Goal: Task Accomplishment & Management: Use online tool/utility

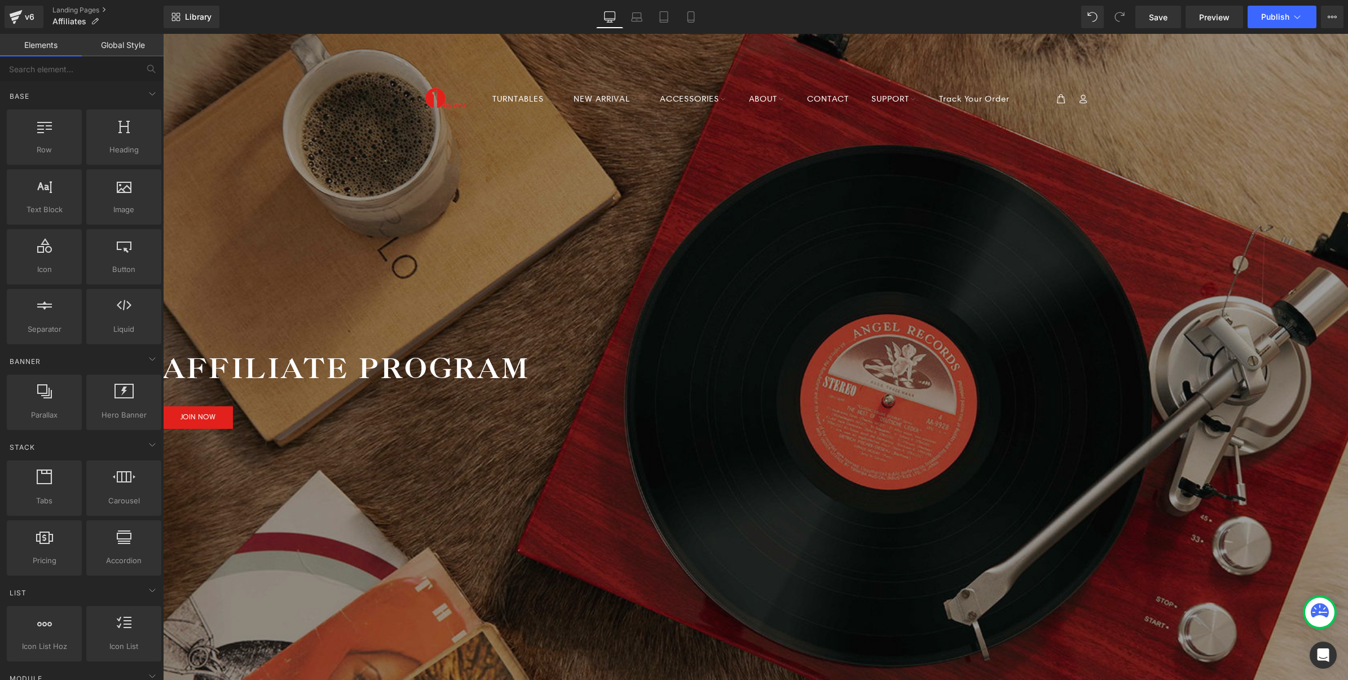
click at [163, 34] on span "Button" at bounding box center [163, 34] width 0 height 0
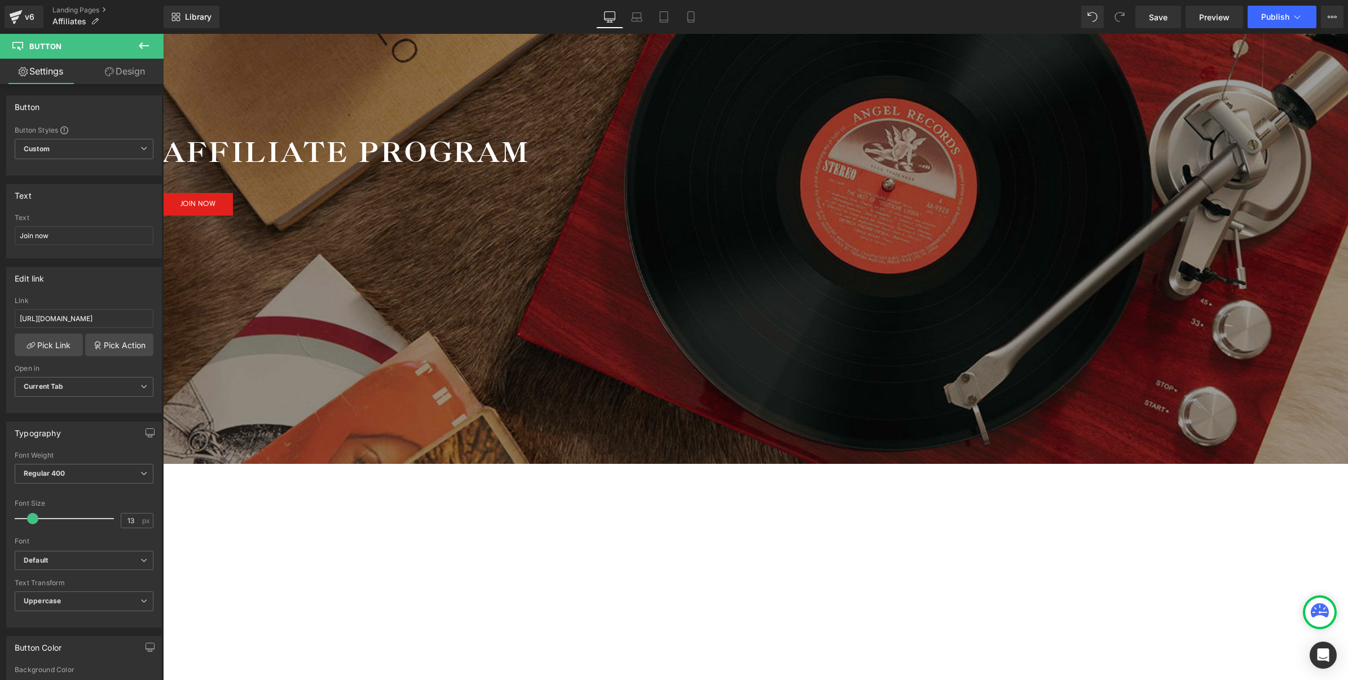
scroll to position [212, 0]
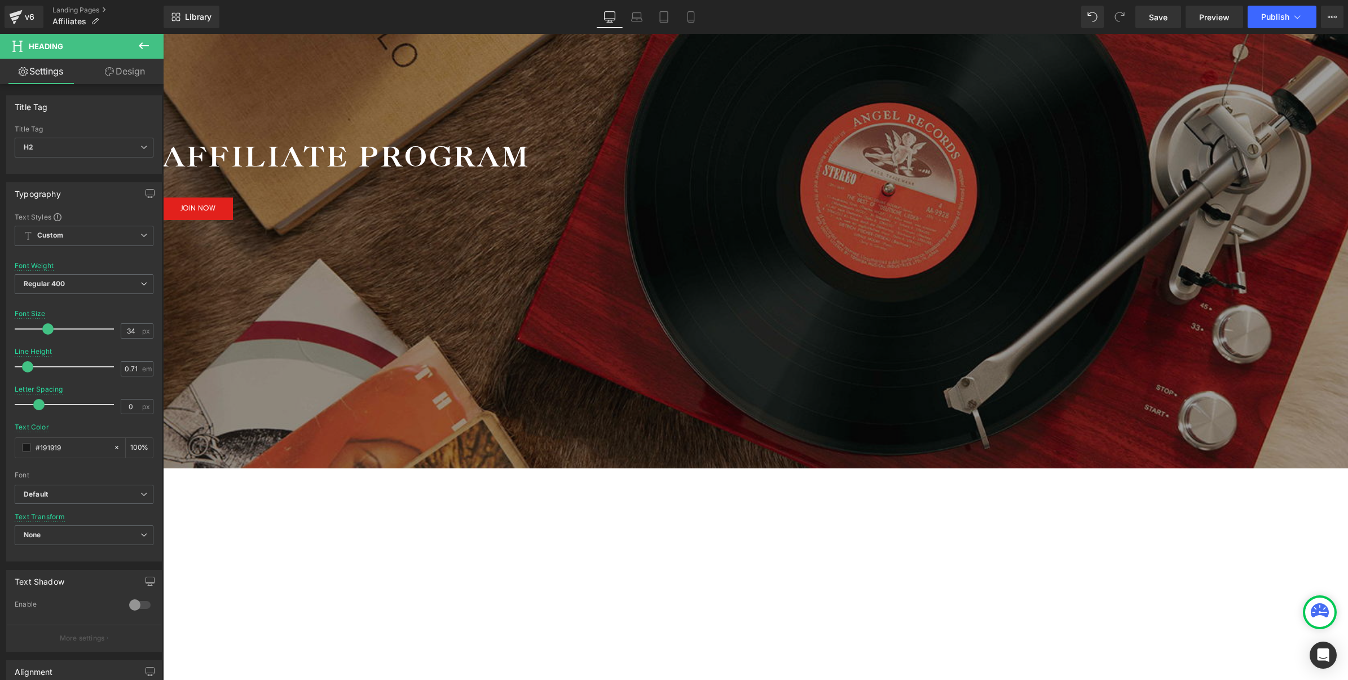
paste div
drag, startPoint x: 645, startPoint y: 347, endPoint x: 558, endPoint y: 350, distance: 86.9
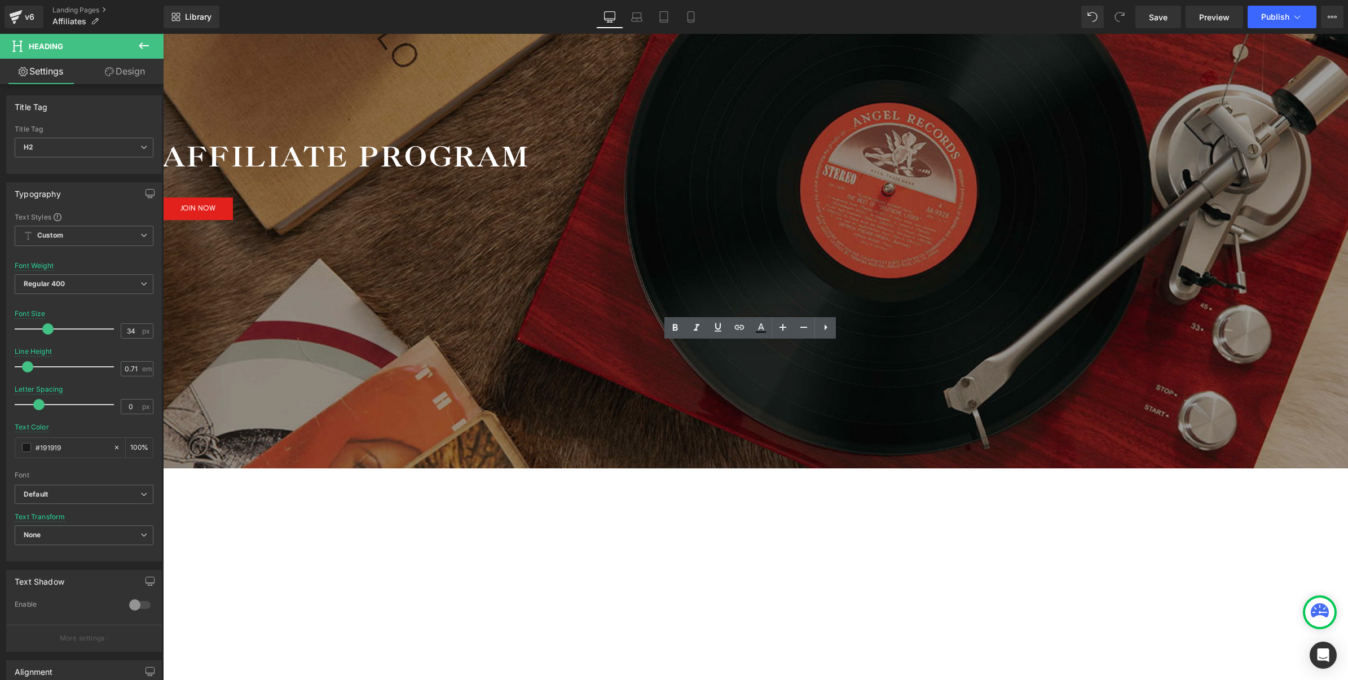
drag, startPoint x: 798, startPoint y: 349, endPoint x: 909, endPoint y: 345, distance: 111.2
drag, startPoint x: 882, startPoint y: 348, endPoint x: 932, endPoint y: 346, distance: 49.7
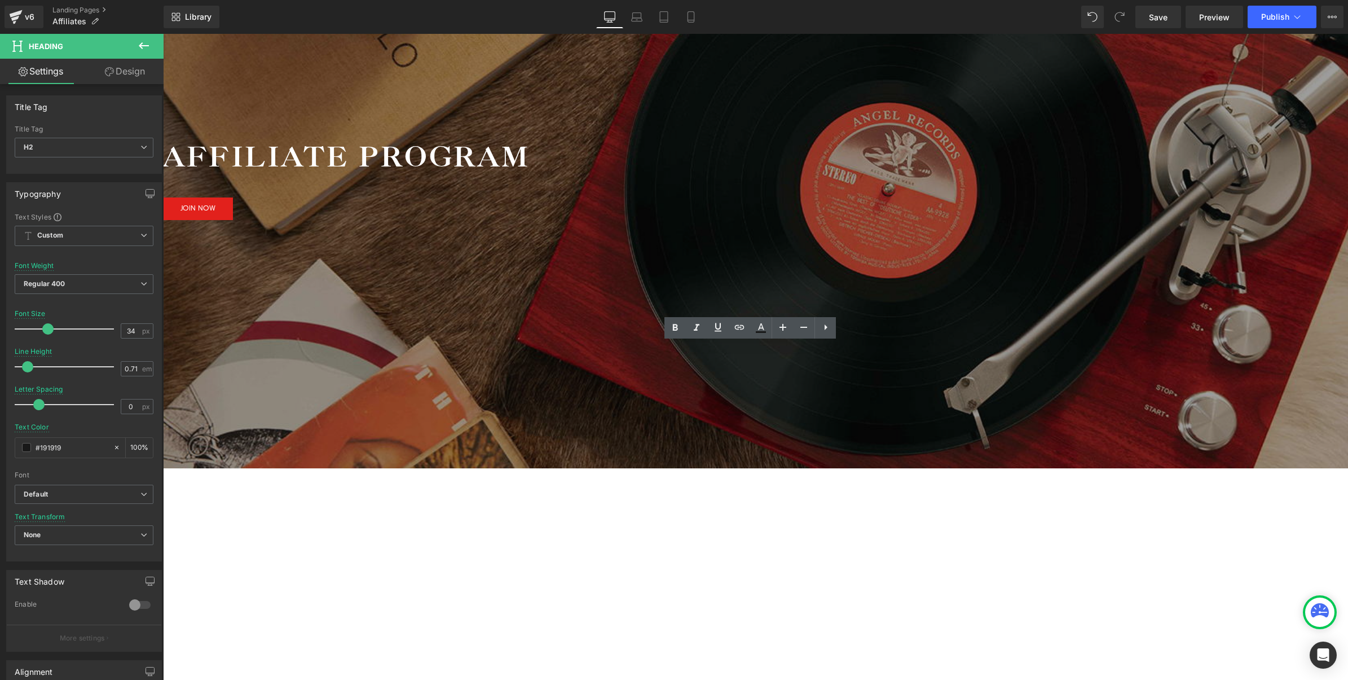
drag, startPoint x: 931, startPoint y: 350, endPoint x: 903, endPoint y: 354, distance: 28.5
drag, startPoint x: 596, startPoint y: 349, endPoint x: 571, endPoint y: 348, distance: 25.4
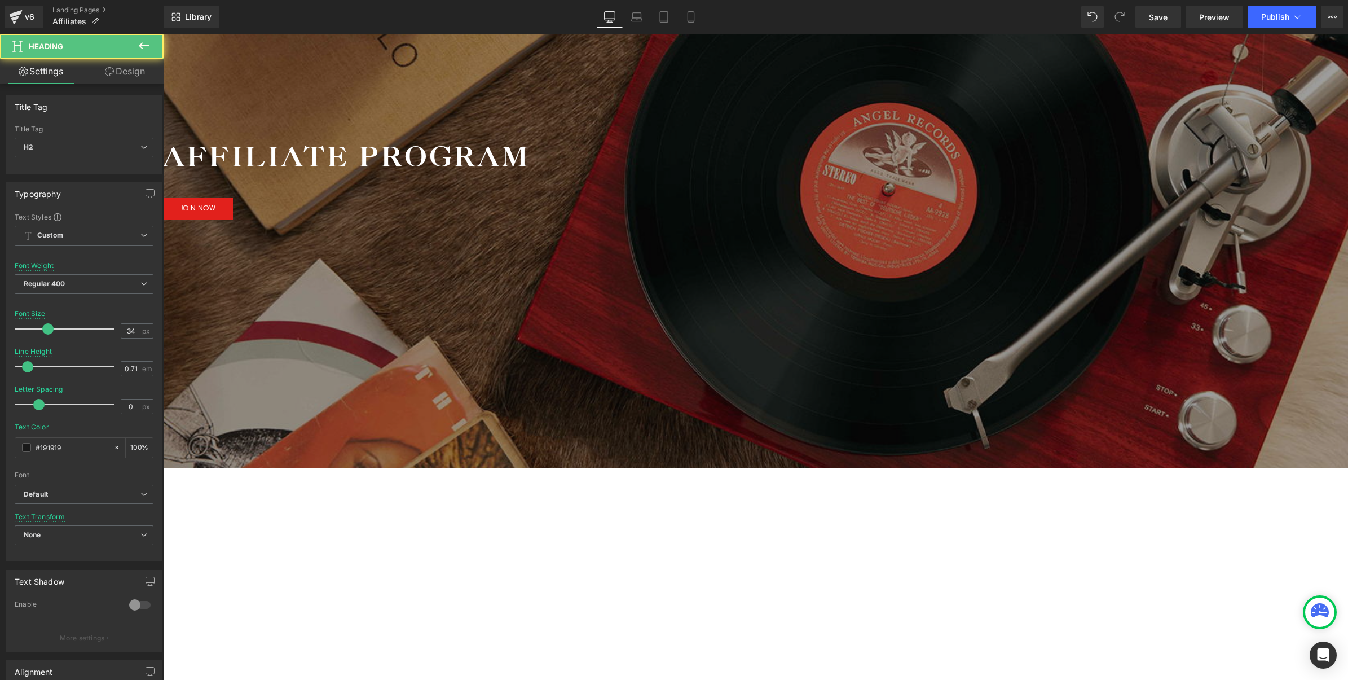
click at [163, 34] on icon at bounding box center [163, 34] width 0 height 0
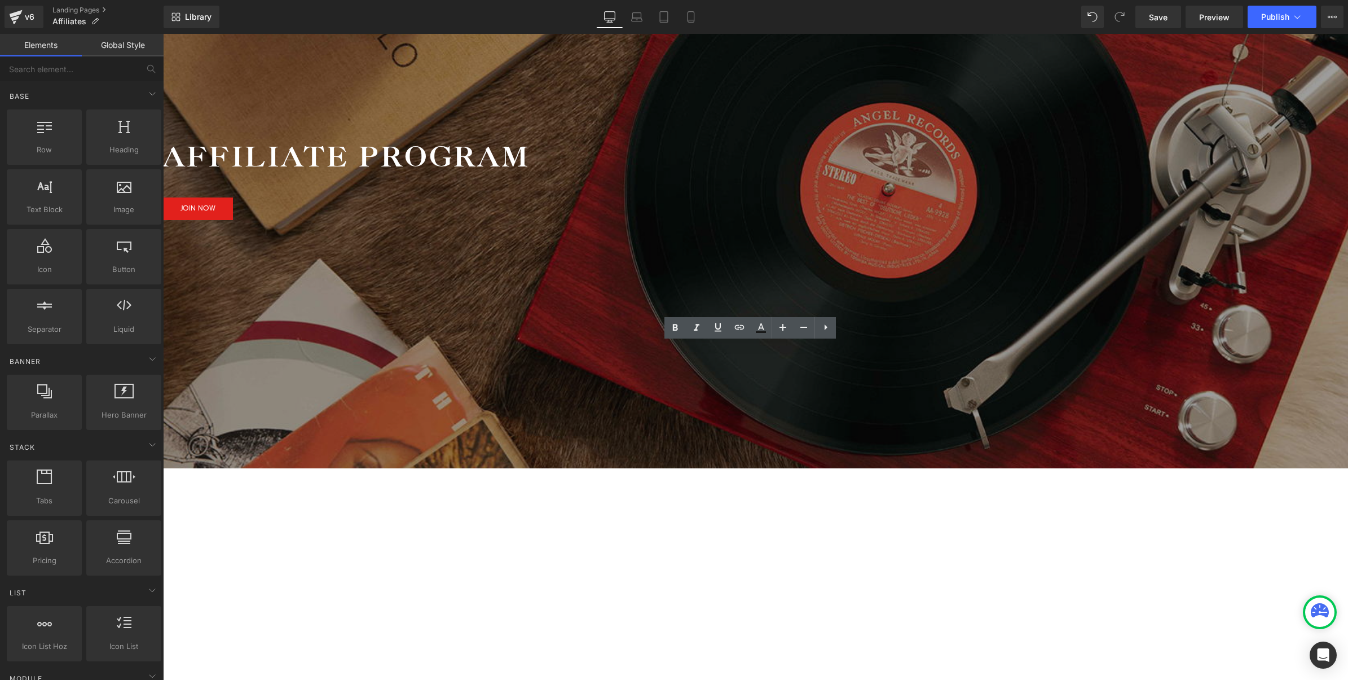
click at [163, 34] on li "Liquid" at bounding box center [163, 34] width 0 height 0
click at [163, 34] on icon at bounding box center [163, 34] width 0 height 0
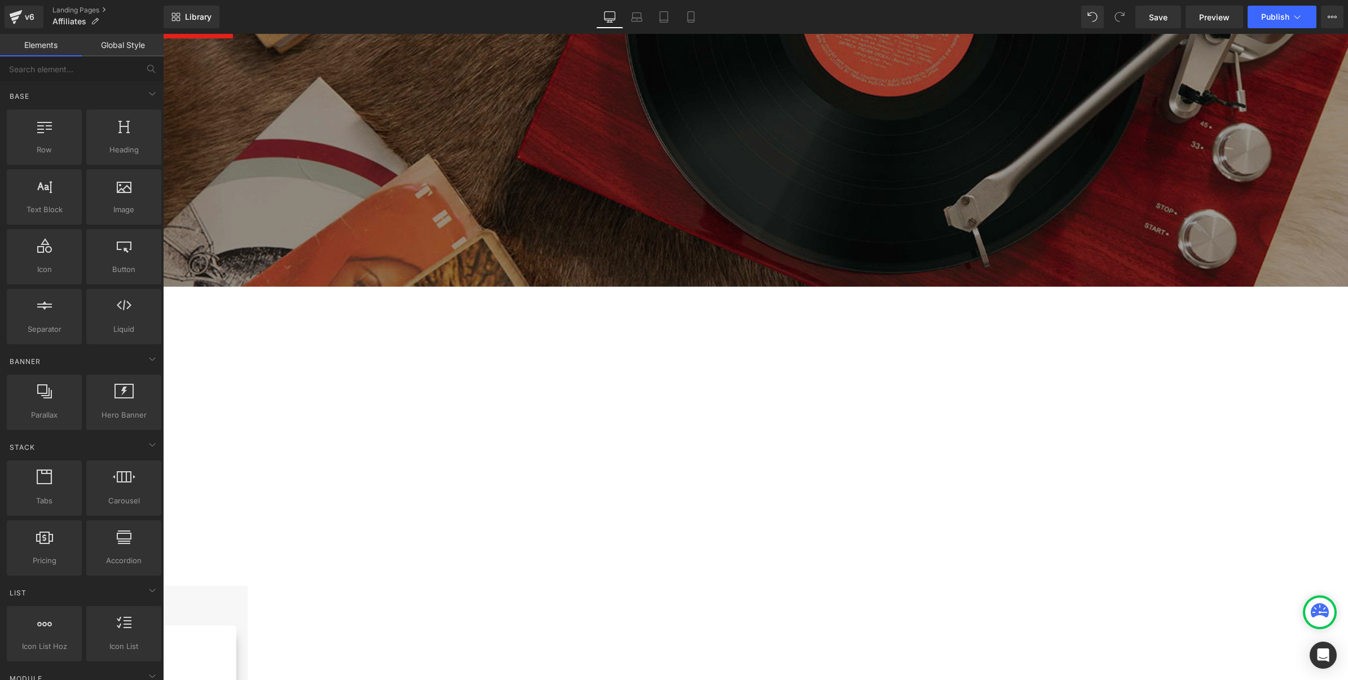
scroll to position [423, 0]
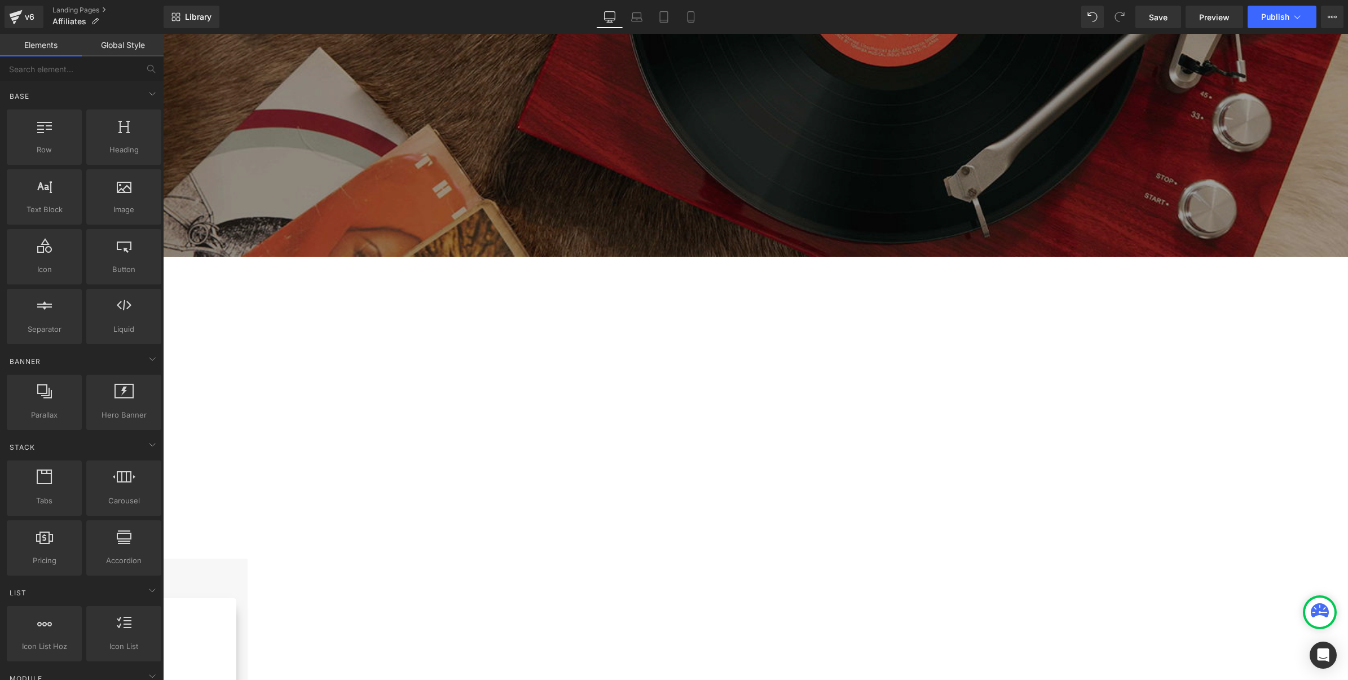
drag, startPoint x: 263, startPoint y: 486, endPoint x: 204, endPoint y: 674, distance: 197.5
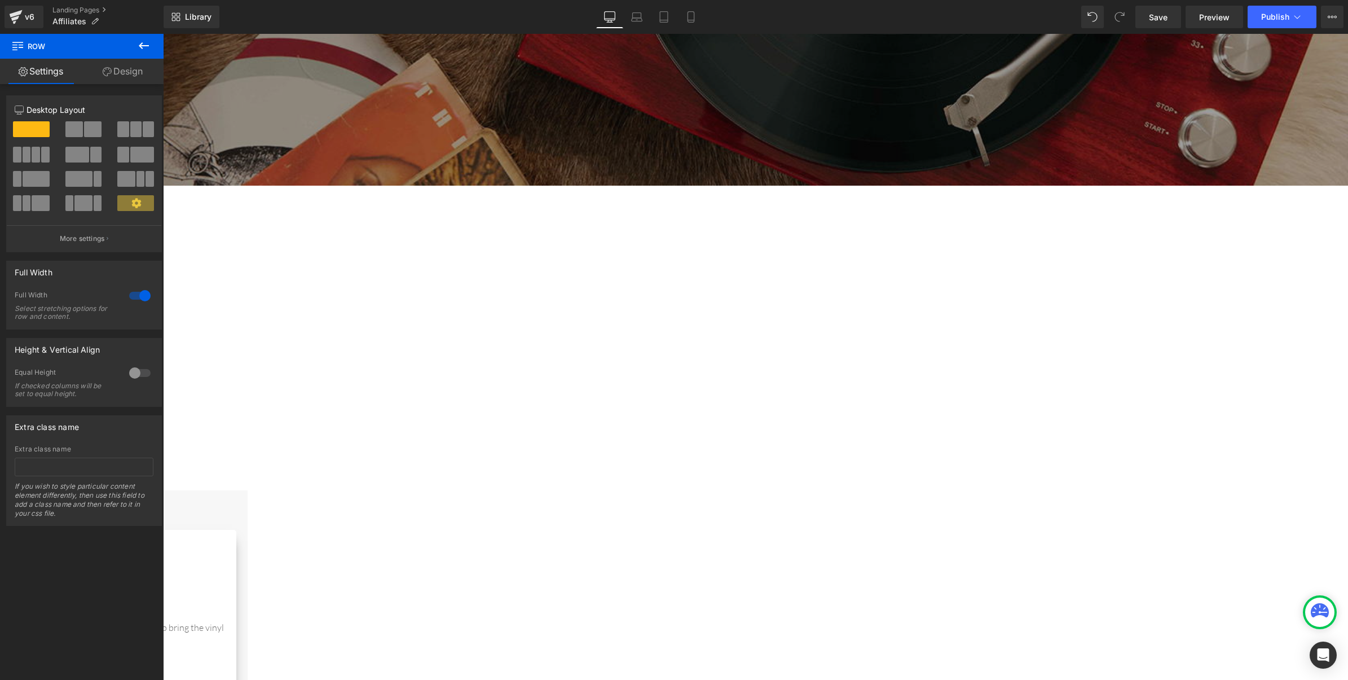
scroll to position [494, 0]
drag, startPoint x: 151, startPoint y: 44, endPoint x: 513, endPoint y: 129, distance: 371.3
click at [151, 44] on button at bounding box center [143, 46] width 39 height 25
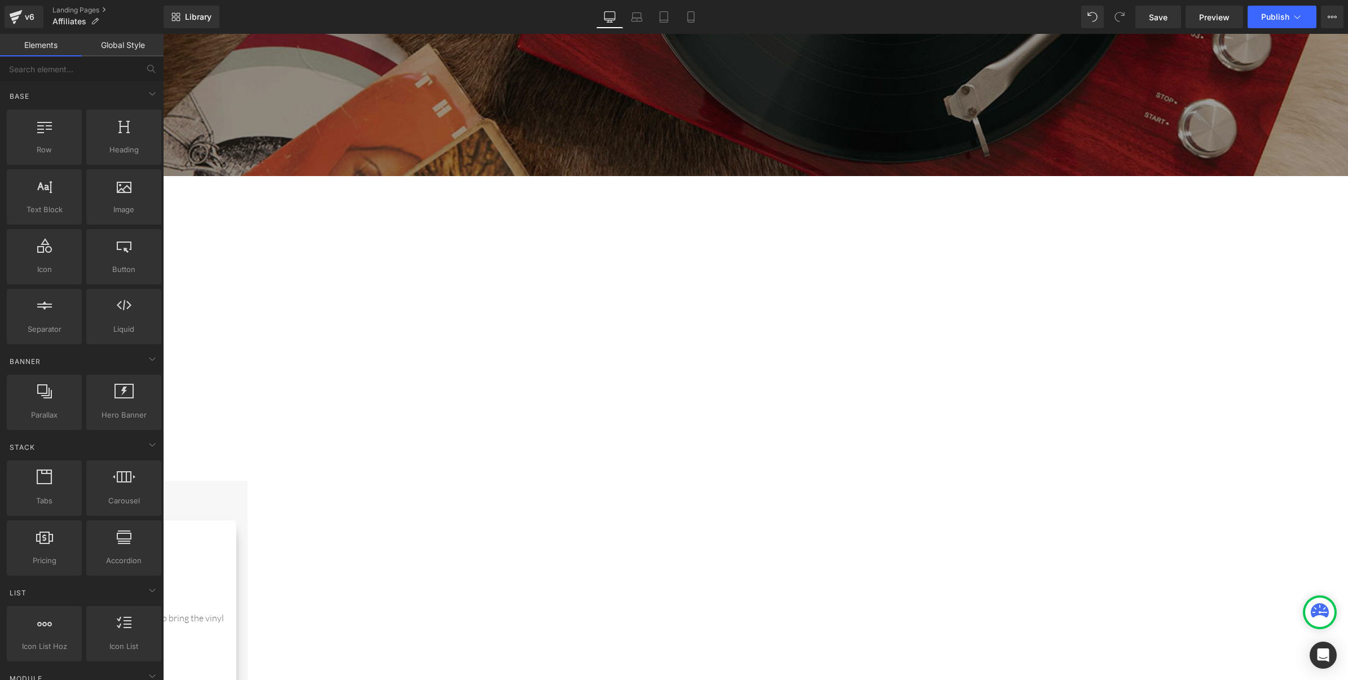
scroll to position [353, 0]
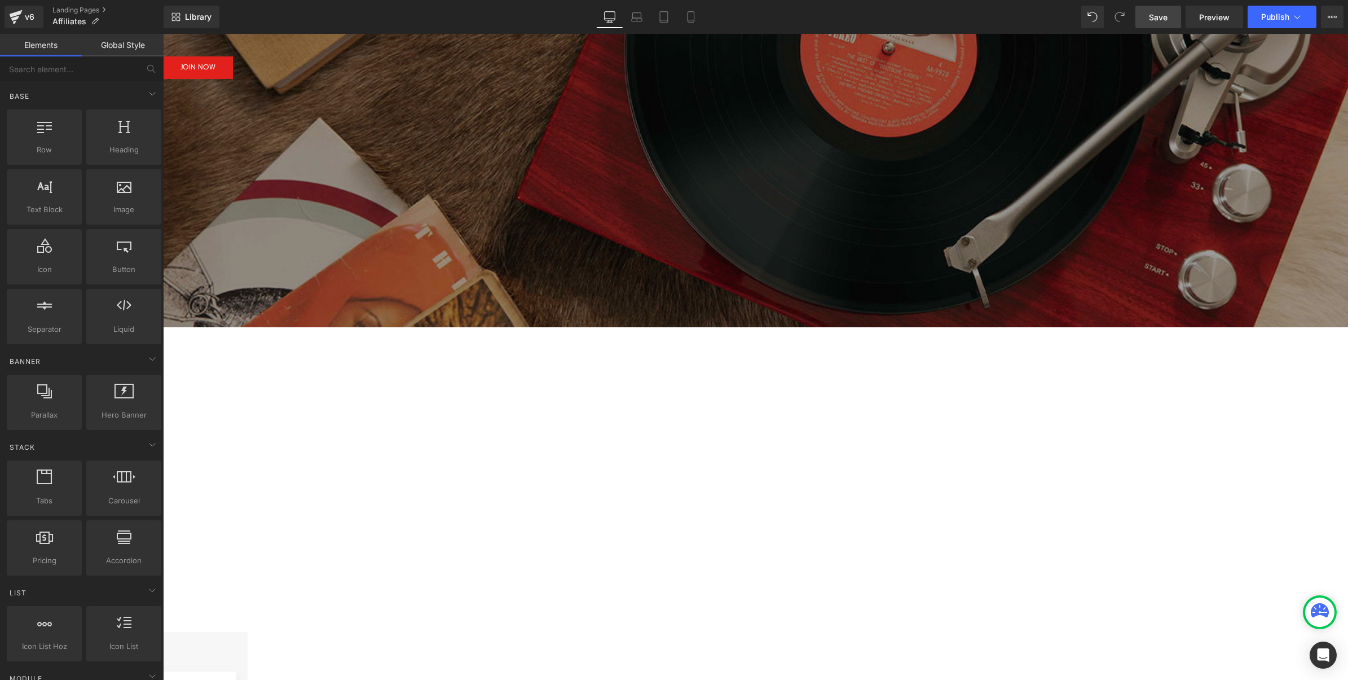
click at [1165, 17] on span "Save" at bounding box center [1158, 17] width 19 height 12
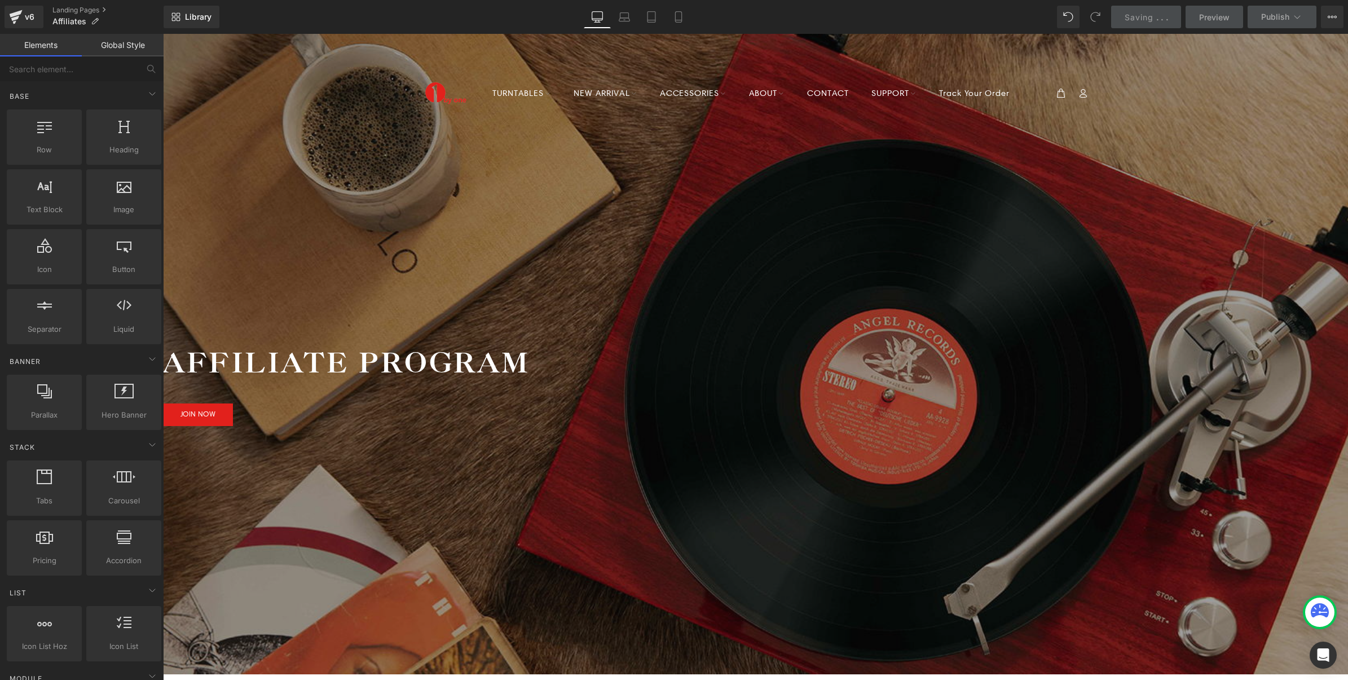
scroll to position [0, 0]
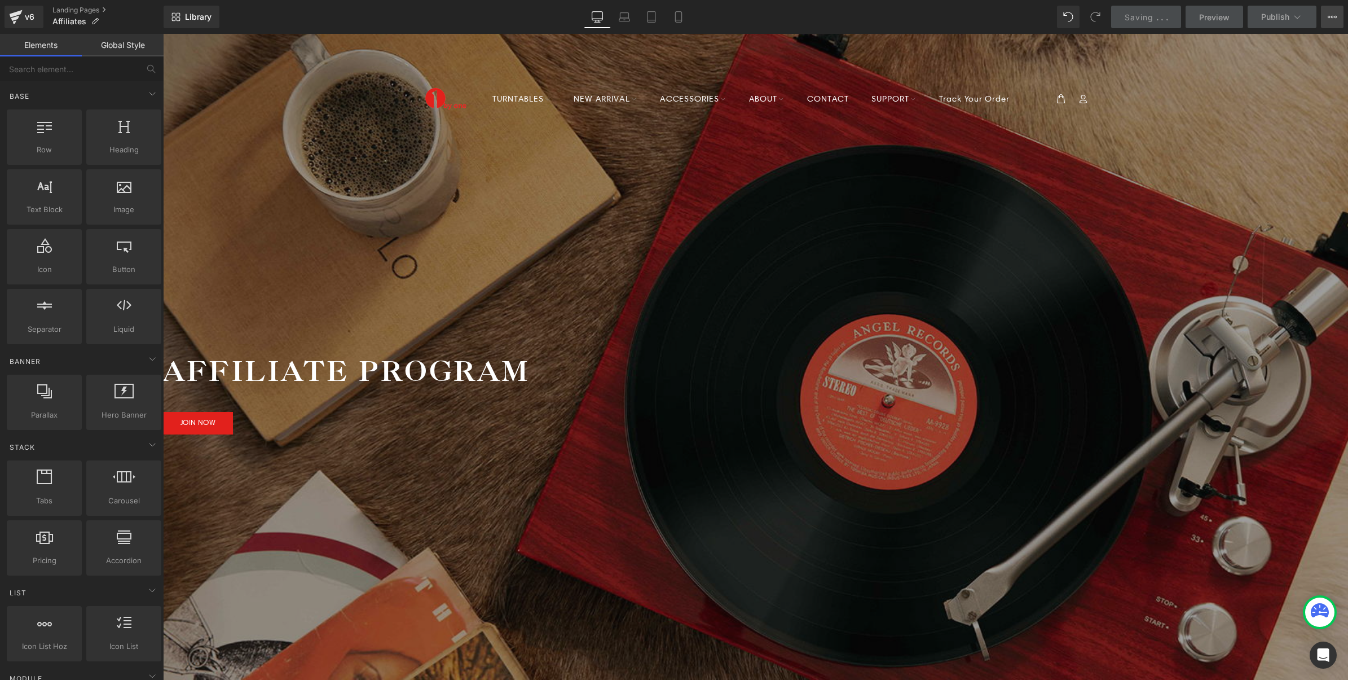
click at [1334, 18] on icon at bounding box center [1332, 16] width 9 height 9
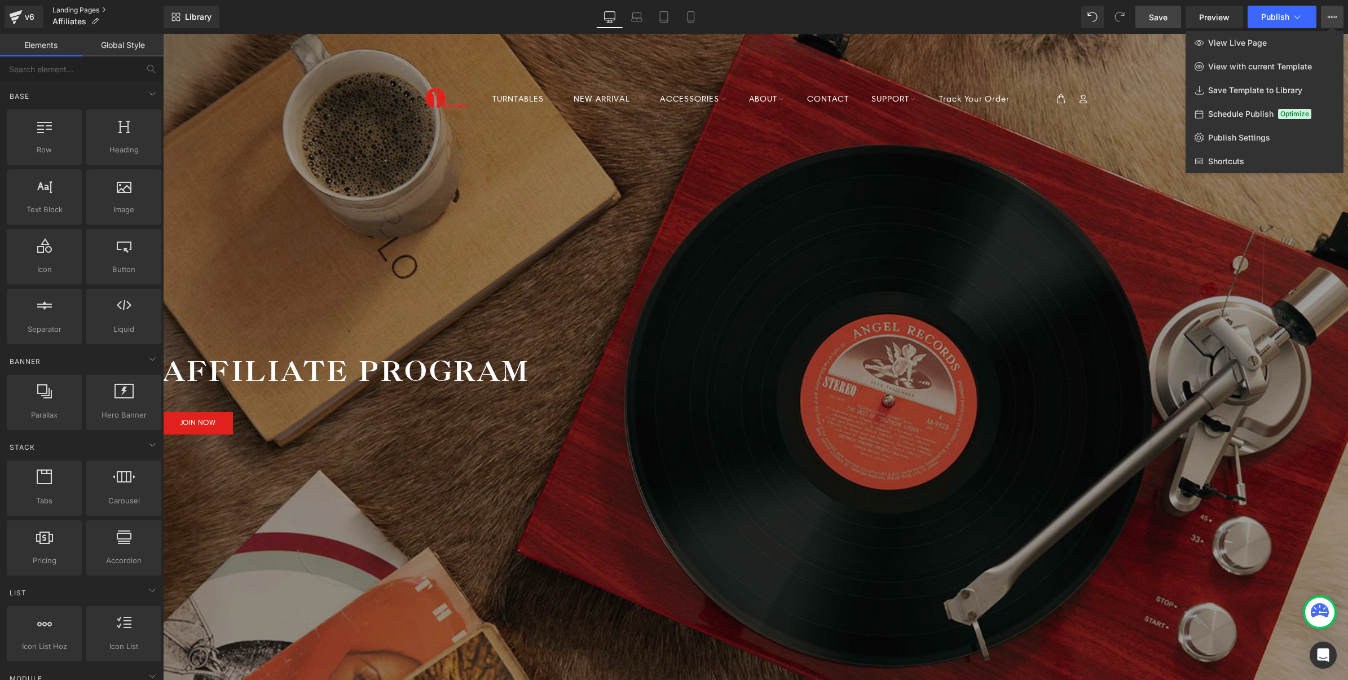
click at [98, 9] on link "Landing Pages" at bounding box center [107, 10] width 111 height 9
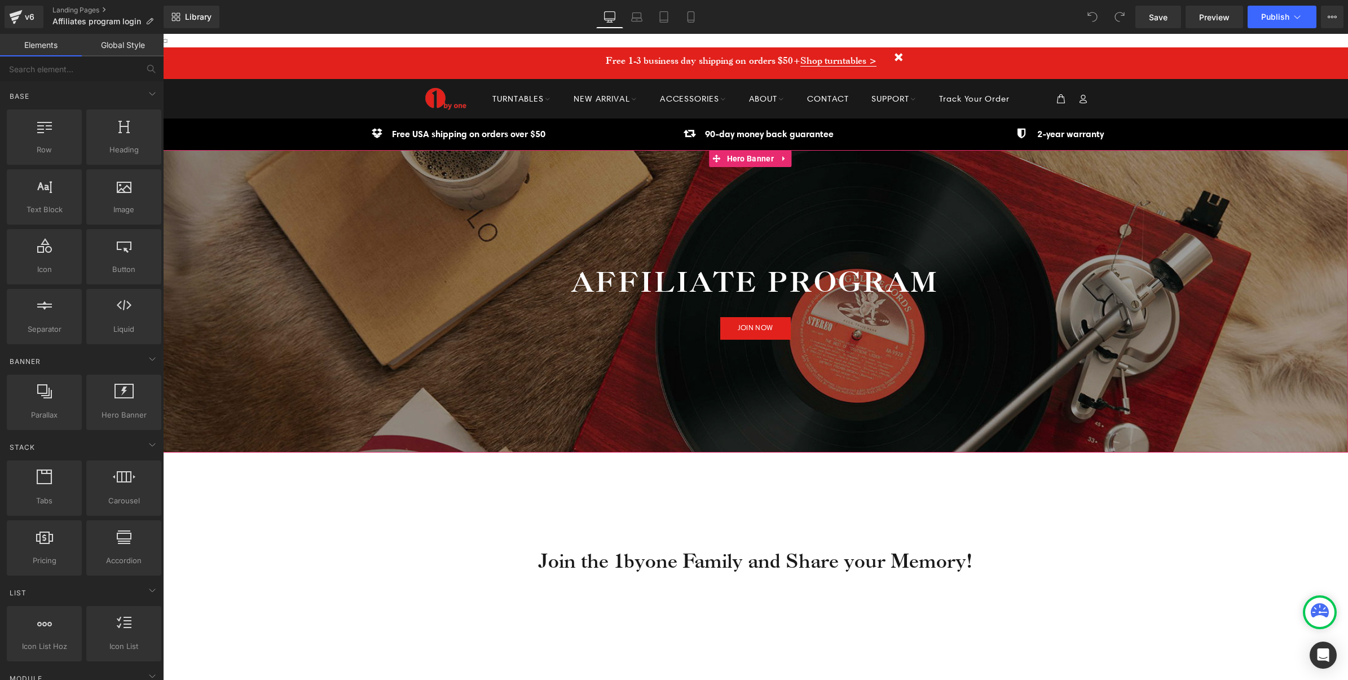
click at [289, 371] on div at bounding box center [755, 301] width 1185 height 302
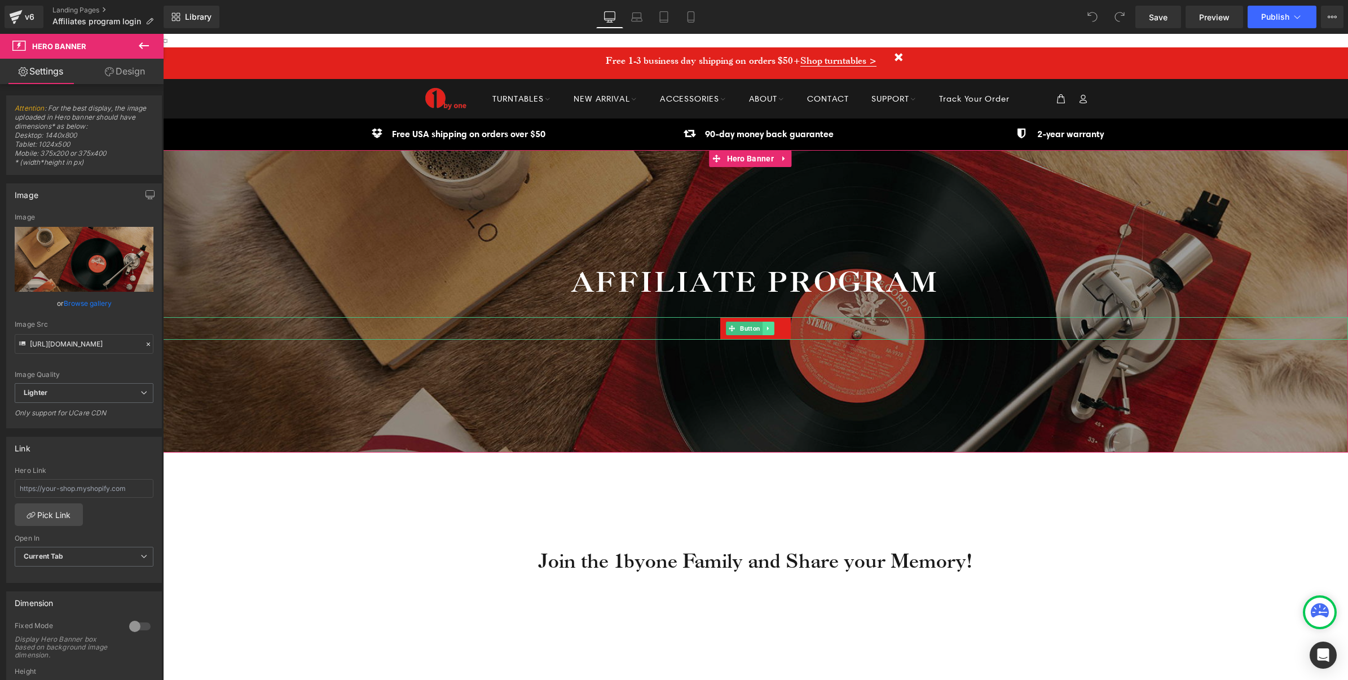
click at [769, 325] on icon at bounding box center [768, 328] width 6 height 7
click at [776, 329] on icon at bounding box center [774, 328] width 6 height 6
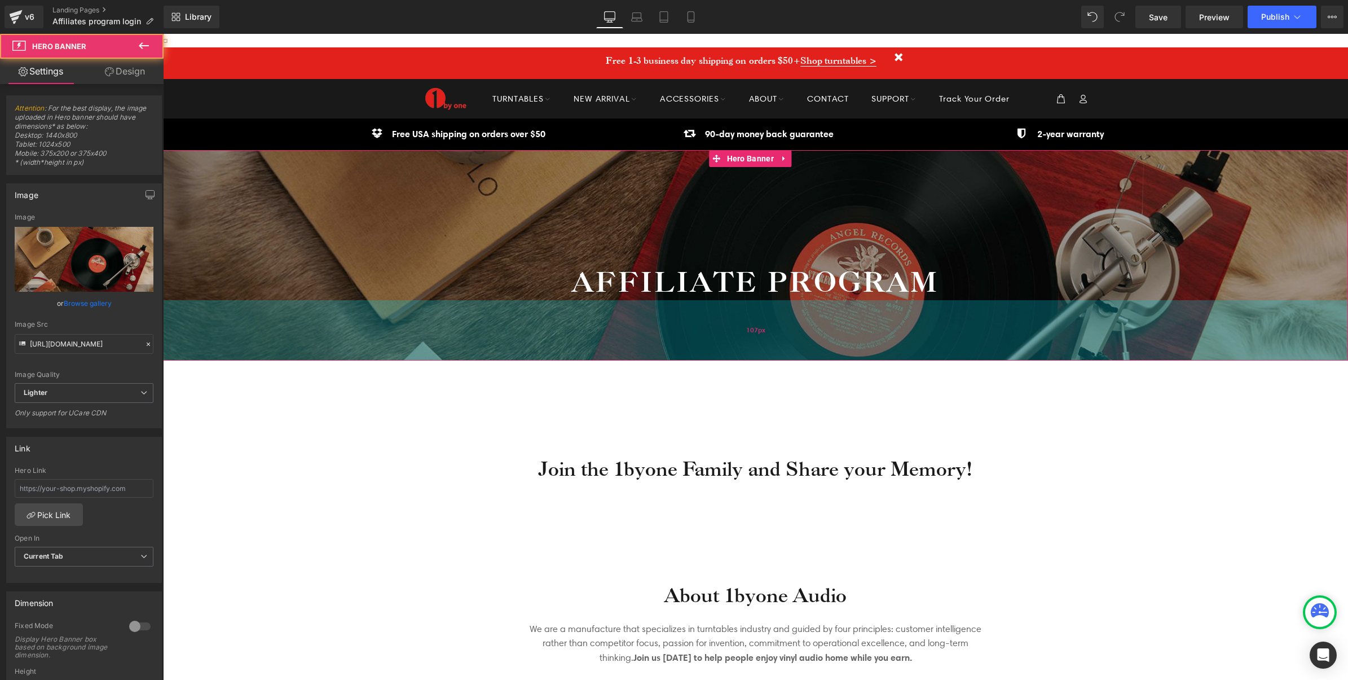
click at [732, 331] on div "107px" at bounding box center [755, 330] width 1185 height 60
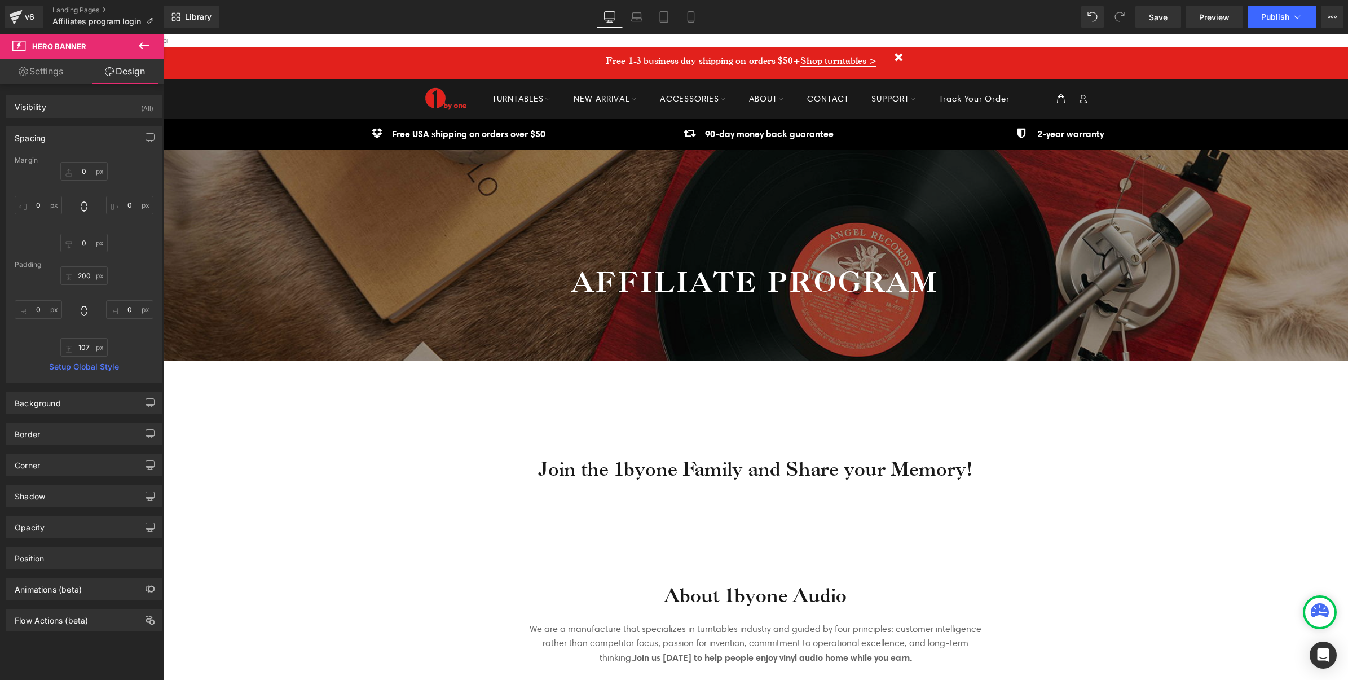
type input "0"
type input "200"
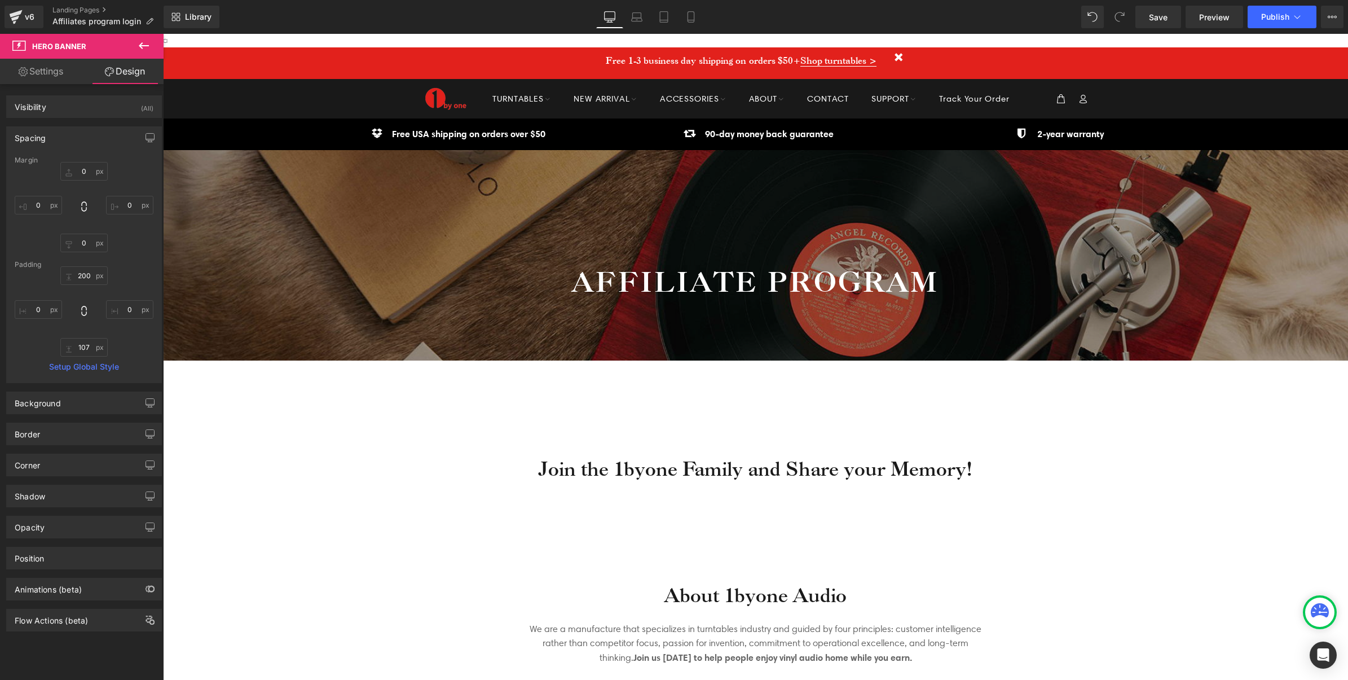
type input "0"
type input "107"
type input "0"
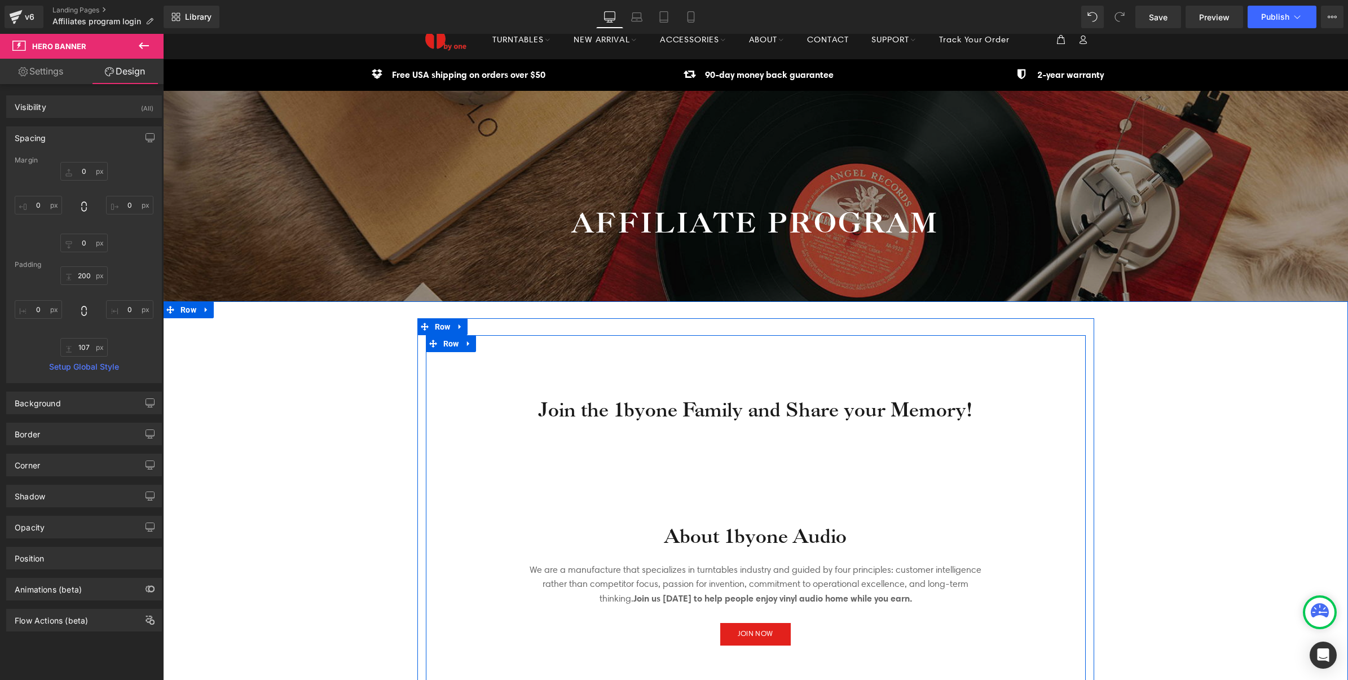
scroll to position [141, 0]
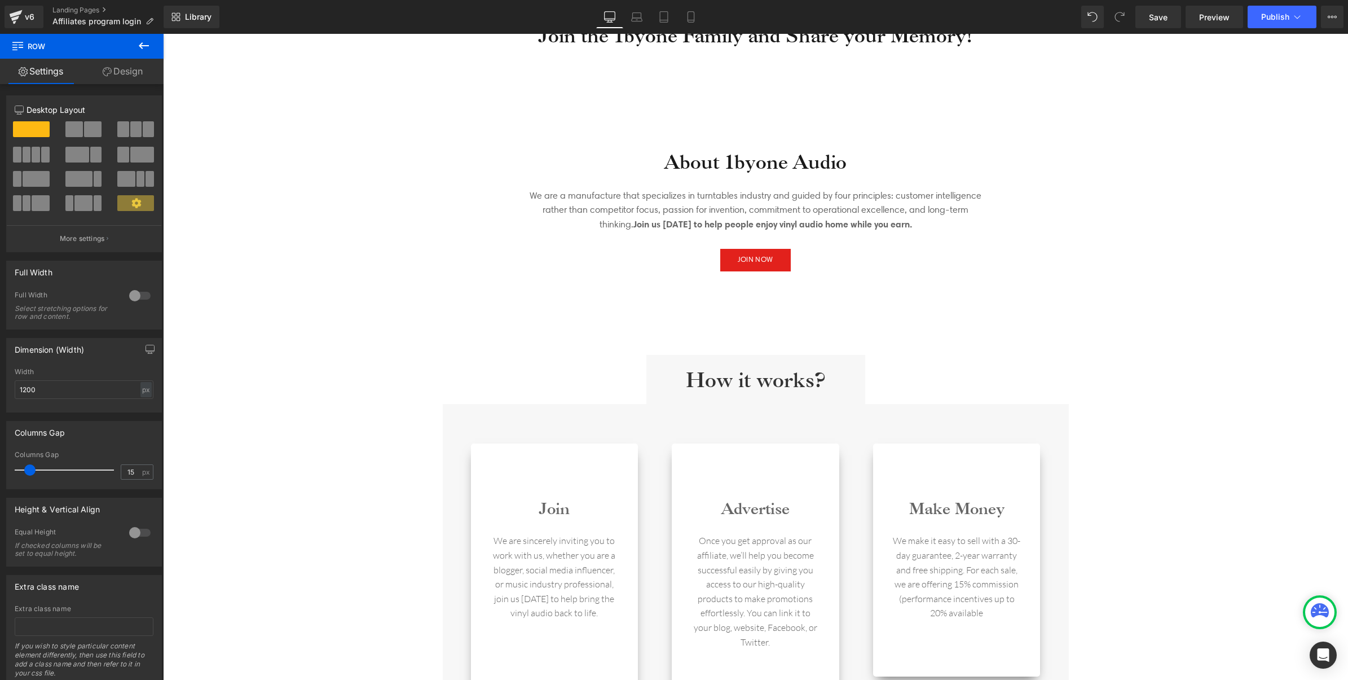
scroll to position [423, 0]
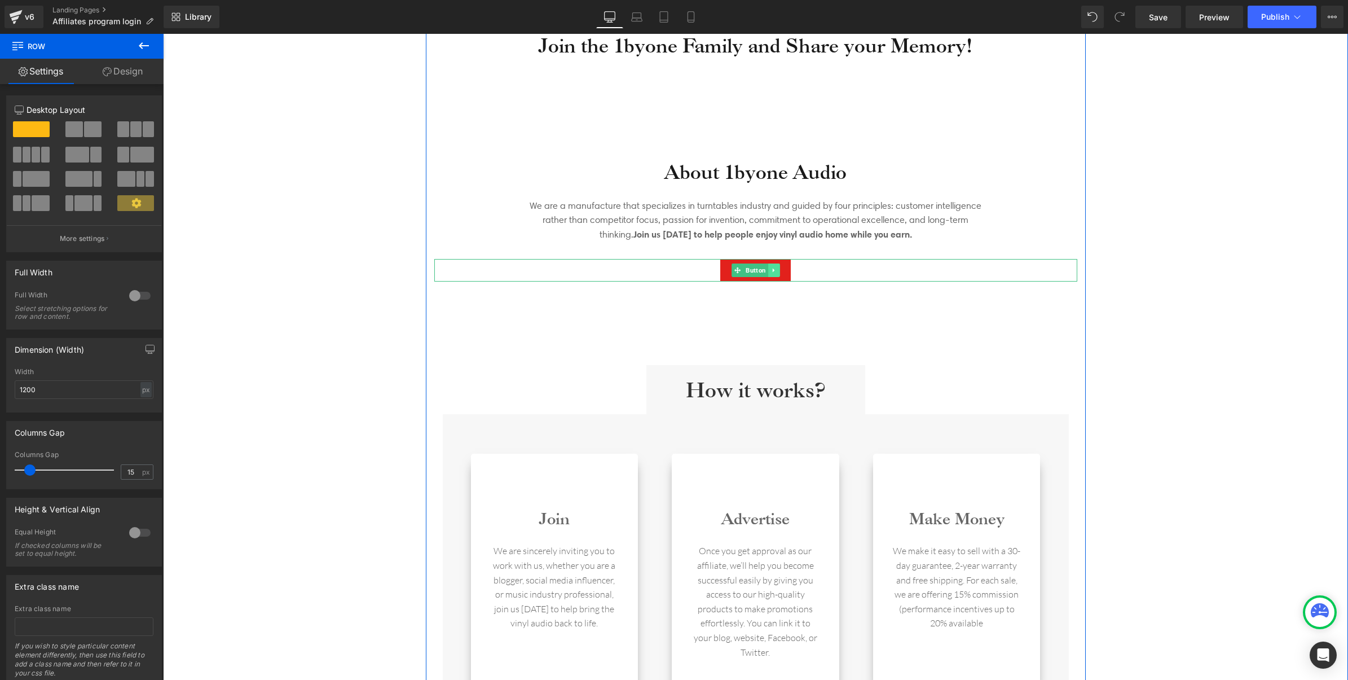
click at [771, 270] on icon at bounding box center [773, 270] width 6 height 7
click at [777, 272] on icon at bounding box center [780, 270] width 6 height 6
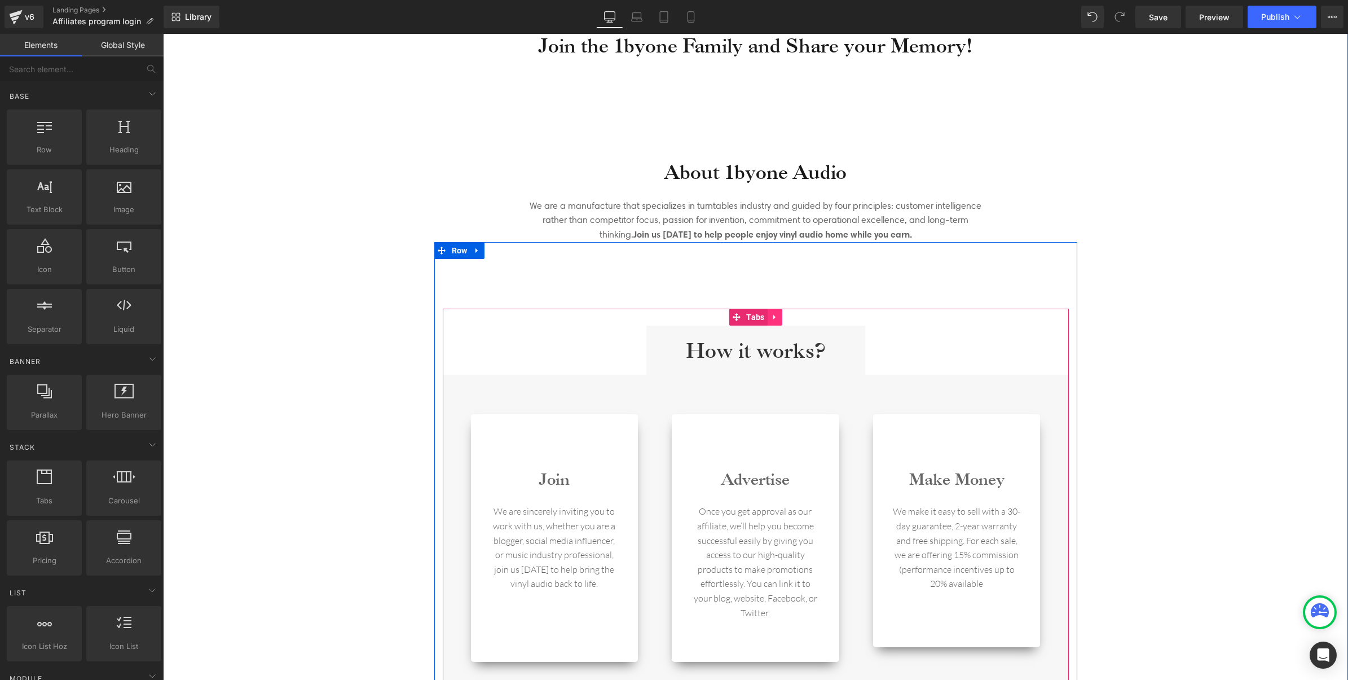
click at [771, 318] on icon at bounding box center [775, 316] width 8 height 8
click at [778, 318] on icon at bounding box center [782, 316] width 8 height 8
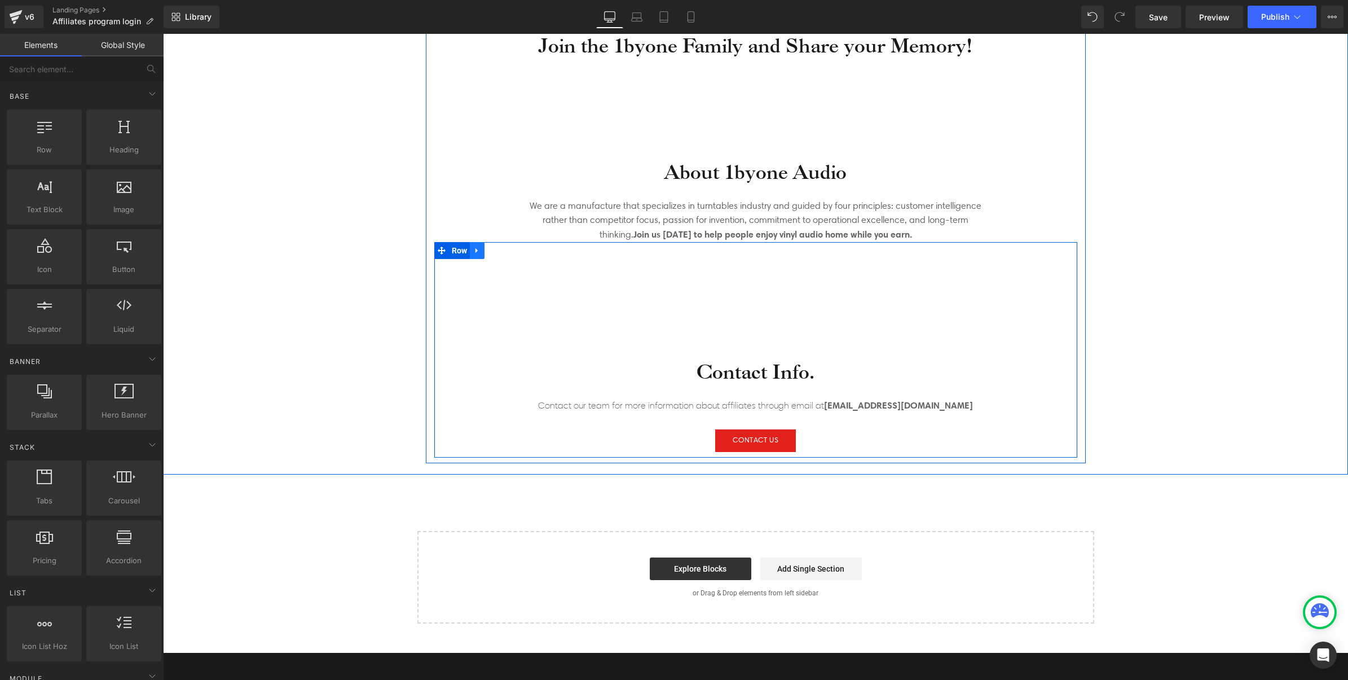
click at [473, 254] on icon at bounding box center [477, 250] width 8 height 8
click at [503, 252] on icon at bounding box center [507, 250] width 8 height 8
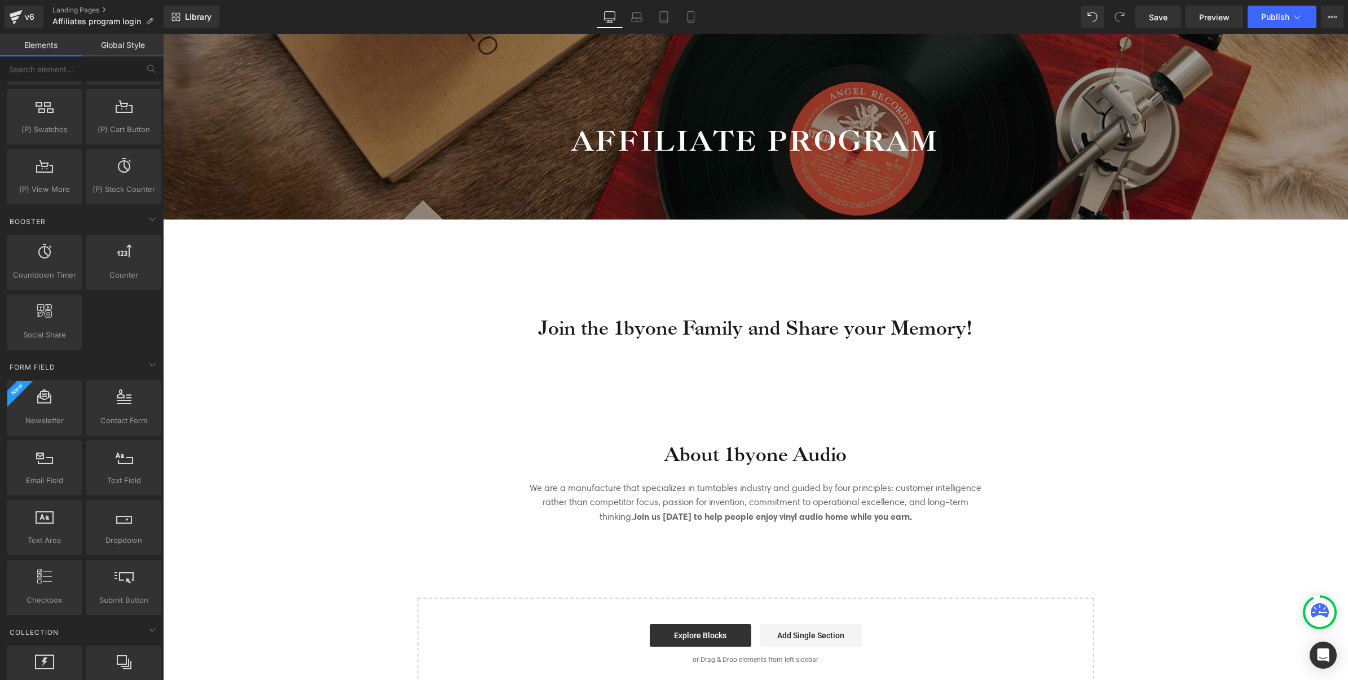
scroll to position [1340, 0]
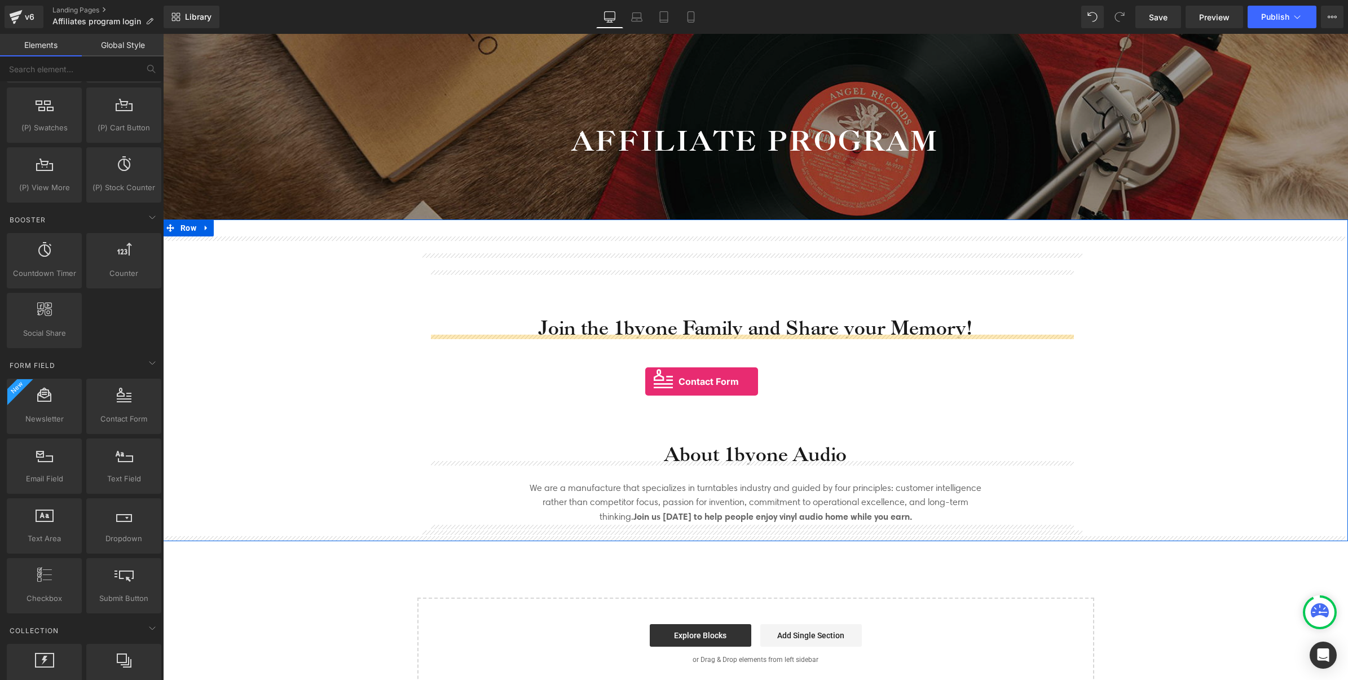
drag, startPoint x: 282, startPoint y: 447, endPoint x: 645, endPoint y: 381, distance: 369.3
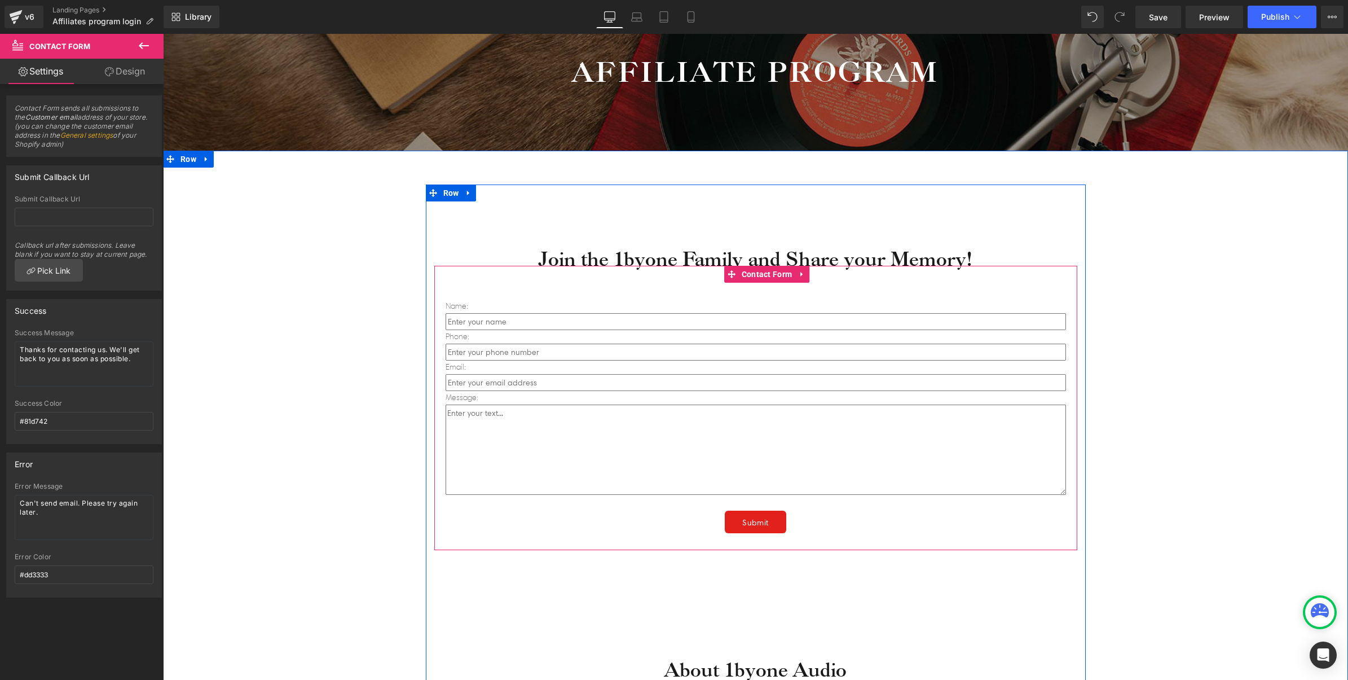
scroll to position [212, 0]
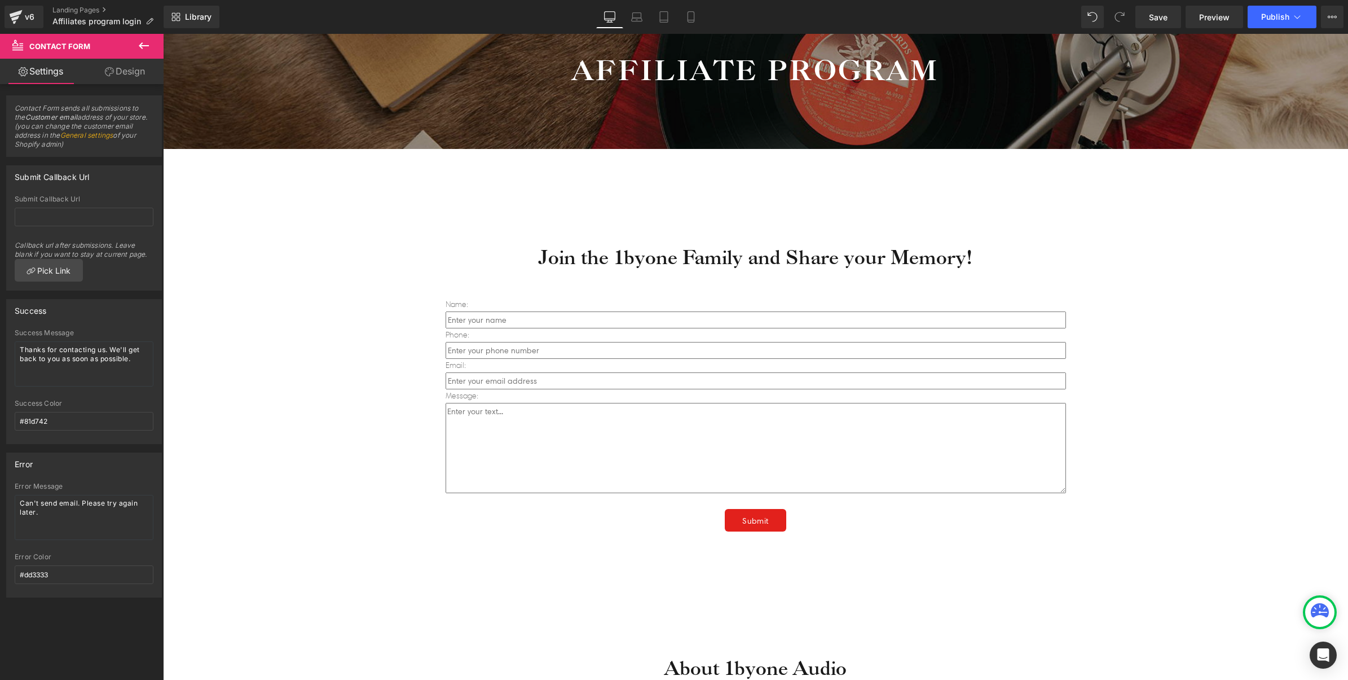
click at [694, 359] on div "Email: Text Block" at bounding box center [756, 366] width 620 height 14
click at [566, 328] on div "Phone: Text Block" at bounding box center [756, 335] width 620 height 14
click at [532, 316] on input "text" at bounding box center [756, 319] width 620 height 17
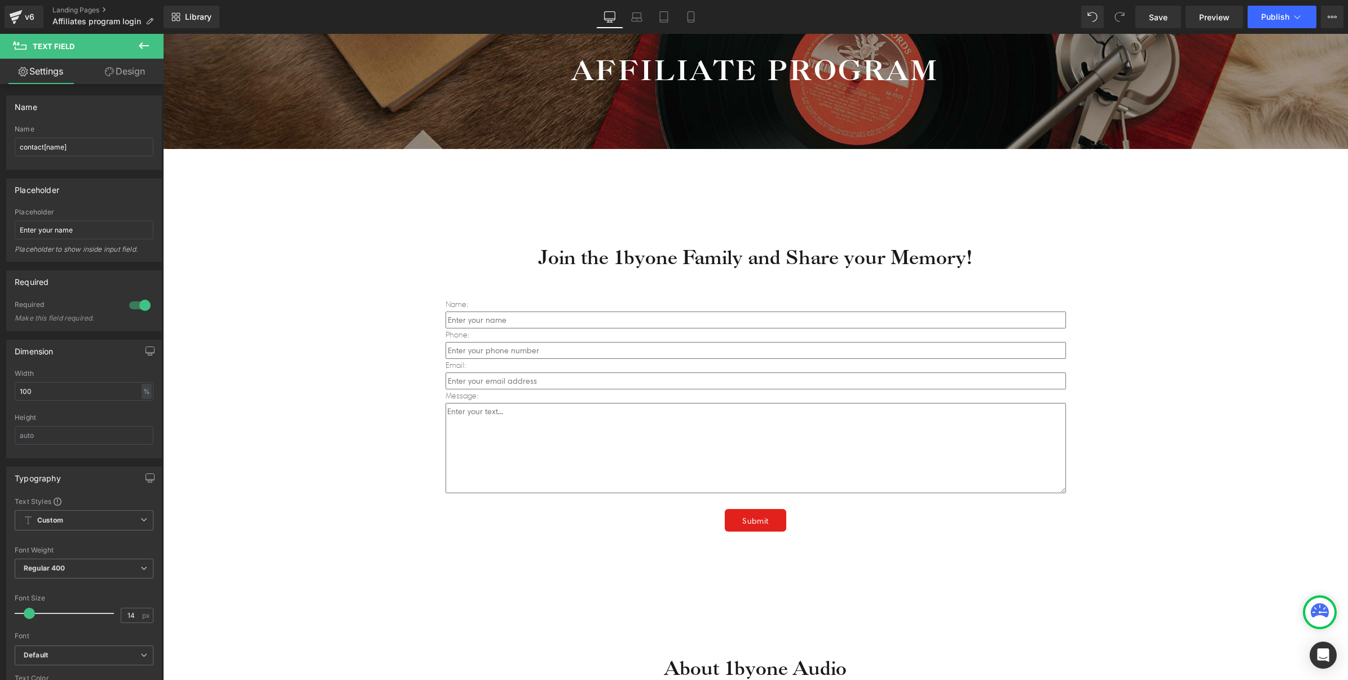
click at [315, 333] on div "Join the 1byone Family and Share your Memory! Heading Name: Text Block Text Fie…" at bounding box center [755, 457] width 1185 height 583
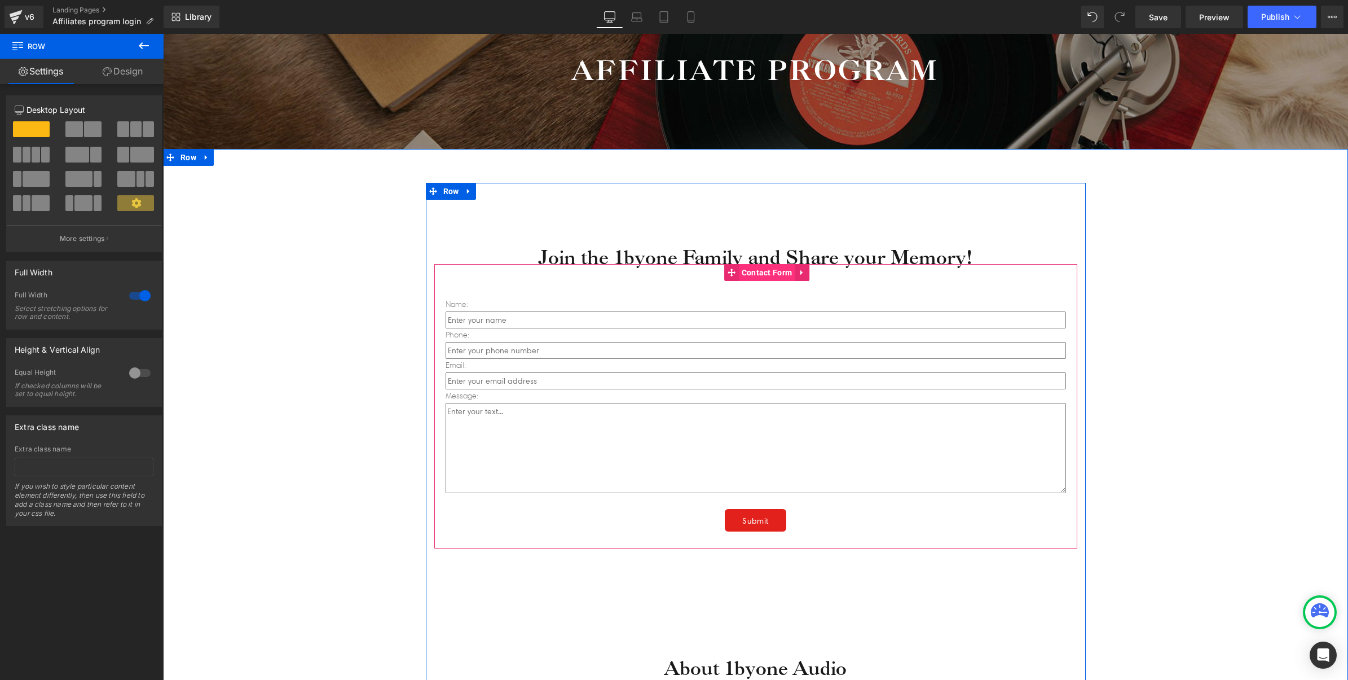
click at [752, 275] on span "Contact Form" at bounding box center [767, 272] width 56 height 17
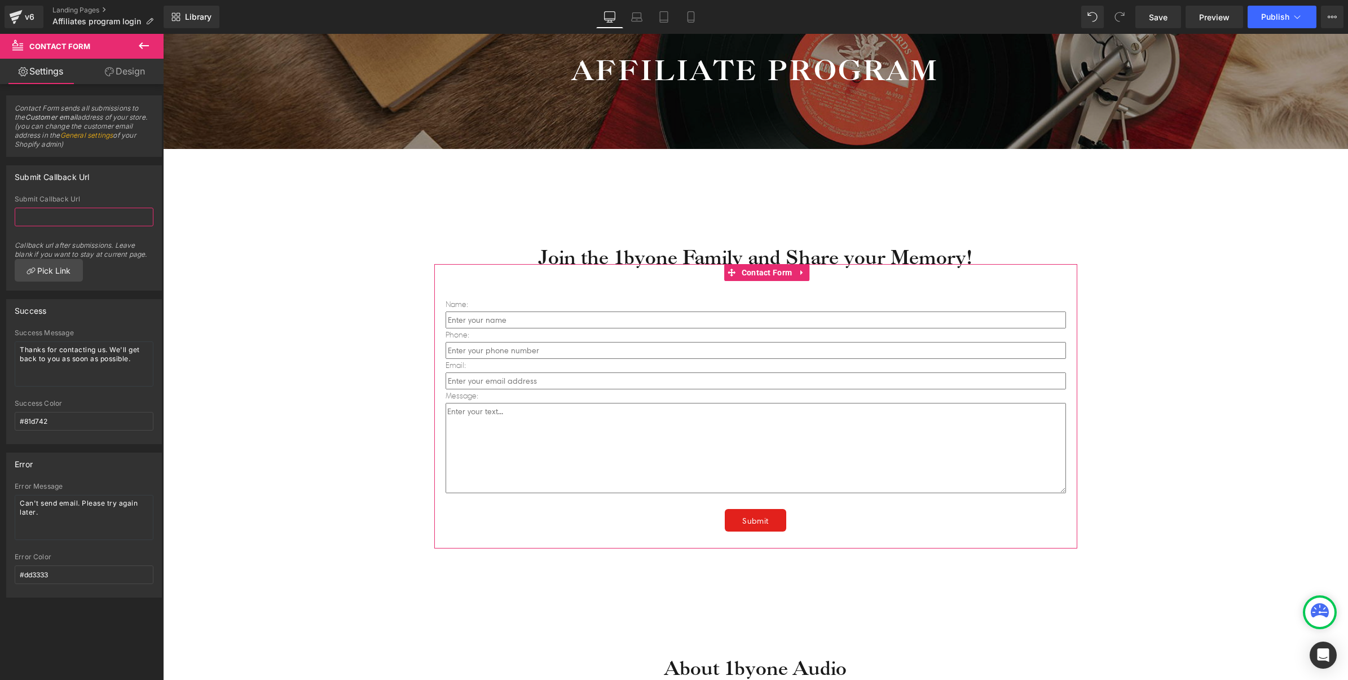
click at [89, 223] on input "text" at bounding box center [84, 217] width 139 height 19
drag, startPoint x: 10, startPoint y: 244, endPoint x: 149, endPoint y: 254, distance: 139.7
click at [149, 254] on div "Submit Callback Url Callback url after submissions. Leave blank if you want to …" at bounding box center [84, 242] width 155 height 95
drag, startPoint x: 8, startPoint y: 105, endPoint x: 146, endPoint y: 255, distance: 203.2
click at [146, 255] on div "Contact Form sends all submissions to the Customer email address of your store.…" at bounding box center [84, 340] width 169 height 513
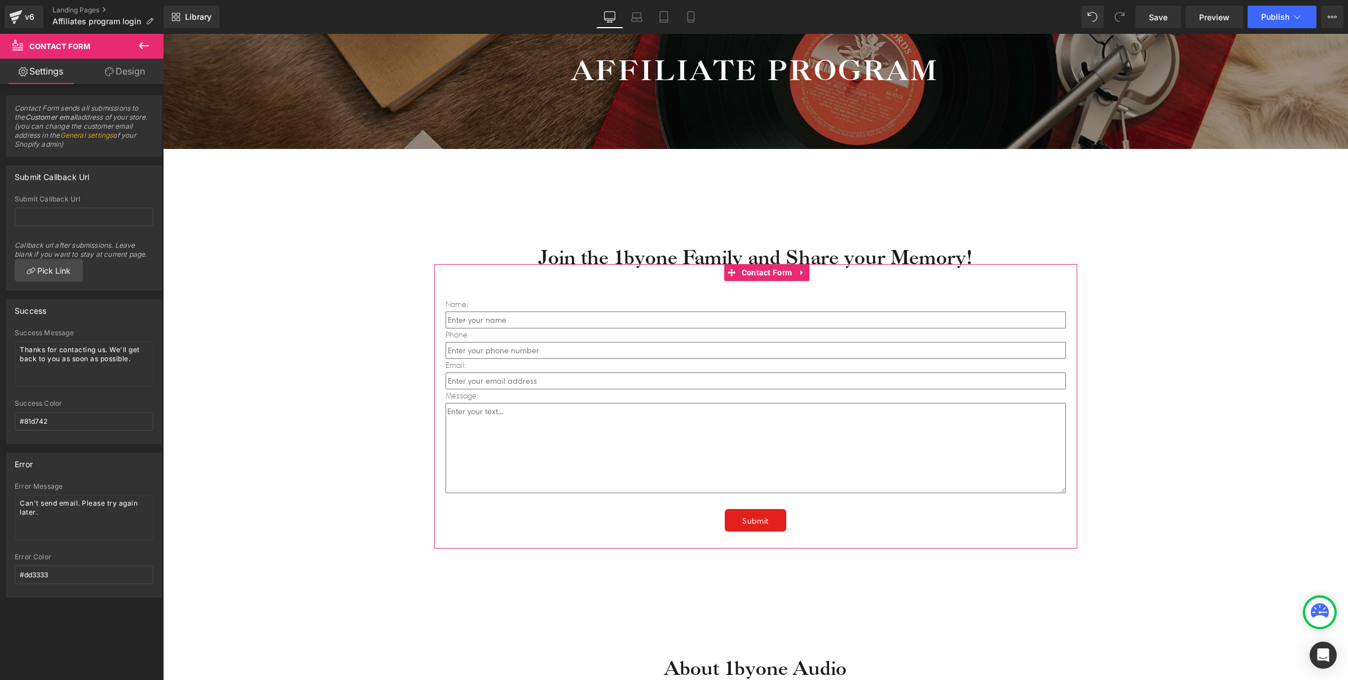
copy div "Contact Form sends all submissions to the Customer email address of your store.…"
click at [277, 230] on div "Join the 1byone Family and Share your Memory! Heading Name: Text Block Text Fie…" at bounding box center [755, 457] width 1185 height 583
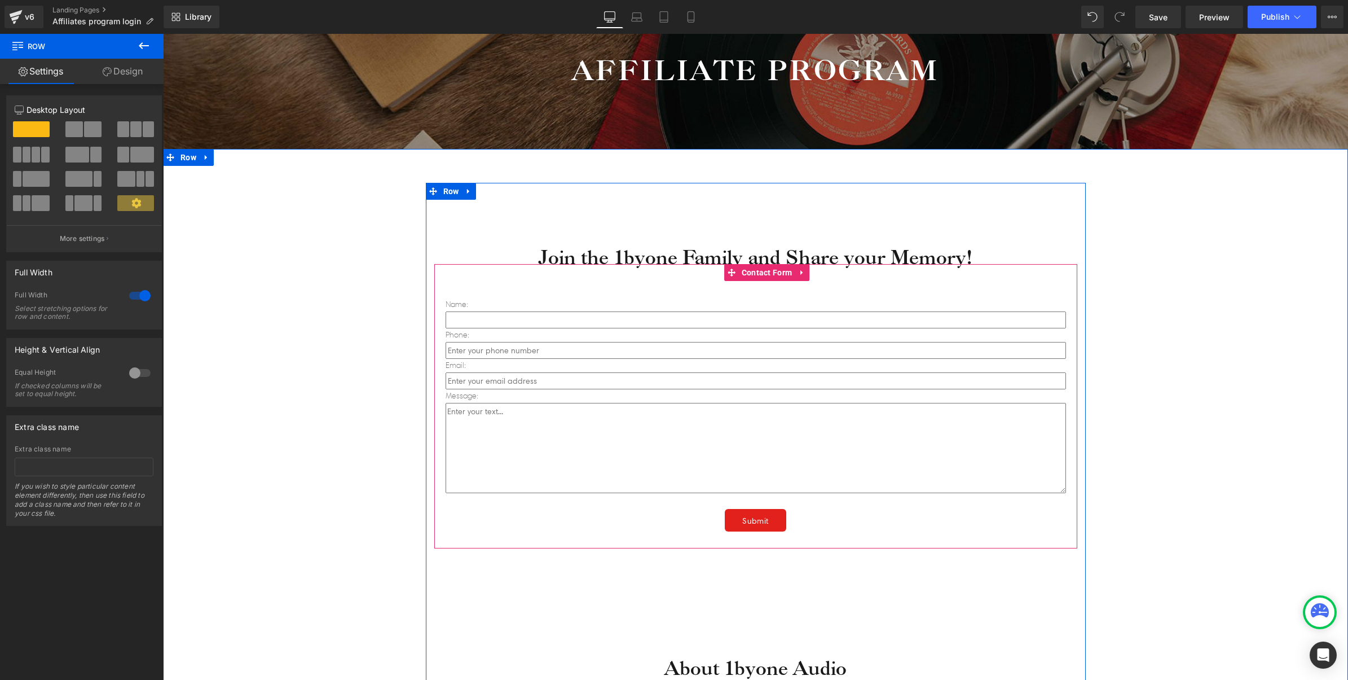
drag, startPoint x: 524, startPoint y: 320, endPoint x: 521, endPoint y: 313, distance: 7.9
click at [524, 320] on input "text" at bounding box center [756, 319] width 620 height 17
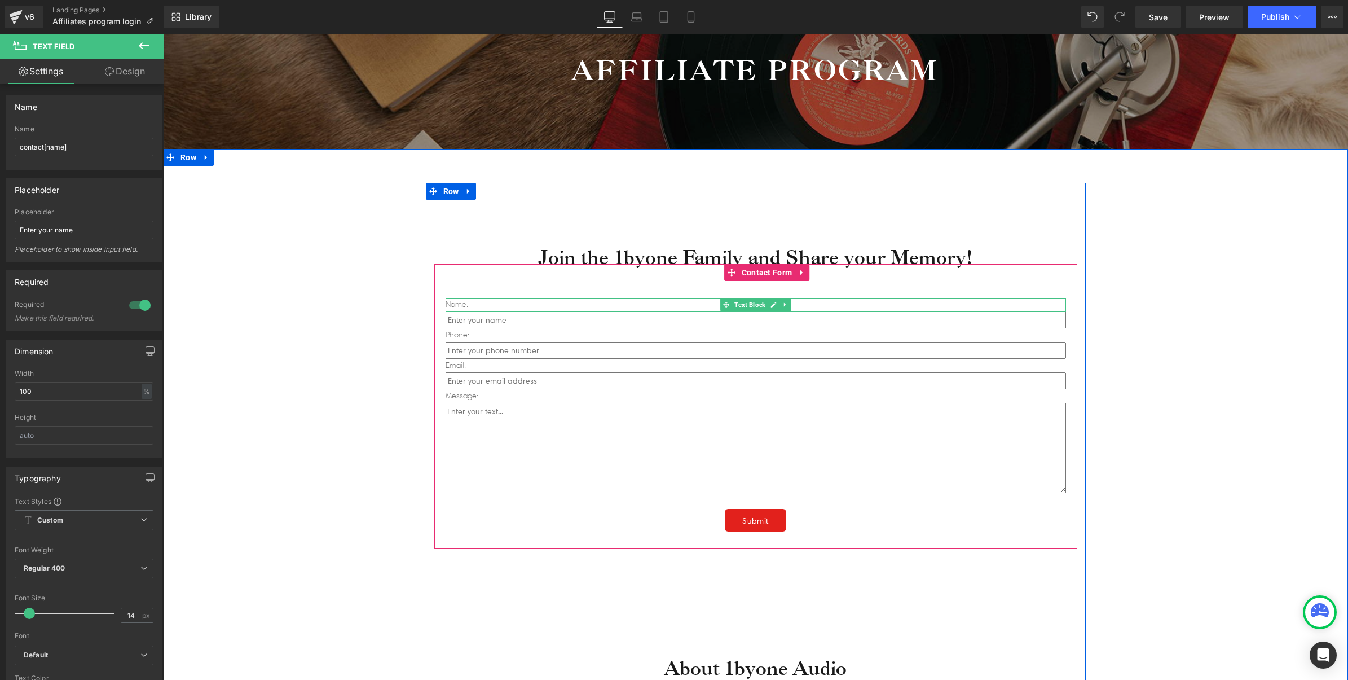
click at [480, 302] on p "Name:" at bounding box center [756, 305] width 620 height 14
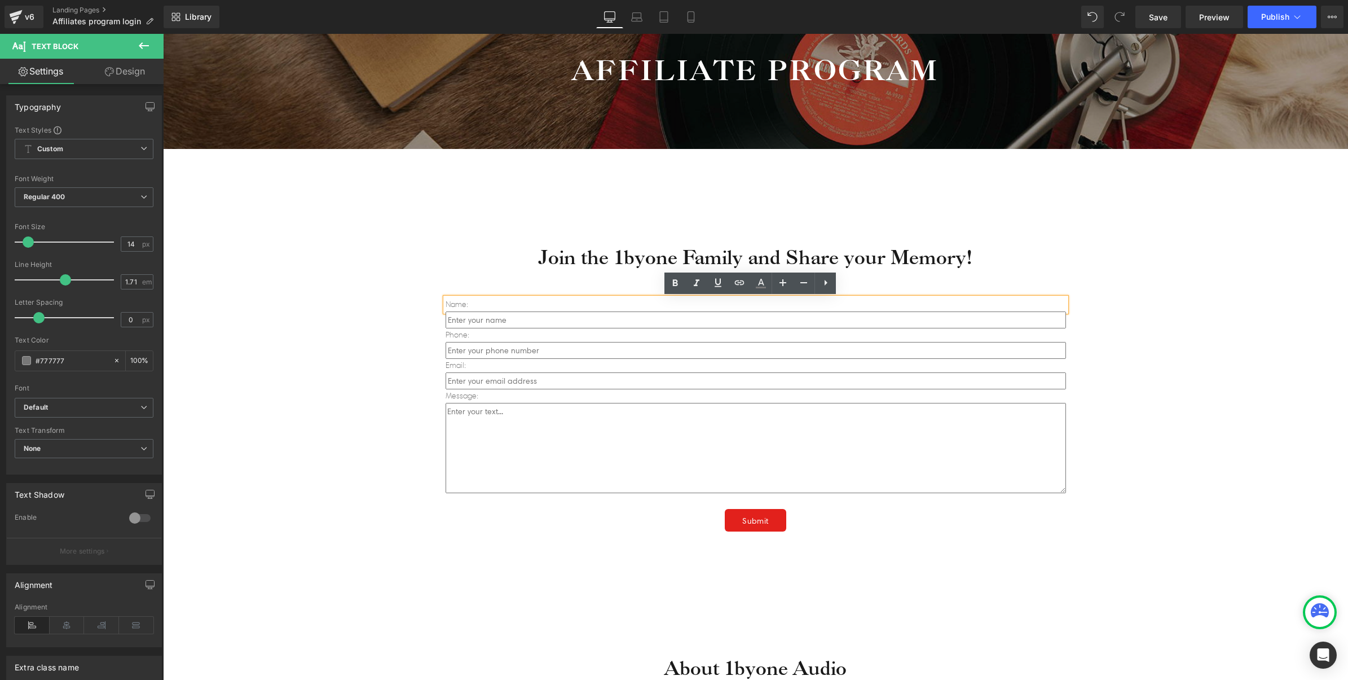
click at [290, 389] on div "Join the 1byone Family and Share your Memory! Heading Name: Text Block Text Fie…" at bounding box center [755, 457] width 1185 height 583
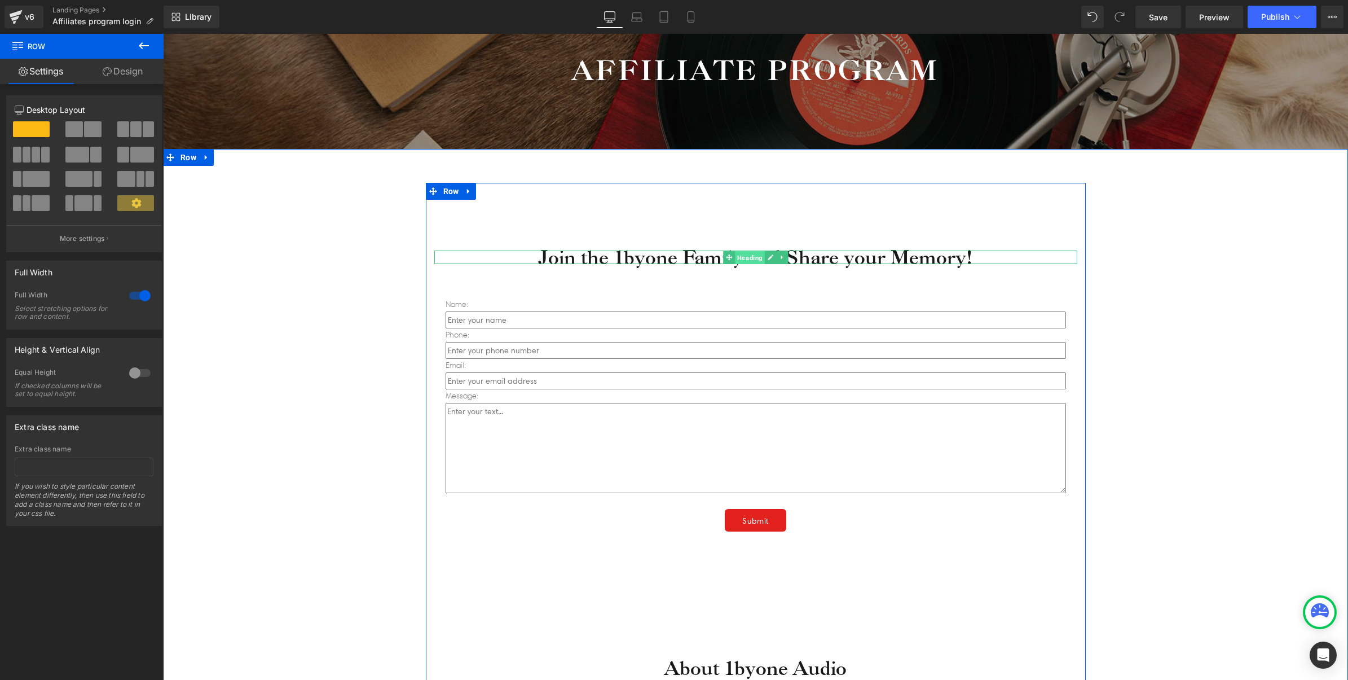
click at [735, 257] on span "Heading" at bounding box center [750, 258] width 30 height 14
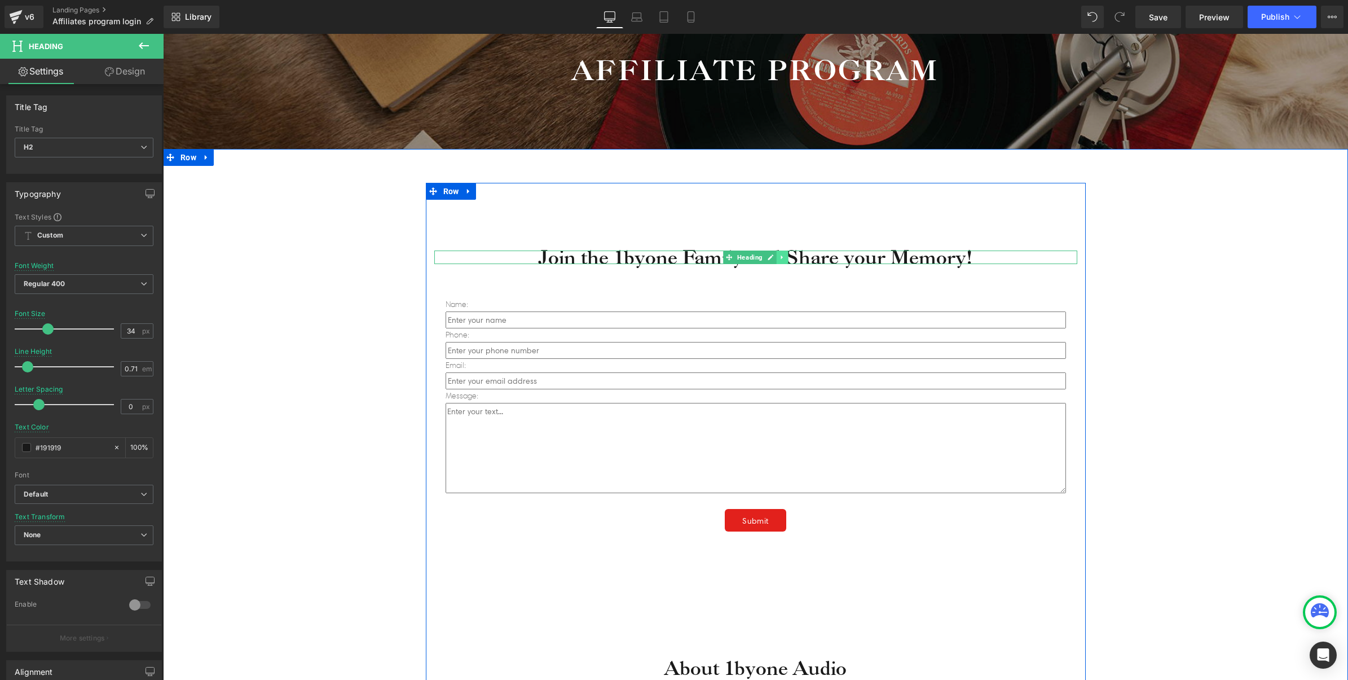
click at [781, 258] on link at bounding box center [782, 257] width 12 height 14
click at [686, 257] on h2 "Join the 1byone Family and Share your Memory!" at bounding box center [755, 257] width 643 height 14
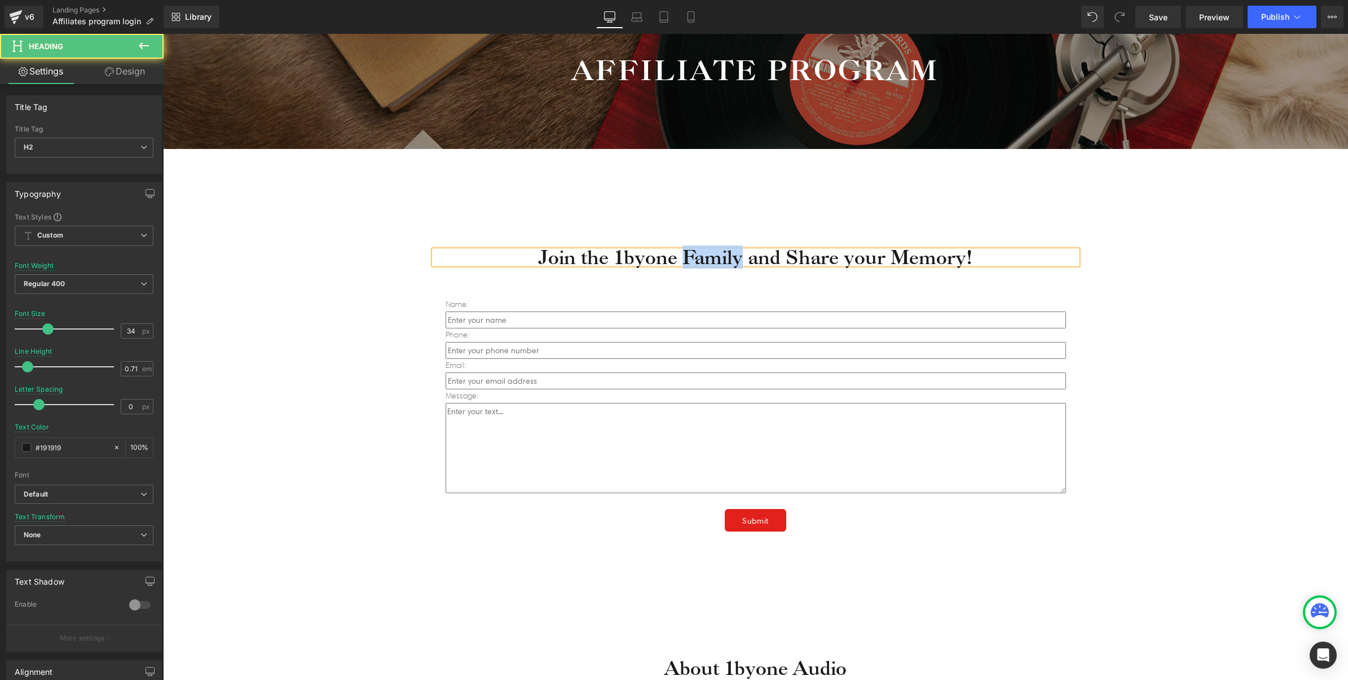
click at [686, 257] on h2 "Join the 1byone Family and Share your Memory!" at bounding box center [755, 257] width 643 height 14
paste div
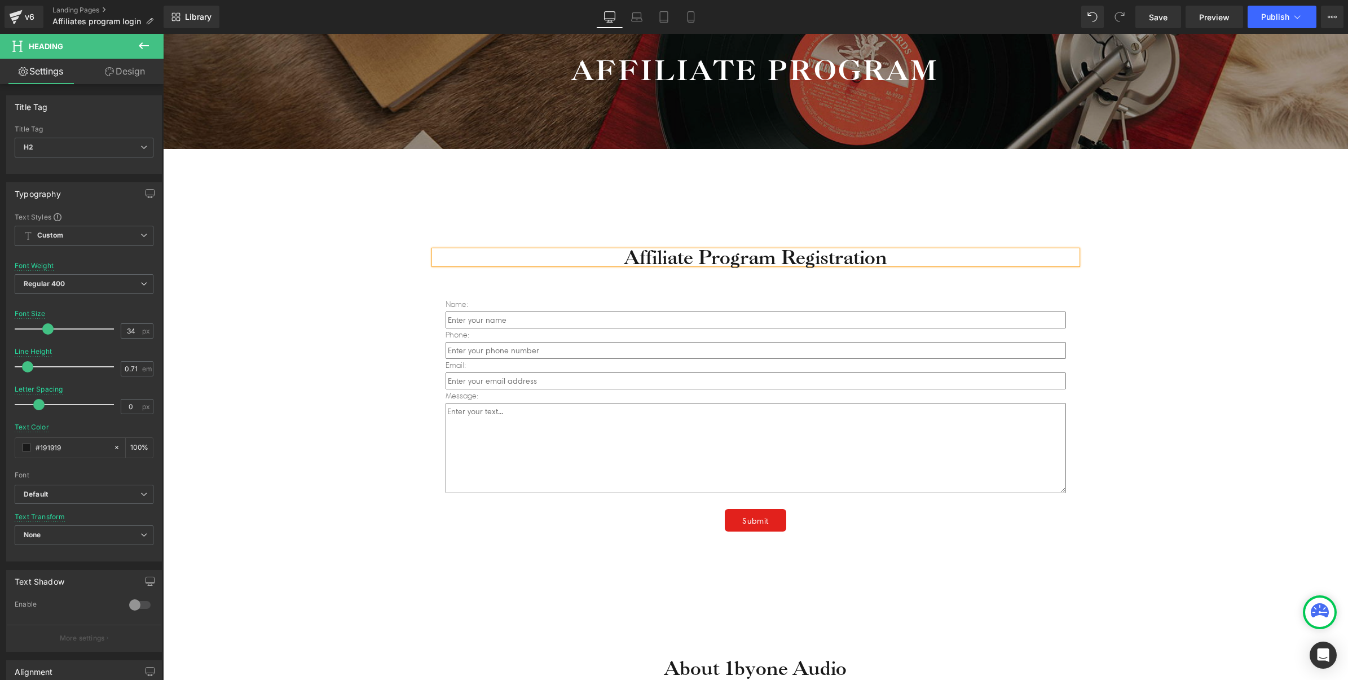
click at [1174, 277] on div "Affiliate Program Registration Heading Name: Text Block Text Field Phone: Text …" at bounding box center [755, 457] width 1185 height 583
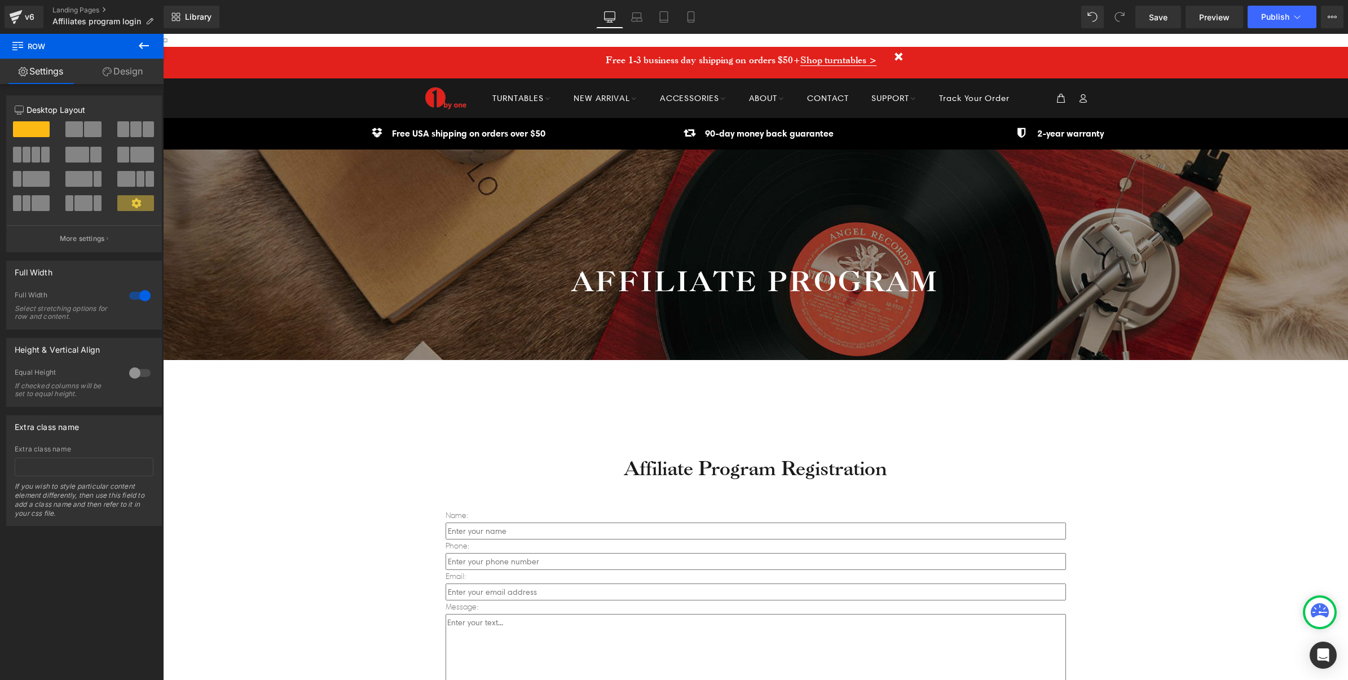
scroll to position [0, 0]
click at [1169, 21] on link "Save" at bounding box center [1158, 17] width 46 height 23
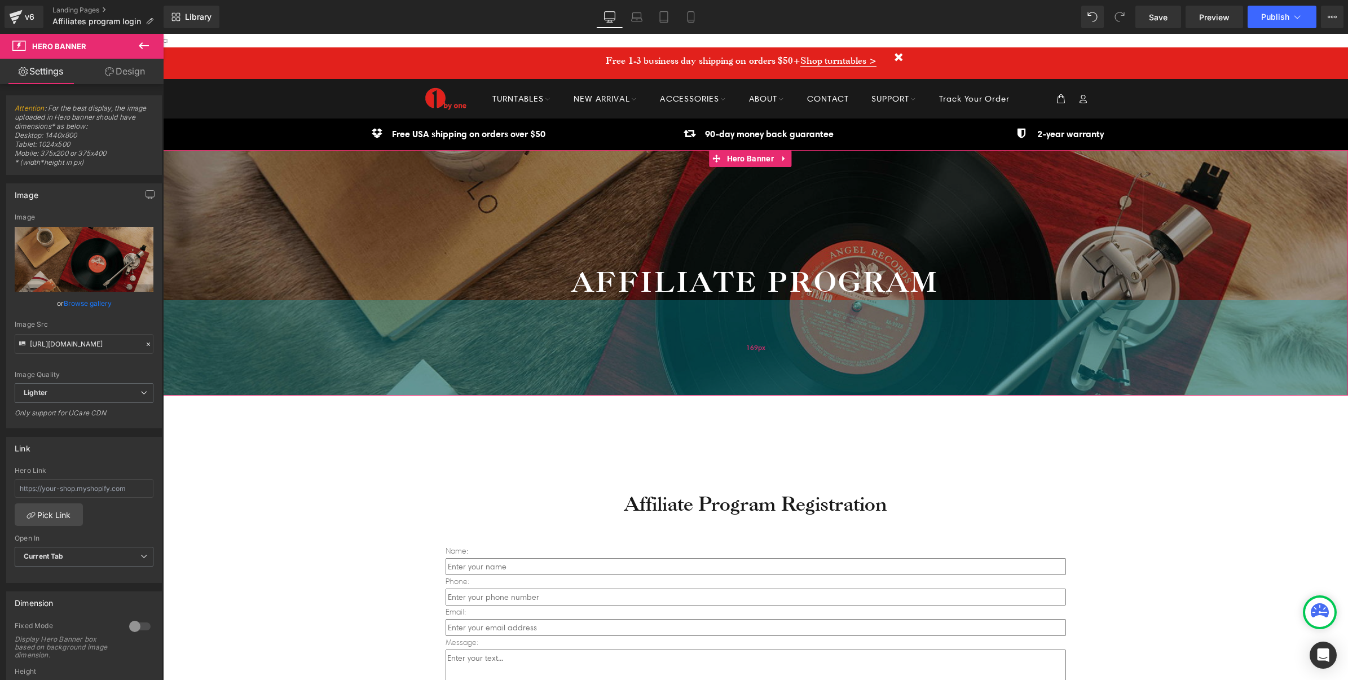
drag, startPoint x: 748, startPoint y: 347, endPoint x: 742, endPoint y: 382, distance: 35.5
click at [742, 382] on div "169px" at bounding box center [755, 347] width 1185 height 95
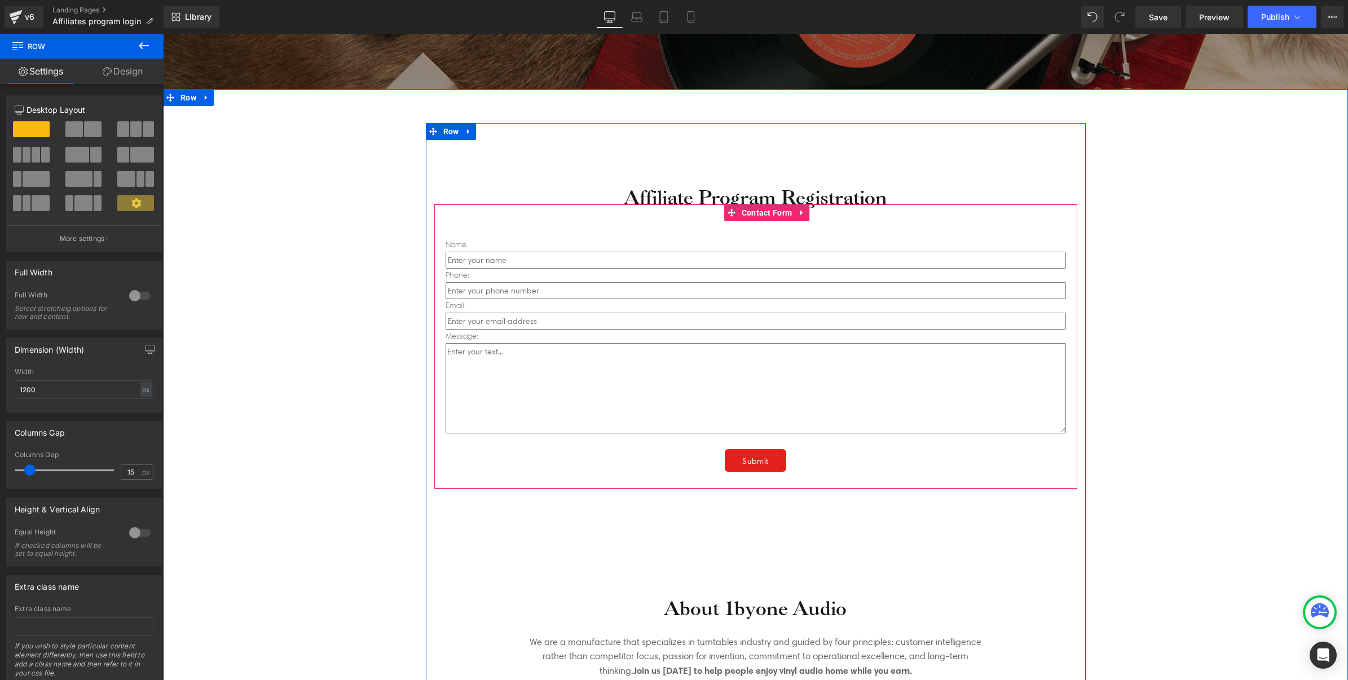
scroll to position [282, 0]
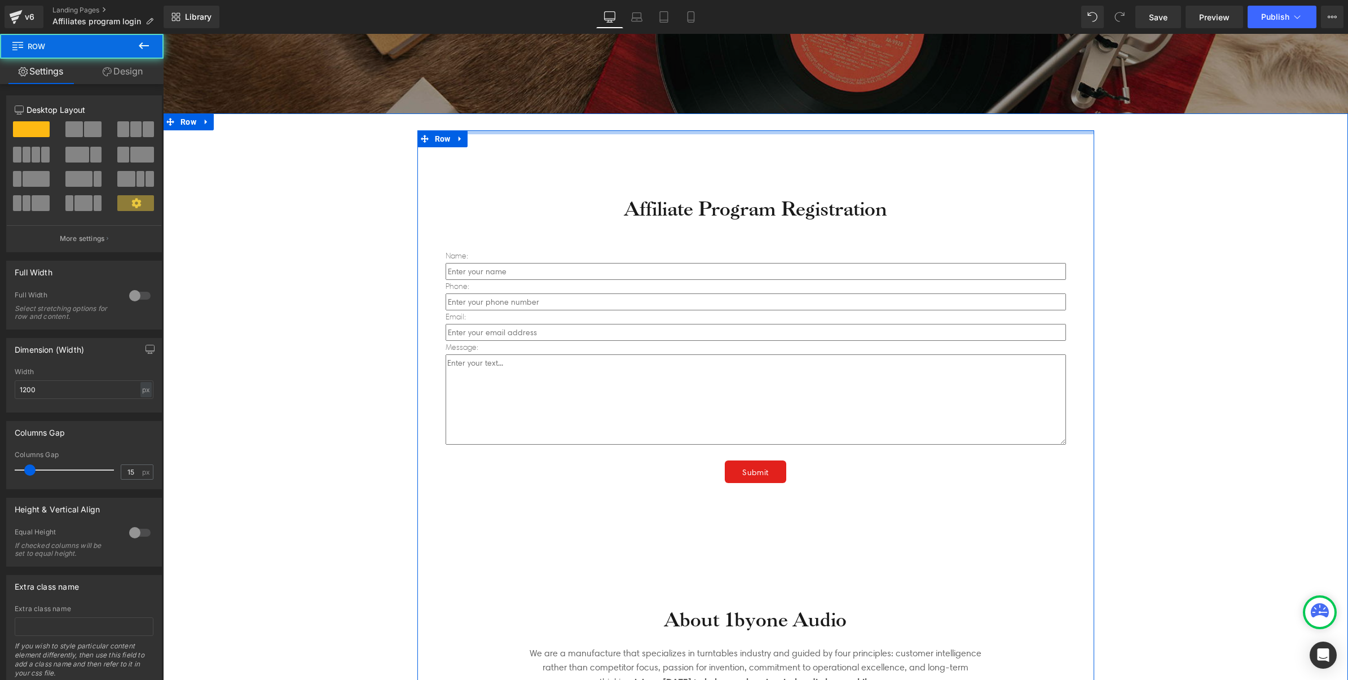
drag, startPoint x: 558, startPoint y: 143, endPoint x: 557, endPoint y: 130, distance: 13.0
click at [557, 130] on div "Affiliate Program Registration Heading Name: Text Block Text Field Phone: Text …" at bounding box center [755, 409] width 1185 height 593
drag, startPoint x: 337, startPoint y: 147, endPoint x: 347, endPoint y: 147, distance: 10.7
click at [337, 147] on div "Affiliate Program Registration Heading Name: Text Block Text Field Phone: Text …" at bounding box center [755, 415] width 1185 height 570
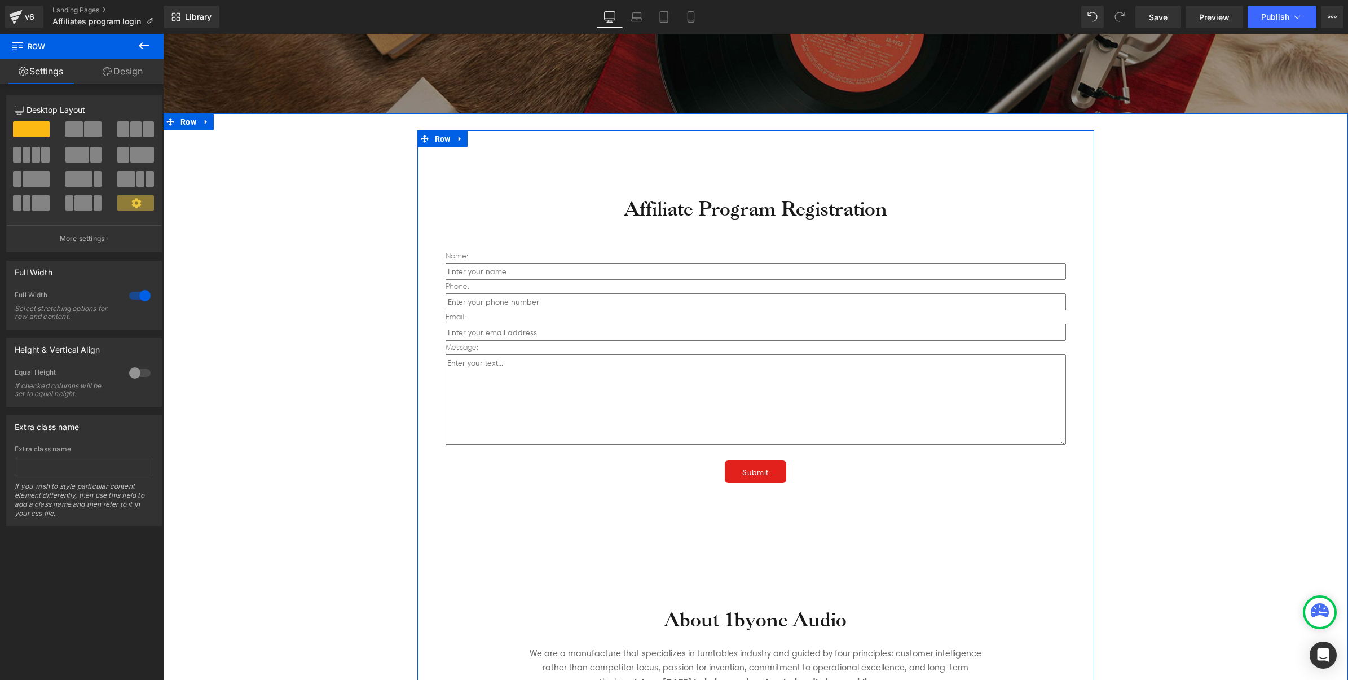
click at [311, 128] on div "Affiliate Program Registration Heading Name: Text Block Text Field Phone: Text …" at bounding box center [755, 409] width 1185 height 593
click at [726, 166] on div "Affiliate Program Registration Heading Name: Text Block Text Field Phone: Text …" at bounding box center [756, 420] width 660 height 538
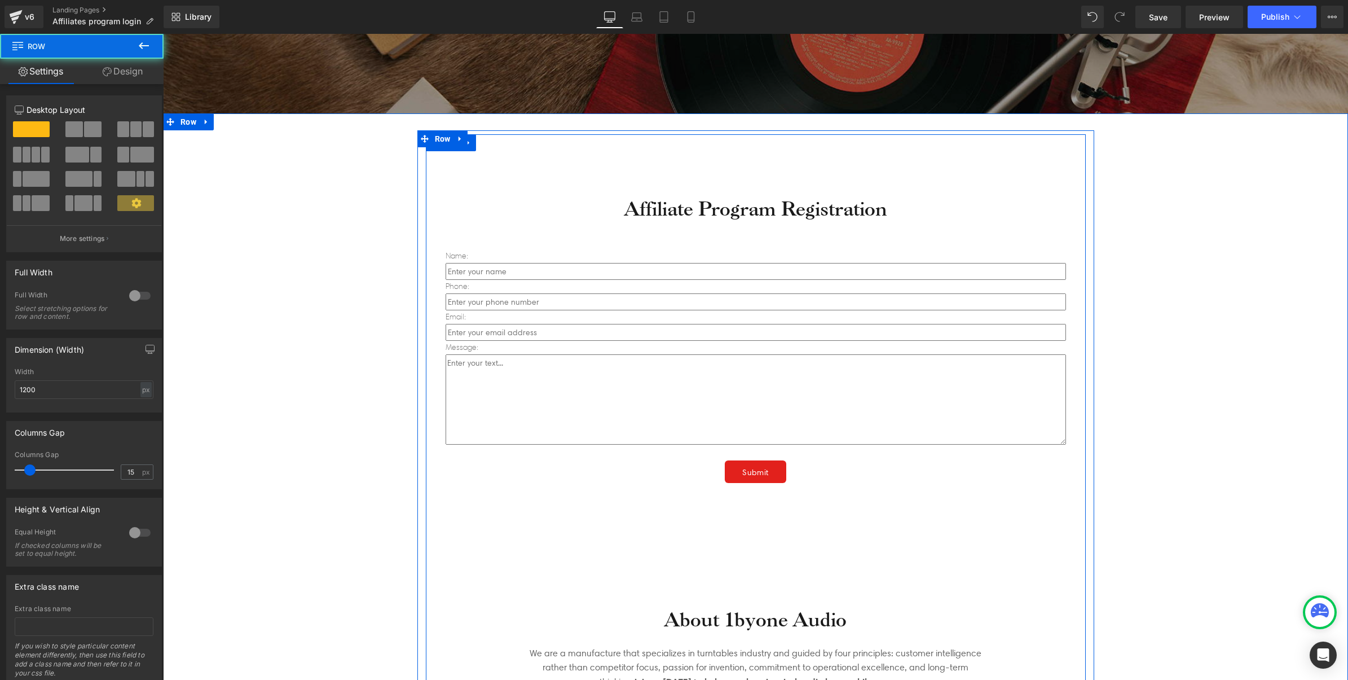
click at [715, 187] on div "Affiliate Program Registration Heading Name: Text Block Text Field Phone: Text …" at bounding box center [756, 420] width 660 height 538
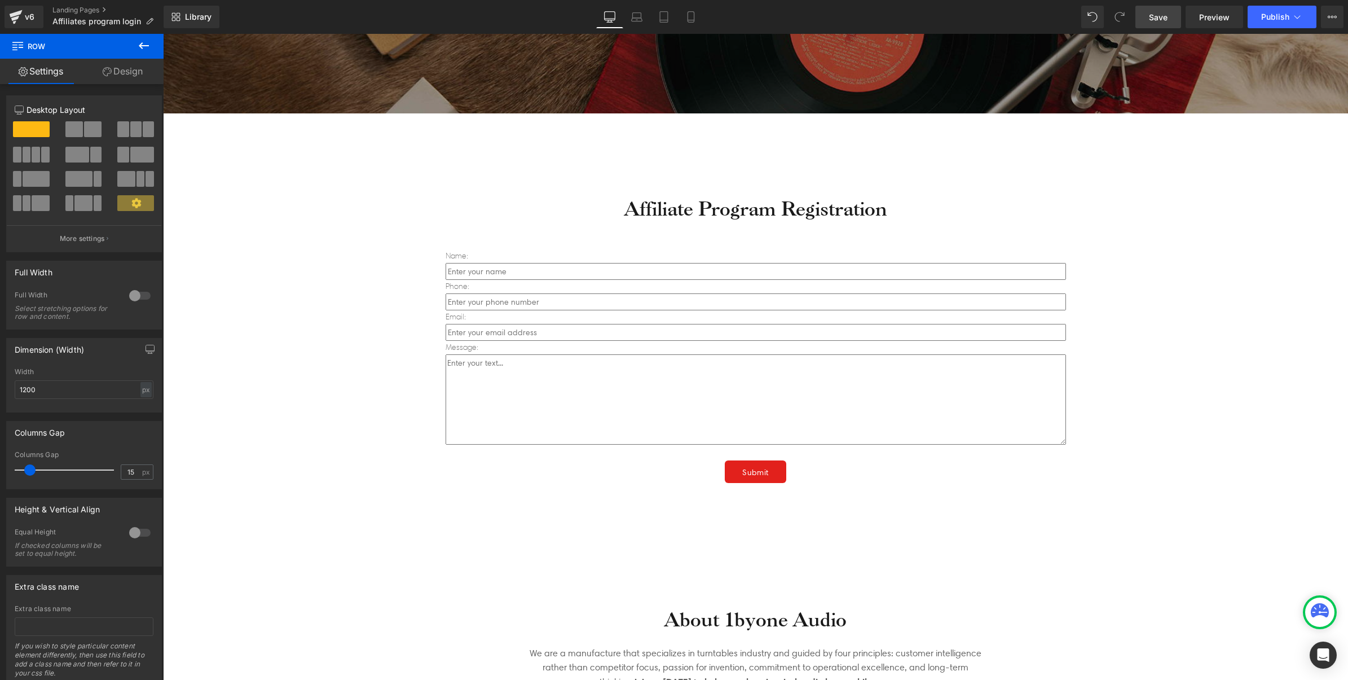
click at [1165, 14] on span "Save" at bounding box center [1158, 17] width 19 height 12
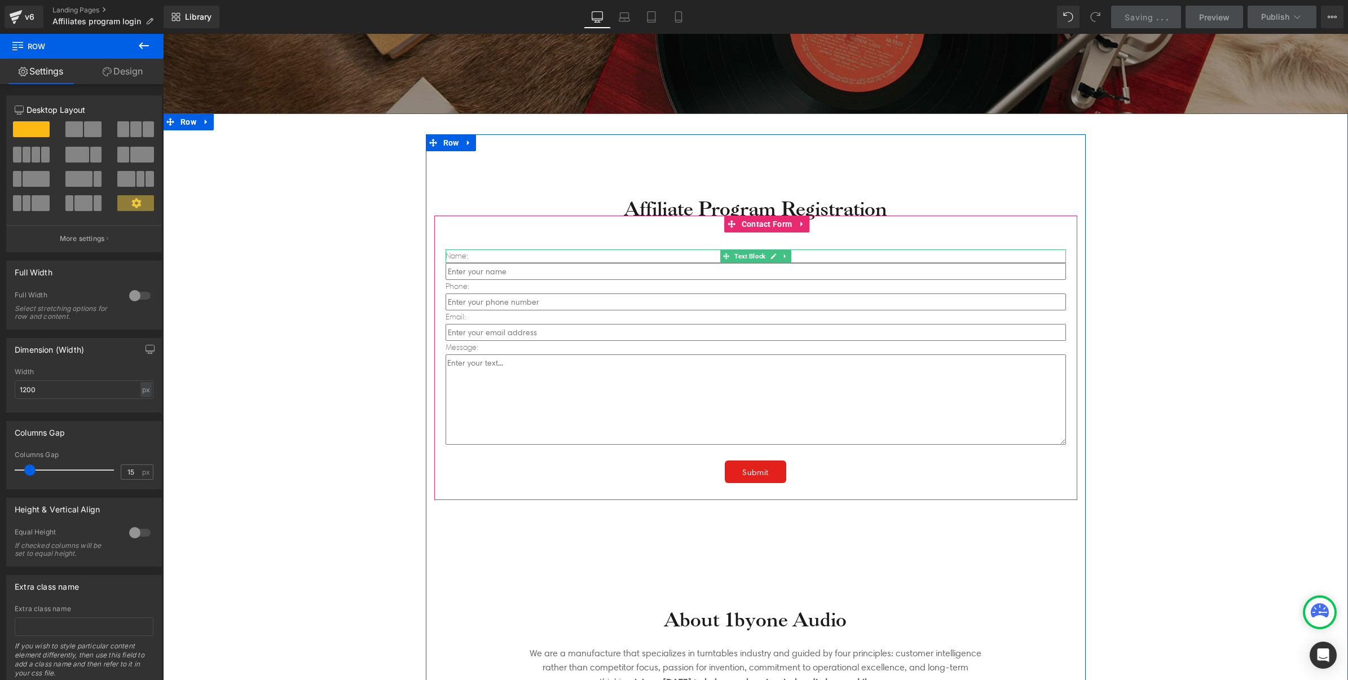
click at [446, 257] on p "Name:" at bounding box center [756, 256] width 620 height 14
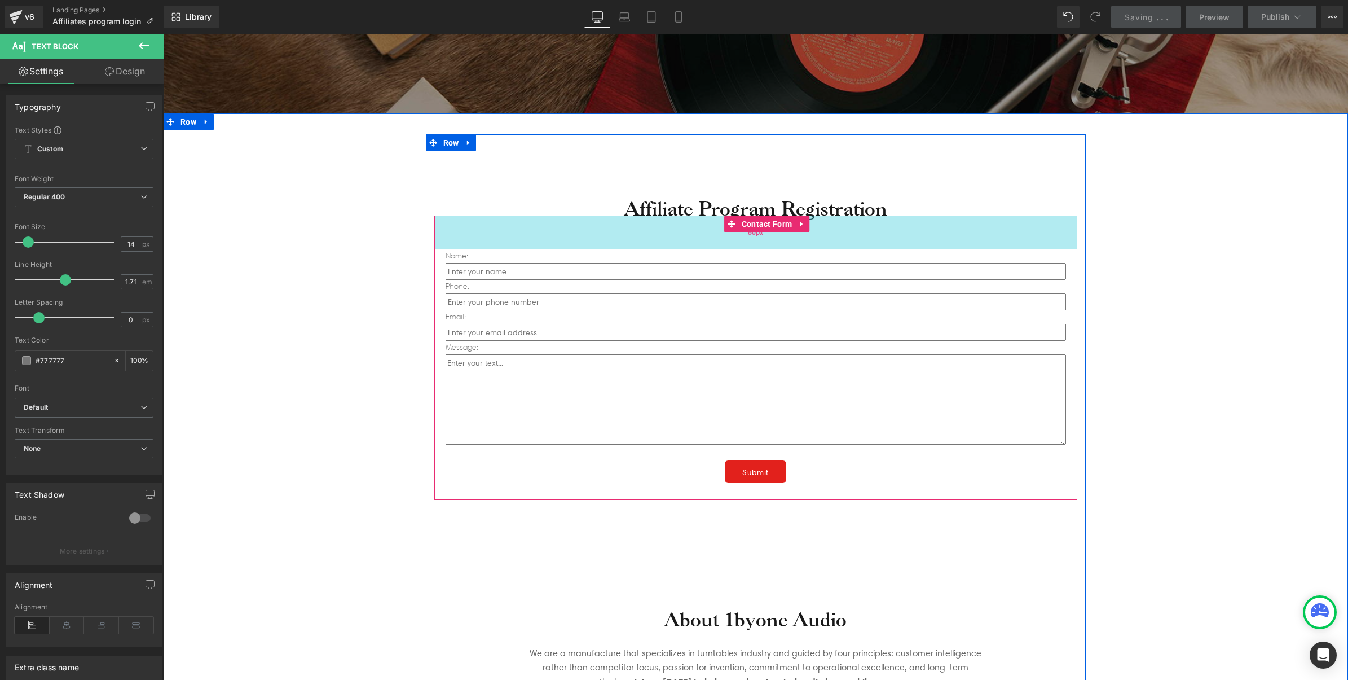
drag, startPoint x: 746, startPoint y: 228, endPoint x: 569, endPoint y: 235, distance: 176.7
click at [746, 228] on span "Contact Form" at bounding box center [767, 223] width 56 height 17
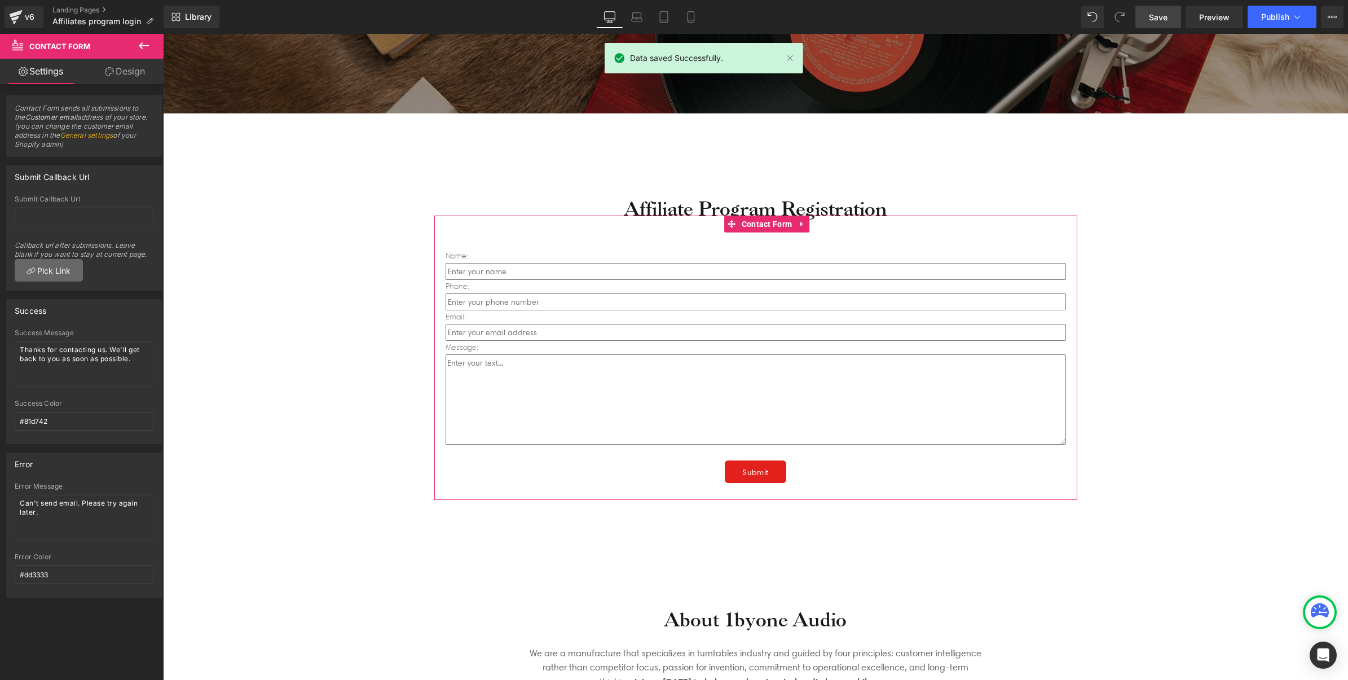
click at [66, 269] on link "Pick Link" at bounding box center [49, 270] width 68 height 23
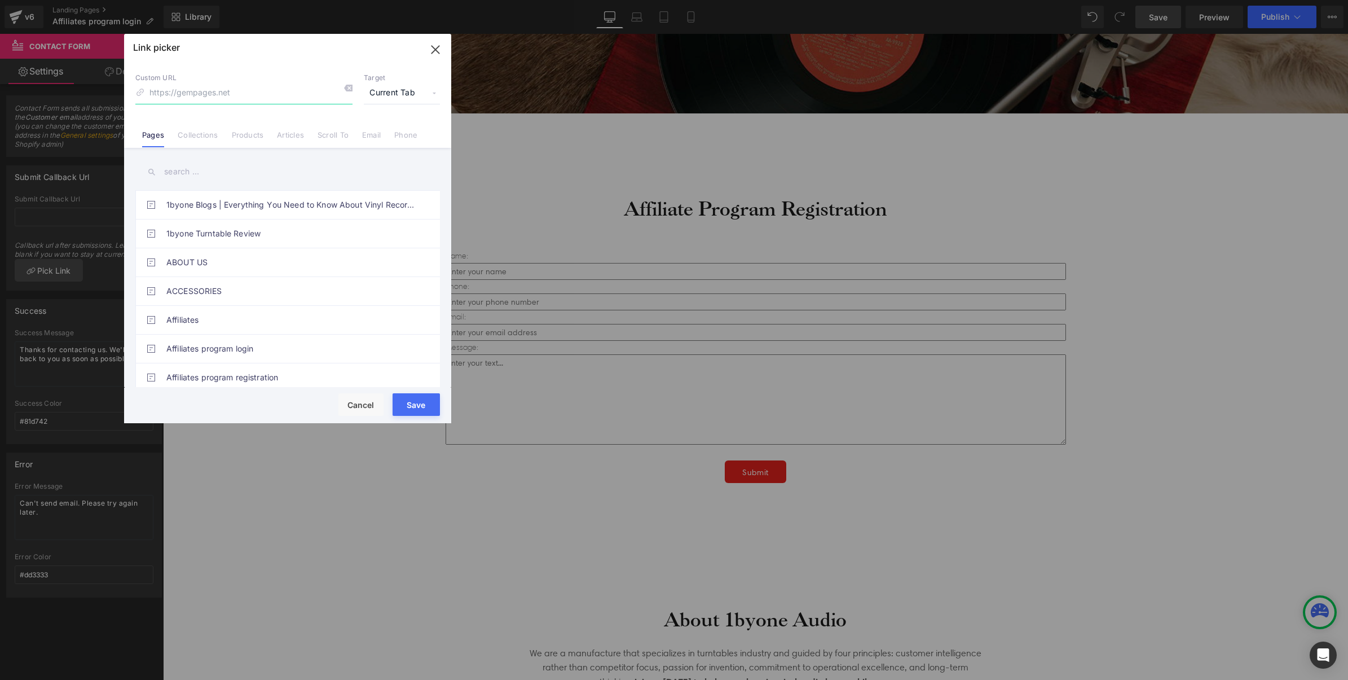
click at [433, 52] on icon "button" at bounding box center [435, 50] width 18 height 18
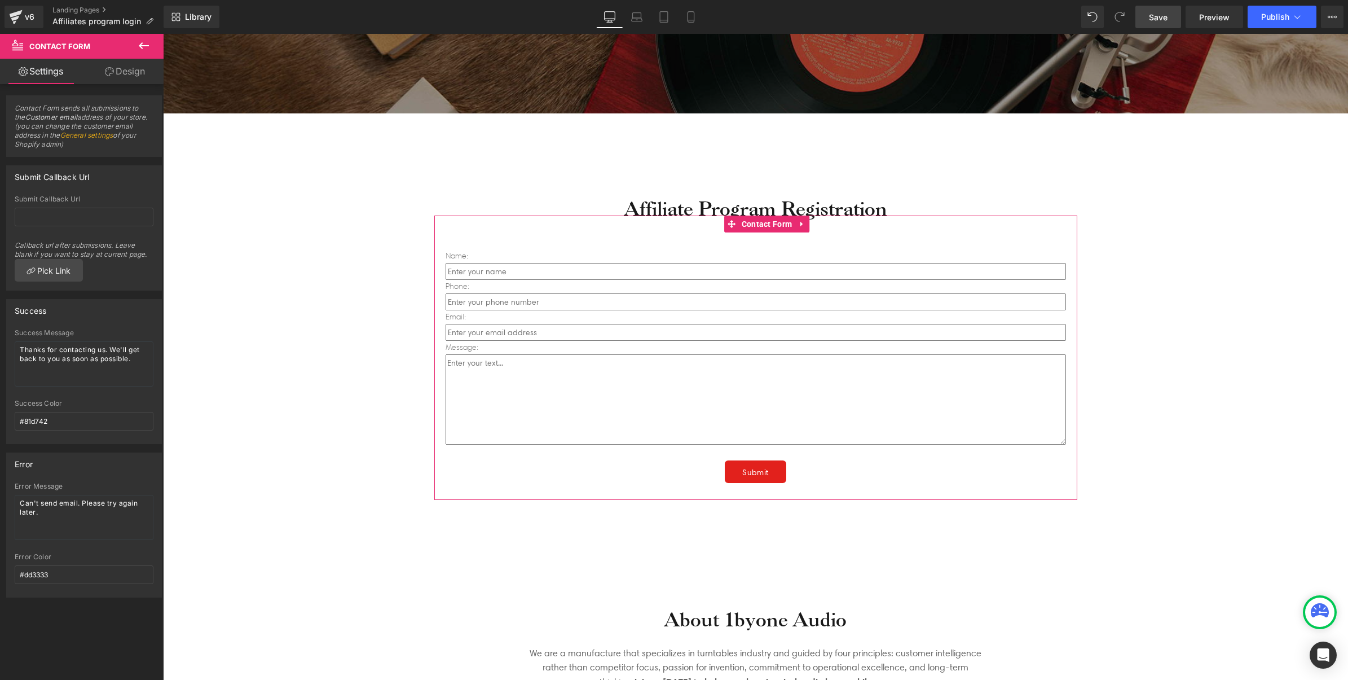
click at [117, 79] on link "Design" at bounding box center [125, 71] width 82 height 25
click at [46, 76] on link "Settings" at bounding box center [41, 71] width 82 height 25
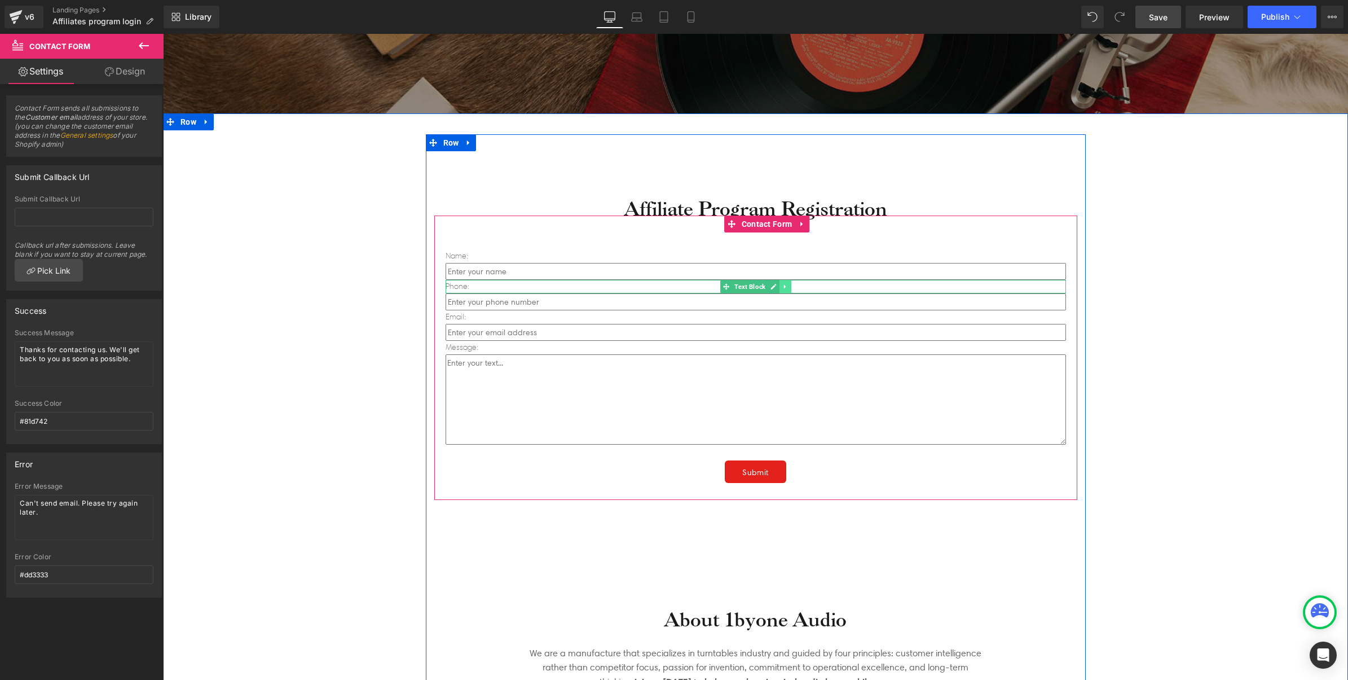
click at [782, 284] on icon at bounding box center [785, 286] width 6 height 7
click at [785, 284] on link at bounding box center [791, 287] width 12 height 14
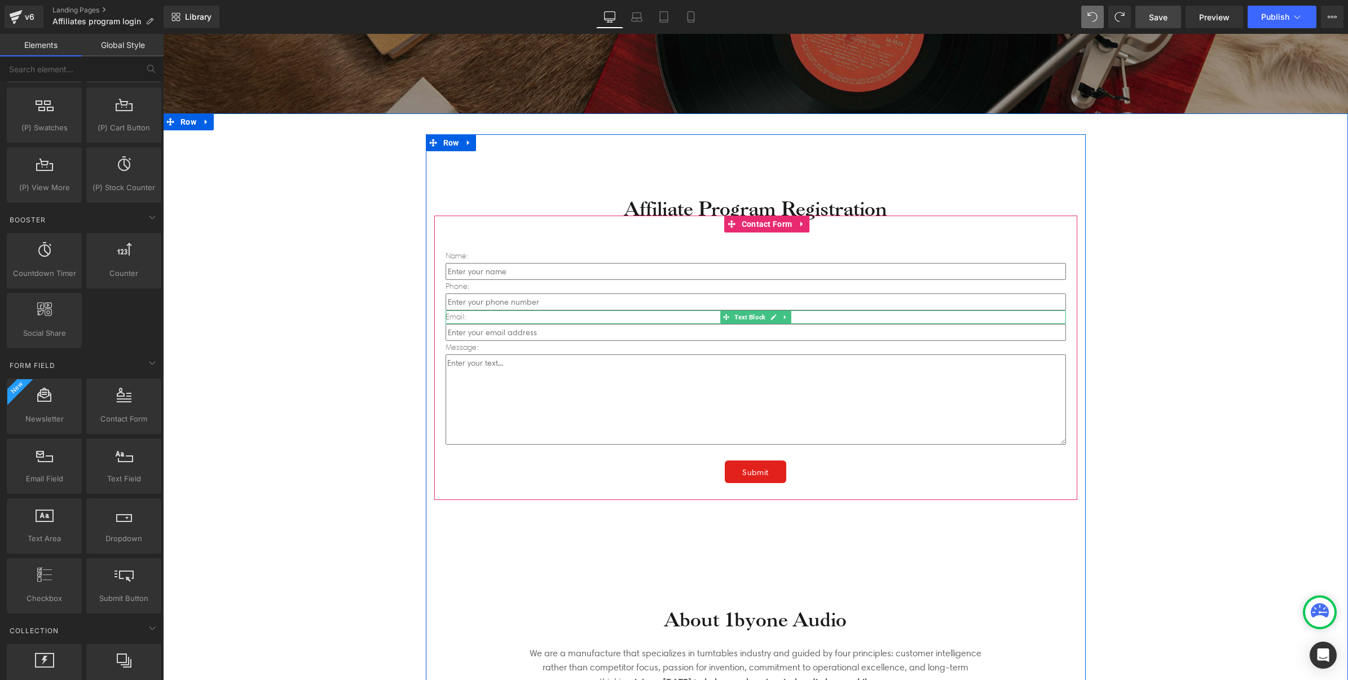
click at [463, 314] on p "Email:" at bounding box center [756, 317] width 620 height 14
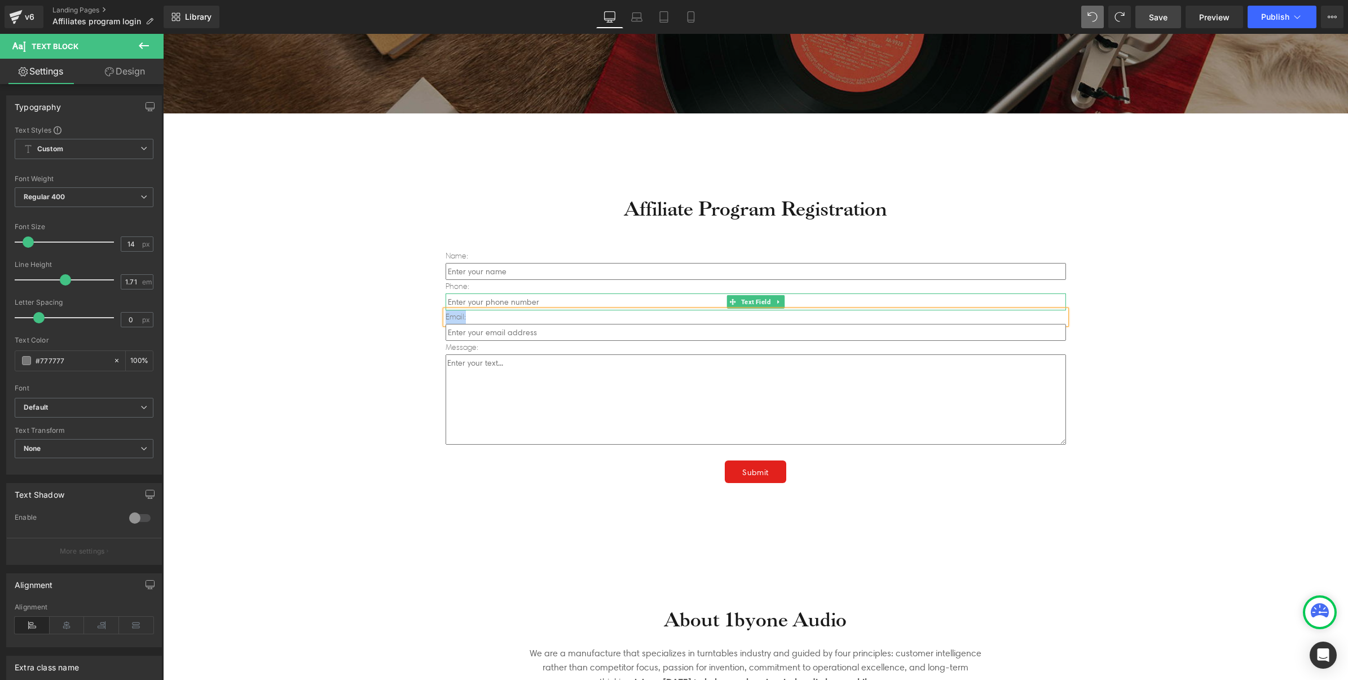
copy p "Email:"
click at [468, 283] on p "Phone:" at bounding box center [756, 287] width 620 height 14
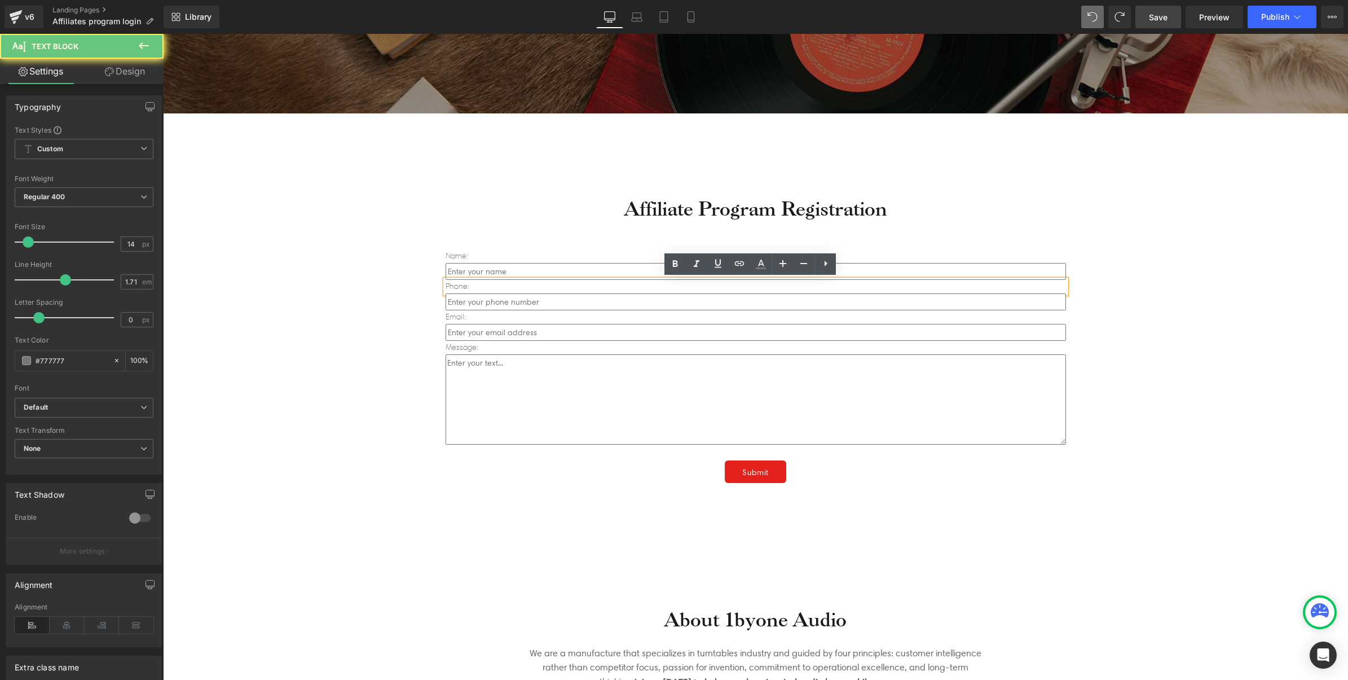
click at [455, 286] on p "Phone:" at bounding box center [756, 287] width 620 height 14
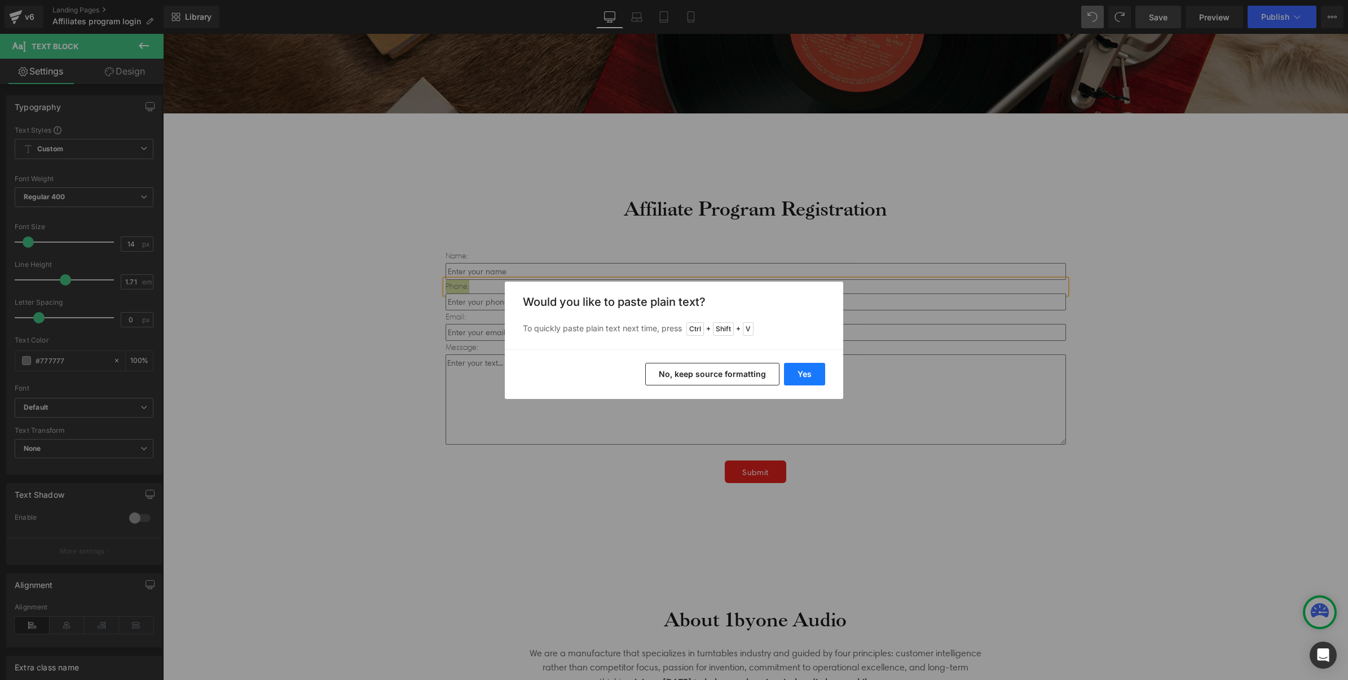
click at [793, 373] on button "Yes" at bounding box center [804, 374] width 41 height 23
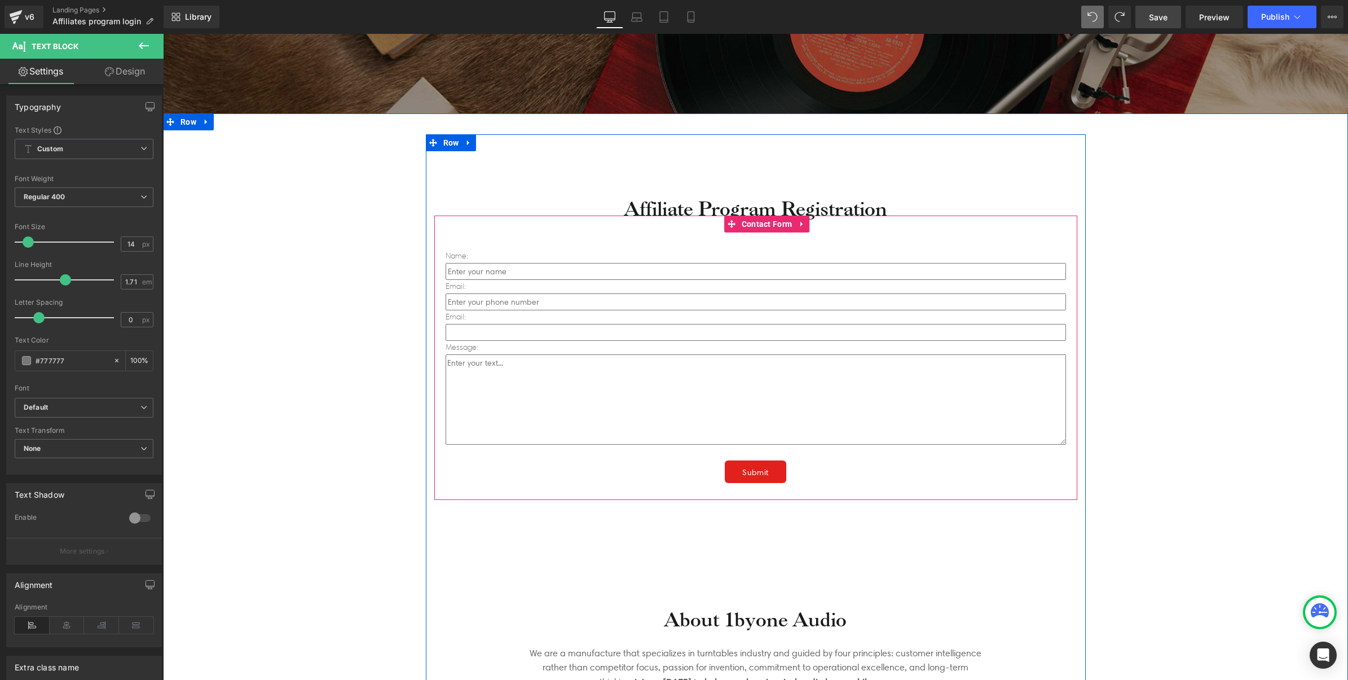
click at [534, 329] on input "email" at bounding box center [756, 332] width 620 height 17
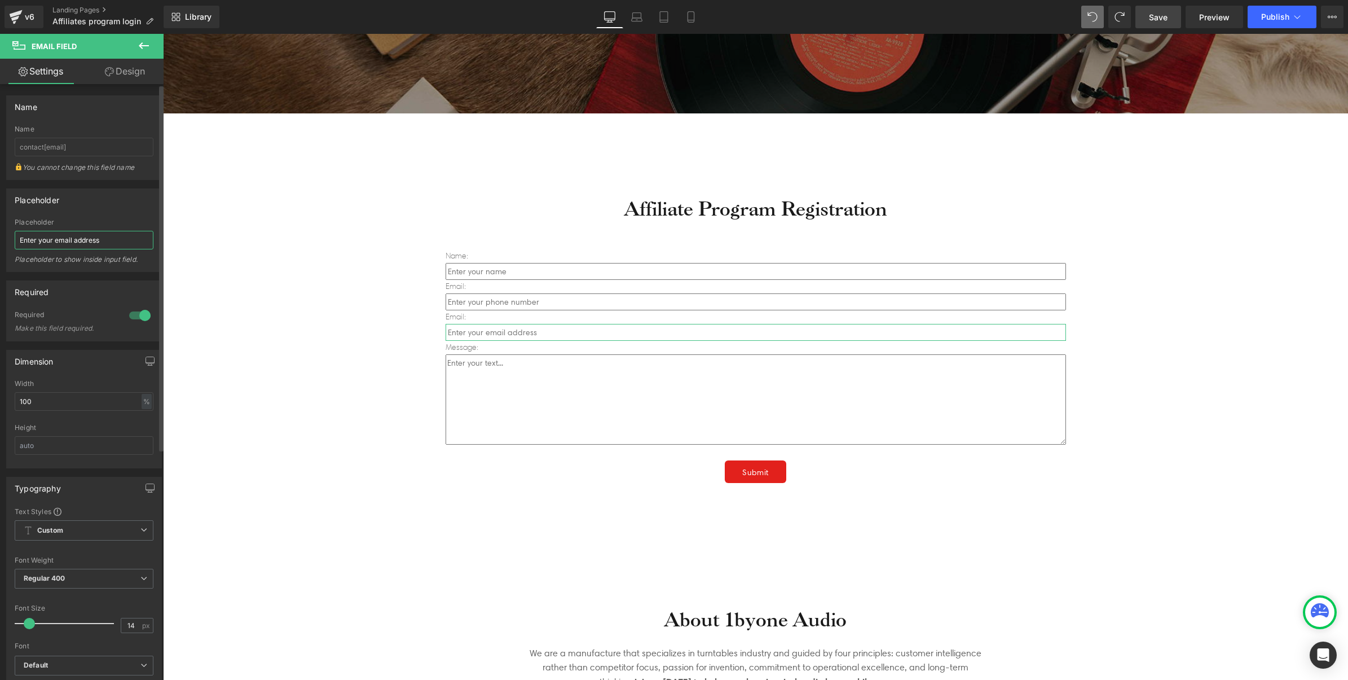
drag, startPoint x: 94, startPoint y: 241, endPoint x: 5, endPoint y: 240, distance: 89.7
click at [5, 240] on div "Placeholder Enter your email address Placeholder Enter your email address Place…" at bounding box center [84, 226] width 169 height 92
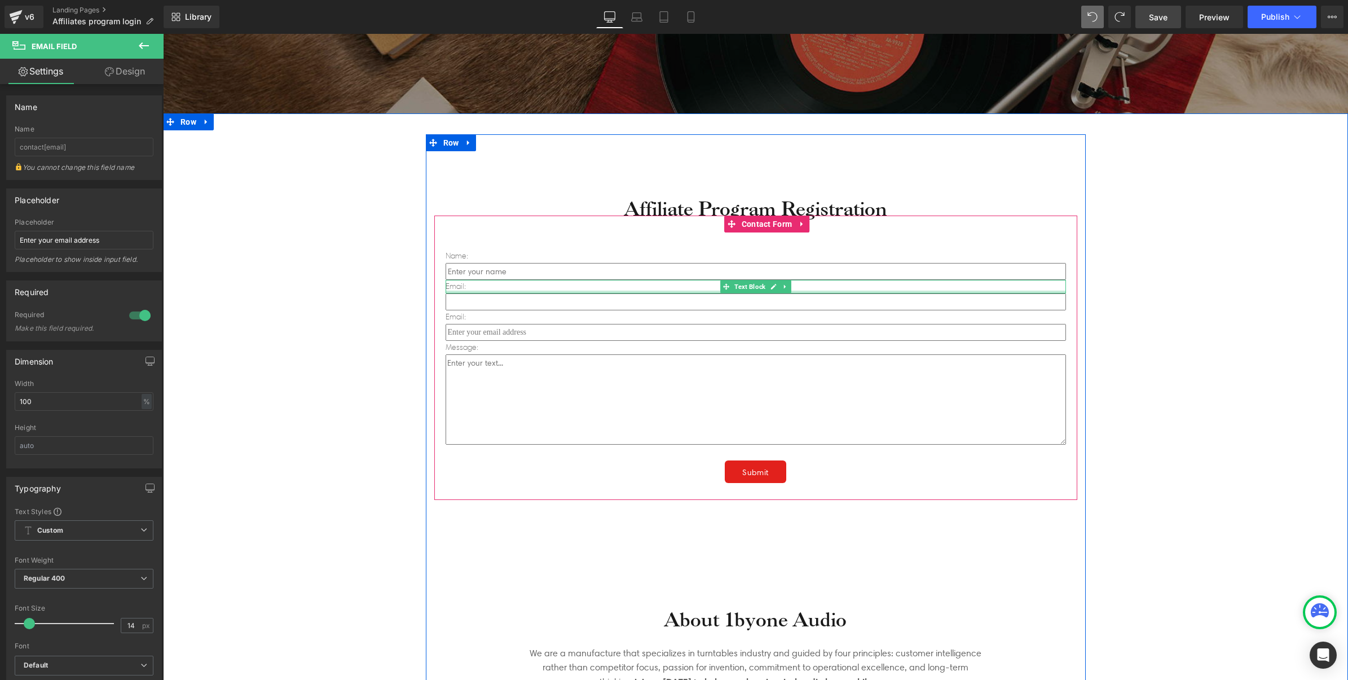
click at [565, 297] on input "text" at bounding box center [756, 301] width 620 height 17
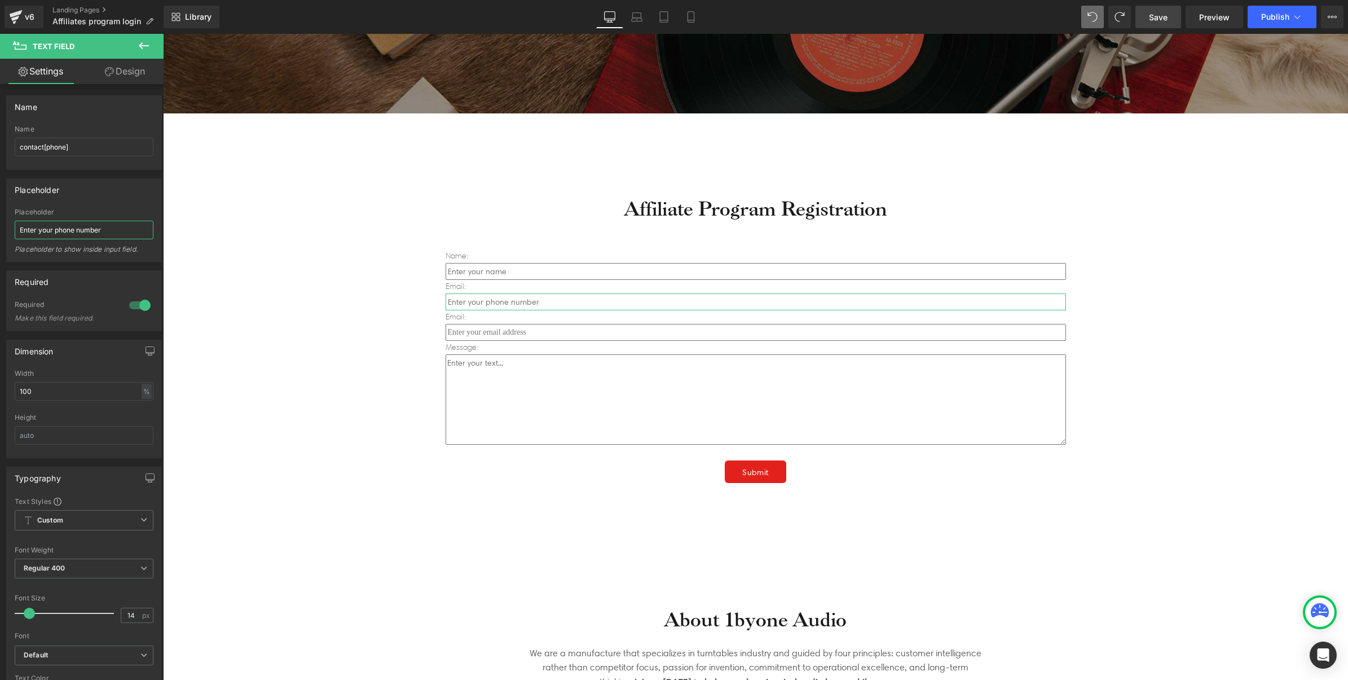
drag, startPoint x: 124, startPoint y: 232, endPoint x: -3, endPoint y: 234, distance: 126.9
click at [0, 234] on html "Contact Form You are previewing how the will restyle your page. You can not edi…" at bounding box center [674, 340] width 1348 height 680
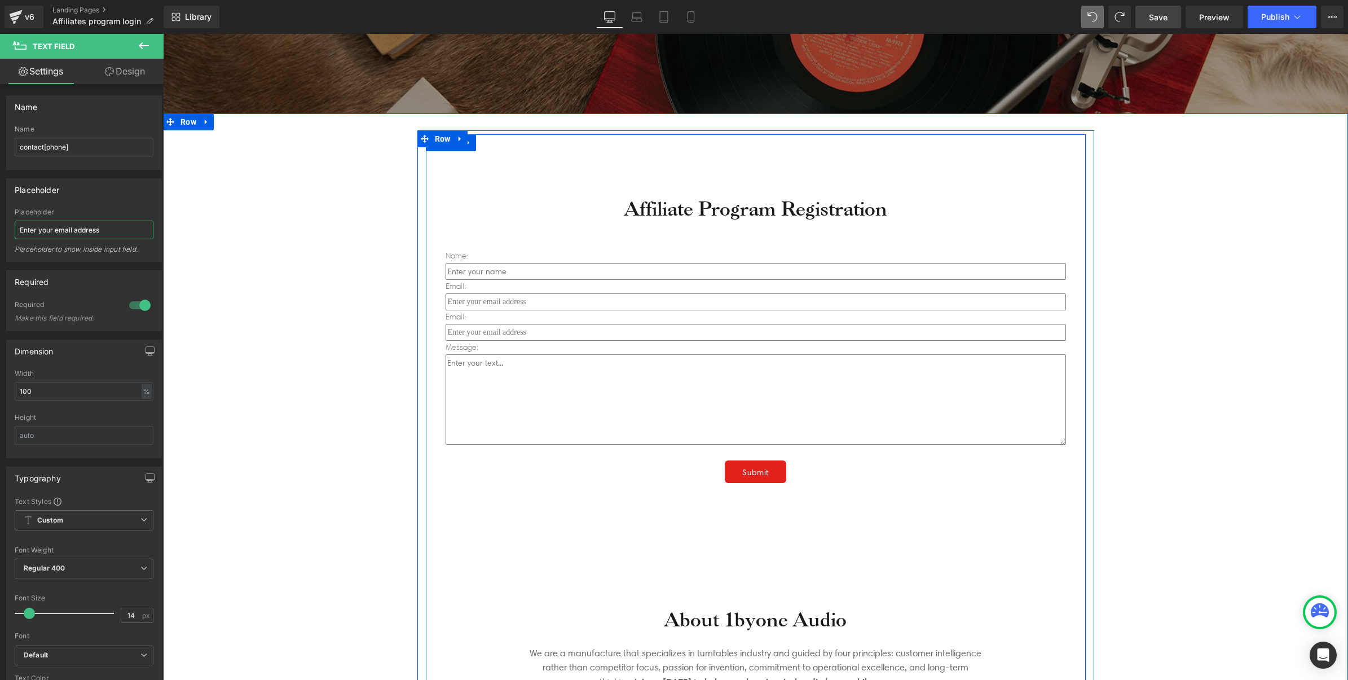
type input "Enter your email address"
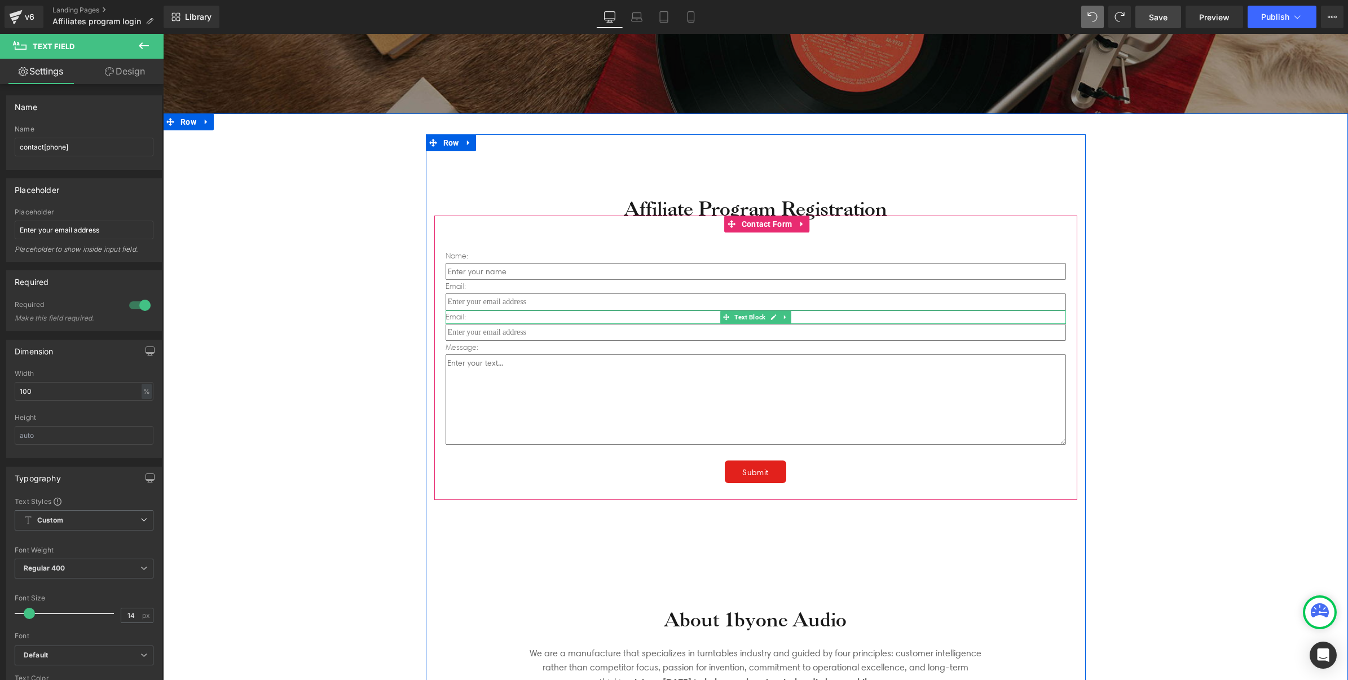
click at [460, 318] on p "Email:" at bounding box center [756, 317] width 620 height 14
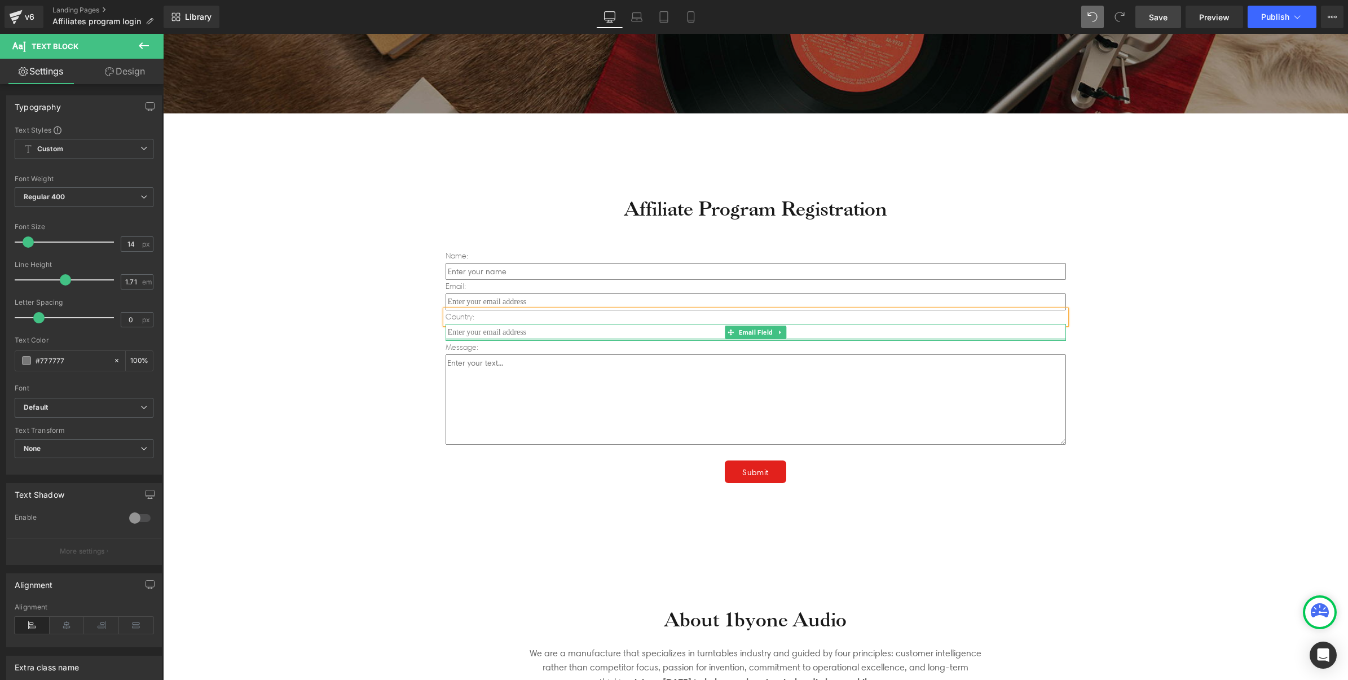
click at [596, 338] on div at bounding box center [756, 339] width 620 height 3
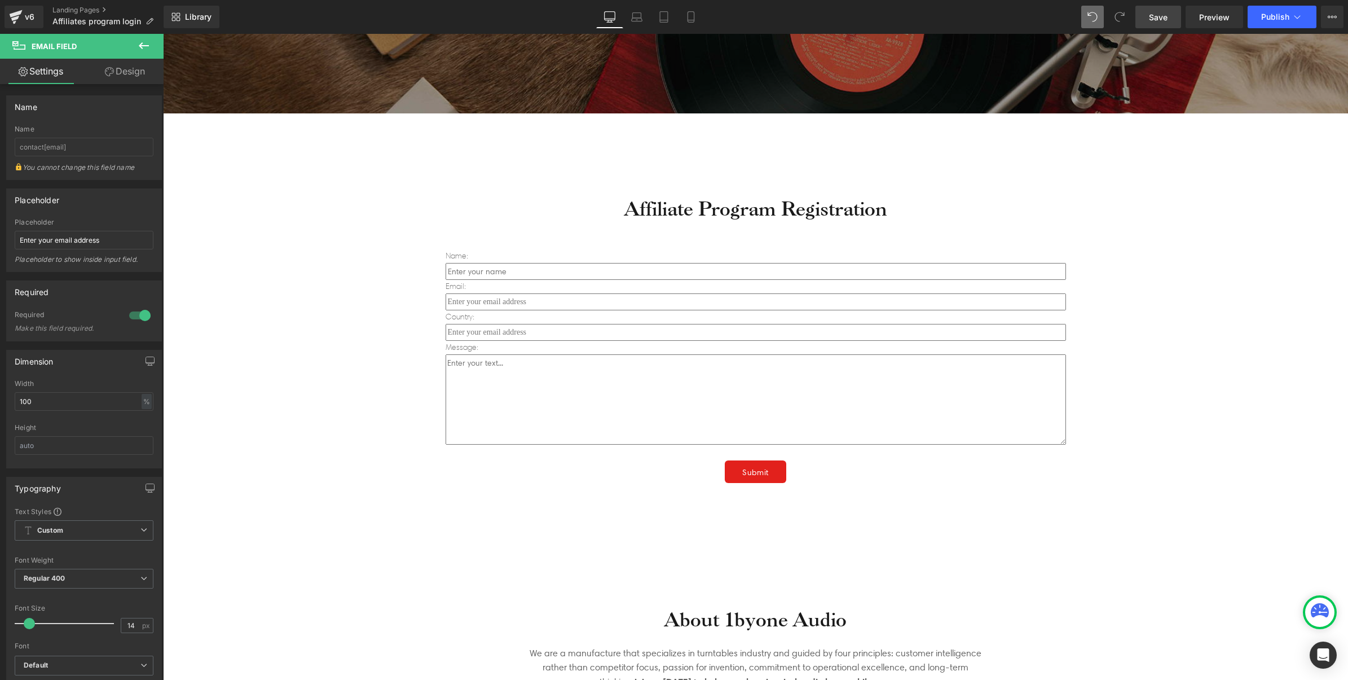
click at [147, 42] on icon at bounding box center [144, 46] width 14 height 14
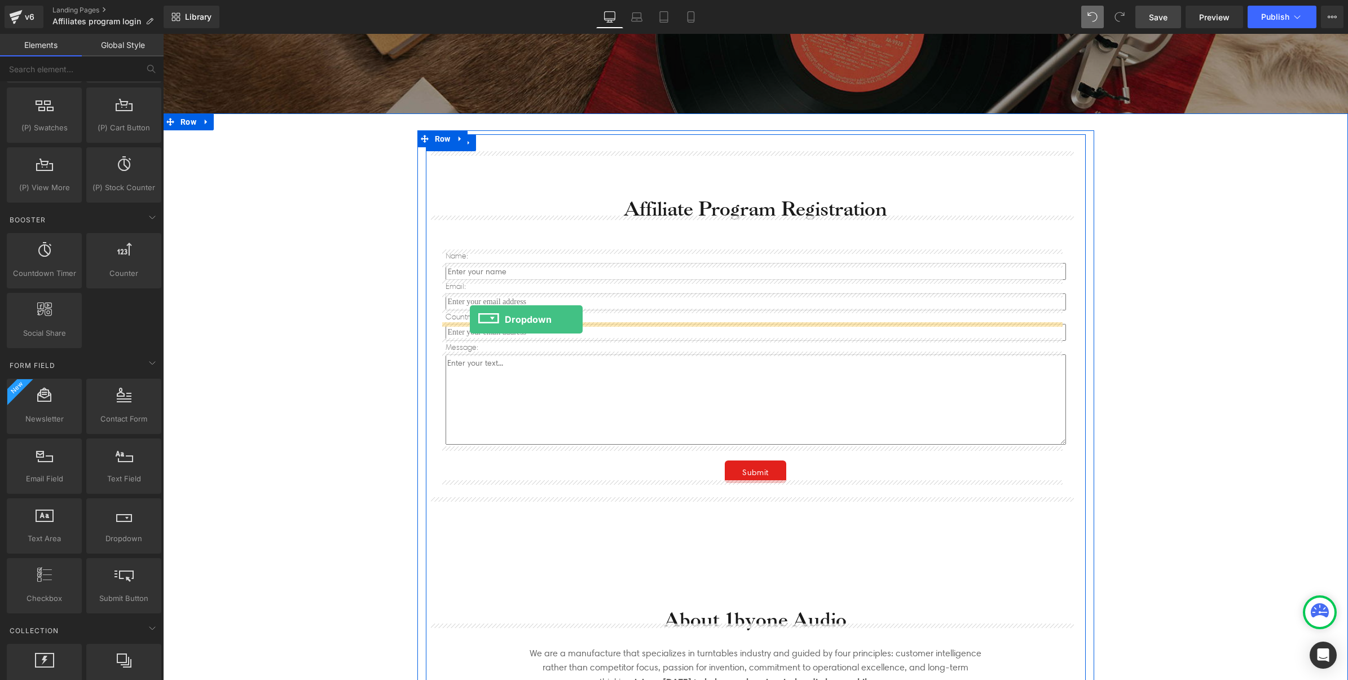
drag, startPoint x: 288, startPoint y: 567, endPoint x: 470, endPoint y: 319, distance: 307.5
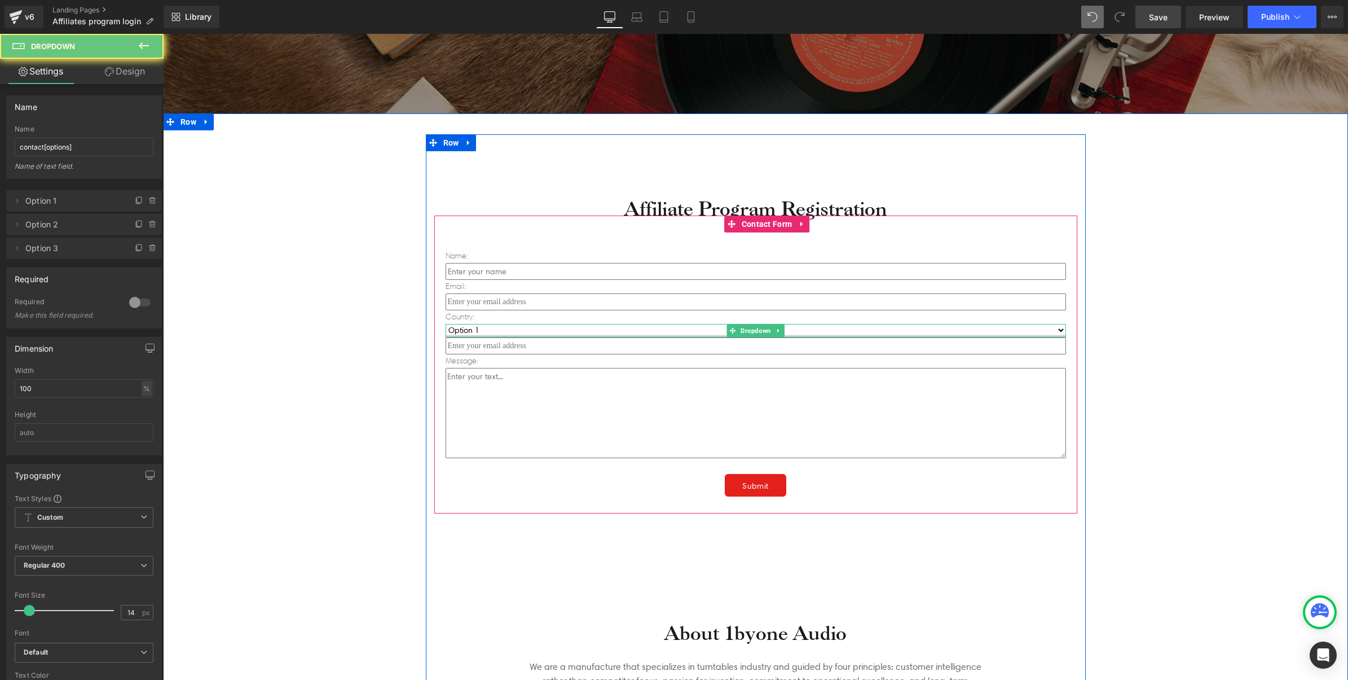
click at [521, 326] on select "Option 1 Option 2 Option 3" at bounding box center [756, 330] width 620 height 12
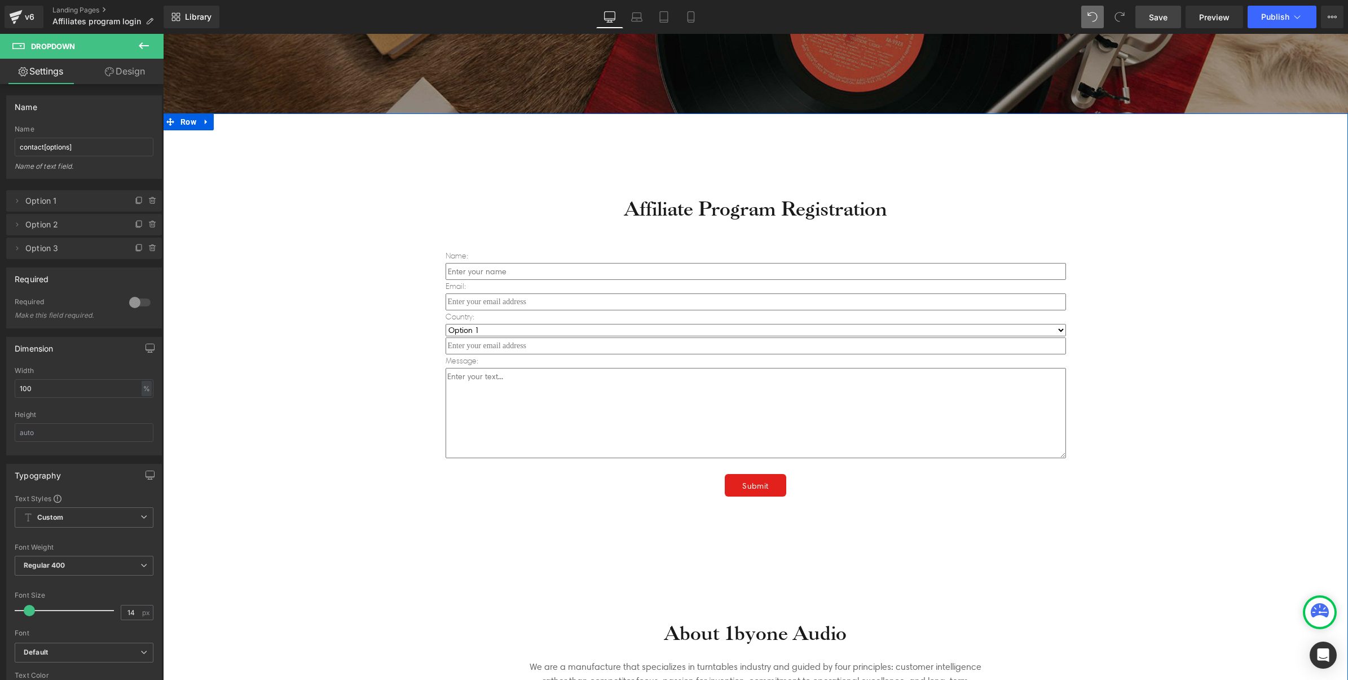
click at [328, 394] on div "Affiliate Program Registration Heading Name: Text Block Text Field Email: Text …" at bounding box center [755, 422] width 1185 height 584
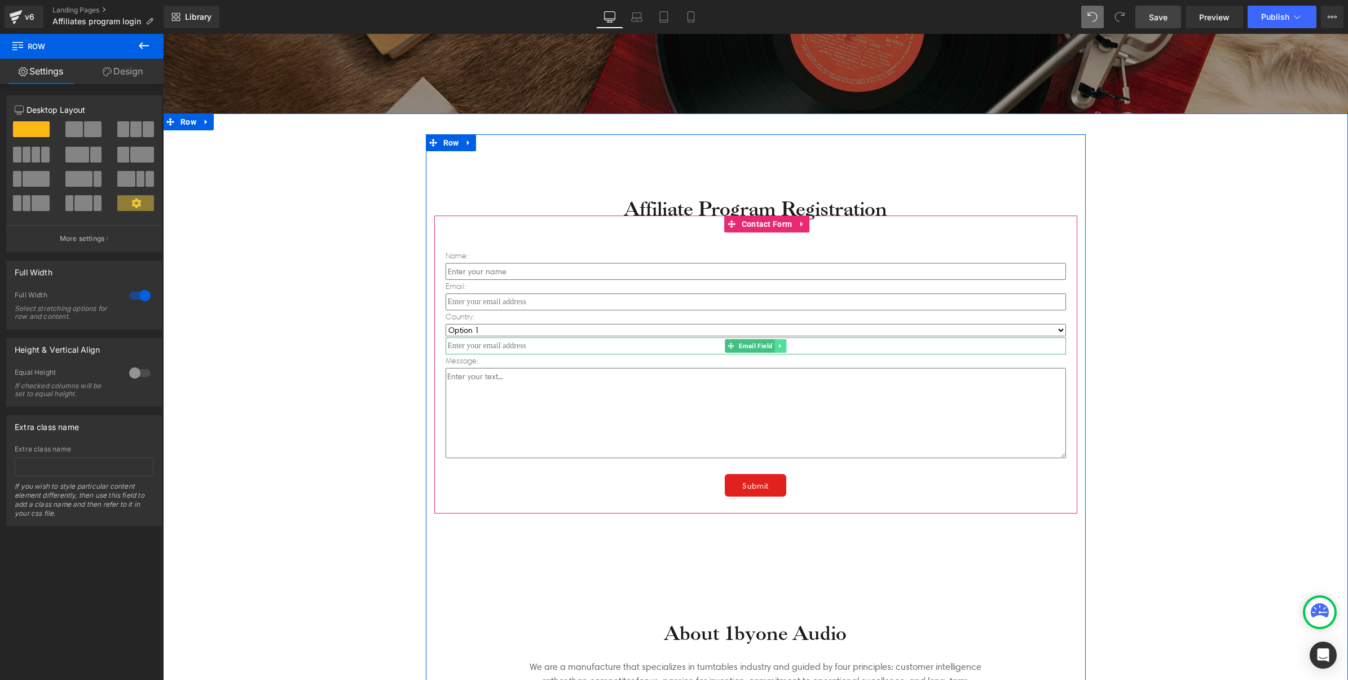
click at [777, 345] on icon at bounding box center [780, 345] width 6 height 7
click at [783, 347] on link at bounding box center [787, 346] width 12 height 14
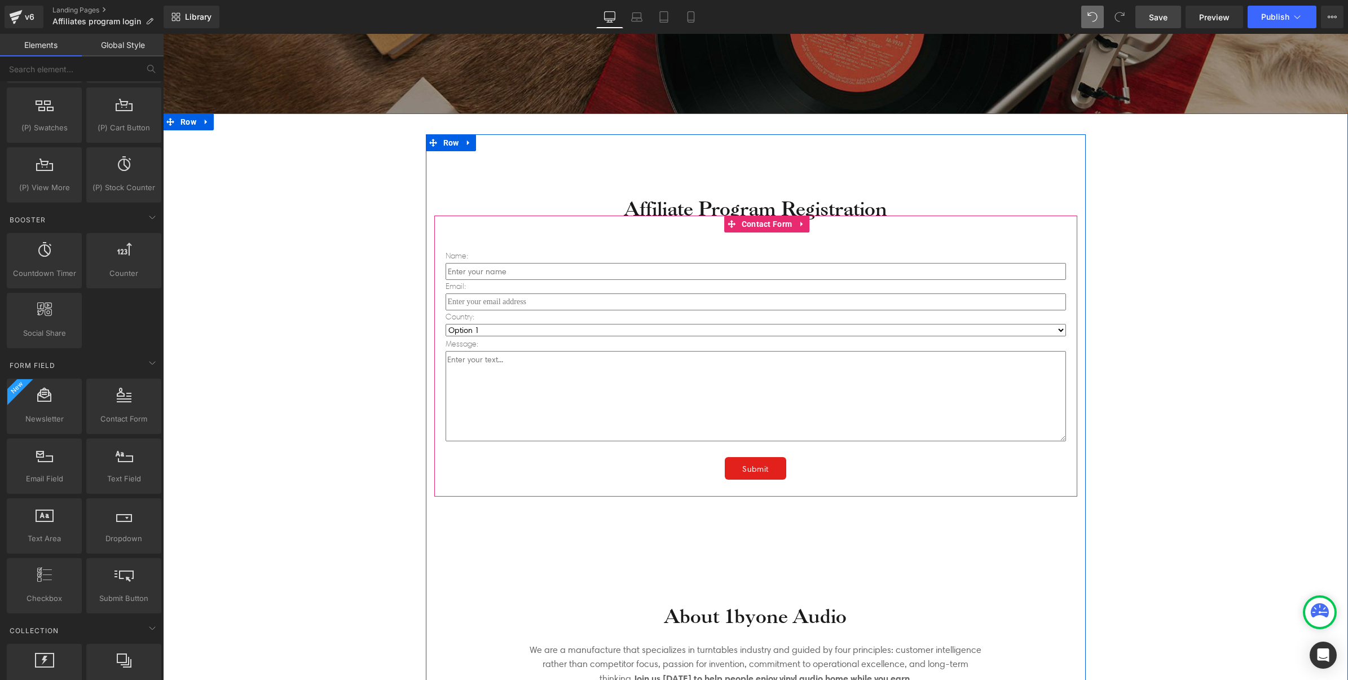
click at [463, 343] on p "Message:" at bounding box center [756, 344] width 620 height 14
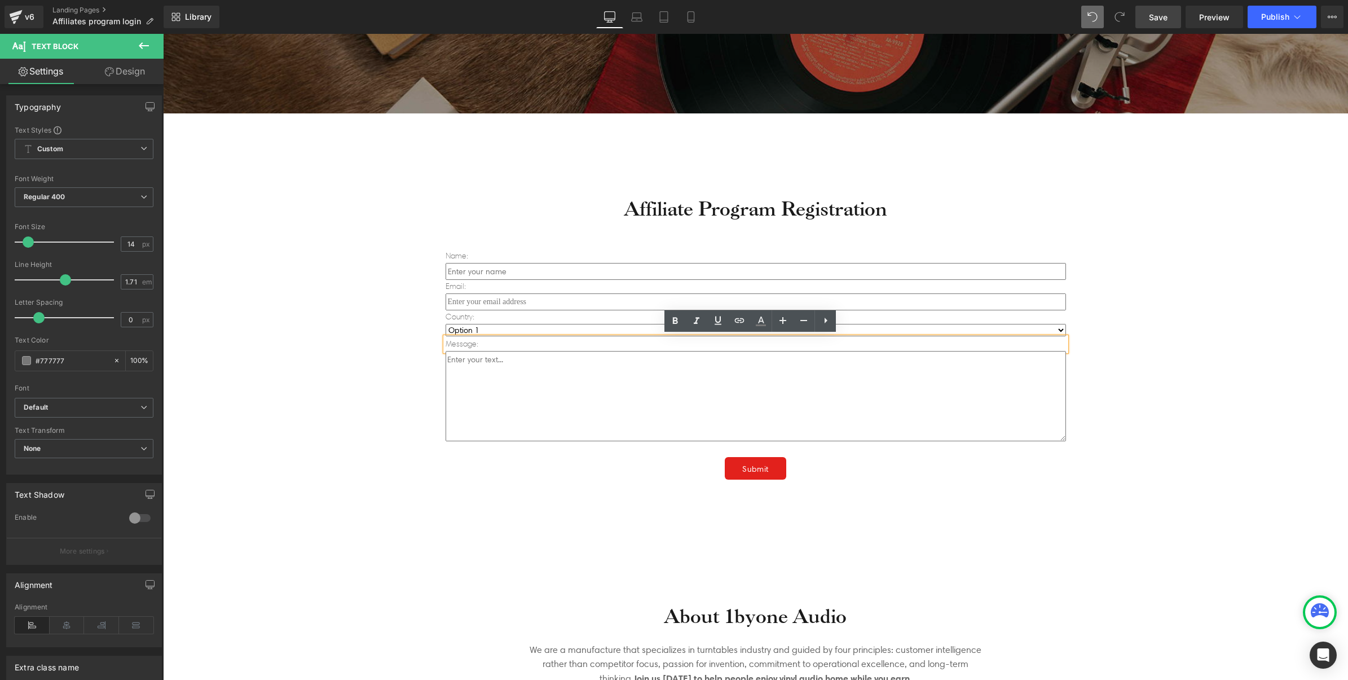
click at [334, 370] on div "Affiliate Program Registration Heading Name: Text Block Text Field Email: Text …" at bounding box center [755, 413] width 1185 height 567
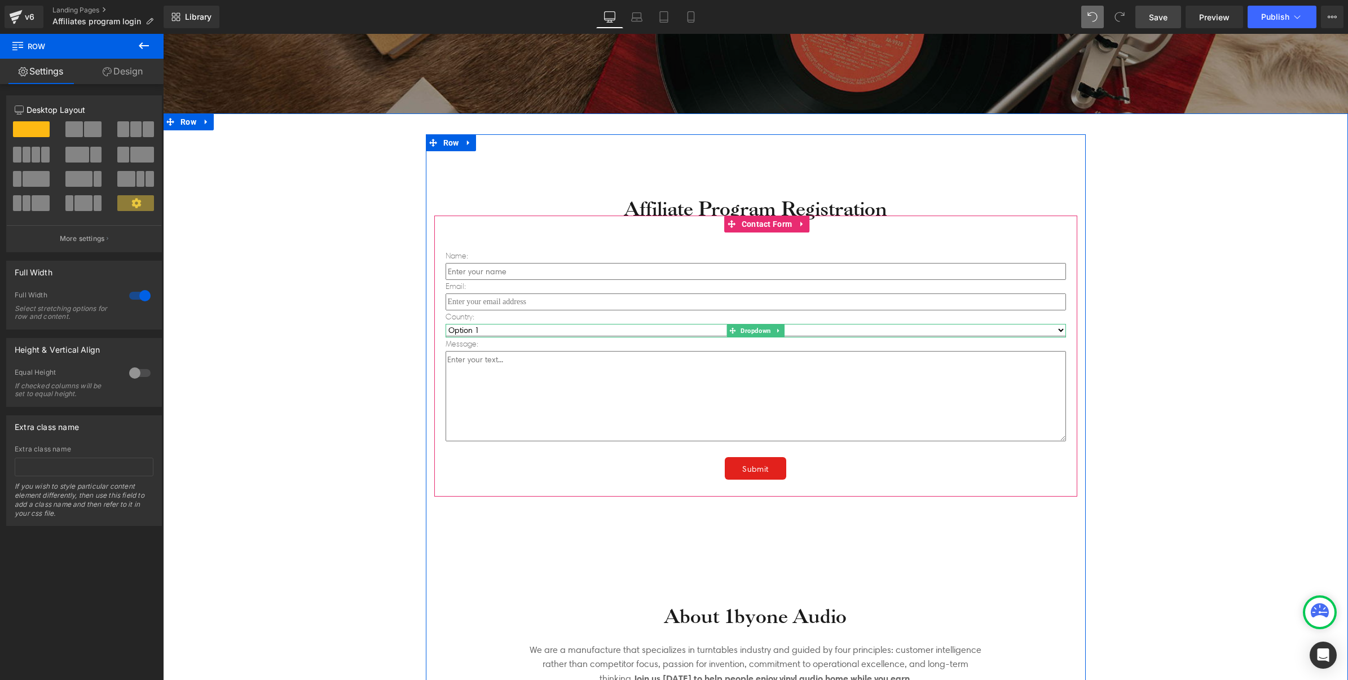
click at [478, 330] on select "Option 1 Option 2 Option 3" at bounding box center [756, 330] width 620 height 12
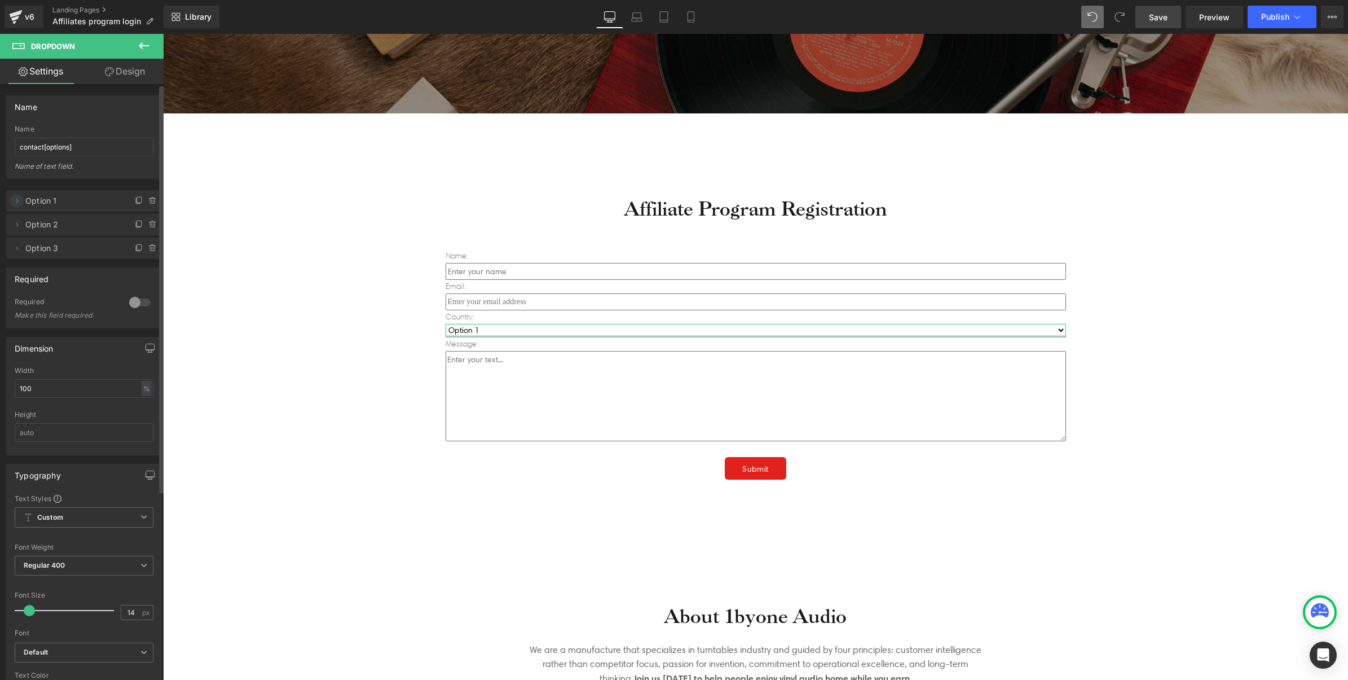
click at [21, 199] on icon at bounding box center [16, 200] width 9 height 9
click at [54, 247] on input "Option 1" at bounding box center [84, 244] width 140 height 19
type input "O"
type input "United State"
click at [102, 267] on div "Value" at bounding box center [84, 271] width 140 height 8
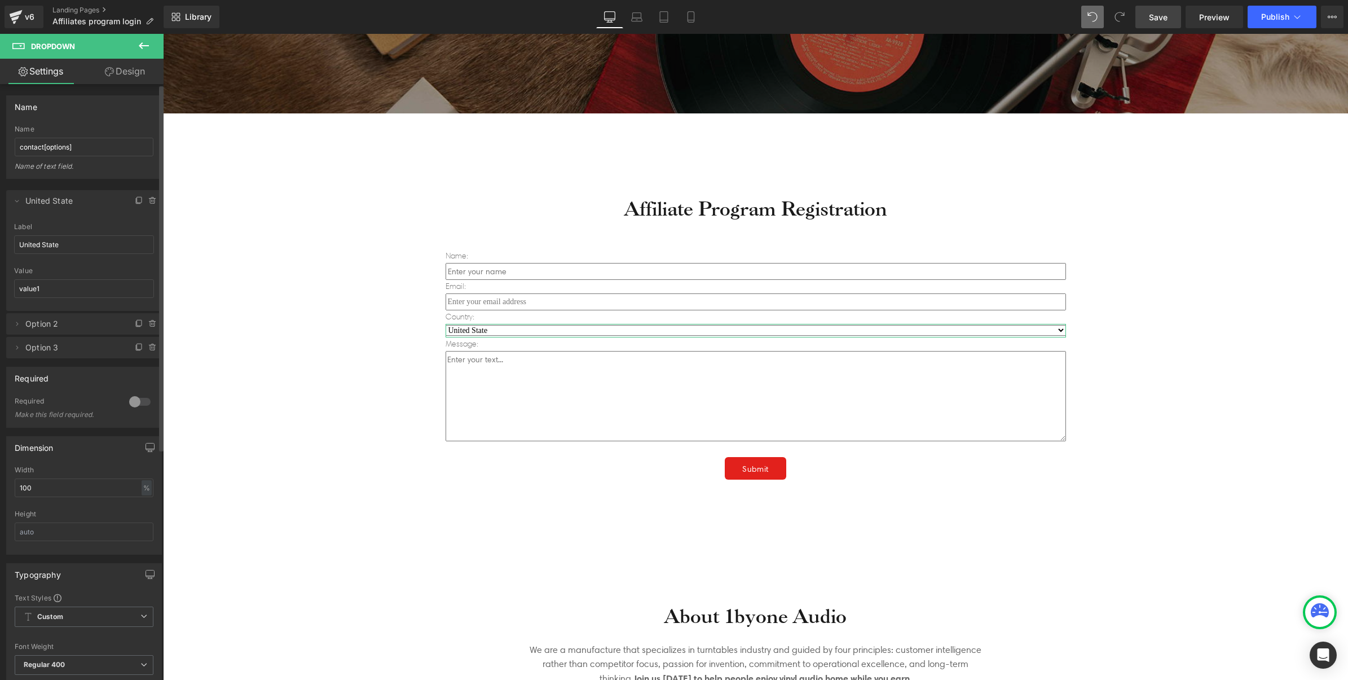
click at [60, 328] on span "Option 2" at bounding box center [72, 323] width 95 height 21
click at [12, 321] on icon at bounding box center [16, 323] width 9 height 9
drag, startPoint x: 65, startPoint y: 370, endPoint x: 0, endPoint y: 367, distance: 64.9
click at [0, 367] on html "Dropdown You are previewing how the will restyle your page. You can not edit El…" at bounding box center [674, 340] width 1348 height 680
click at [45, 446] on span "Option 3" at bounding box center [72, 446] width 95 height 21
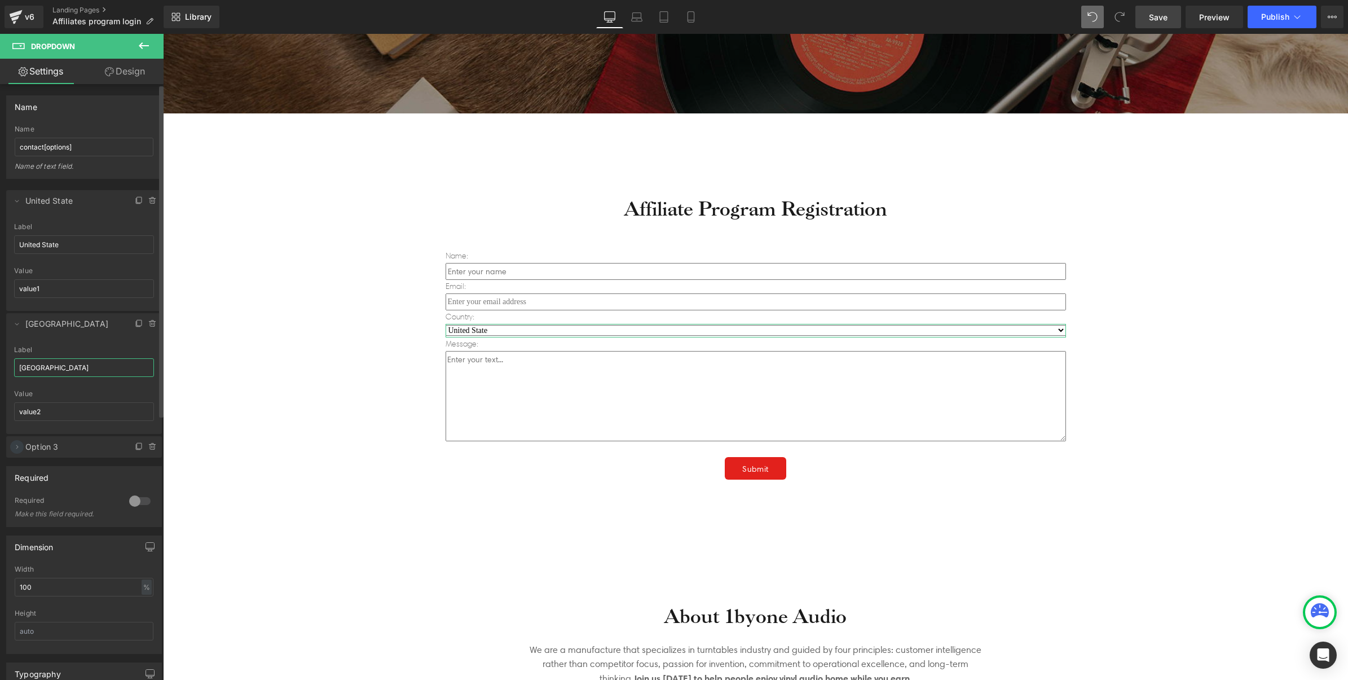
type input "[GEOGRAPHIC_DATA]"
click at [15, 444] on icon at bounding box center [16, 446] width 9 height 9
click at [63, 483] on input "Option 3" at bounding box center [84, 490] width 140 height 19
type input "United Kindom"
click at [52, 486] on input "United Kindom" at bounding box center [84, 490] width 140 height 19
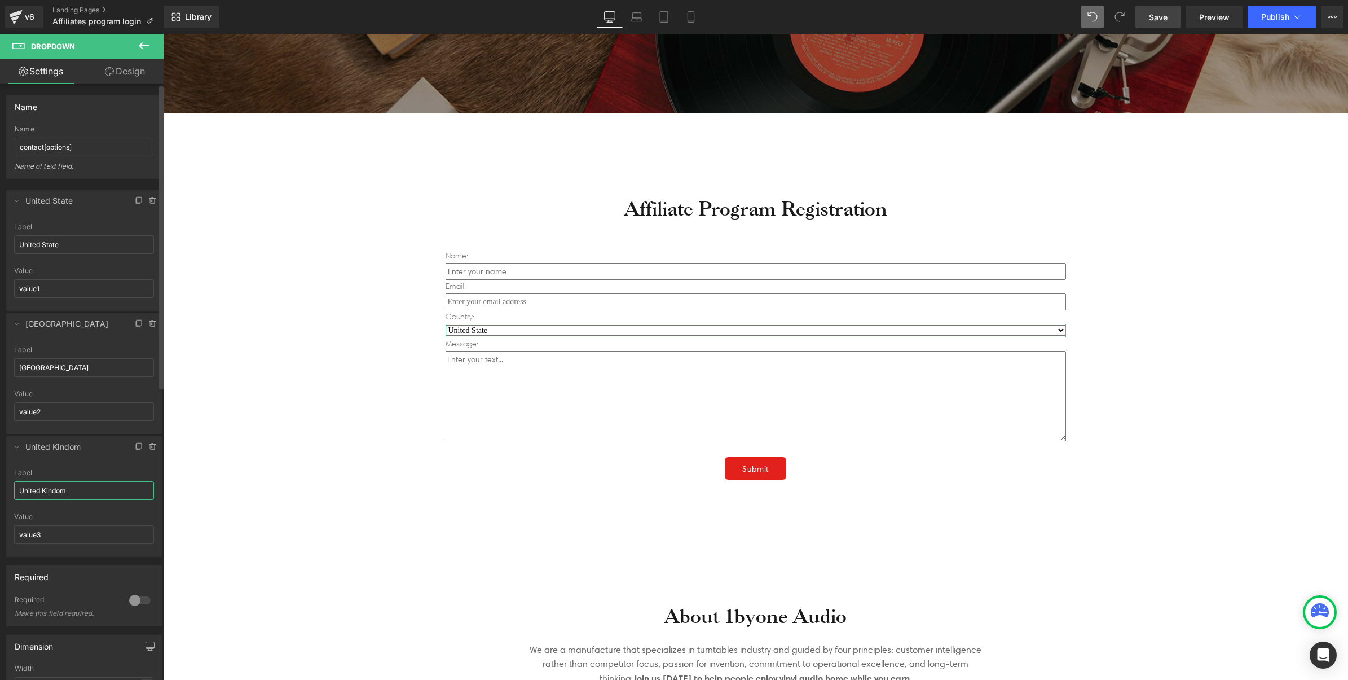
click at [122, 490] on input "United Kindom" at bounding box center [84, 490] width 140 height 19
click at [255, 502] on div "Affiliate Program Registration Heading Name: Text Block Text Field Email: Text …" at bounding box center [755, 413] width 1185 height 567
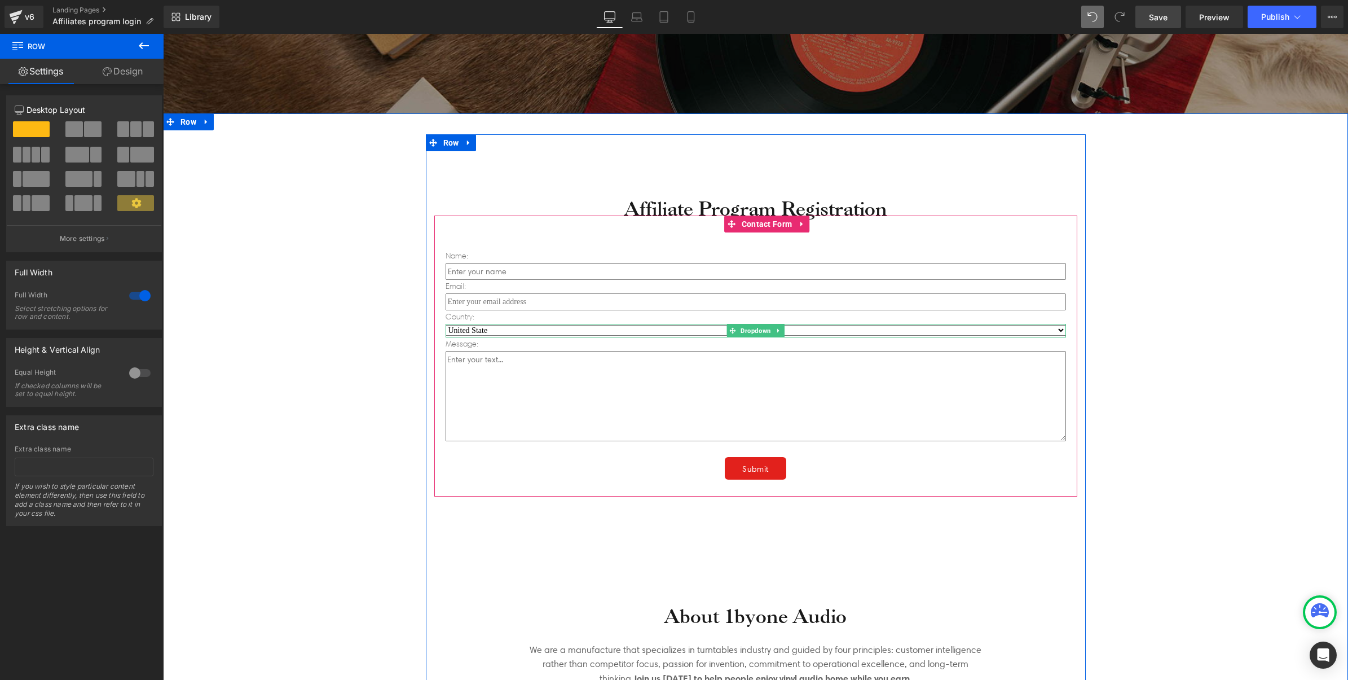
click at [519, 329] on select "United State Canada United Kindom" at bounding box center [756, 330] width 620 height 11
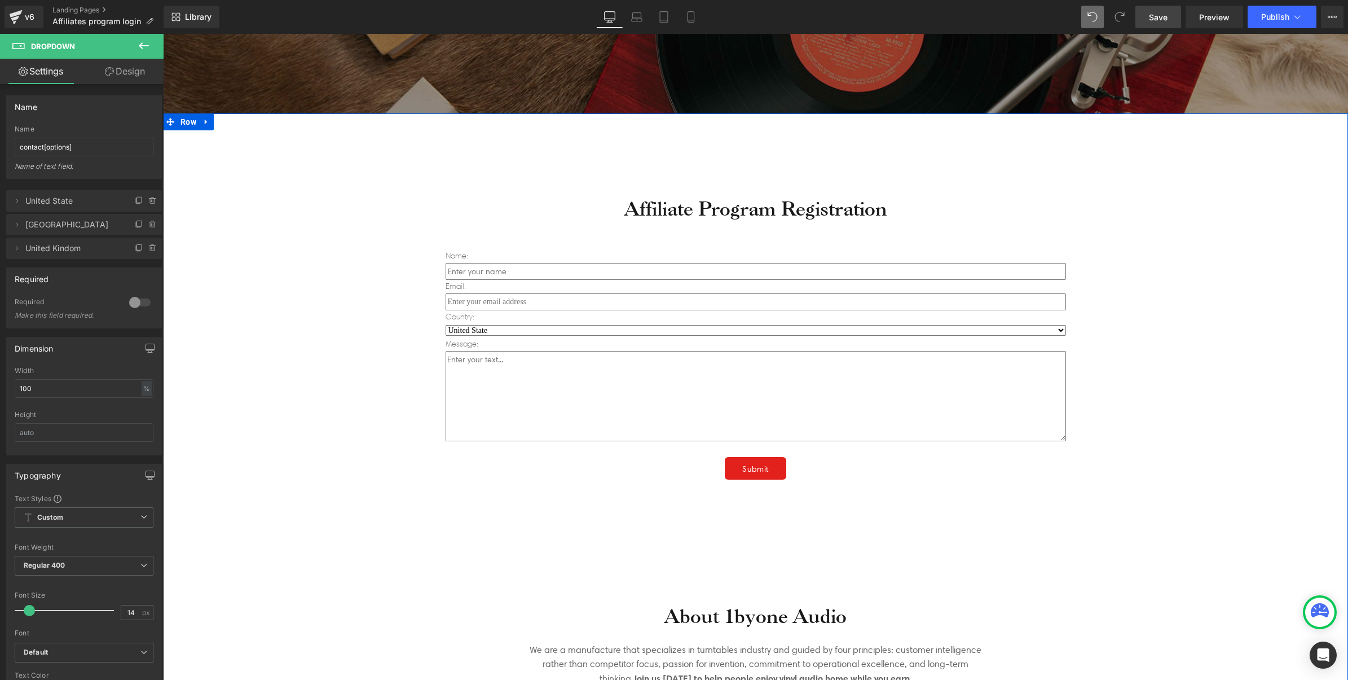
drag, startPoint x: 298, startPoint y: 333, endPoint x: 543, endPoint y: 679, distance: 423.9
click at [298, 333] on div "Affiliate Program Registration Heading Name: Text Block Text Field Email: Text …" at bounding box center [755, 413] width 1185 height 567
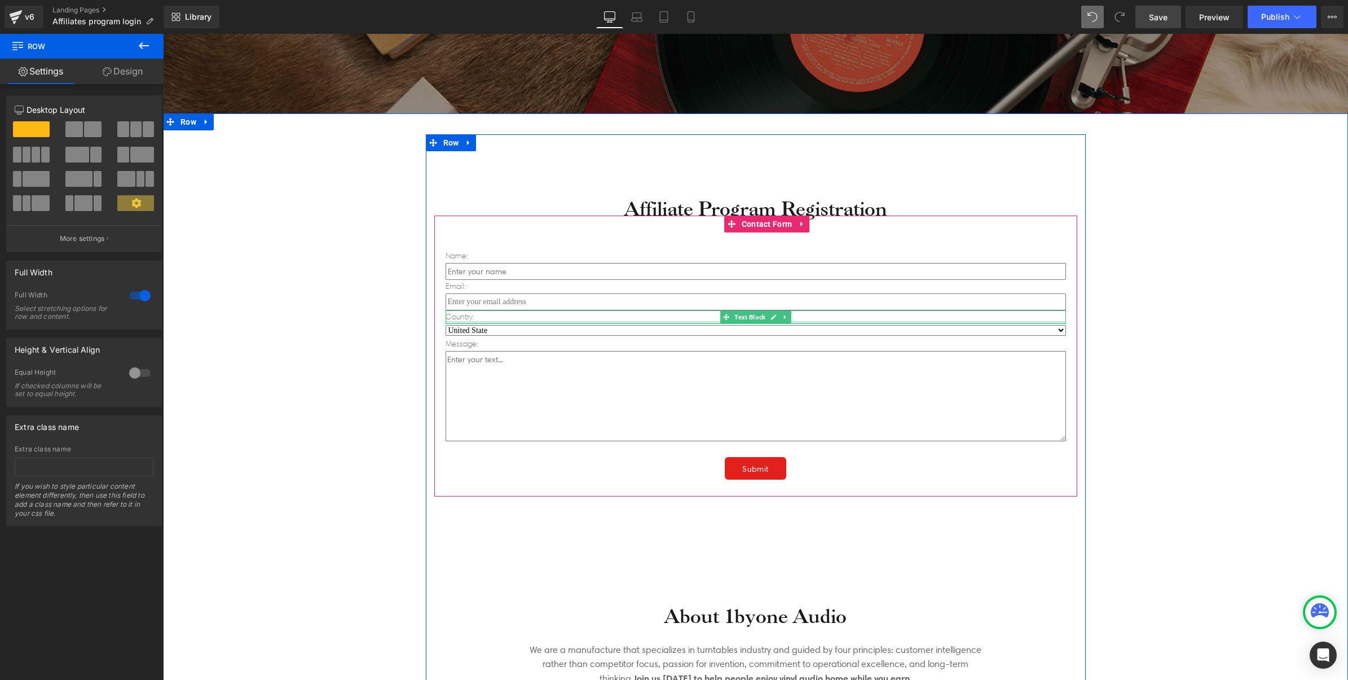
click at [551, 331] on select "United State Canada United Kindom" at bounding box center [756, 330] width 620 height 11
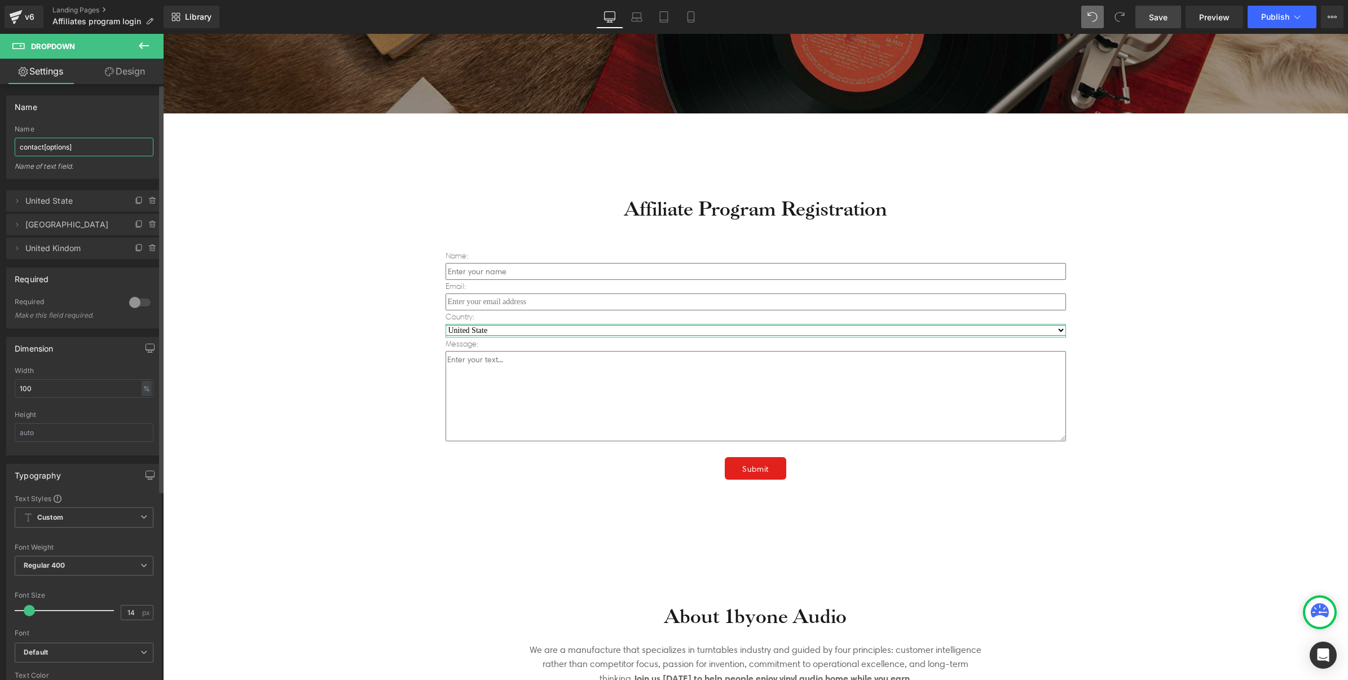
drag, startPoint x: 91, startPoint y: 144, endPoint x: 1, endPoint y: 143, distance: 90.8
click at [1, 143] on div "Name contact[options] Name contact[options] Name of text field." at bounding box center [84, 133] width 169 height 92
type input "Select an options"
click at [373, 300] on div "Affiliate Program Registration Heading Name: Text Block Text Field Email: Text …" at bounding box center [755, 413] width 1185 height 567
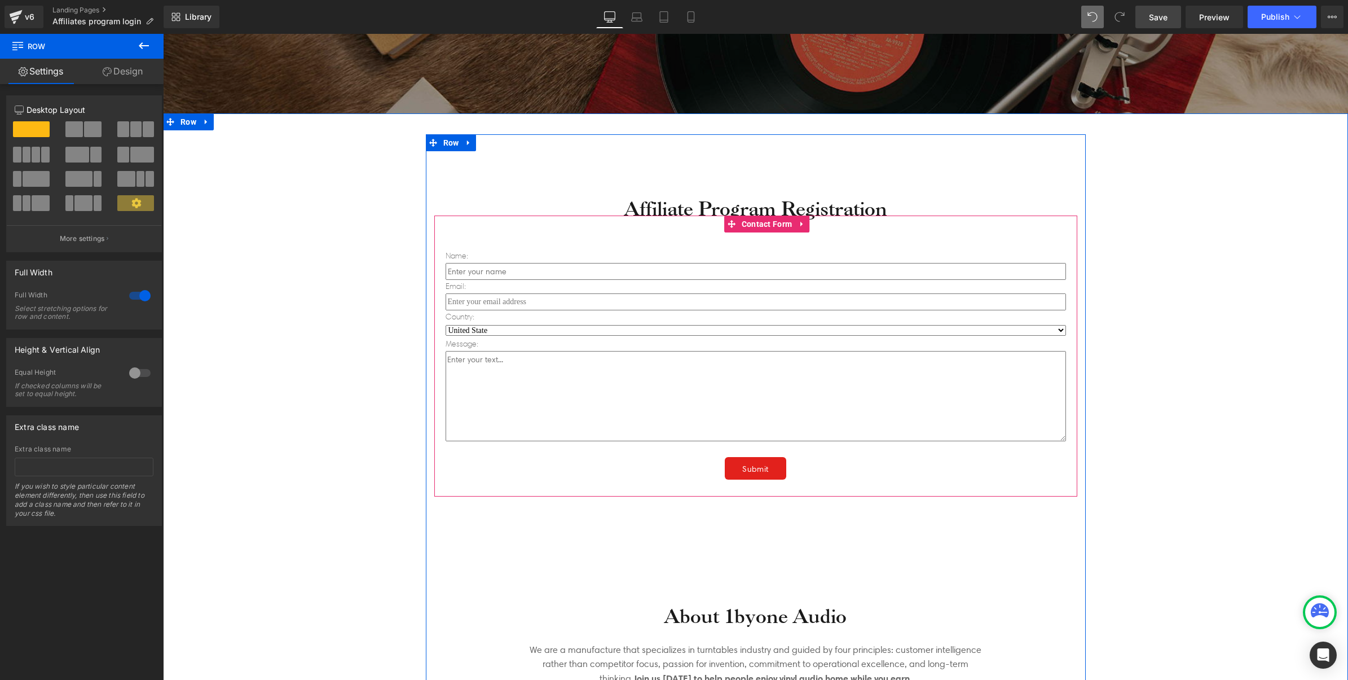
click at [507, 325] on select "United State Canada United Kindom" at bounding box center [756, 330] width 620 height 11
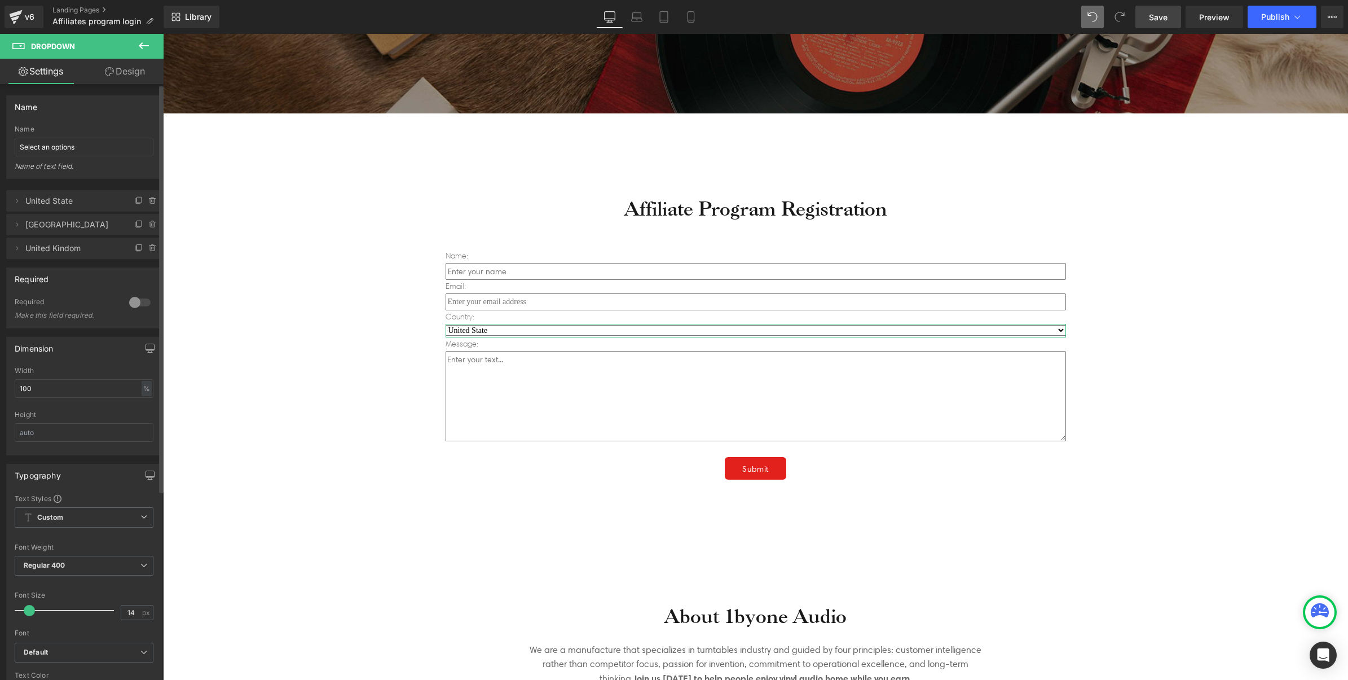
click at [137, 303] on div at bounding box center [139, 302] width 27 height 18
click at [248, 334] on div "Affiliate Program Registration Heading Name: Text Block Text Field Email: Text …" at bounding box center [755, 413] width 1185 height 567
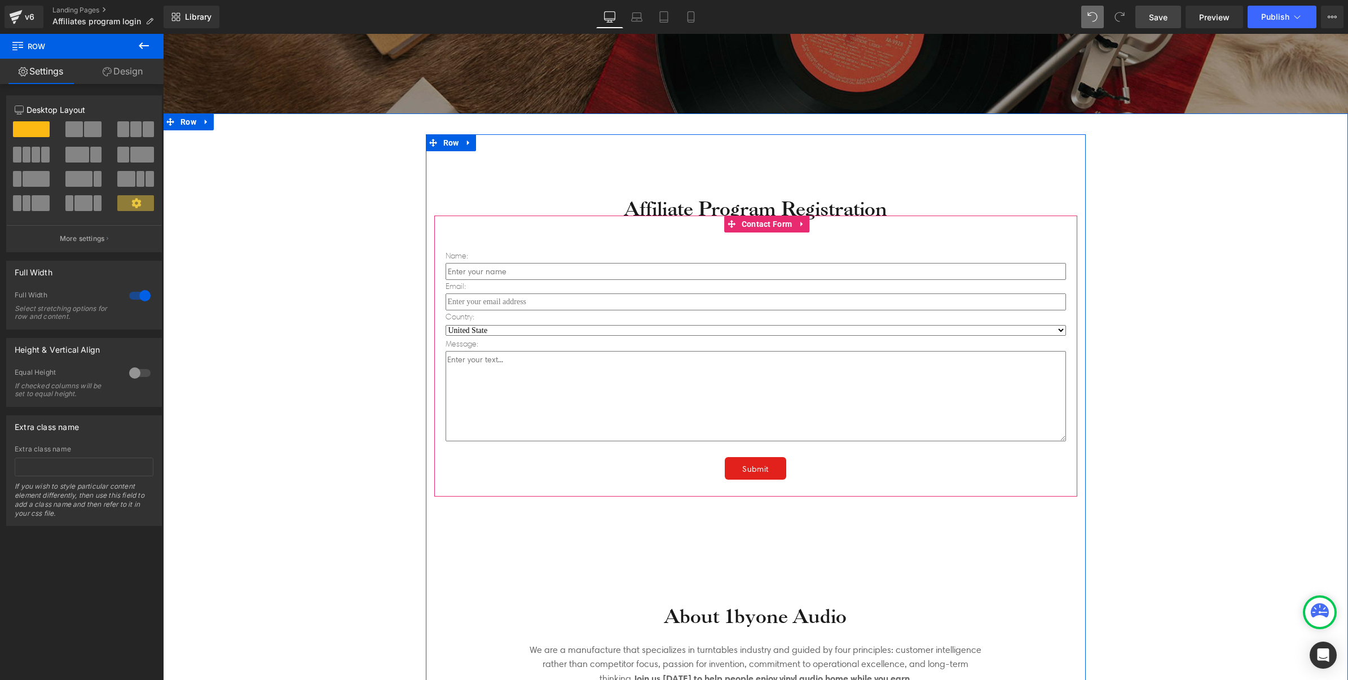
click at [560, 327] on select "United State Canada United Kindom" at bounding box center [756, 330] width 620 height 11
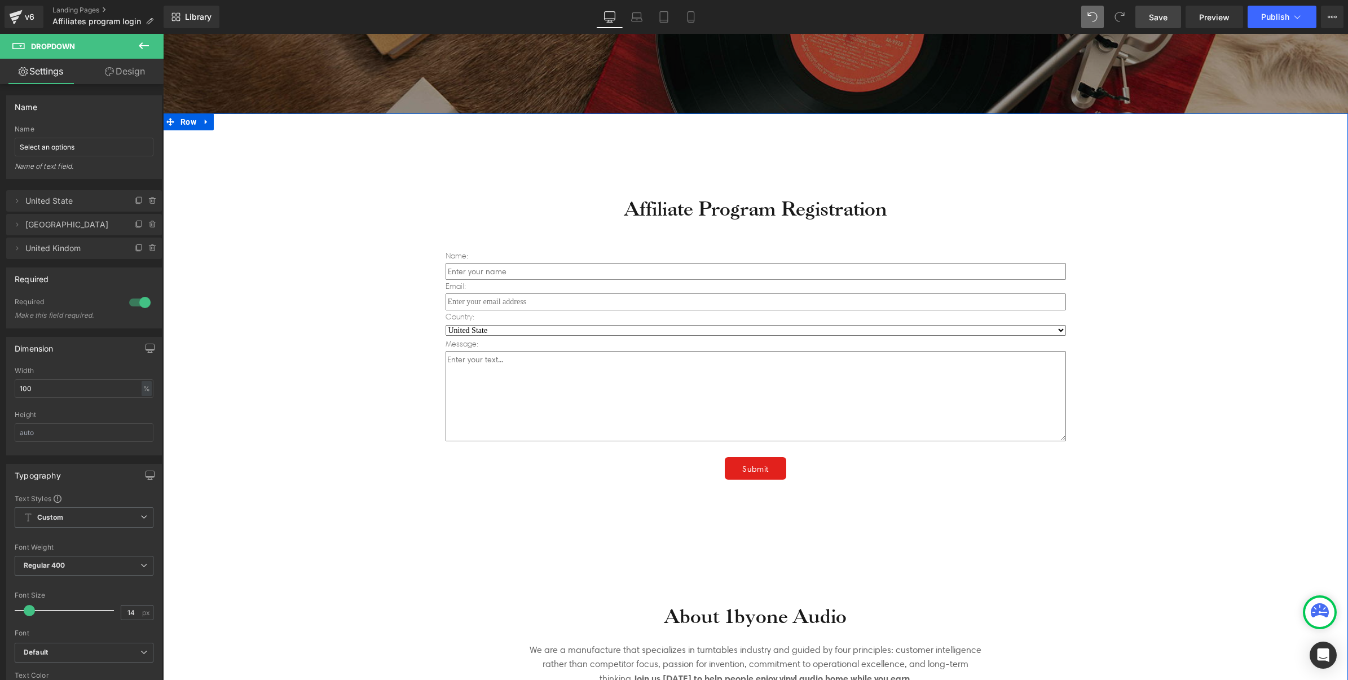
click at [272, 324] on div "Affiliate Program Registration Heading Name: Text Block Text Field Email: Text …" at bounding box center [755, 413] width 1185 height 567
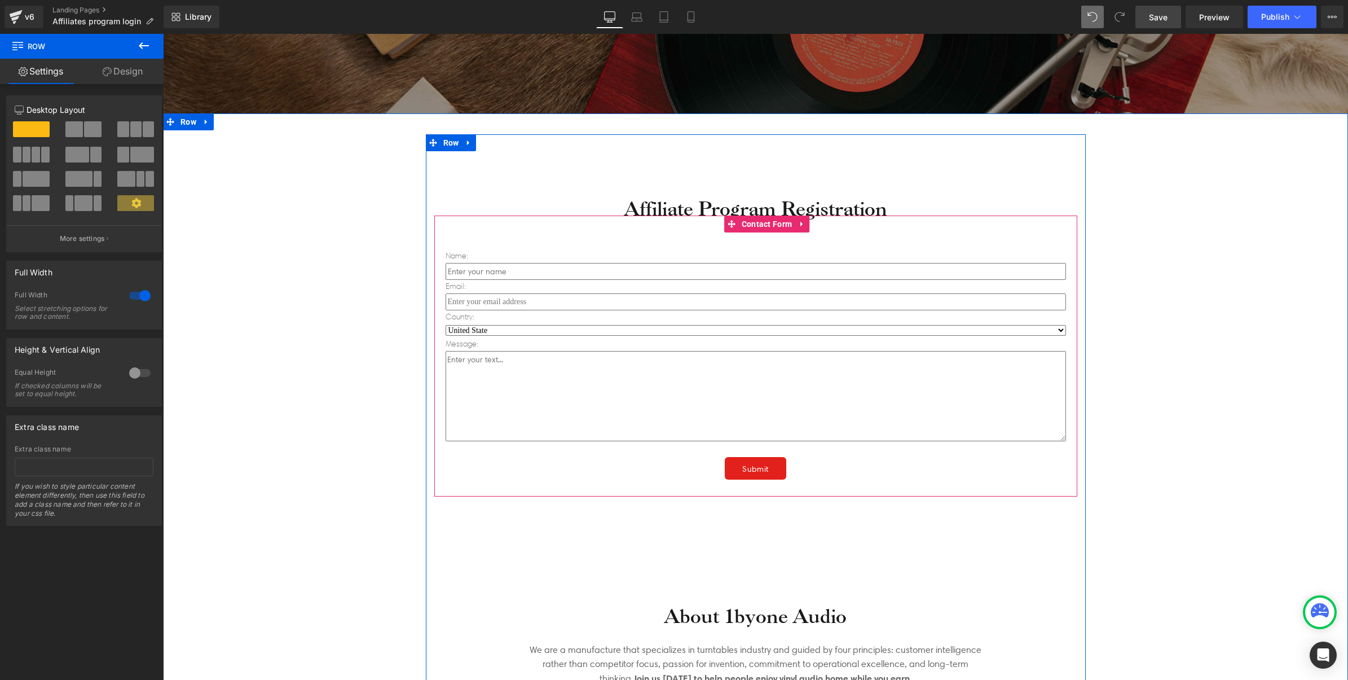
click at [481, 326] on select "United State Canada United Kindom" at bounding box center [756, 330] width 620 height 11
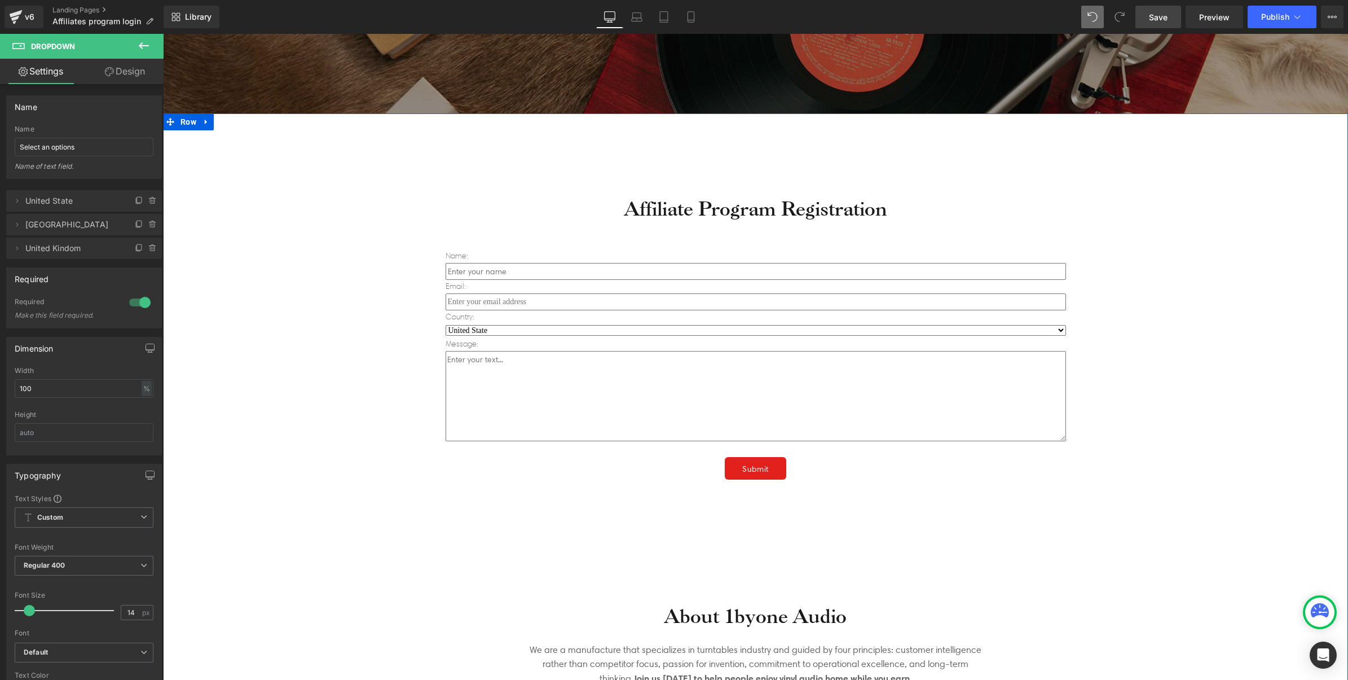
click at [303, 402] on div "Affiliate Program Registration Heading Name: Text Block Text Field Email: Text …" at bounding box center [755, 413] width 1185 height 567
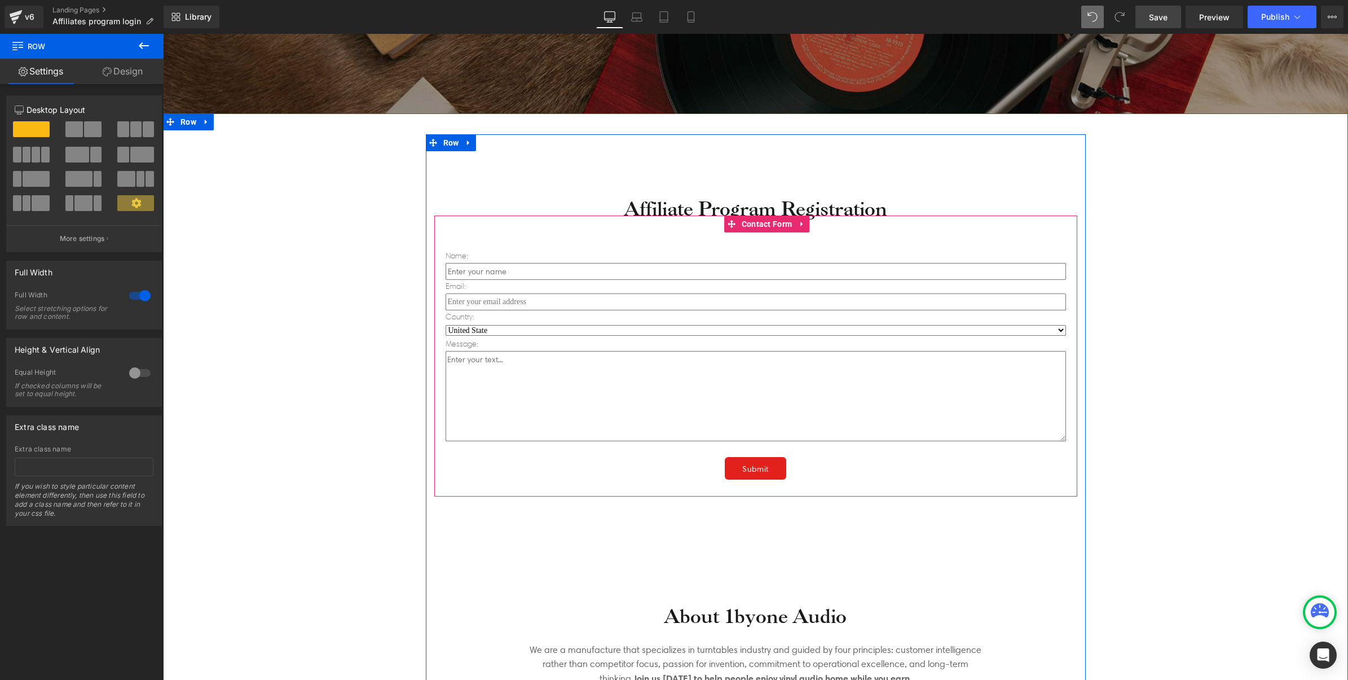
click at [528, 328] on select "United State Canada United Kindom" at bounding box center [756, 330] width 620 height 11
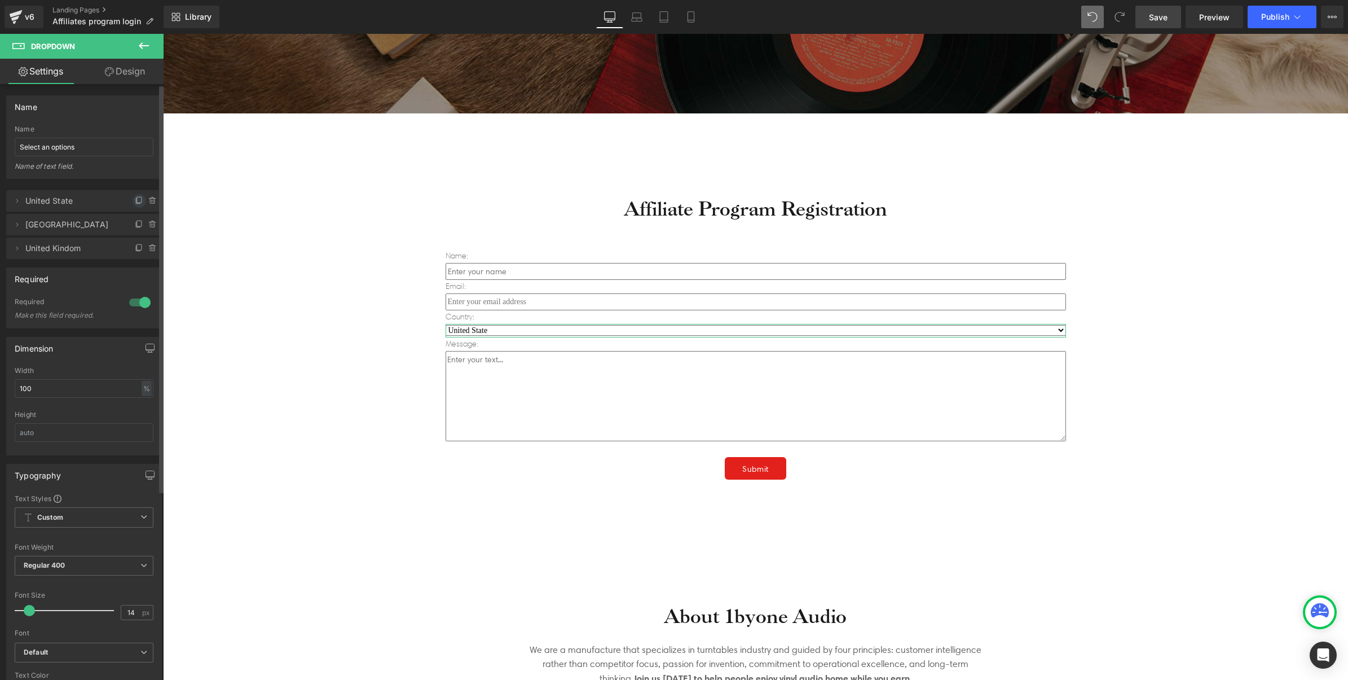
click at [137, 202] on icon at bounding box center [139, 200] width 5 height 6
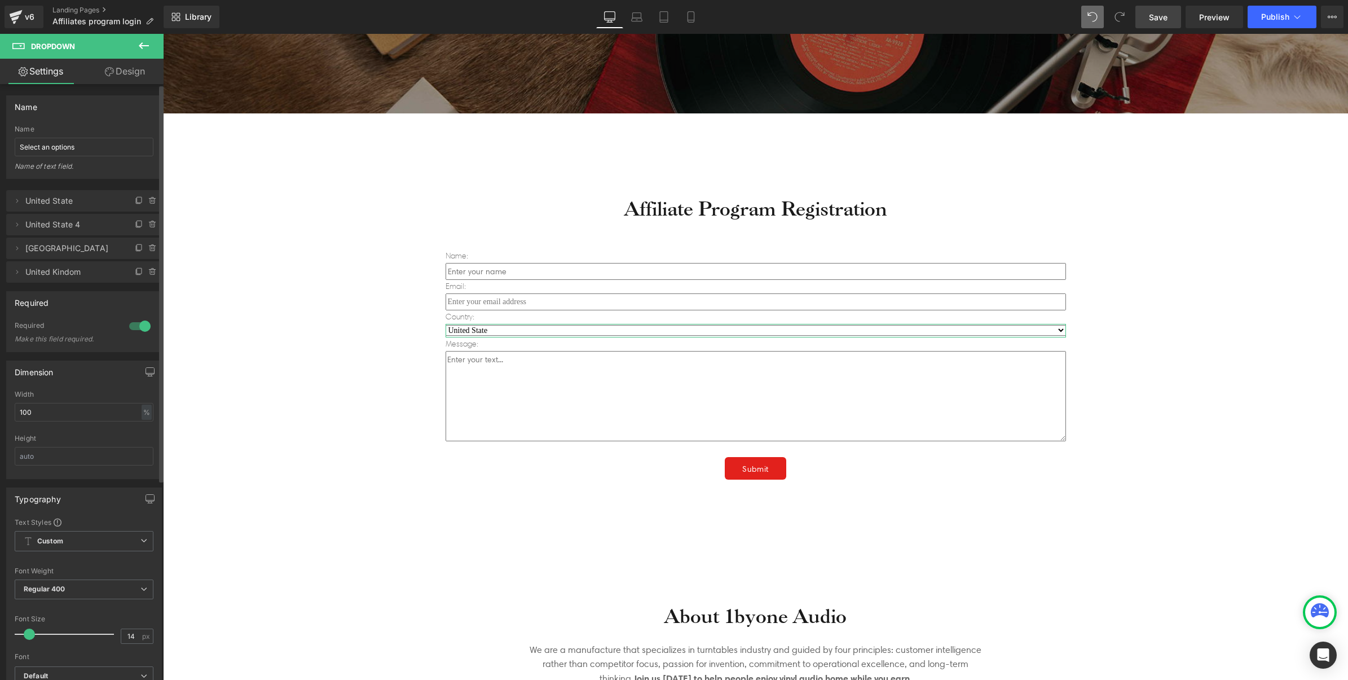
click at [94, 220] on span "United State 4" at bounding box center [72, 224] width 95 height 21
click at [17, 224] on icon at bounding box center [16, 224] width 9 height 9
click at [16, 224] on icon at bounding box center [16, 224] width 9 height 9
drag, startPoint x: 18, startPoint y: 224, endPoint x: 16, endPoint y: 193, distance: 31.1
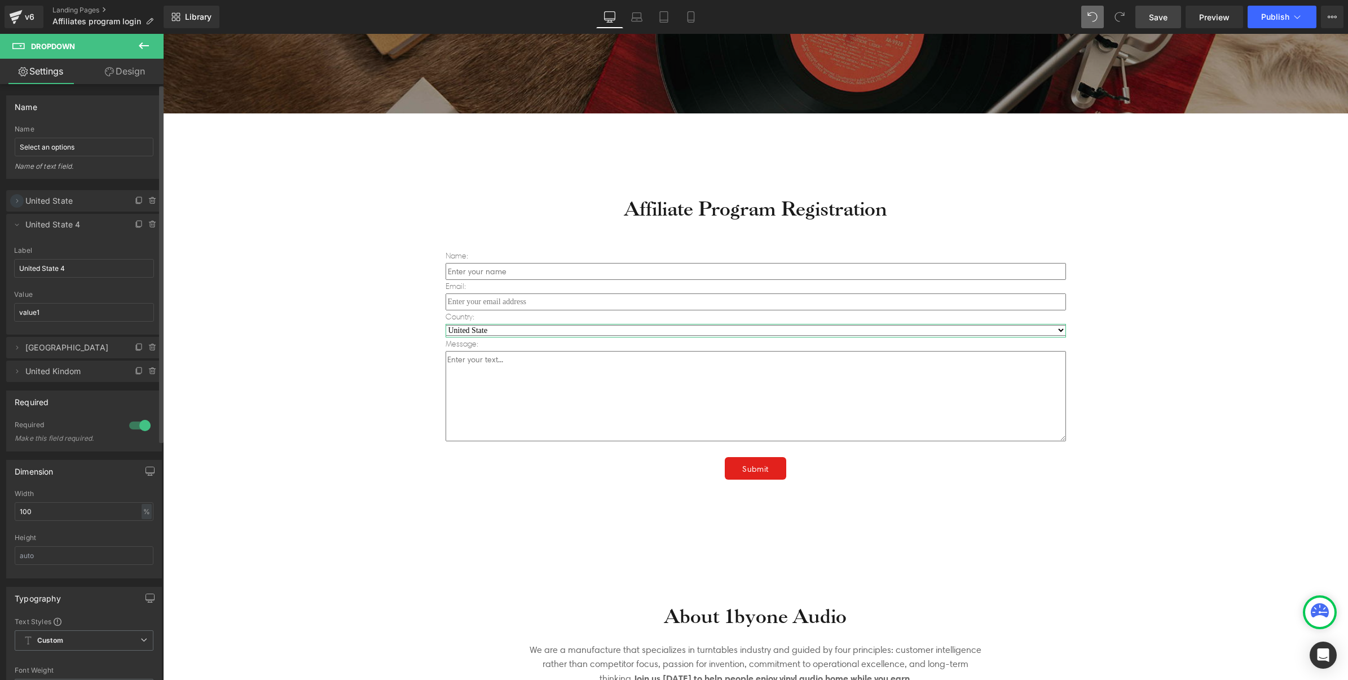
click at [16, 188] on ul "Delete Cancel United State United State Label United State value1 Value value1 …" at bounding box center [84, 188] width 156 height 0
click at [80, 265] on input "United State 4" at bounding box center [84, 268] width 140 height 19
drag, startPoint x: 69, startPoint y: 196, endPoint x: 60, endPoint y: 203, distance: 11.6
click at [69, 195] on span "United State" at bounding box center [72, 200] width 95 height 21
type input "United State"
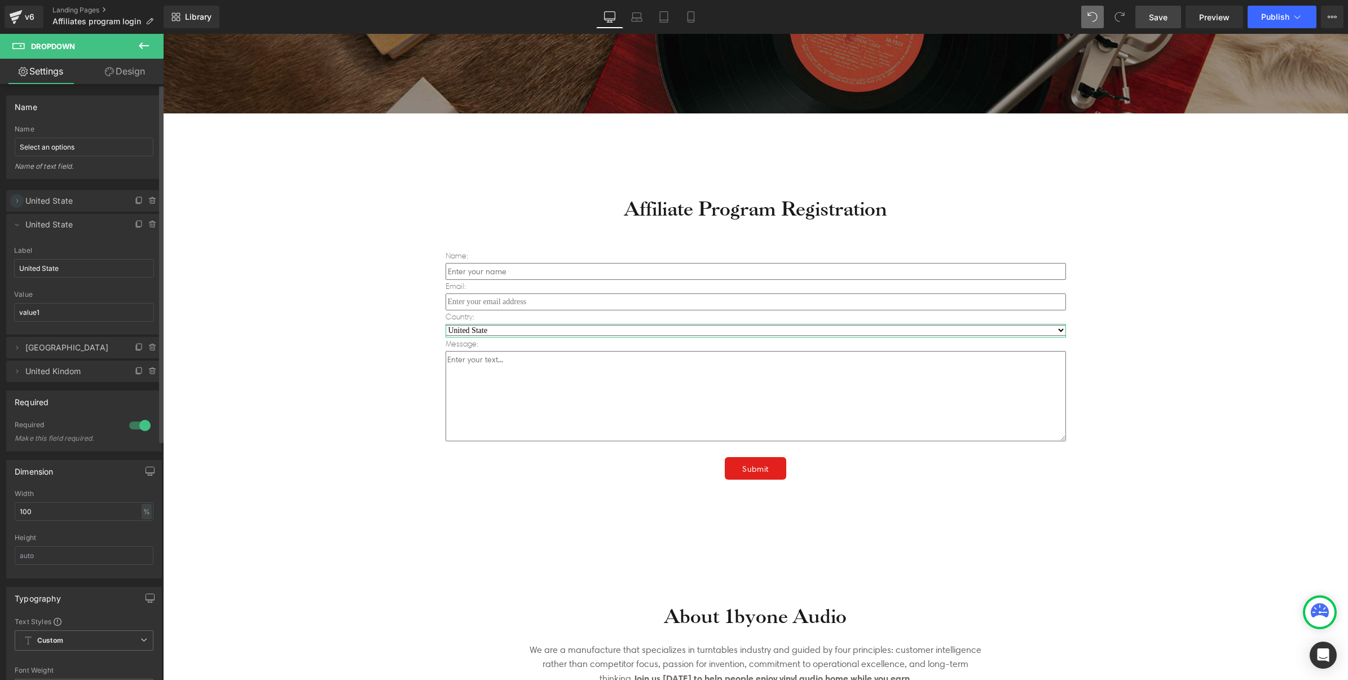
click at [20, 199] on icon at bounding box center [16, 200] width 9 height 9
drag, startPoint x: 83, startPoint y: 240, endPoint x: -2, endPoint y: 243, distance: 85.2
click at [0, 243] on html "Dropdown You are previewing how the will restyle your page. You can not edit El…" at bounding box center [674, 340] width 1348 height 680
type input "Select an options"
click at [127, 320] on li "Delete Cancel United State United State Label United State value1 Value value1" at bounding box center [84, 373] width 156 height 121
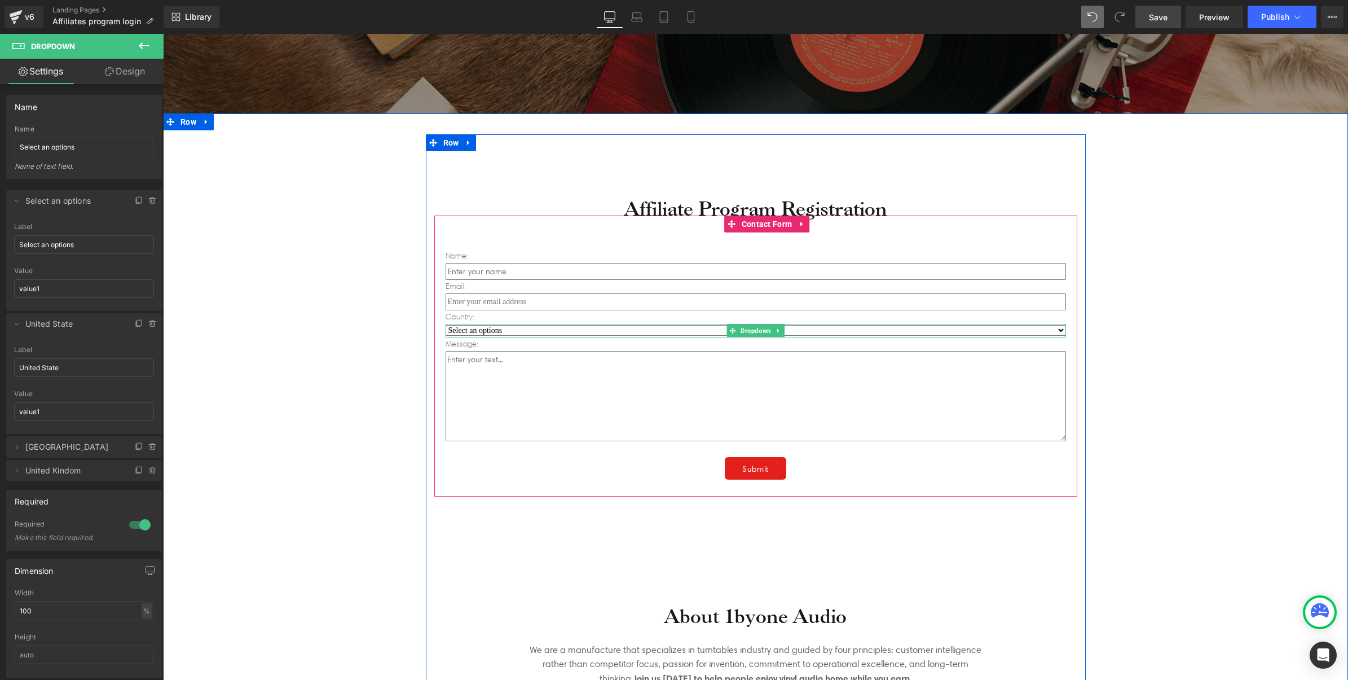
click at [531, 331] on select "Select an options United State Canada United Kindom" at bounding box center [756, 330] width 620 height 11
drag, startPoint x: 283, startPoint y: 362, endPoint x: 275, endPoint y: 342, distance: 21.8
click at [283, 362] on div "Affiliate Program Registration Heading Name: Text Block Text Field Email: Text …" at bounding box center [755, 413] width 1185 height 567
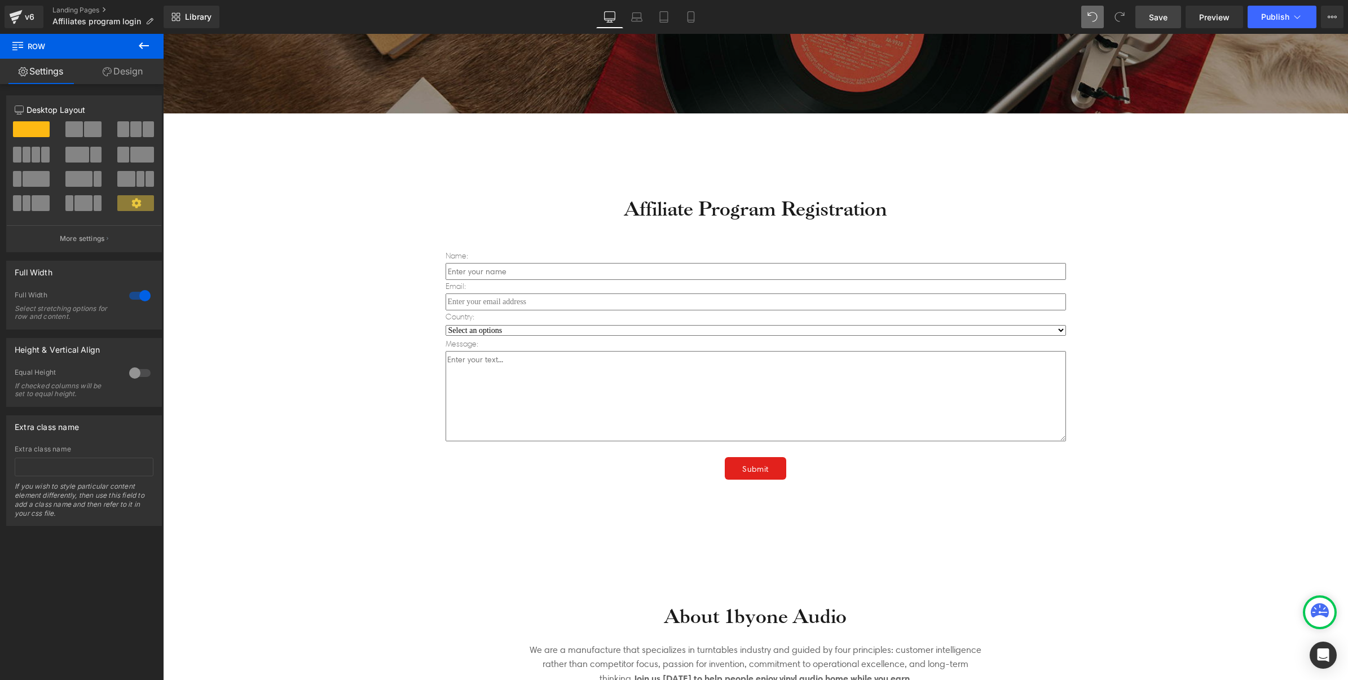
click at [137, 43] on icon at bounding box center [144, 46] width 14 height 14
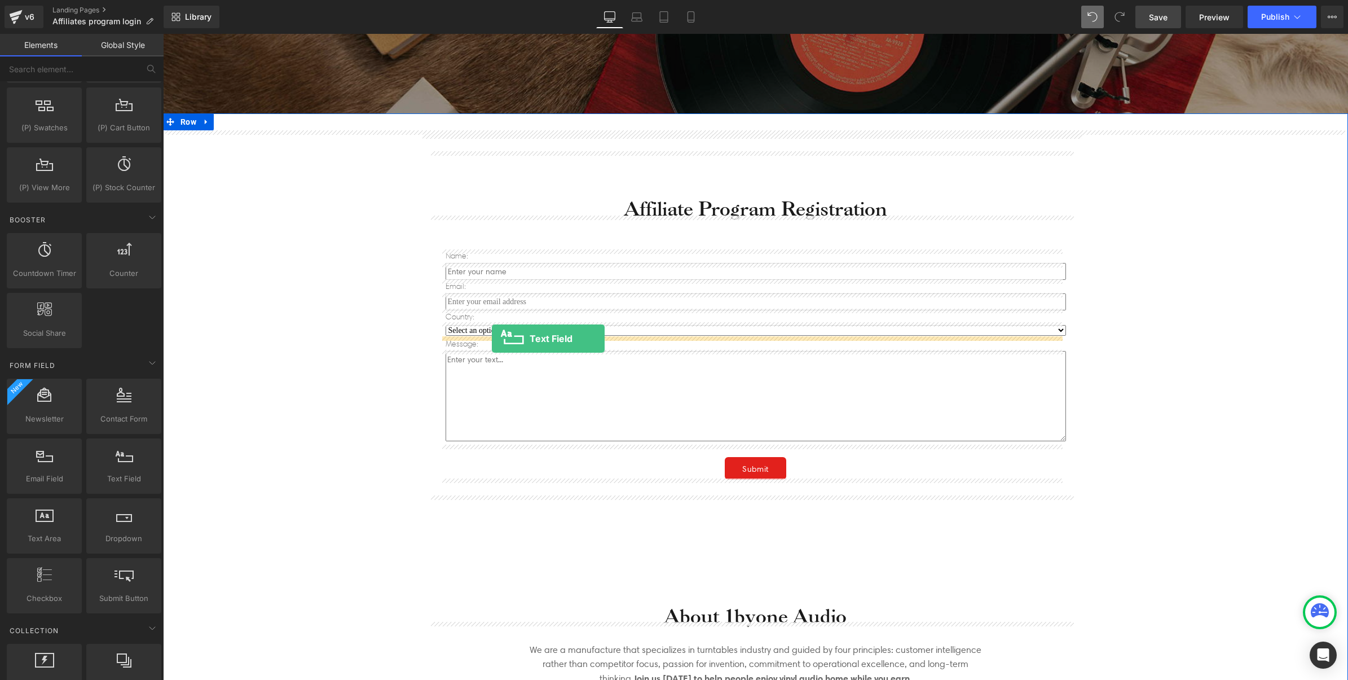
drag, startPoint x: 286, startPoint y: 508, endPoint x: 492, endPoint y: 338, distance: 266.5
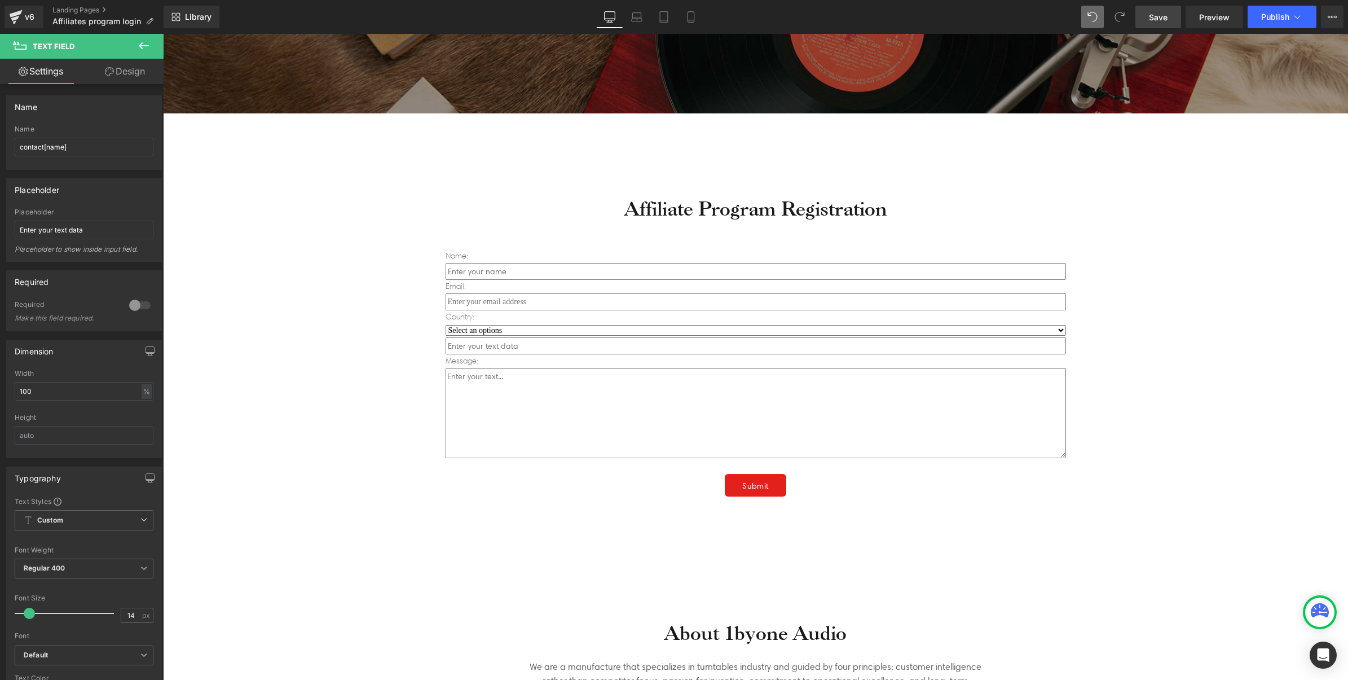
click at [142, 46] on icon at bounding box center [144, 45] width 10 height 7
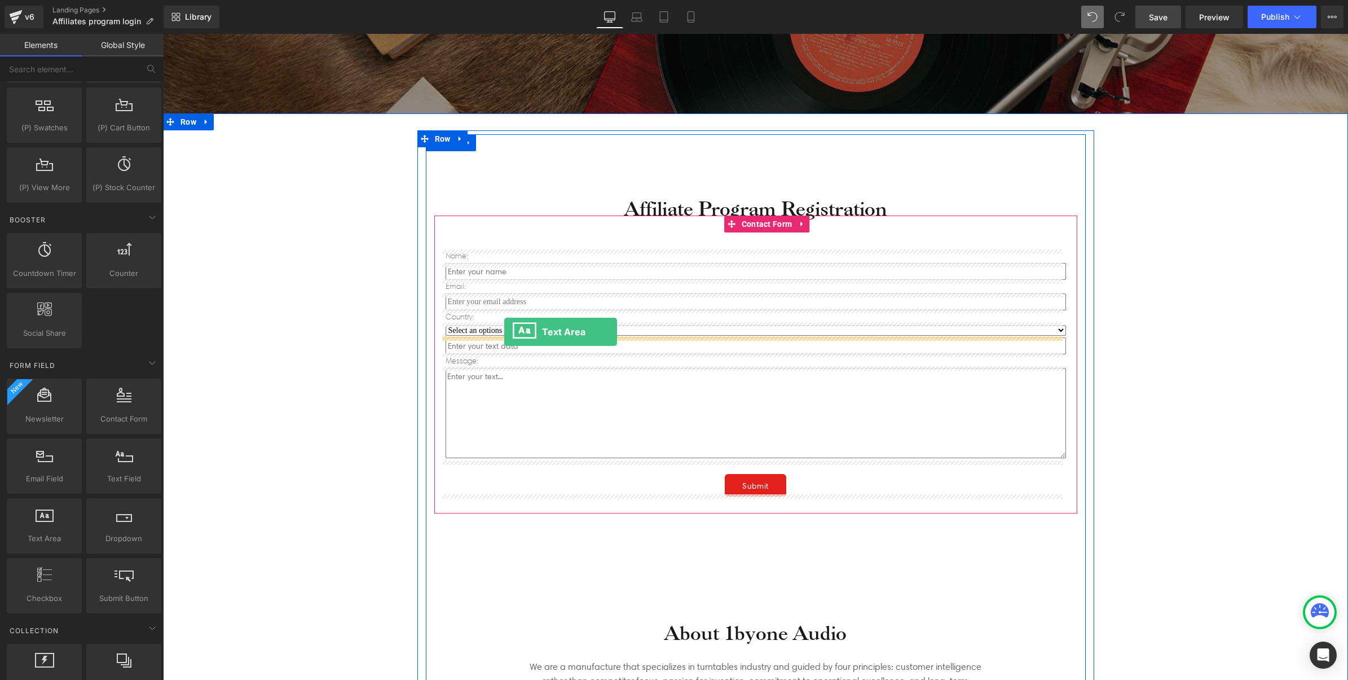
drag, startPoint x: 213, startPoint y: 559, endPoint x: 504, endPoint y: 332, distance: 369.7
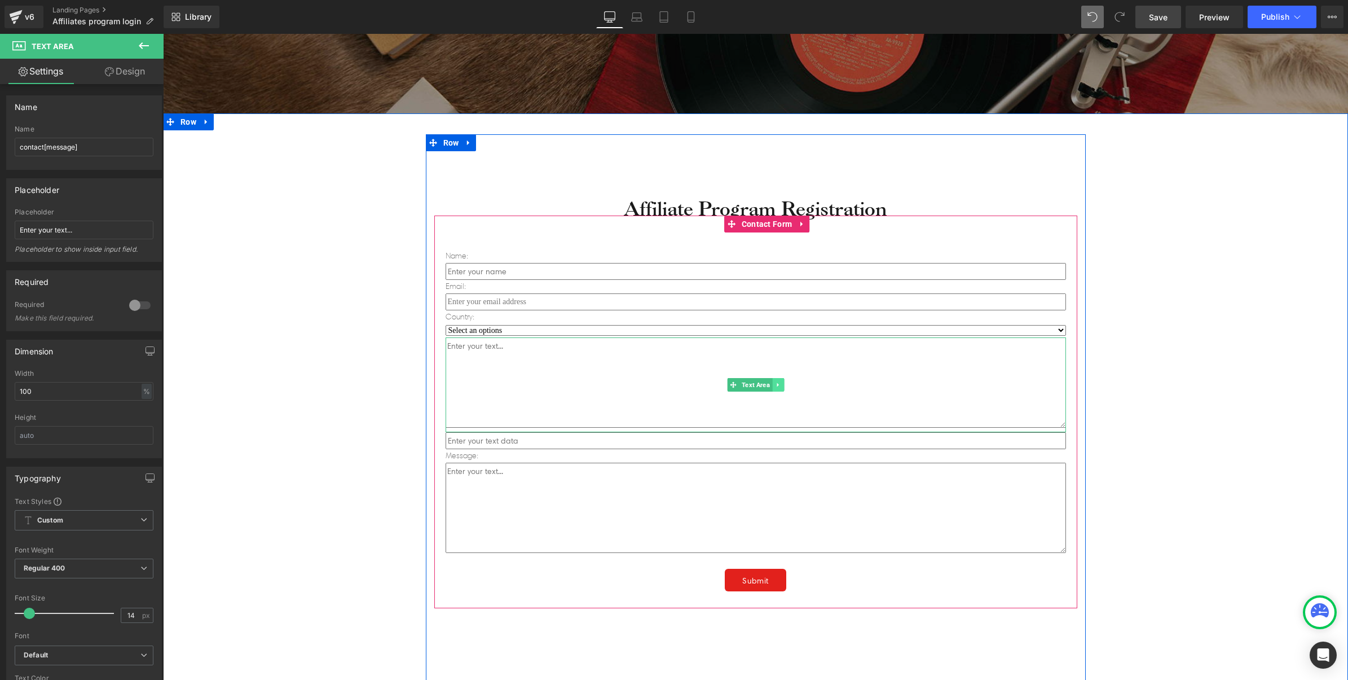
click at [772, 381] on link at bounding box center [778, 385] width 12 height 14
click at [781, 385] on icon at bounding box center [784, 384] width 6 height 7
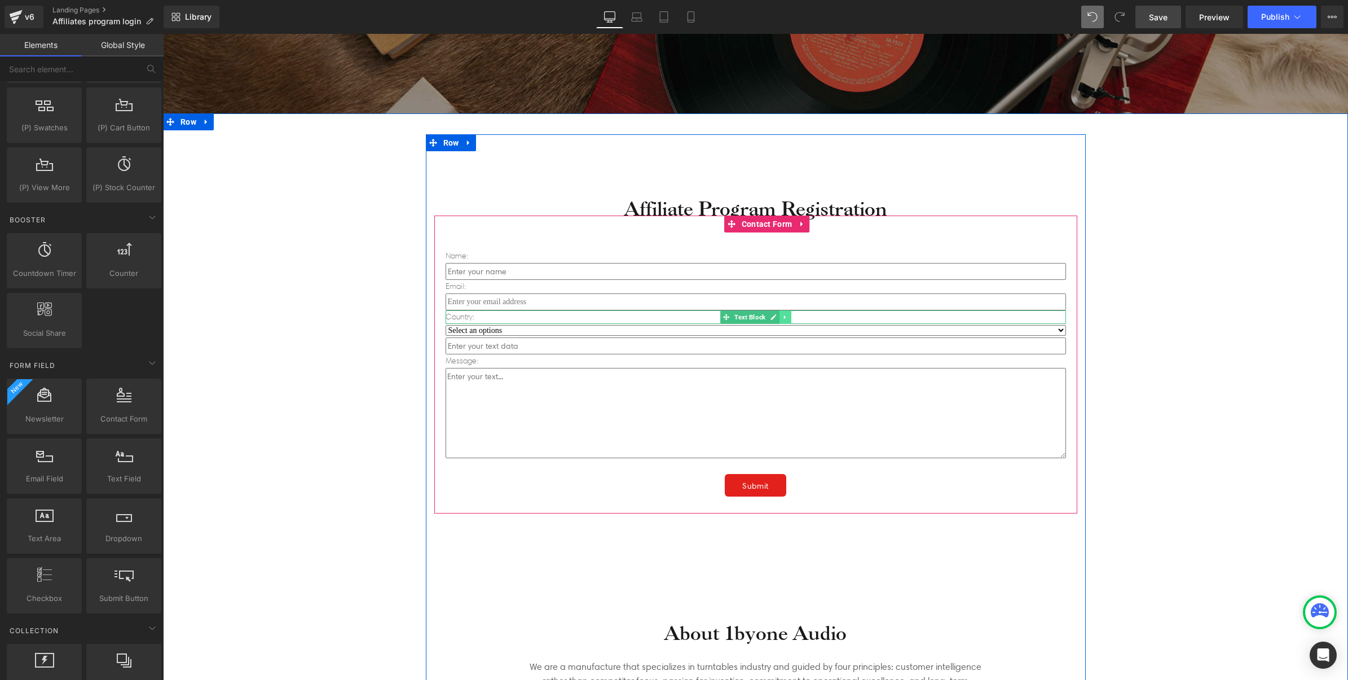
click at [782, 314] on icon at bounding box center [785, 317] width 6 height 7
click at [778, 316] on link at bounding box center [779, 317] width 12 height 14
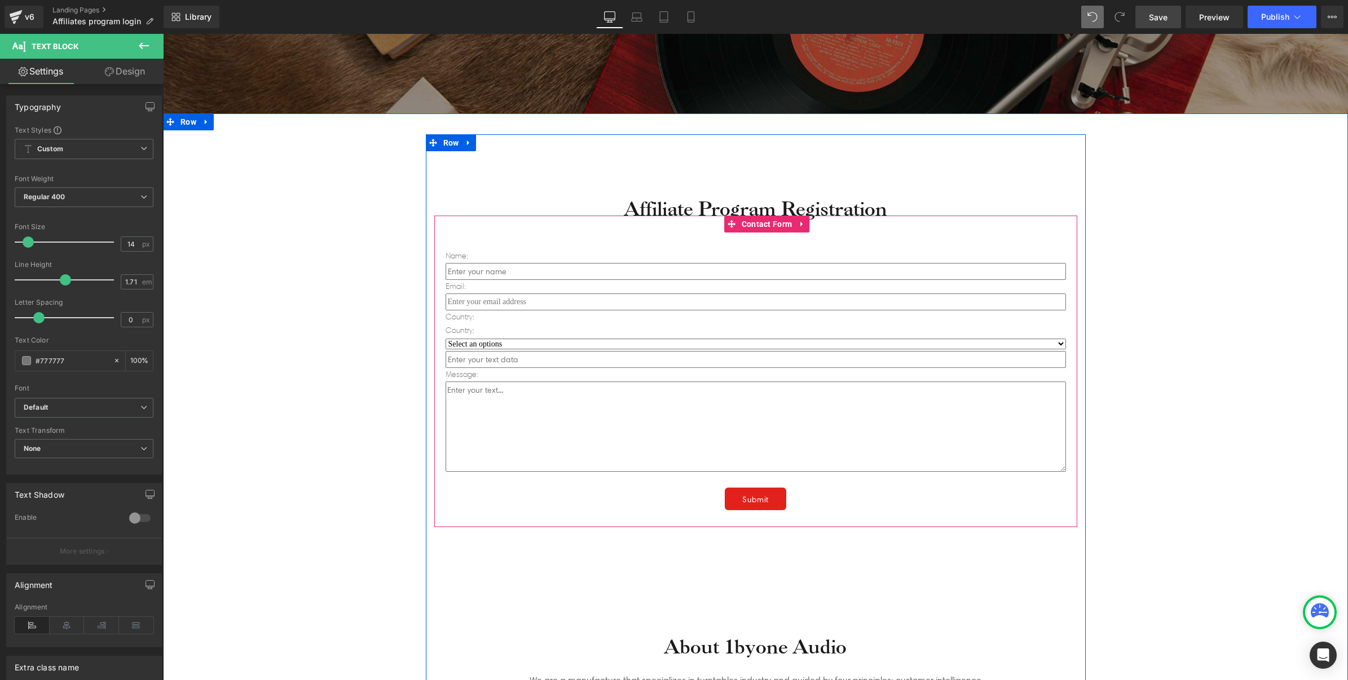
click at [479, 329] on p "Country:" at bounding box center [756, 331] width 620 height 14
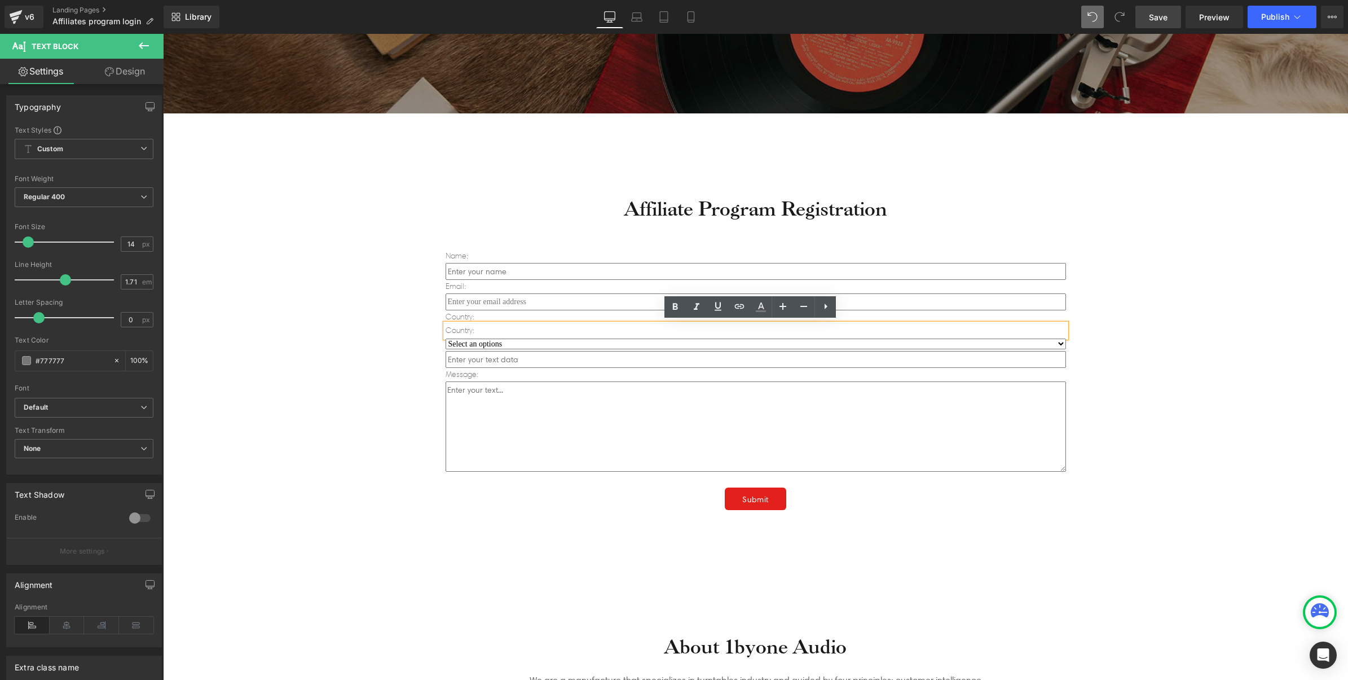
click at [427, 330] on div "Affiliate Program Registration Heading Name: Text Block Text Field Email: Text …" at bounding box center [756, 433] width 660 height 565
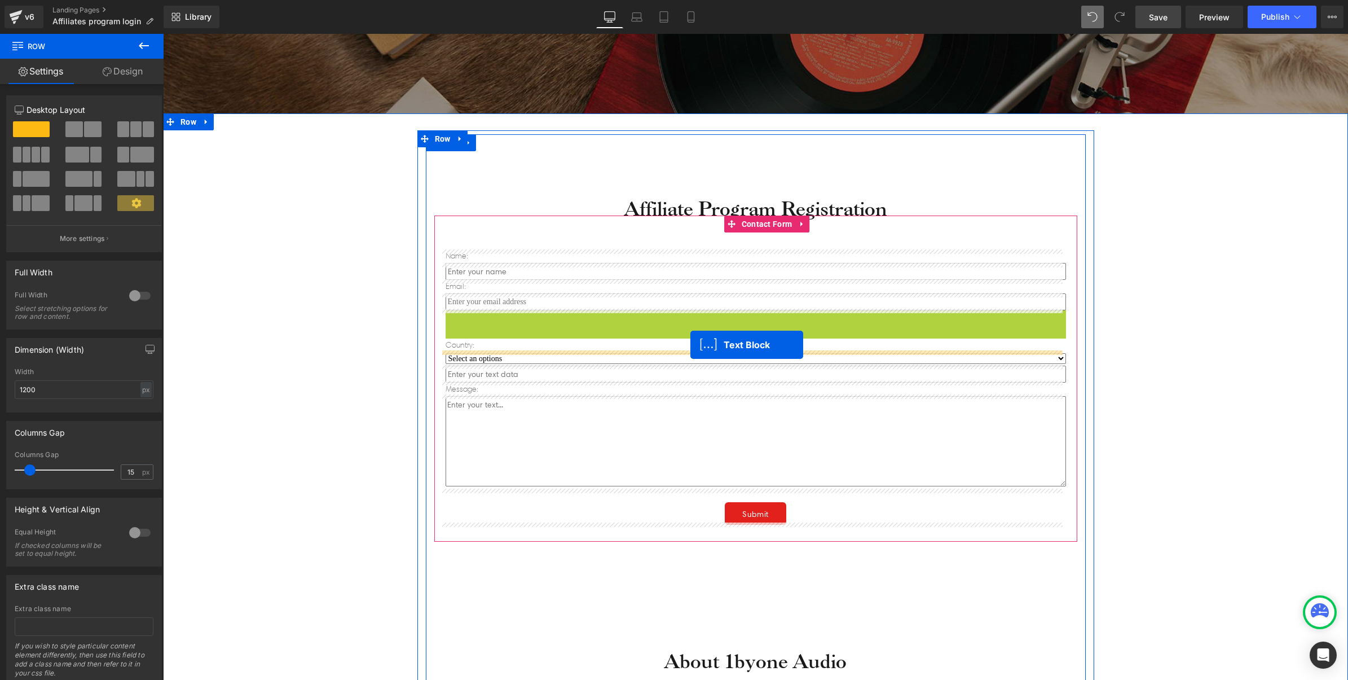
drag, startPoint x: 703, startPoint y: 315, endPoint x: 690, endPoint y: 345, distance: 32.4
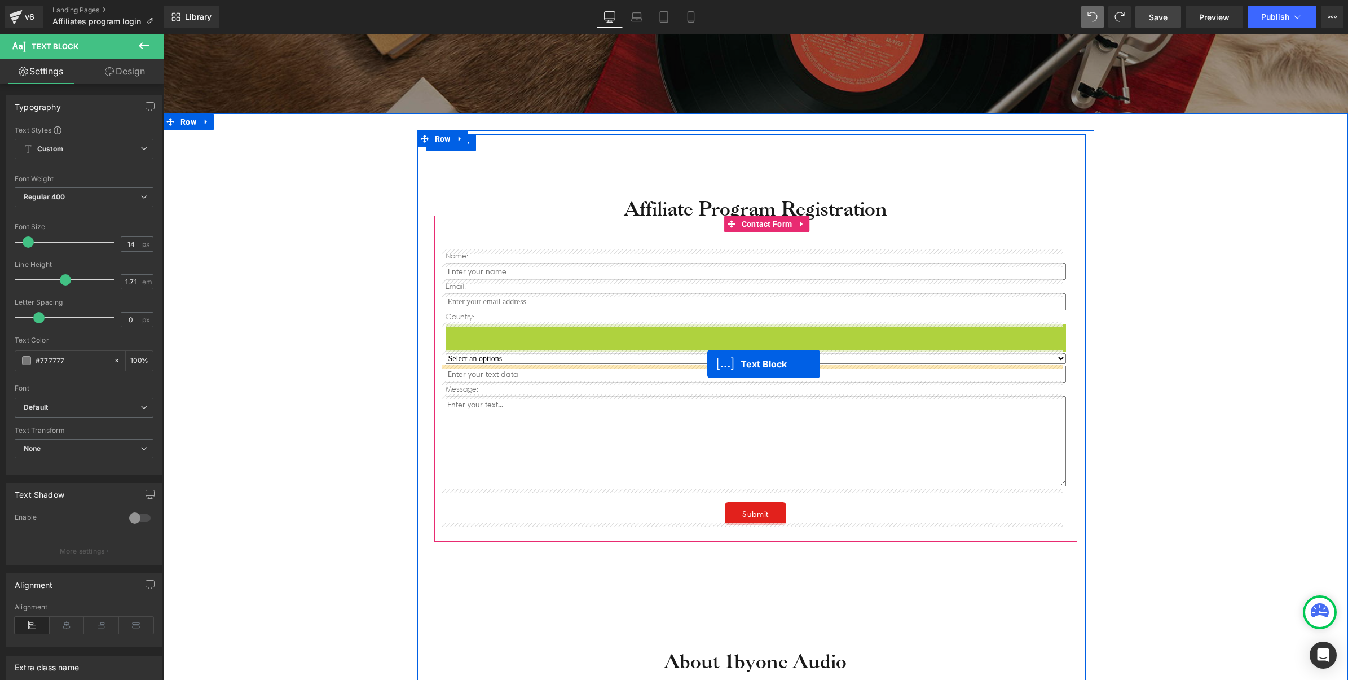
drag, startPoint x: 720, startPoint y: 328, endPoint x: 707, endPoint y: 364, distance: 38.4
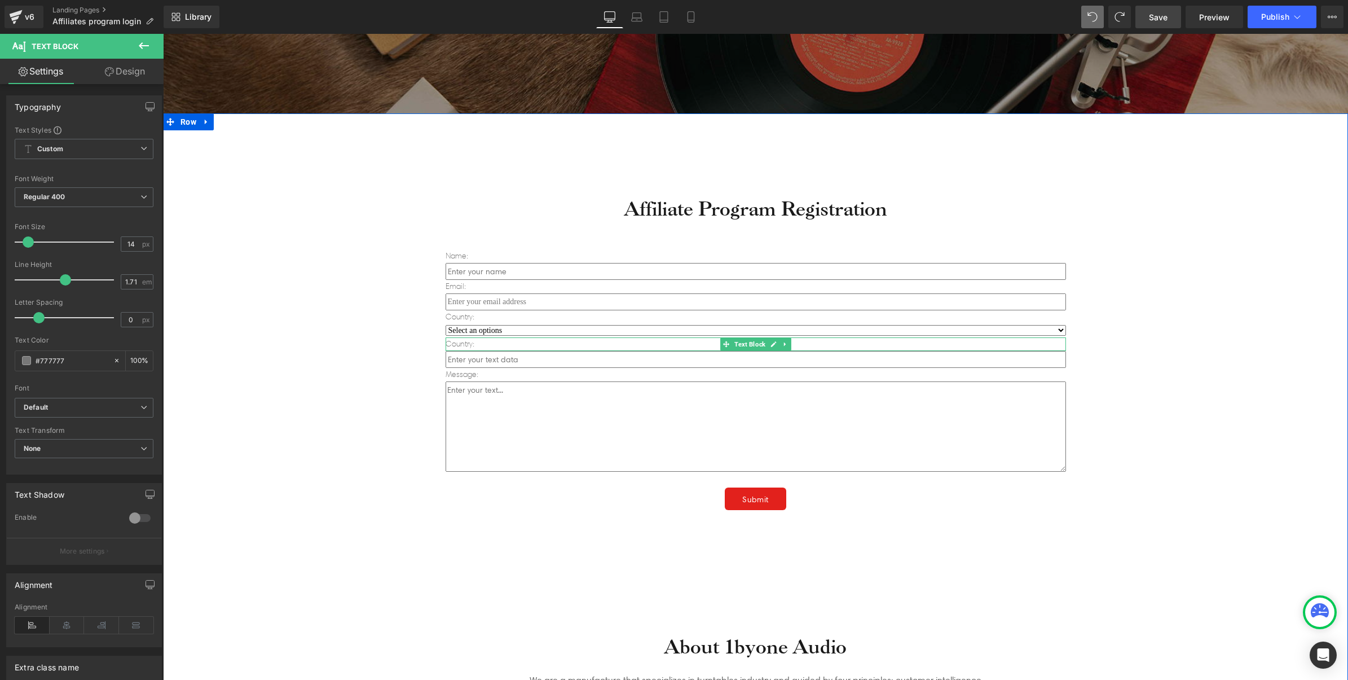
click at [294, 429] on div "Affiliate Program Registration Heading Name: Text Block Text Field Email: Text …" at bounding box center [755, 428] width 1185 height 597
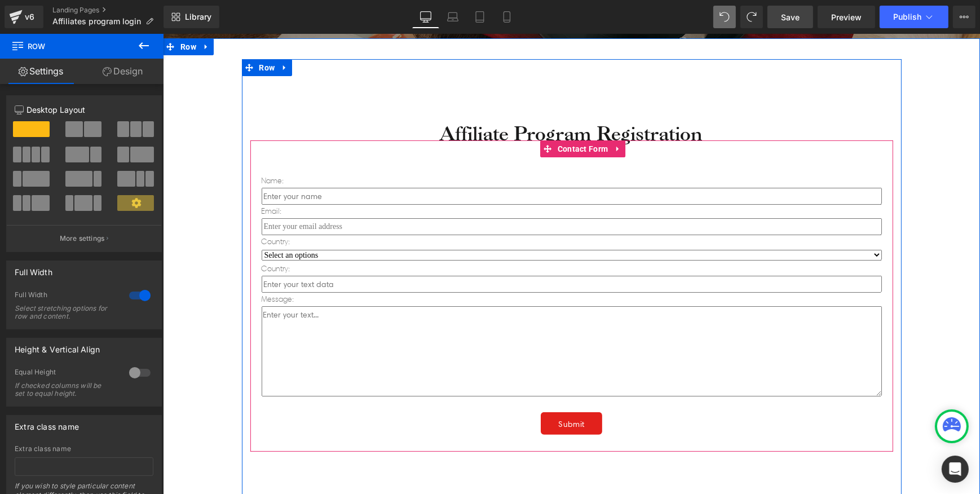
scroll to position [384, 0]
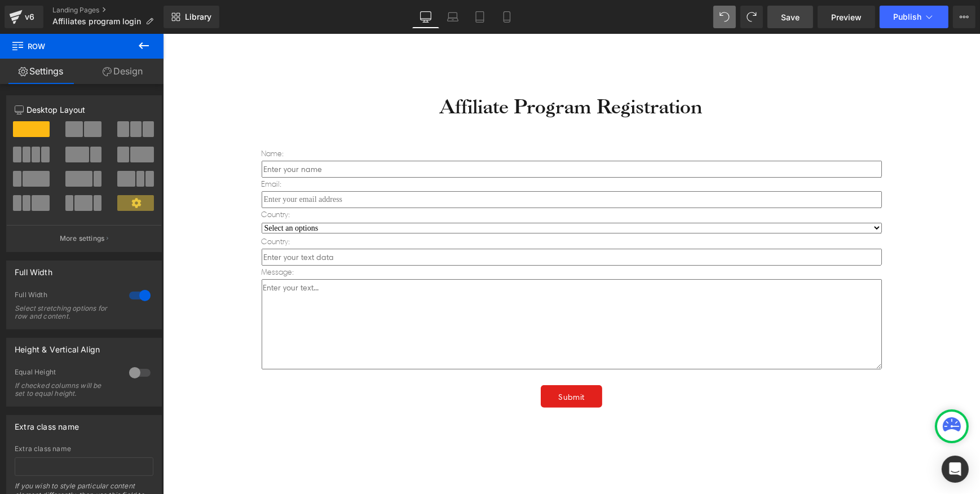
click at [285, 241] on p "Country:" at bounding box center [571, 242] width 620 height 14
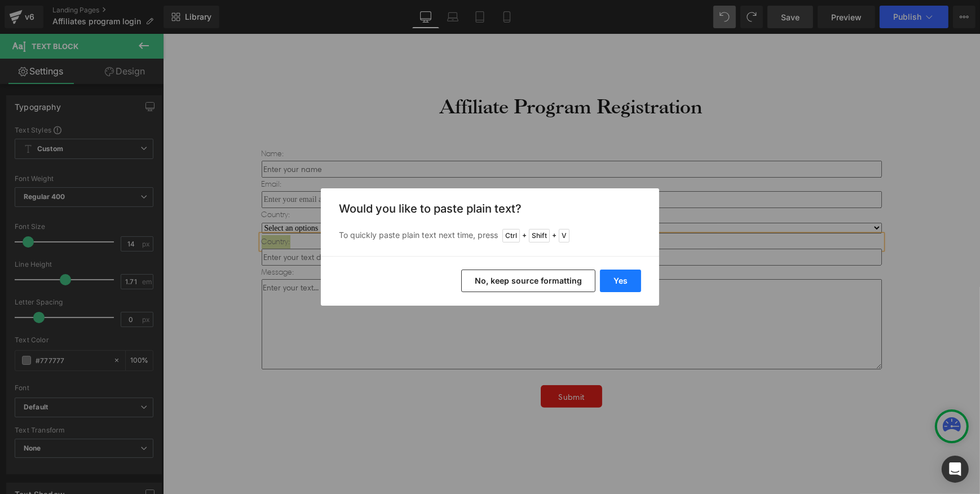
click at [614, 285] on button "Yes" at bounding box center [620, 281] width 41 height 23
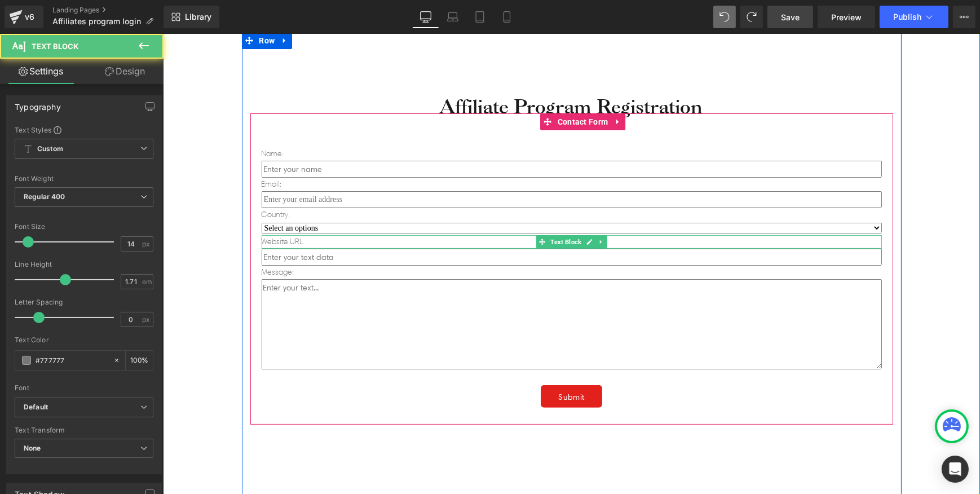
click at [319, 243] on p "Website URL" at bounding box center [571, 242] width 620 height 14
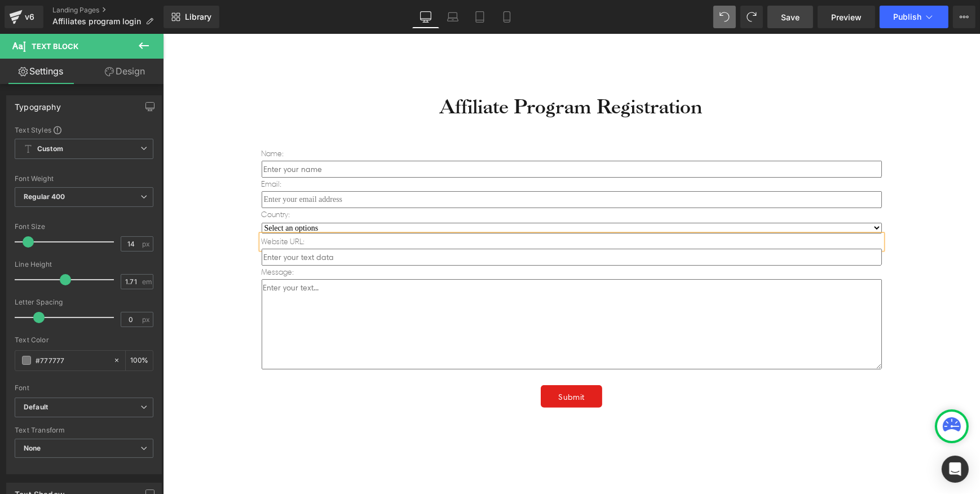
click at [201, 252] on div "Affiliate Program Registration Heading Name: Text Block Text Field Email: Text …" at bounding box center [570, 326] width 817 height 597
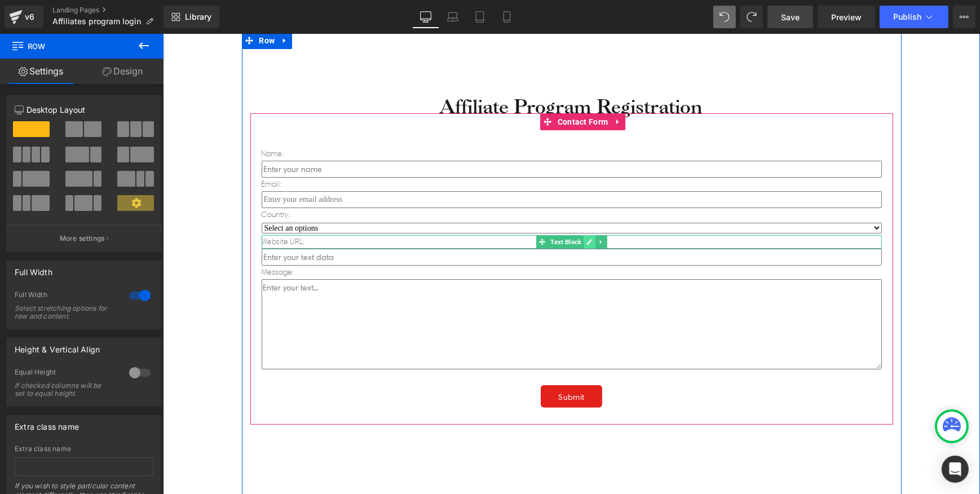
click at [586, 239] on icon at bounding box center [589, 242] width 6 height 7
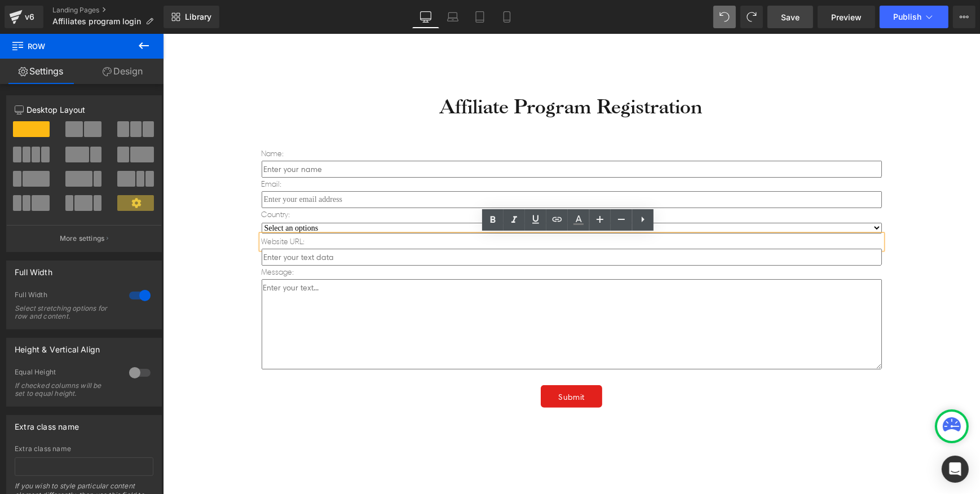
click at [177, 257] on div "Affiliate Program Registration Heading Name: Text Block Text Field Email: Text …" at bounding box center [570, 326] width 817 height 597
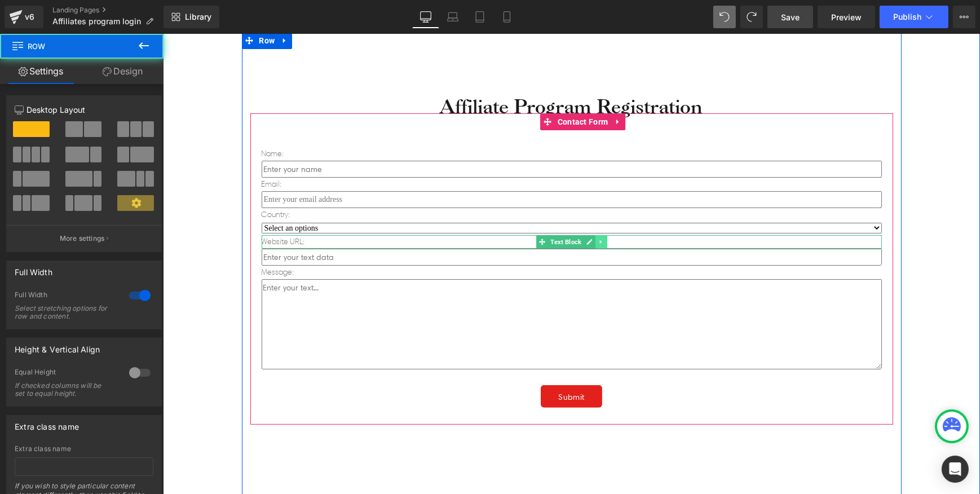
click at [597, 243] on icon at bounding box center [600, 242] width 6 height 7
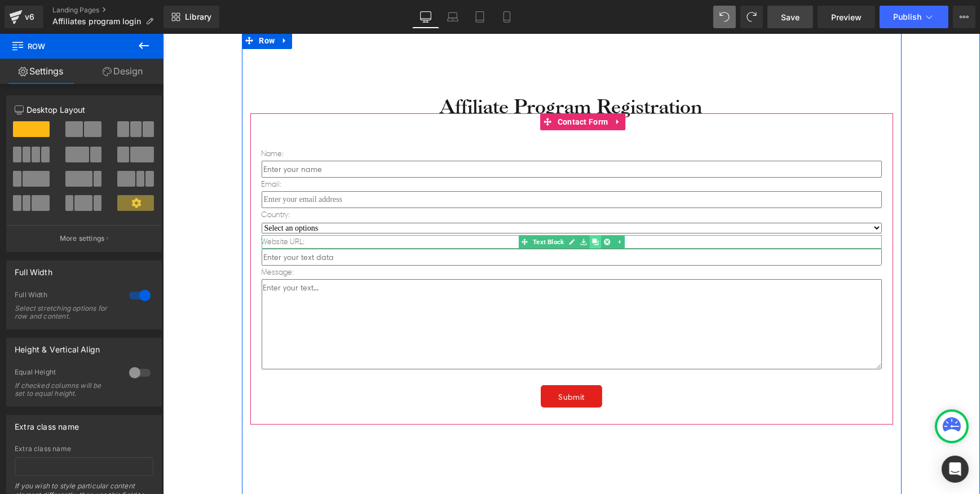
click at [594, 243] on link at bounding box center [595, 242] width 12 height 14
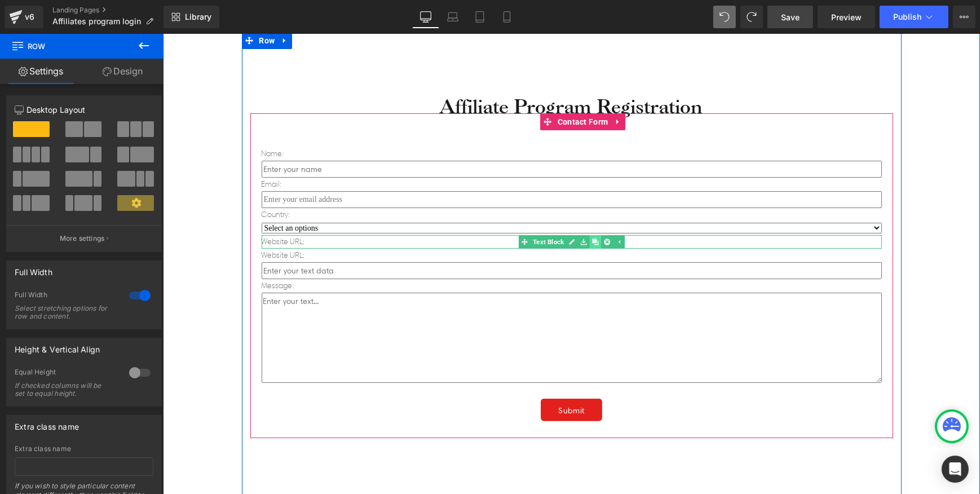
click at [589, 243] on link at bounding box center [595, 242] width 12 height 14
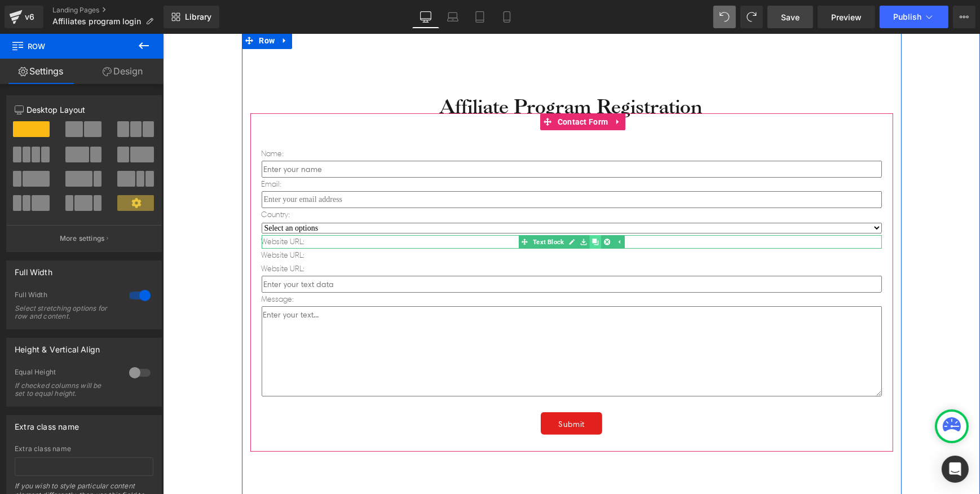
click at [589, 243] on link at bounding box center [595, 242] width 12 height 14
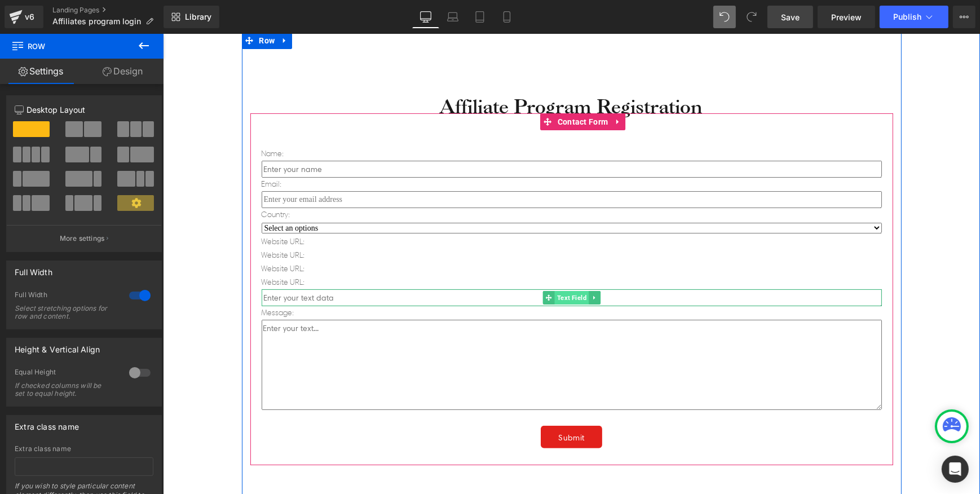
click at [557, 297] on span "Text Field" at bounding box center [571, 298] width 34 height 14
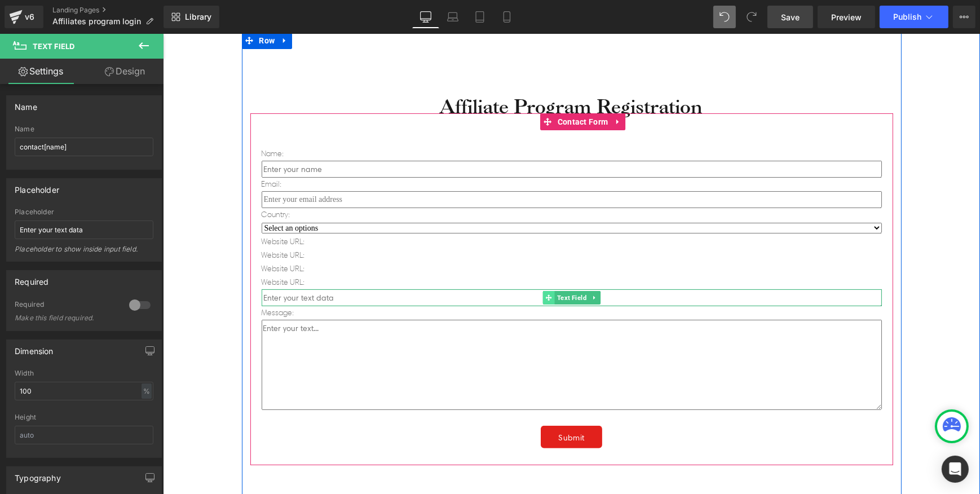
click at [547, 298] on icon at bounding box center [548, 297] width 6 height 6
click at [591, 298] on icon at bounding box center [594, 297] width 6 height 7
click at [585, 298] on icon at bounding box center [588, 297] width 6 height 6
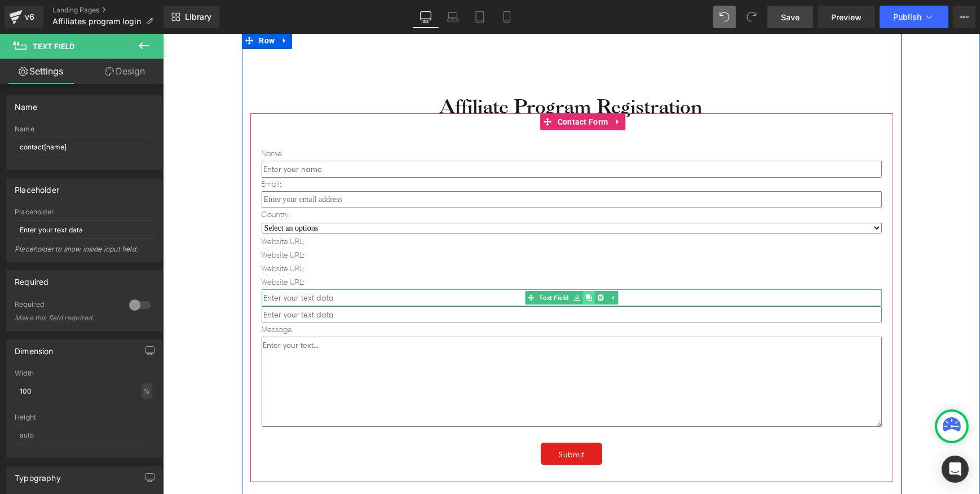
click at [585, 298] on icon at bounding box center [588, 297] width 6 height 6
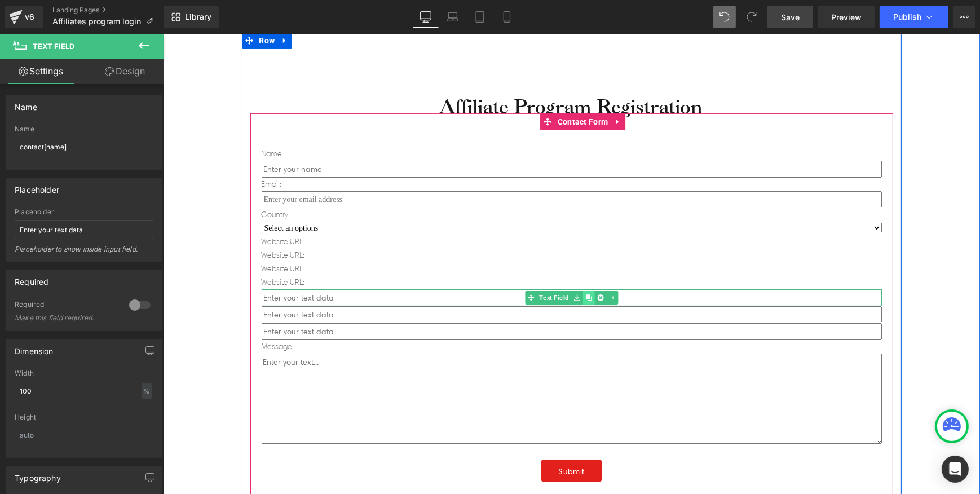
click at [585, 298] on icon at bounding box center [588, 297] width 6 height 6
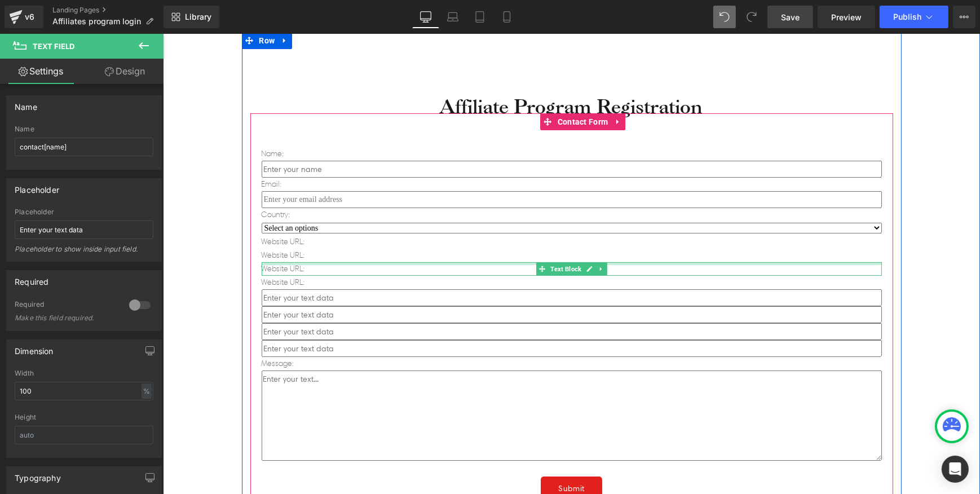
click at [276, 257] on p "Website URL:" at bounding box center [571, 256] width 620 height 14
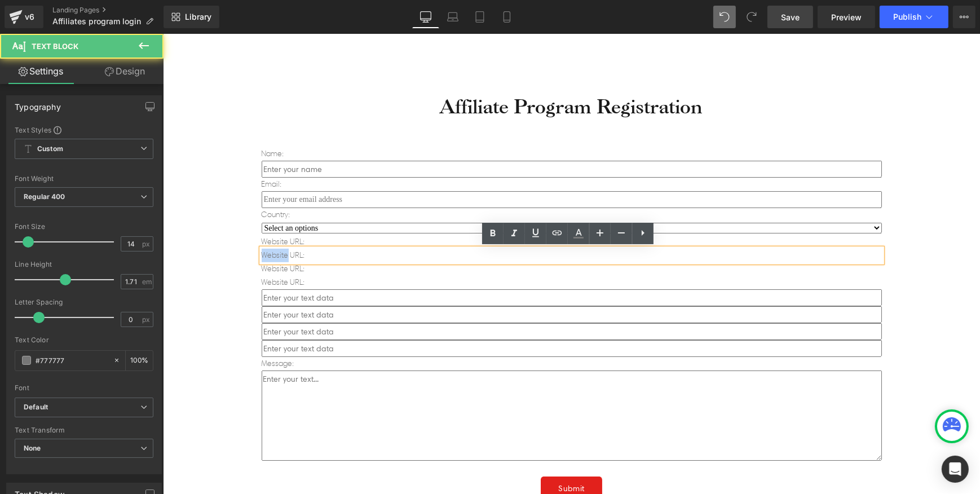
drag, startPoint x: 282, startPoint y: 256, endPoint x: 243, endPoint y: 256, distance: 38.9
click at [243, 256] on div "Affiliate Program Registration Heading Name: Text Block Text Field Email: Text …" at bounding box center [571, 377] width 660 height 657
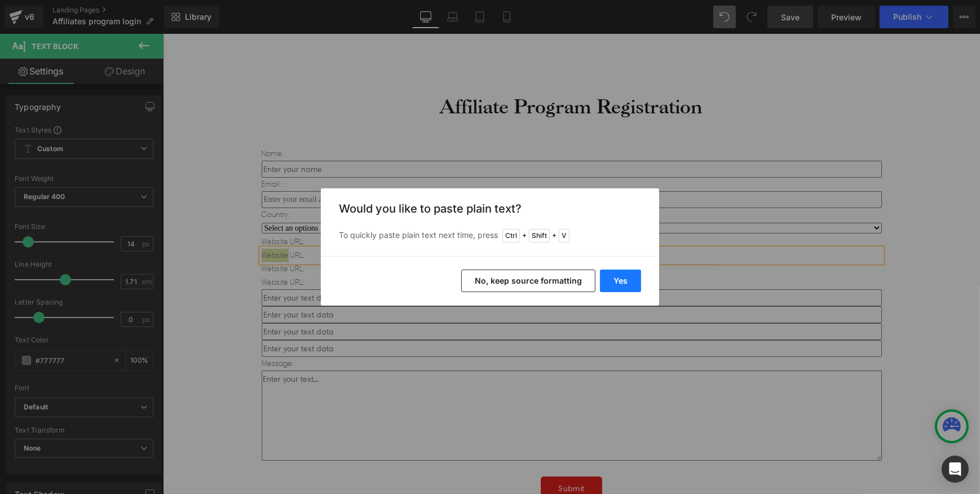
click at [615, 281] on button "Yes" at bounding box center [620, 281] width 41 height 23
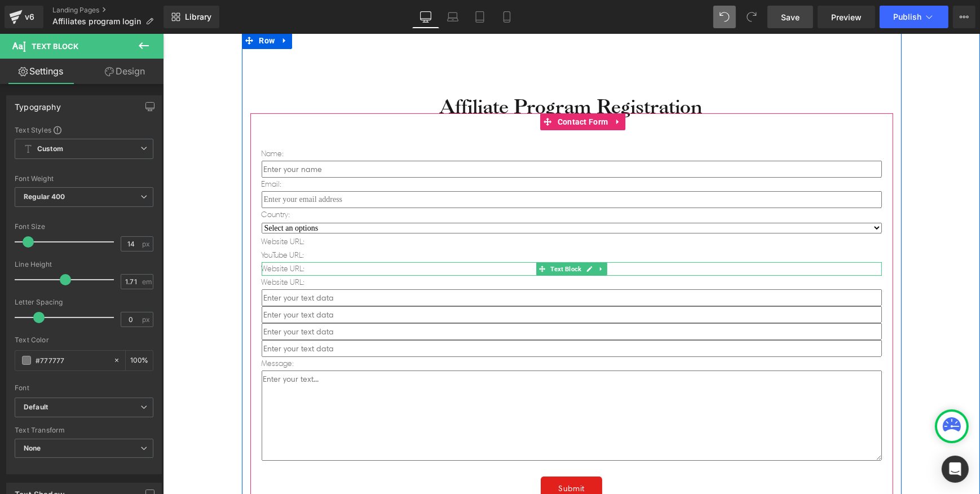
click at [280, 269] on p "Website URL:" at bounding box center [571, 269] width 620 height 14
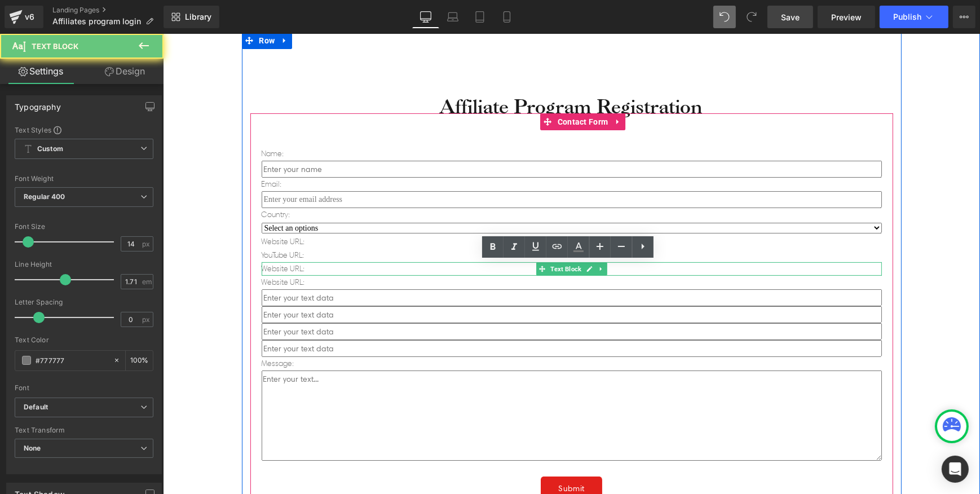
click at [253, 268] on div "Name: Text Block Text Field Email: Text Block Text Field Country: Text Block Se…" at bounding box center [571, 314] width 643 height 403
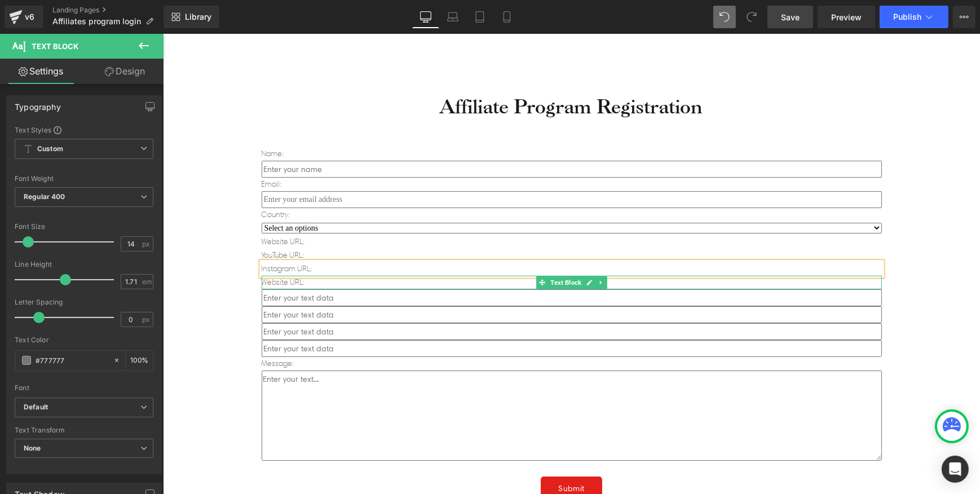
drag, startPoint x: 268, startPoint y: 281, endPoint x: 285, endPoint y: 285, distance: 16.7
click at [268, 281] on p "Website URL:" at bounding box center [571, 283] width 620 height 14
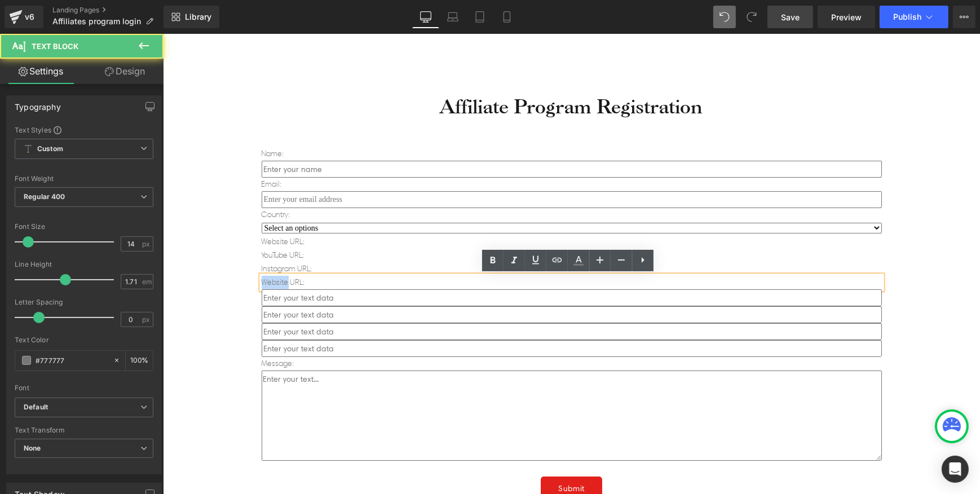
drag, startPoint x: 284, startPoint y: 283, endPoint x: 252, endPoint y: 280, distance: 31.8
click at [252, 280] on div "Name: Text Block Text Field Email: Text Block Text Field Country: Text Block Se…" at bounding box center [571, 314] width 643 height 403
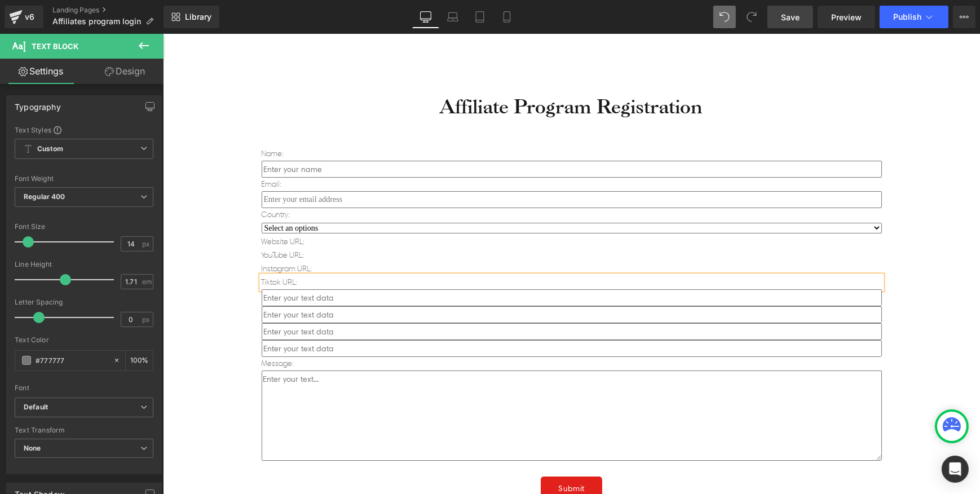
click at [212, 351] on div "Affiliate Program Registration Heading Name: Text Block Text Field Email: Text …" at bounding box center [570, 372] width 817 height 689
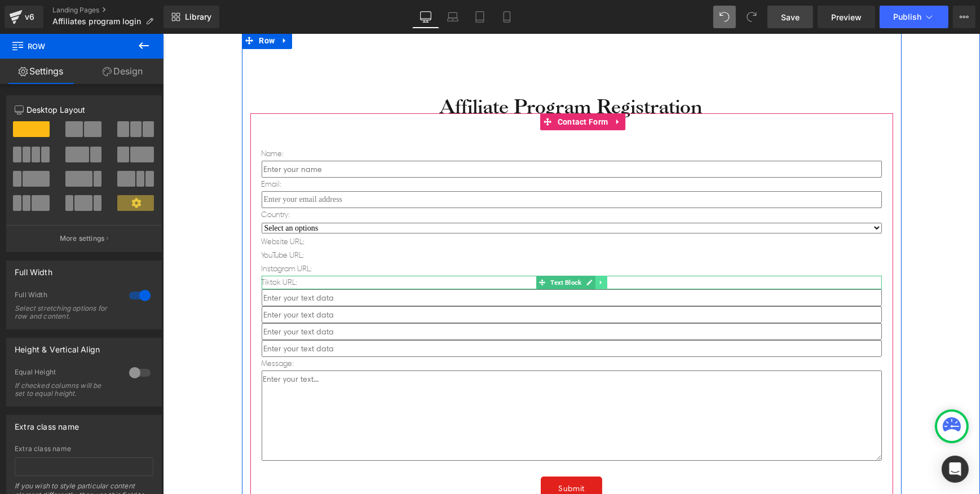
click at [595, 279] on link at bounding box center [601, 283] width 12 height 14
click at [592, 283] on icon at bounding box center [595, 282] width 6 height 6
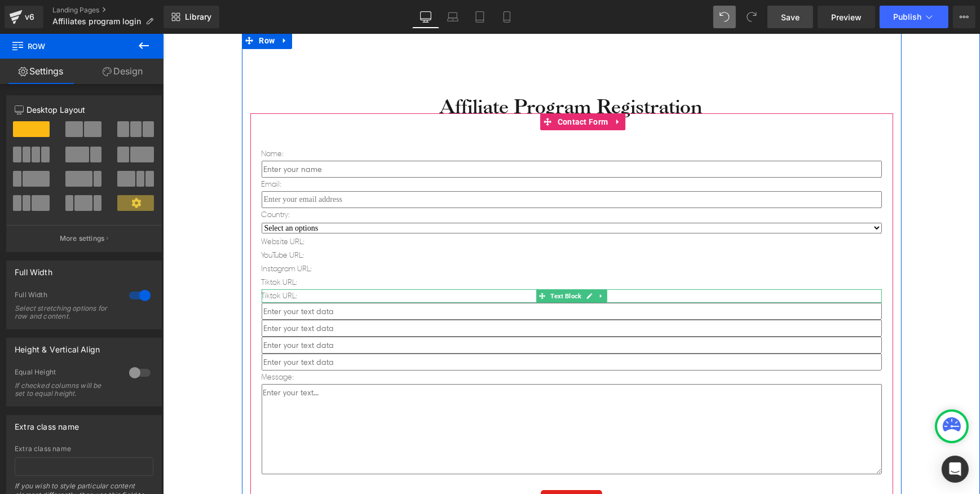
click at [275, 297] on p "Tiktok URL:" at bounding box center [571, 296] width 620 height 14
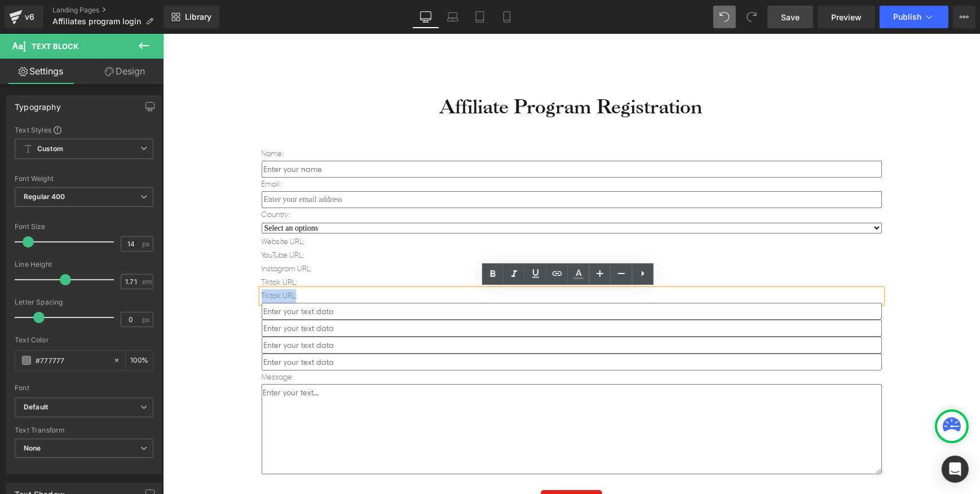
drag, startPoint x: 290, startPoint y: 296, endPoint x: 257, endPoint y: 297, distance: 32.8
click at [261, 297] on p "Tiktok URL:" at bounding box center [571, 296] width 620 height 14
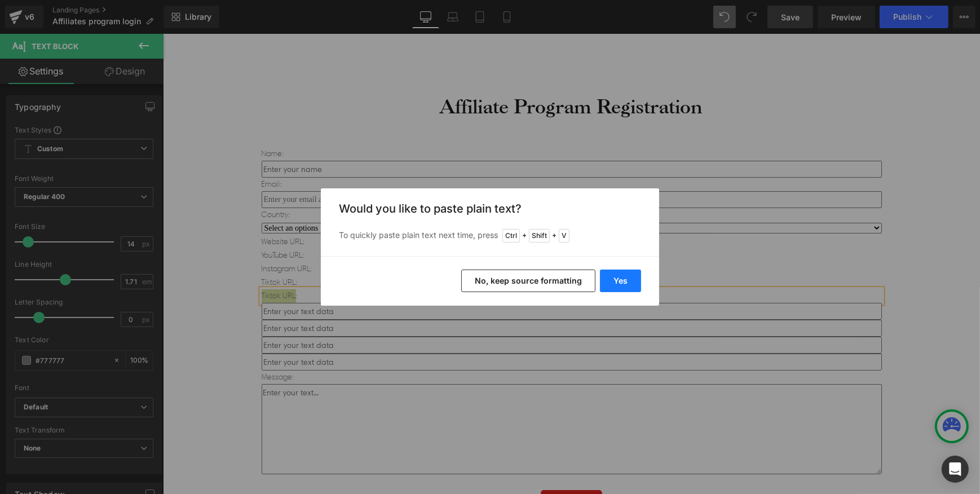
drag, startPoint x: 390, startPoint y: 243, endPoint x: 616, endPoint y: 280, distance: 229.2
click at [616, 280] on button "Yes" at bounding box center [620, 281] width 41 height 23
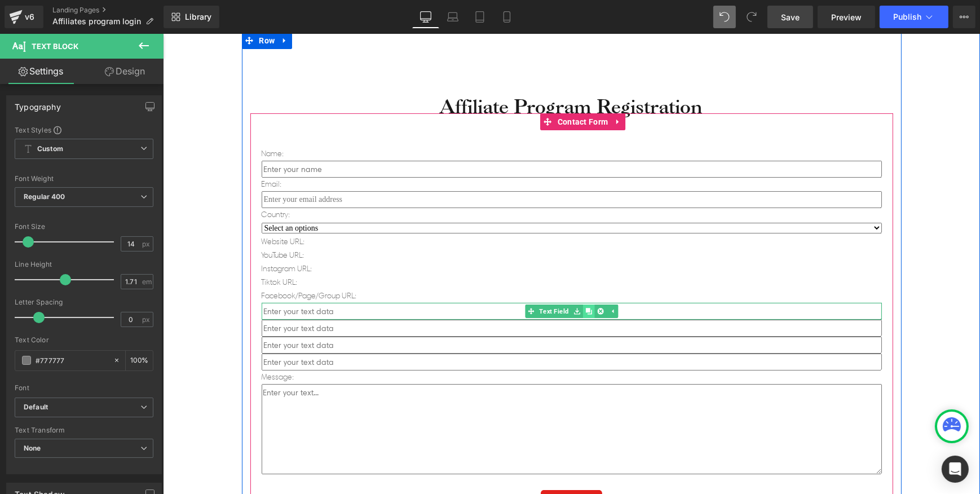
click at [588, 312] on link at bounding box center [589, 312] width 12 height 14
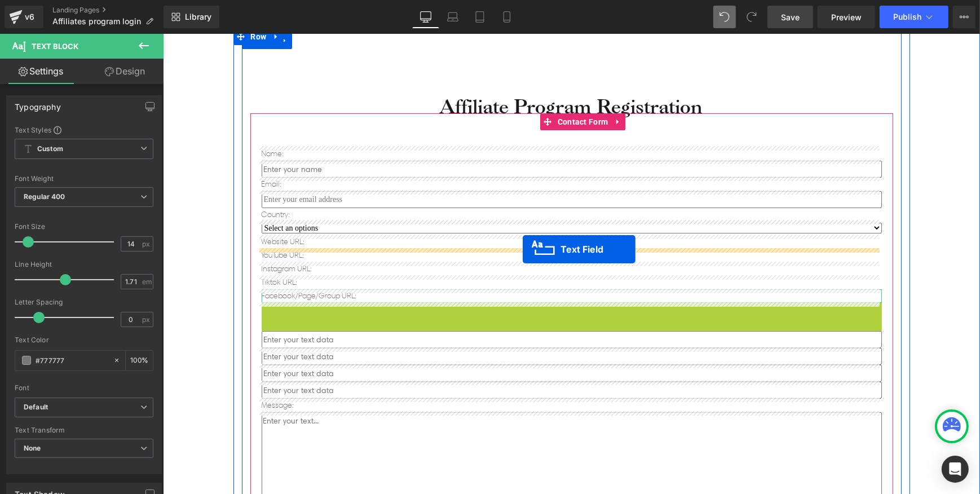
drag, startPoint x: 528, startPoint y: 311, endPoint x: 522, endPoint y: 249, distance: 62.3
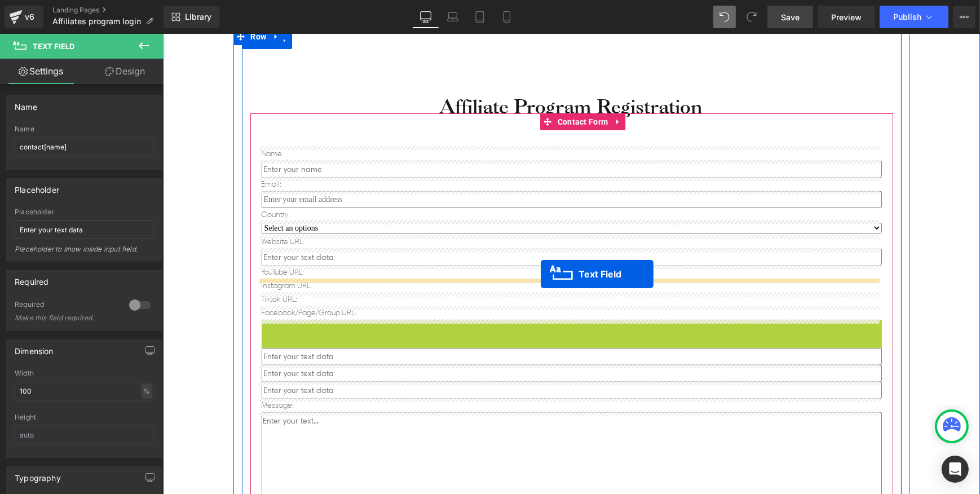
drag, startPoint x: 543, startPoint y: 328, endPoint x: 540, endPoint y: 274, distance: 53.6
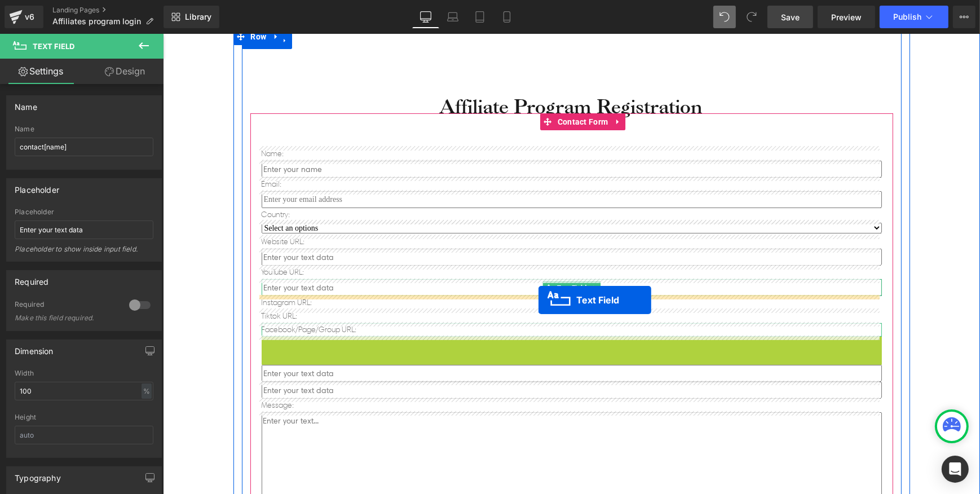
drag, startPoint x: 543, startPoint y: 344, endPoint x: 538, endPoint y: 300, distance: 44.2
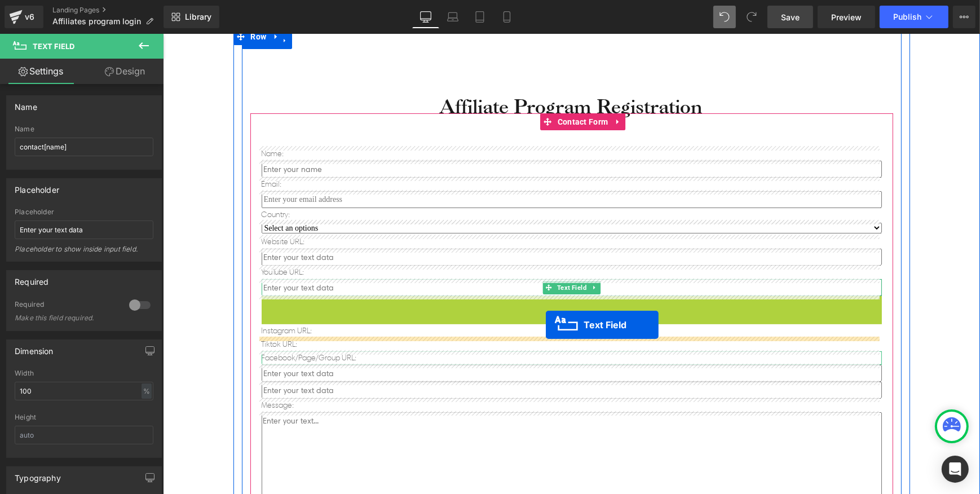
drag, startPoint x: 546, startPoint y: 305, endPoint x: 545, endPoint y: 325, distance: 20.3
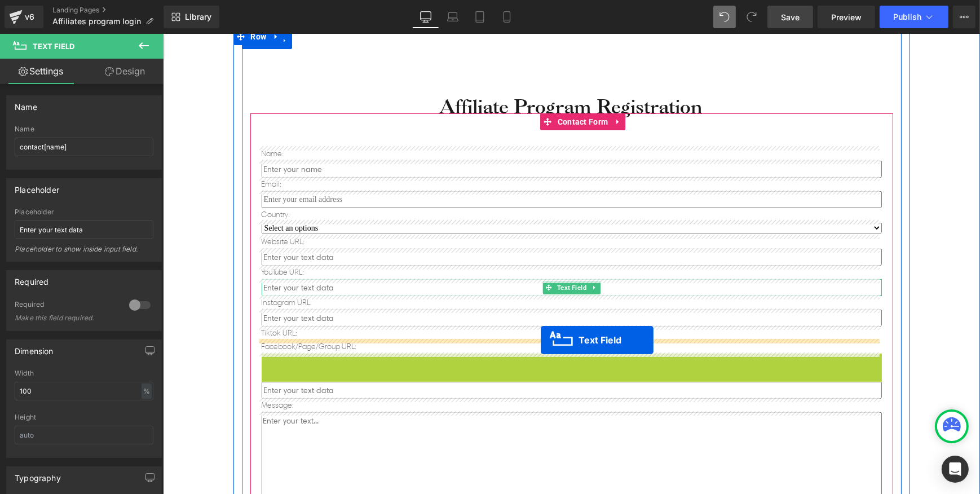
drag, startPoint x: 541, startPoint y: 359, endPoint x: 540, endPoint y: 339, distance: 19.8
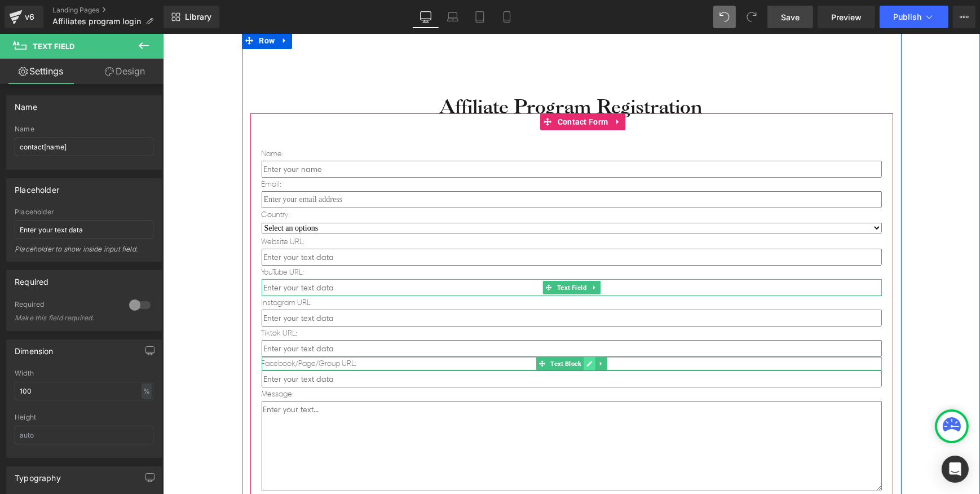
click at [586, 362] on icon at bounding box center [589, 364] width 6 height 6
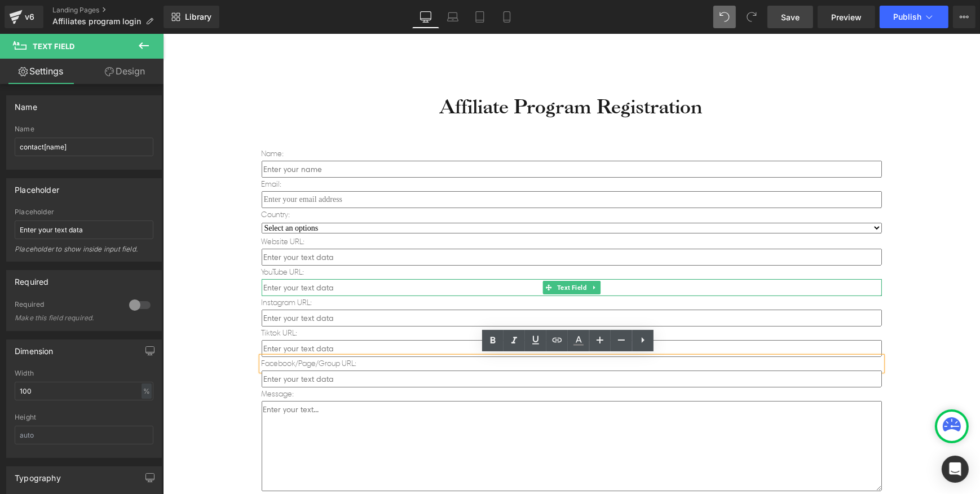
click at [196, 361] on div "Affiliate Program Registration Heading Name: Text Block Text Field Email: Text …" at bounding box center [570, 387] width 817 height 719
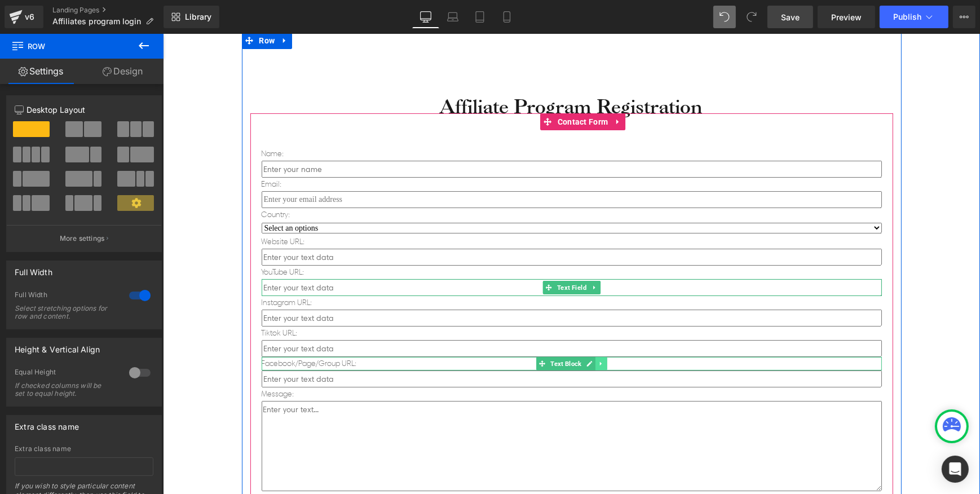
click at [595, 363] on link at bounding box center [601, 364] width 12 height 14
click at [592, 365] on icon at bounding box center [595, 363] width 6 height 6
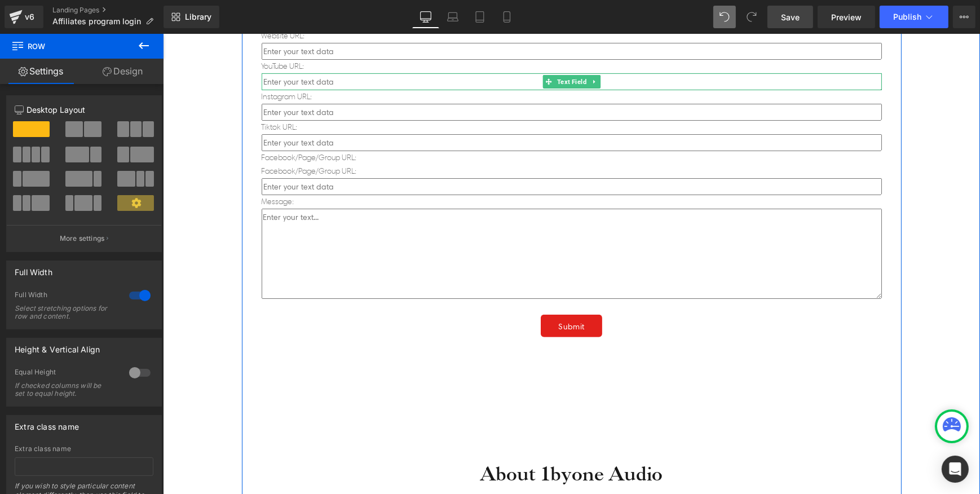
scroll to position [572, 0]
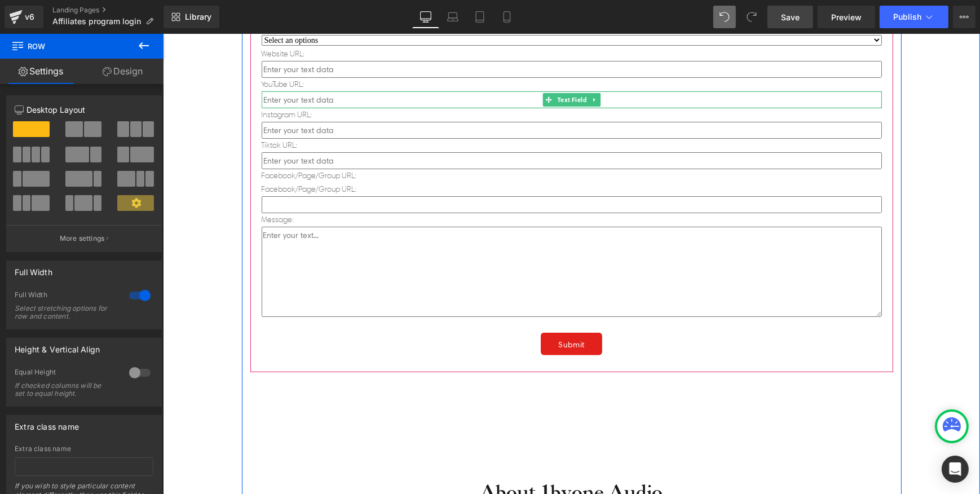
click at [527, 204] on input "text" at bounding box center [571, 204] width 620 height 17
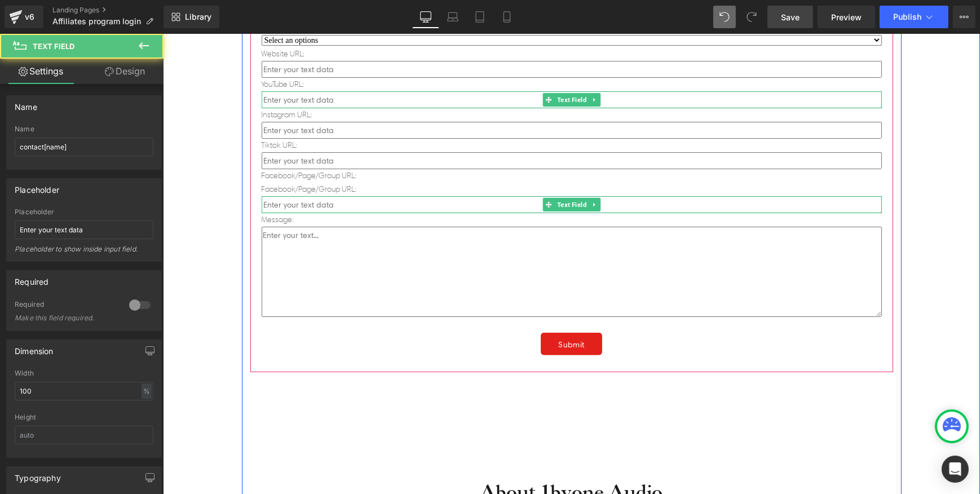
click at [591, 203] on icon at bounding box center [594, 204] width 6 height 7
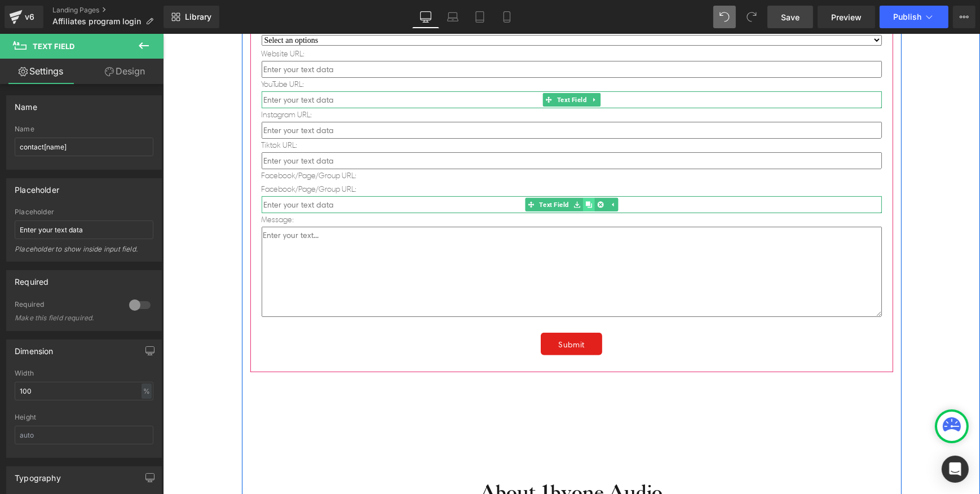
click at [585, 204] on icon at bounding box center [588, 204] width 6 height 6
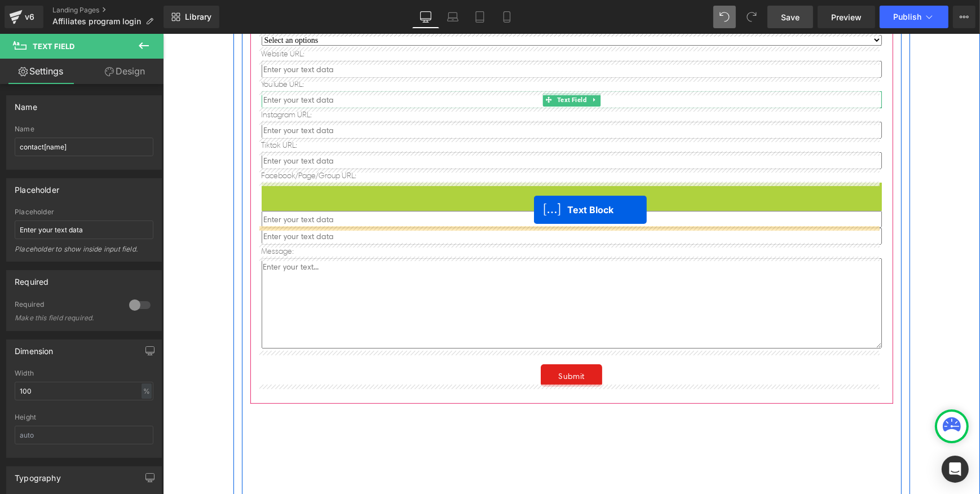
drag, startPoint x: 540, startPoint y: 191, endPoint x: 534, endPoint y: 210, distance: 20.3
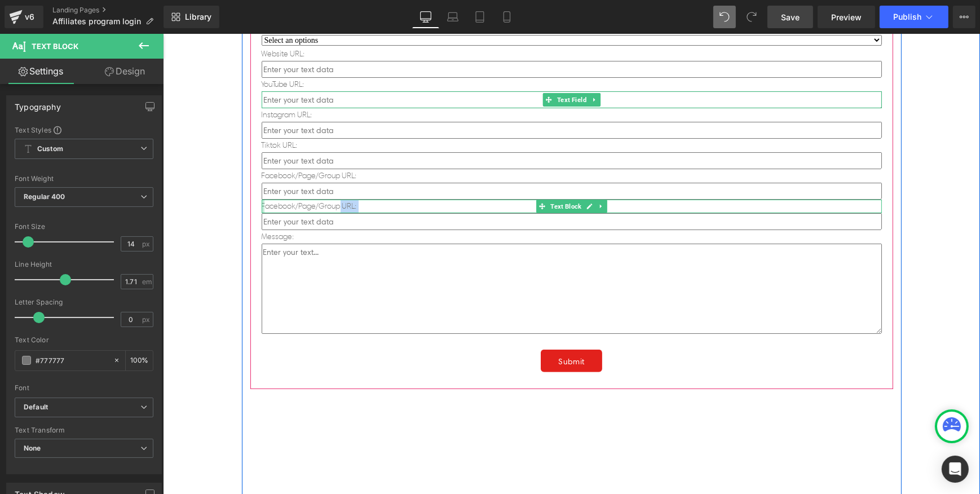
drag, startPoint x: 336, startPoint y: 205, endPoint x: 258, endPoint y: 206, distance: 78.4
click at [261, 206] on div "Facebook/Page/Group URL: Text Block" at bounding box center [571, 207] width 620 height 14
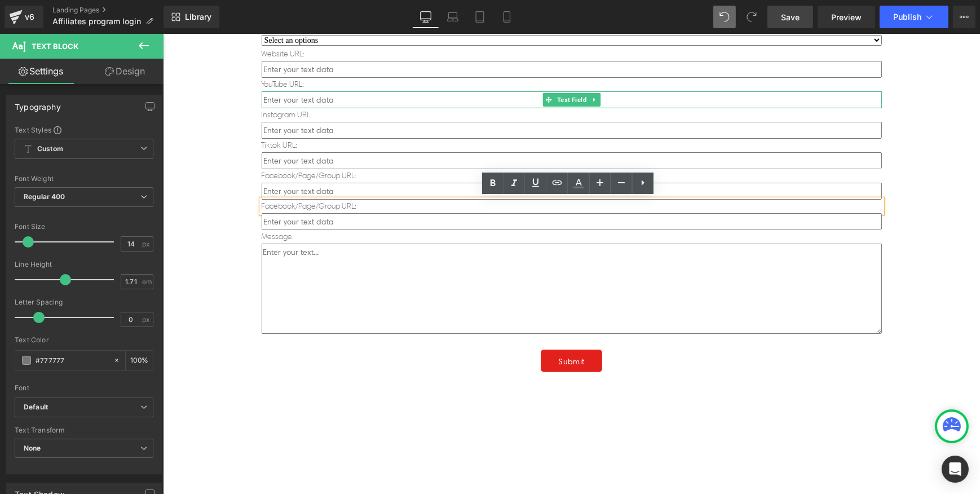
click at [323, 208] on p "Facebook/Page/Group URL:" at bounding box center [571, 207] width 620 height 14
drag, startPoint x: 329, startPoint y: 205, endPoint x: 253, endPoint y: 204, distance: 76.1
click at [253, 204] on div "Name: Text Block Text Field Email: Text Block Text Field Country: Text Block Se…" at bounding box center [571, 158] width 643 height 464
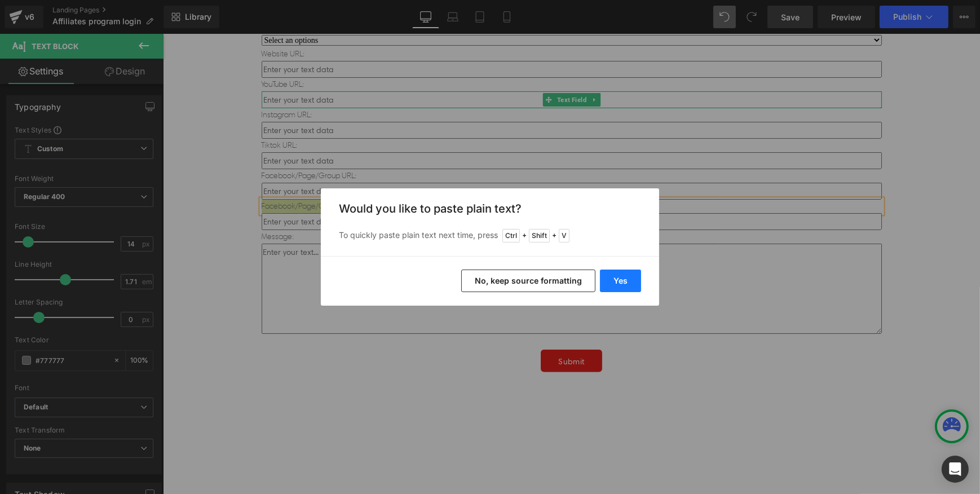
click at [603, 279] on button "Yes" at bounding box center [620, 281] width 41 height 23
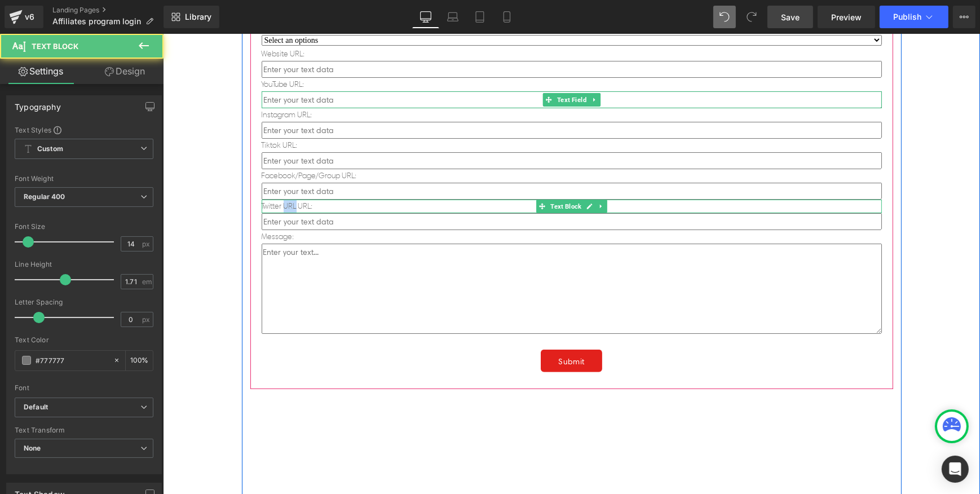
drag, startPoint x: 290, startPoint y: 206, endPoint x: 281, endPoint y: 206, distance: 9.6
click at [281, 206] on p "Twitter URL URL:" at bounding box center [571, 207] width 620 height 14
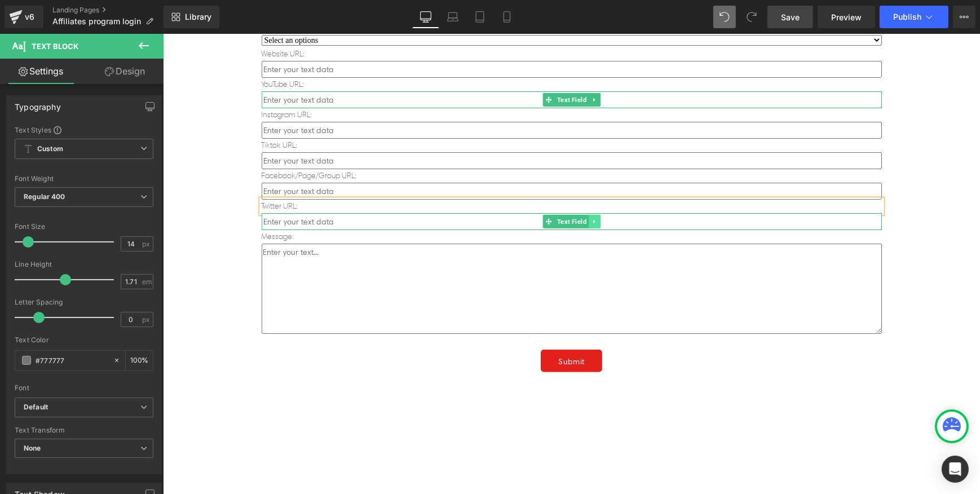
click at [588, 221] on link at bounding box center [594, 222] width 12 height 14
click at [585, 224] on link at bounding box center [589, 222] width 12 height 14
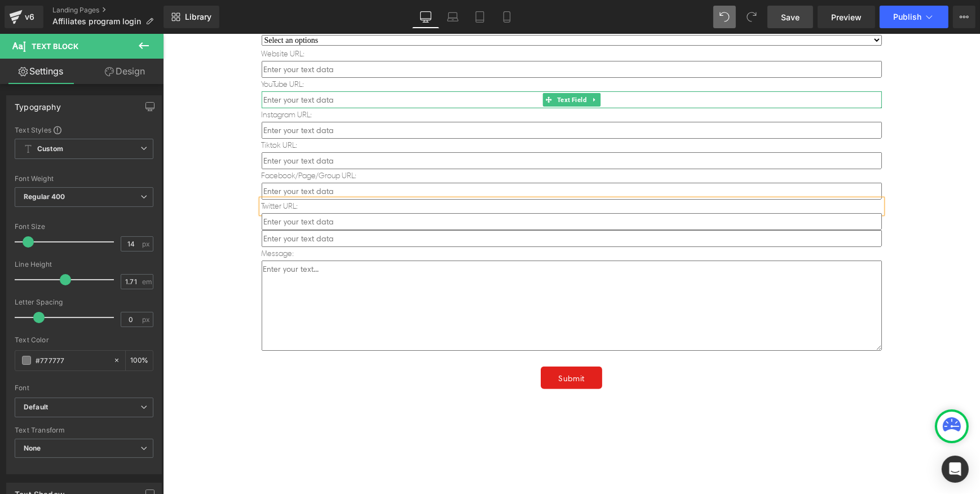
click at [584, 203] on p "Twitter URL:" at bounding box center [571, 207] width 620 height 14
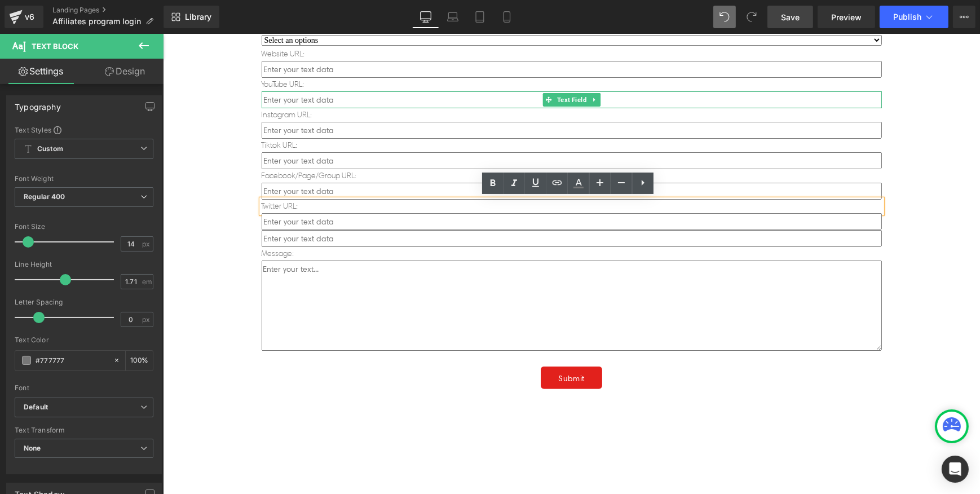
click at [241, 215] on div "Affiliate Program Registration Heading Name: Text Block Text Field Email: Text …" at bounding box center [571, 228] width 660 height 734
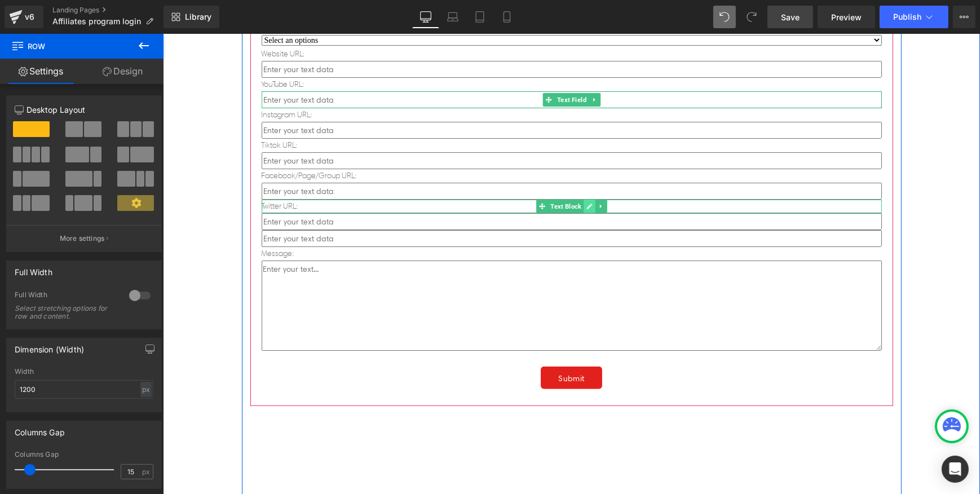
click at [586, 206] on icon at bounding box center [589, 207] width 6 height 6
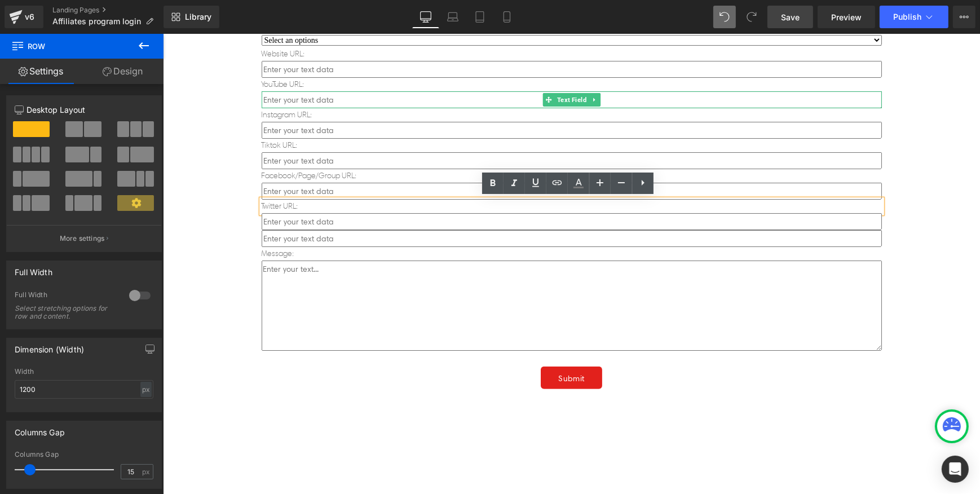
click at [212, 208] on div "Affiliate Program Registration Heading Name: Text Block Text Field Email: Text …" at bounding box center [570, 223] width 817 height 766
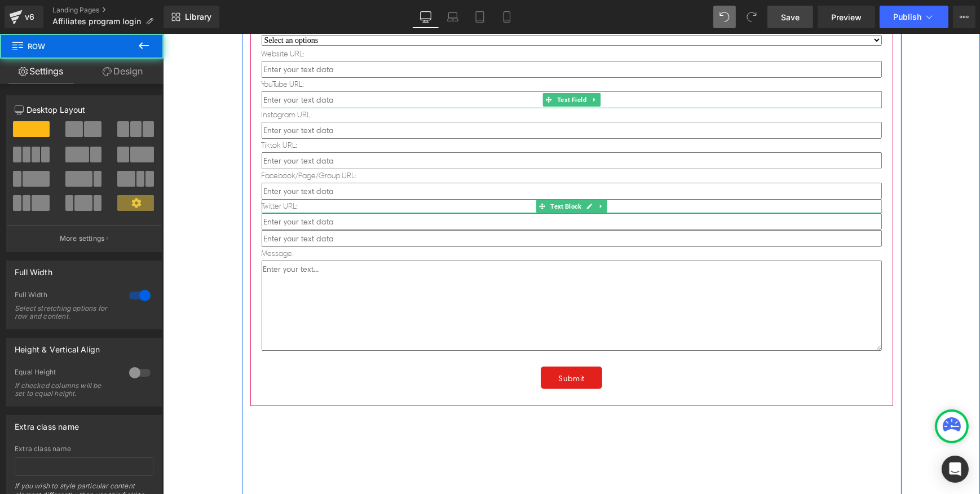
click at [409, 209] on p "Twitter URL:" at bounding box center [571, 207] width 620 height 14
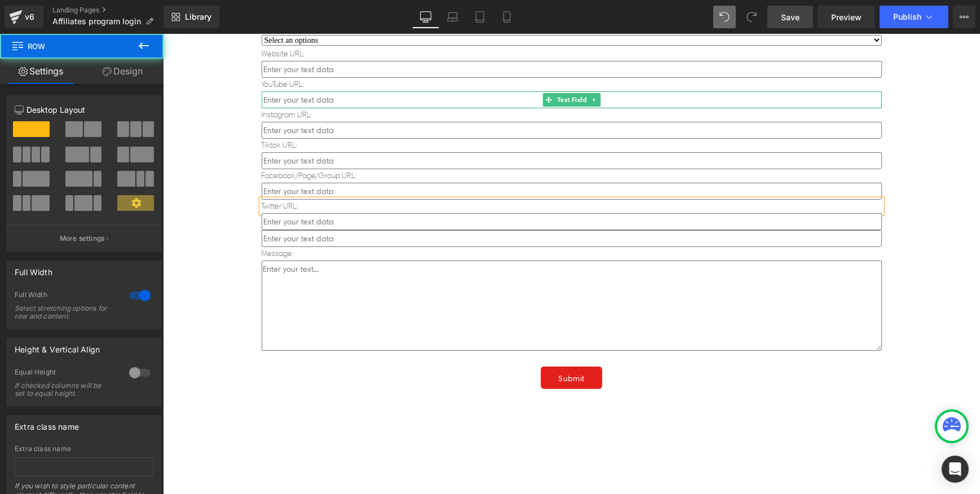
click at [591, 206] on p "Twitter URL:" at bounding box center [571, 207] width 620 height 14
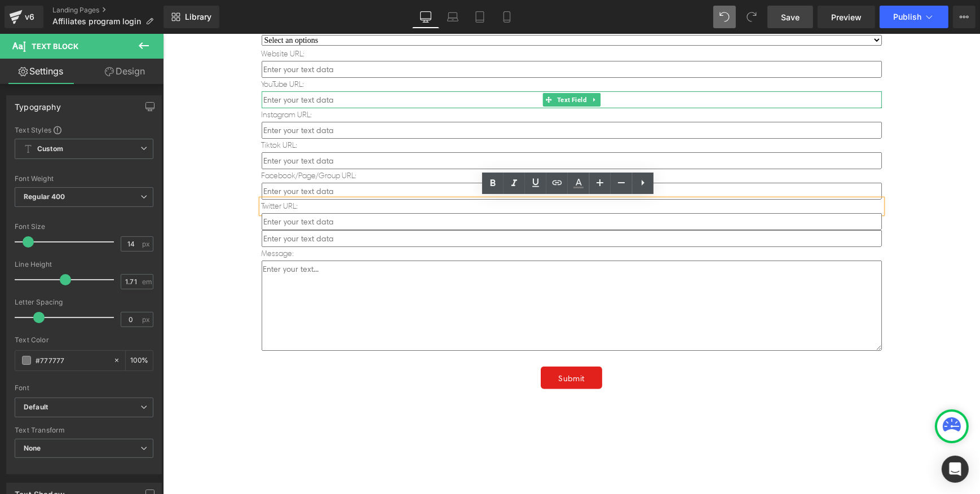
click at [223, 197] on div "Affiliate Program Registration Heading Name: Text Block Text Field Email: Text …" at bounding box center [570, 223] width 817 height 766
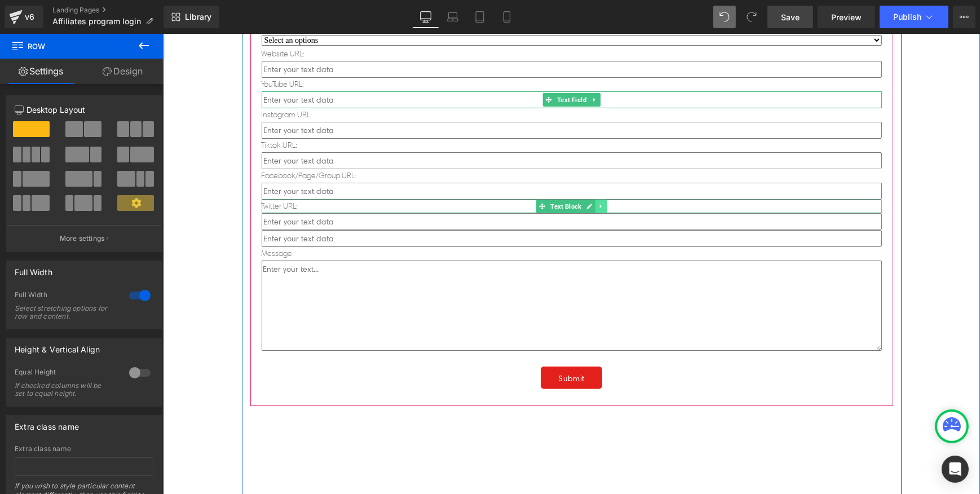
click at [595, 206] on link at bounding box center [601, 207] width 12 height 14
click at [594, 205] on icon at bounding box center [595, 206] width 6 height 6
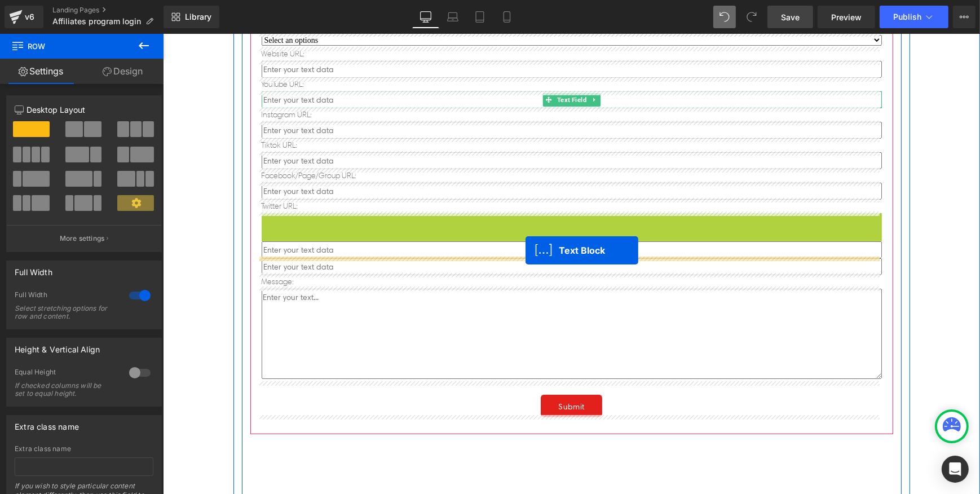
drag, startPoint x: 539, startPoint y: 218, endPoint x: 525, endPoint y: 251, distance: 36.1
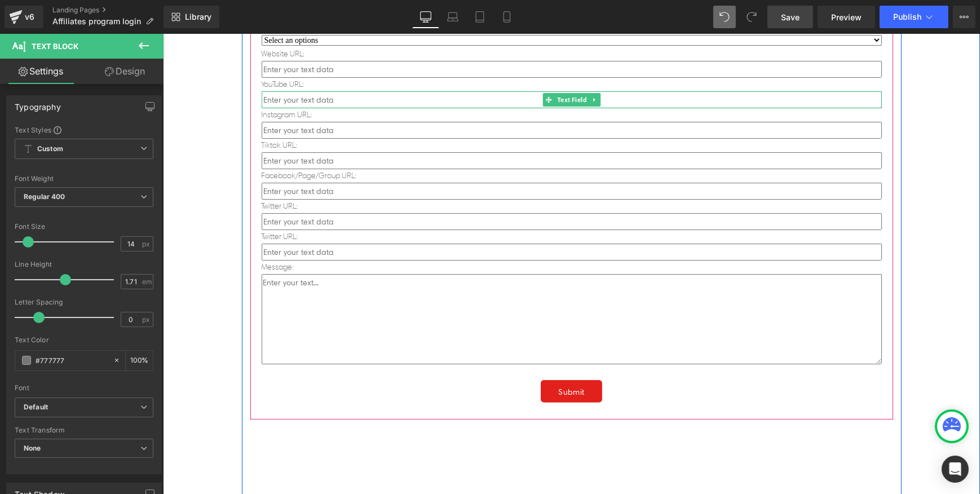
click at [298, 238] on p "Twitter URL:" at bounding box center [571, 237] width 620 height 14
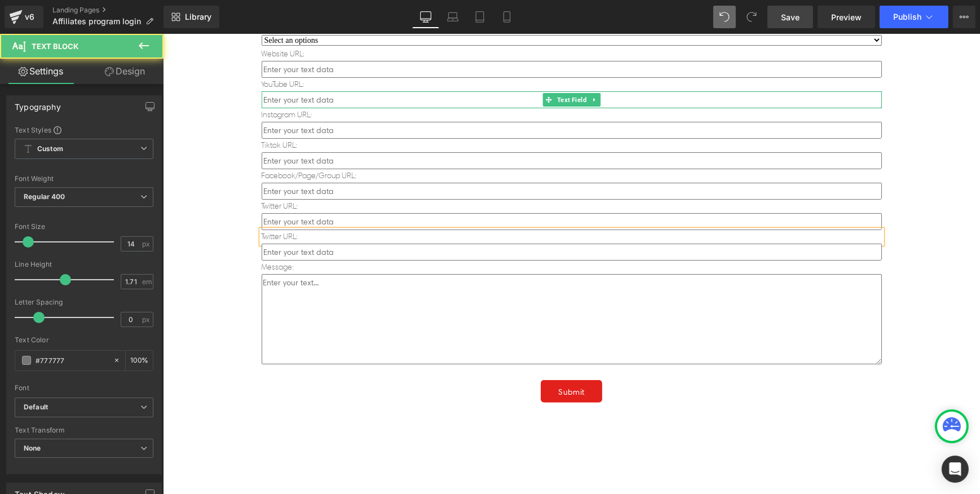
click at [294, 234] on p "Twitter URL:" at bounding box center [571, 237] width 620 height 14
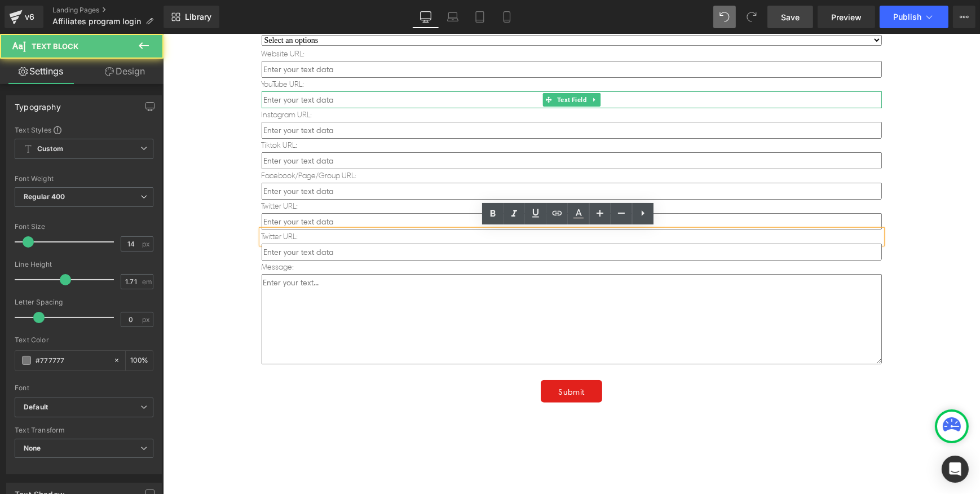
drag, startPoint x: 301, startPoint y: 234, endPoint x: 253, endPoint y: 235, distance: 48.0
click at [253, 235] on div "Name: Text Block Text Field Email: Text Block Text Field Country: Text Block Se…" at bounding box center [571, 173] width 643 height 494
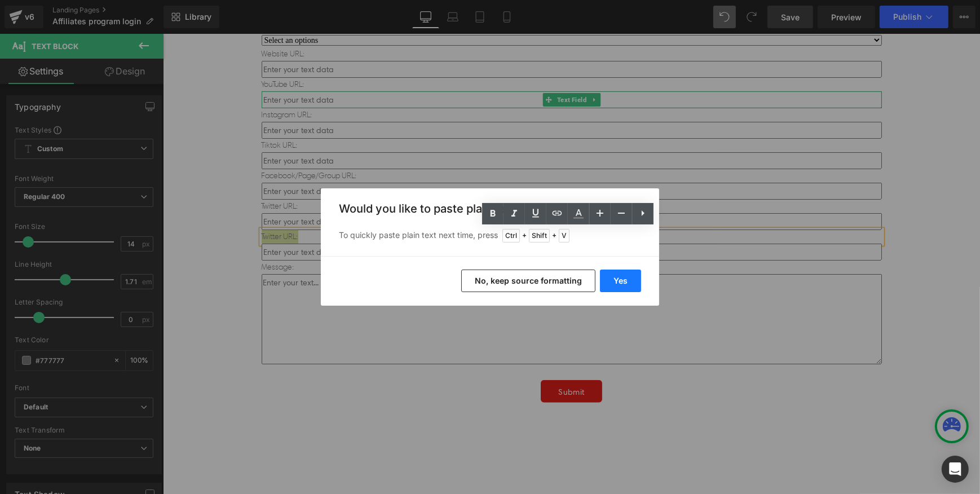
click at [633, 279] on button "Yes" at bounding box center [620, 281] width 41 height 23
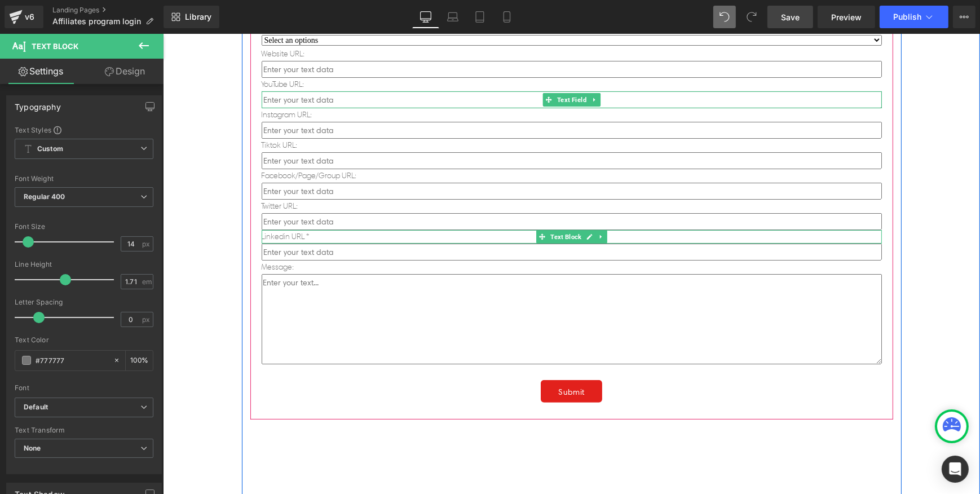
click at [303, 234] on p "Linkedin URL *" at bounding box center [571, 237] width 620 height 14
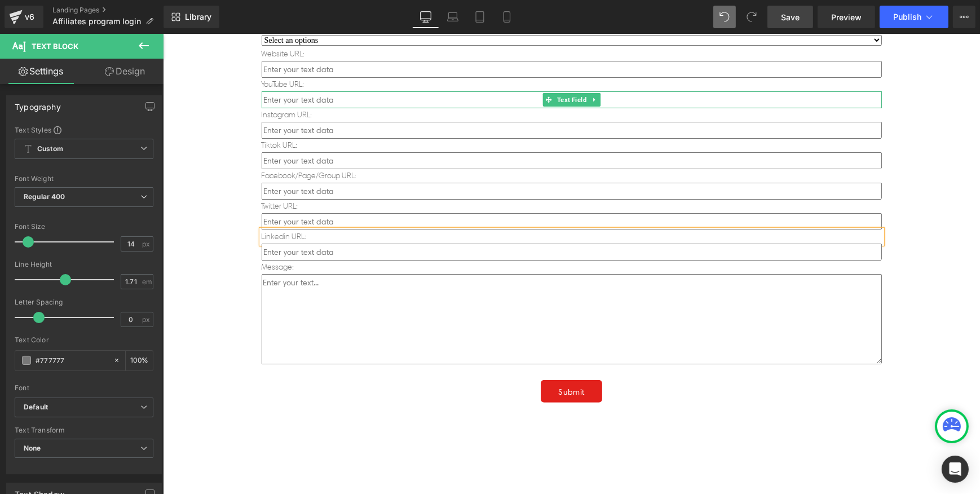
click at [201, 237] on div "Affiliate Program Registration Heading Name: Text Block Text Field Email: Text …" at bounding box center [570, 230] width 817 height 780
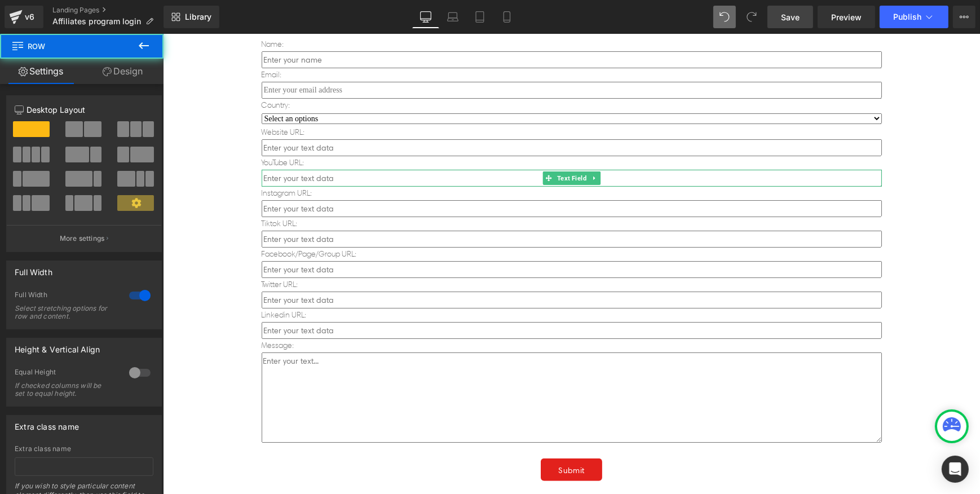
scroll to position [469, 0]
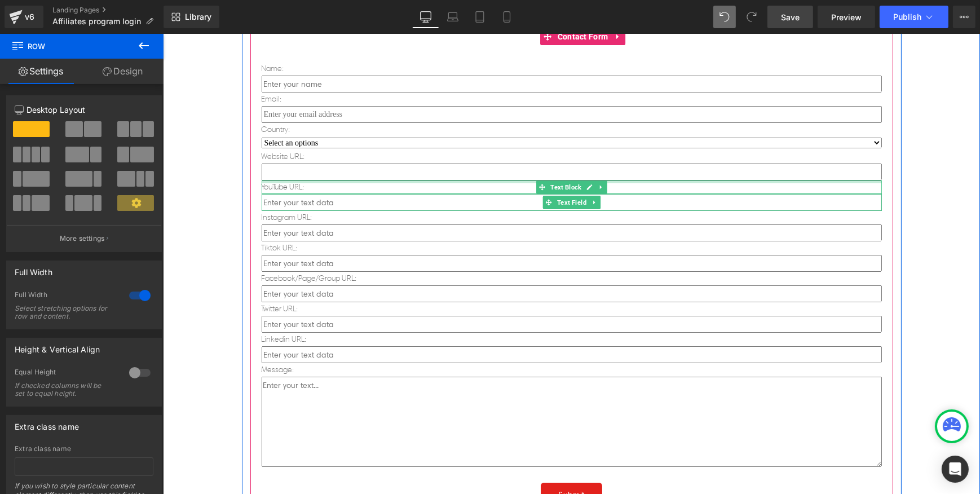
click at [353, 174] on input "text" at bounding box center [571, 172] width 620 height 17
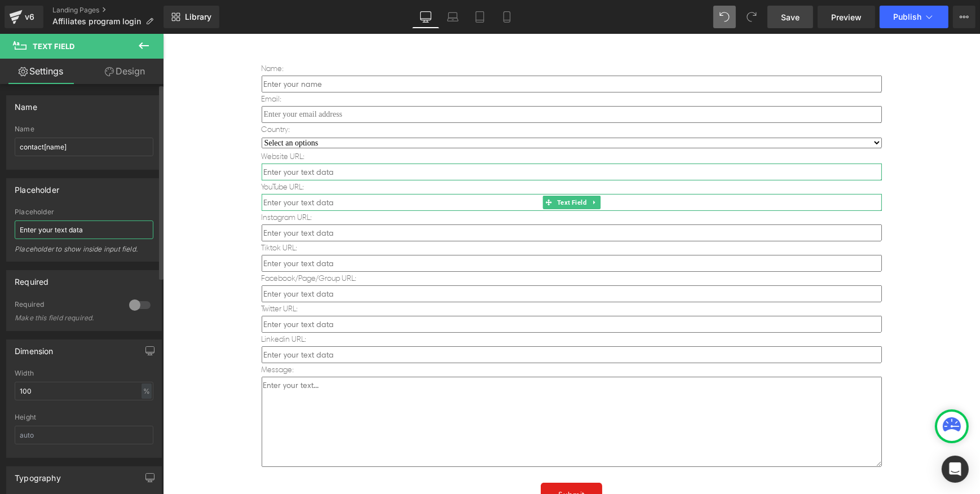
click at [106, 226] on input "Enter your text data" at bounding box center [84, 230] width 139 height 19
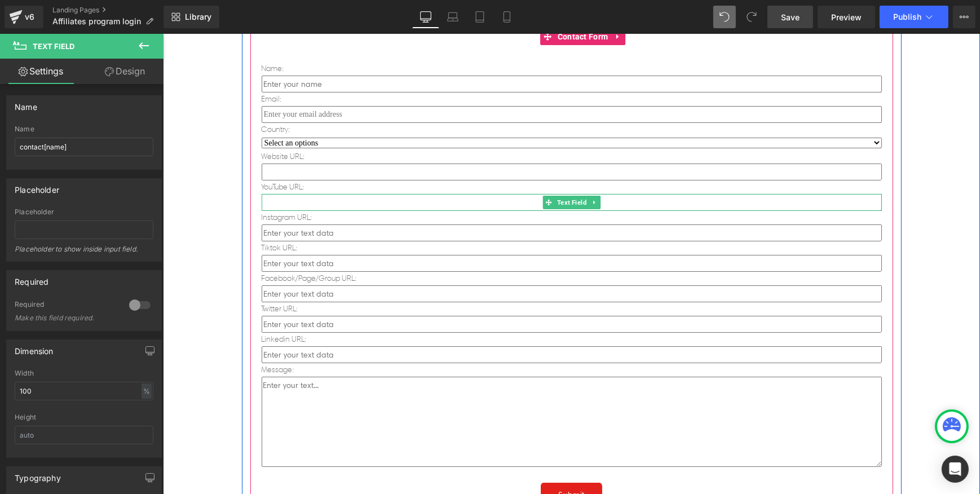
click at [356, 203] on input "text" at bounding box center [571, 202] width 620 height 17
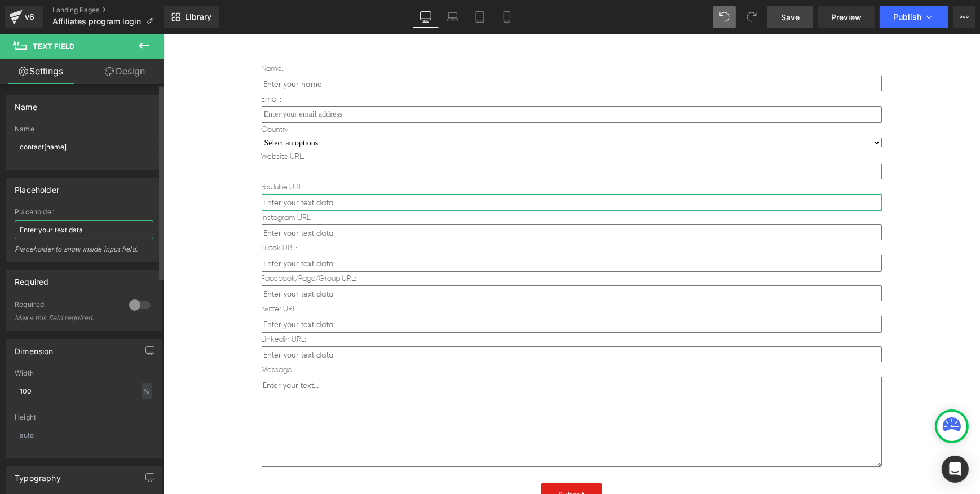
click at [107, 224] on input "Enter your text data" at bounding box center [84, 230] width 139 height 19
click at [351, 236] on input "text" at bounding box center [571, 232] width 620 height 17
click at [102, 227] on input "Enter your text data" at bounding box center [84, 230] width 139 height 19
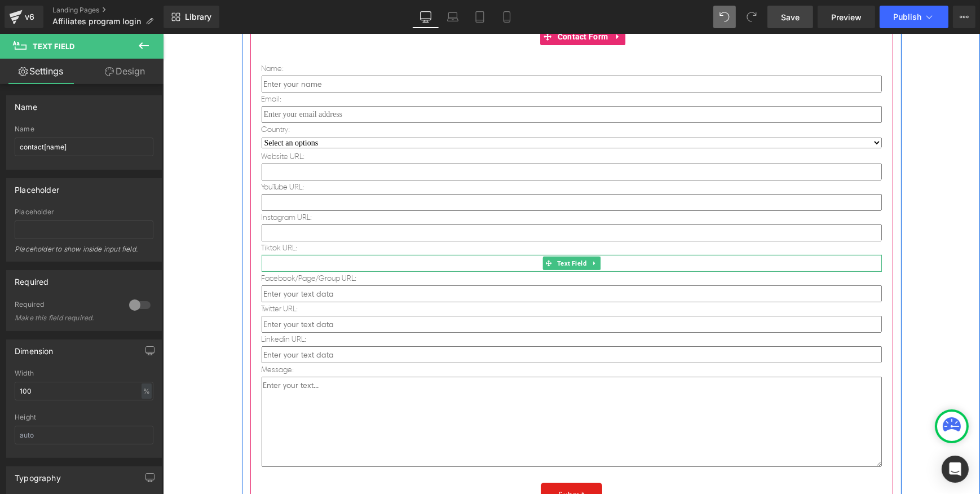
click at [377, 259] on input "text" at bounding box center [571, 263] width 620 height 17
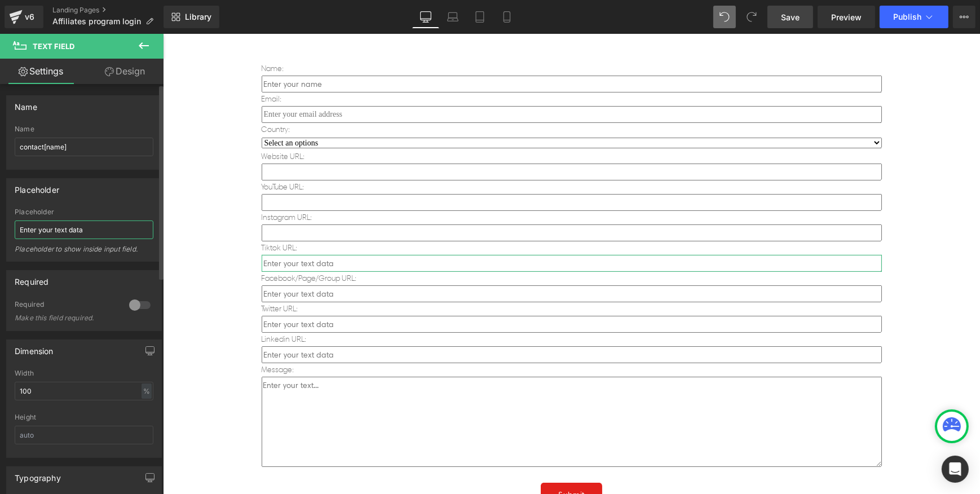
click at [97, 228] on input "Enter your text data" at bounding box center [84, 230] width 139 height 19
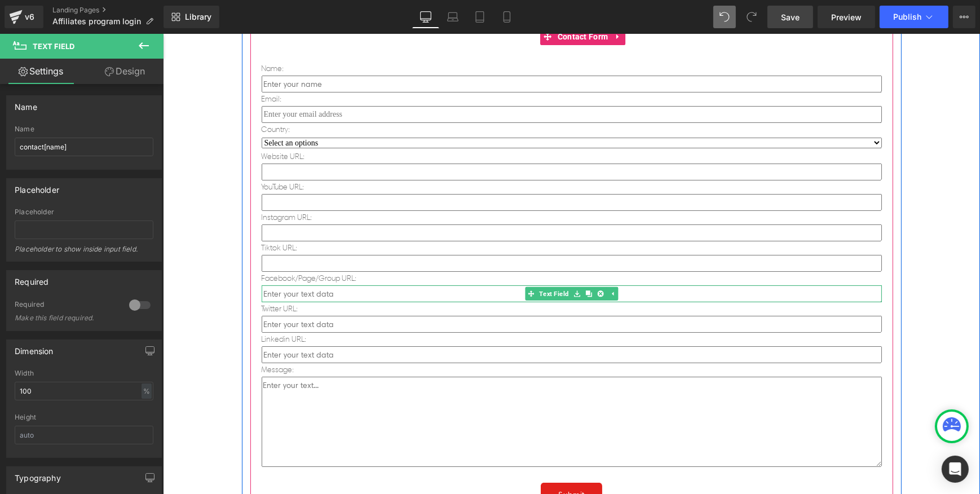
click at [368, 299] on div at bounding box center [571, 300] width 620 height 3
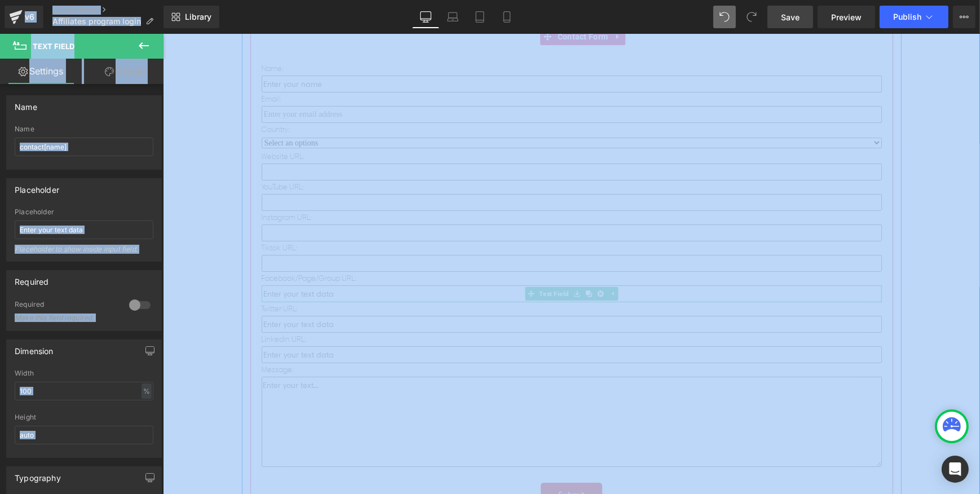
click at [368, 299] on div at bounding box center [571, 300] width 620 height 3
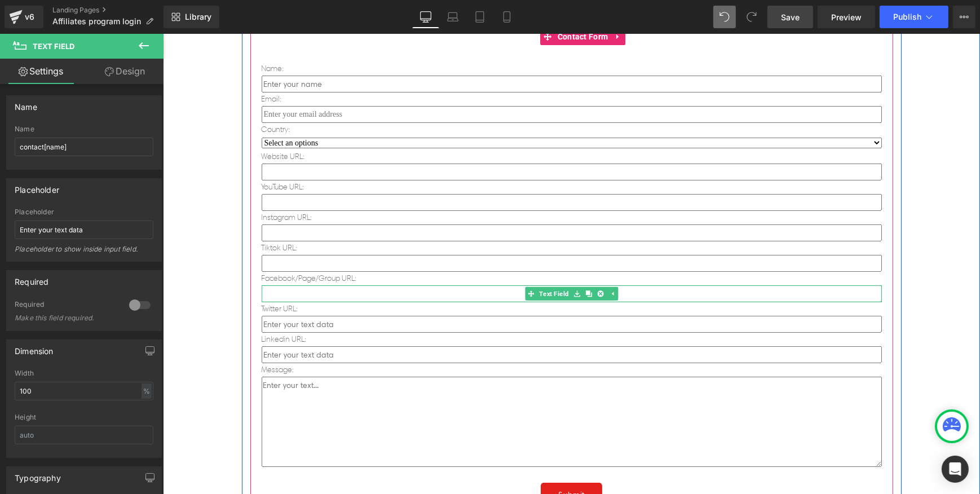
click at [352, 292] on input "text" at bounding box center [571, 293] width 620 height 17
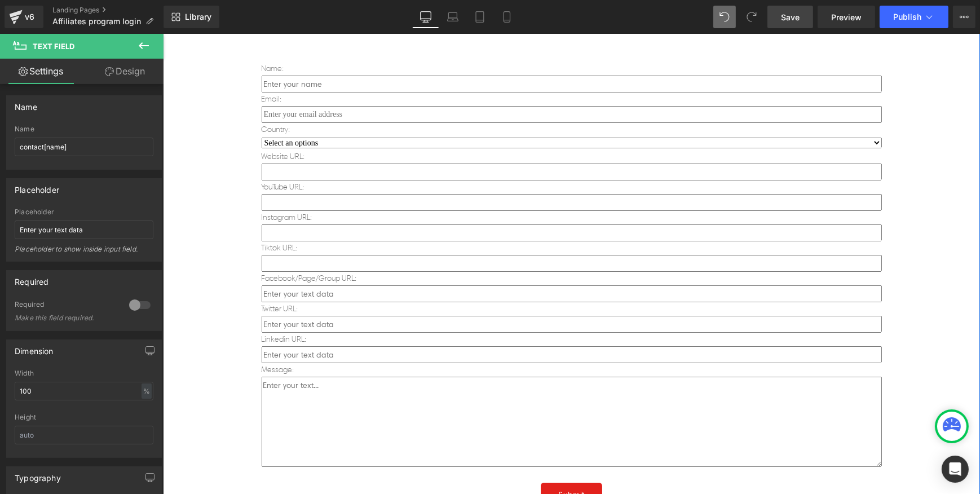
click at [201, 302] on div "Affiliate Program Registration Heading Name: Text Block Text Field Email: Text …" at bounding box center [570, 333] width 817 height 780
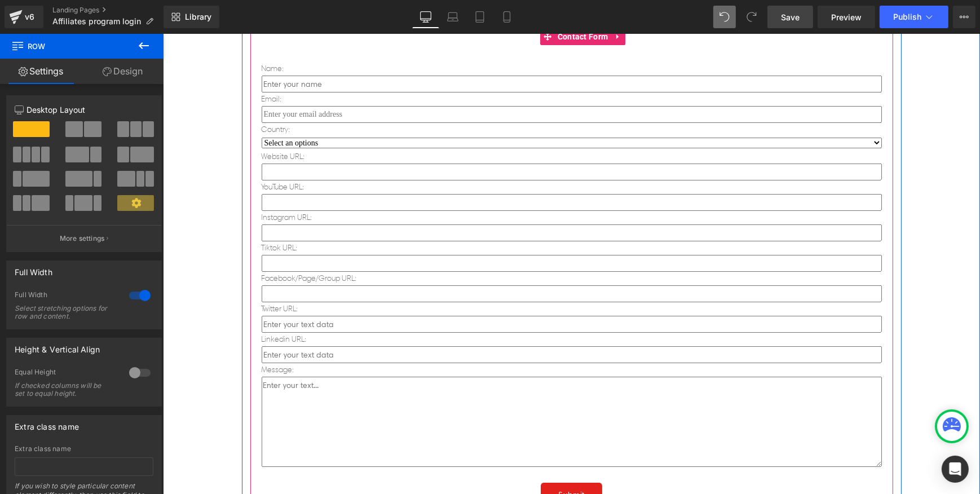
click at [368, 296] on input "text" at bounding box center [571, 293] width 620 height 17
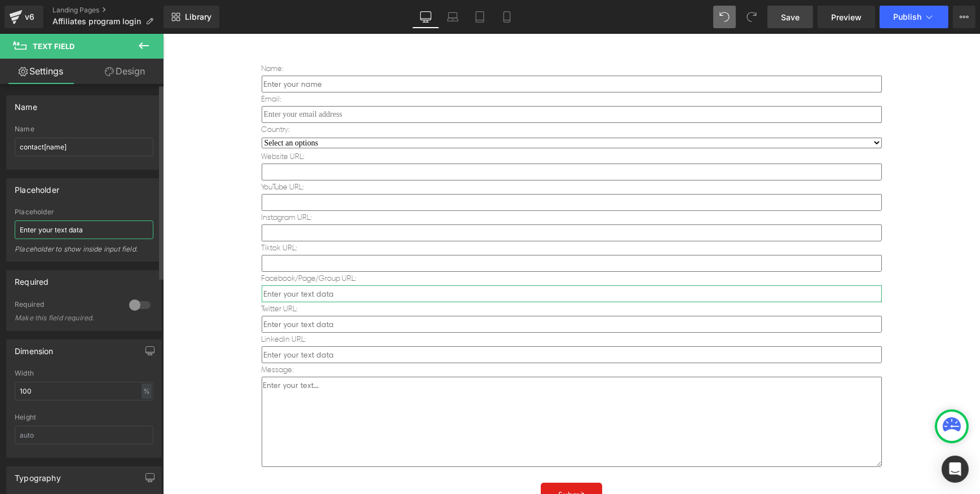
click at [92, 225] on input "Enter your text data" at bounding box center [84, 230] width 139 height 19
click at [214, 297] on div "Affiliate Program Registration Heading Name: Text Block Text Field Email: Text …" at bounding box center [570, 333] width 817 height 780
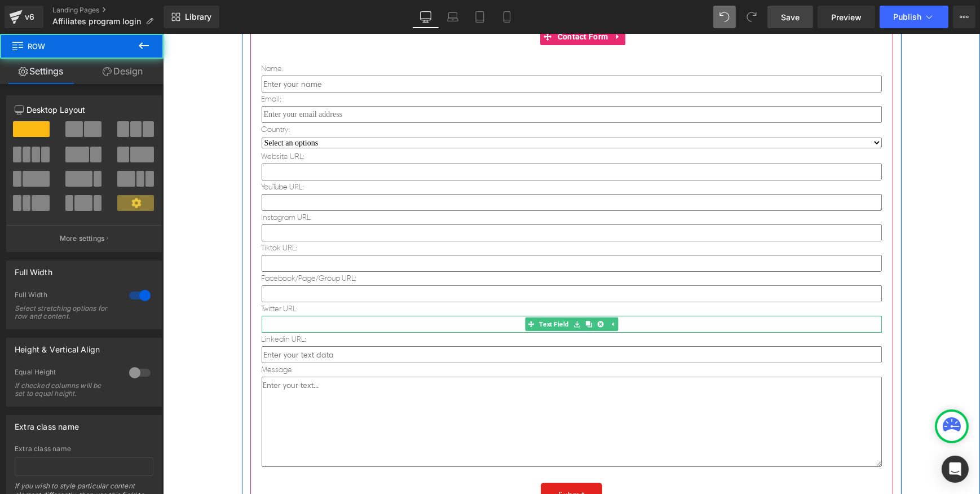
click at [412, 320] on input "text" at bounding box center [571, 324] width 620 height 17
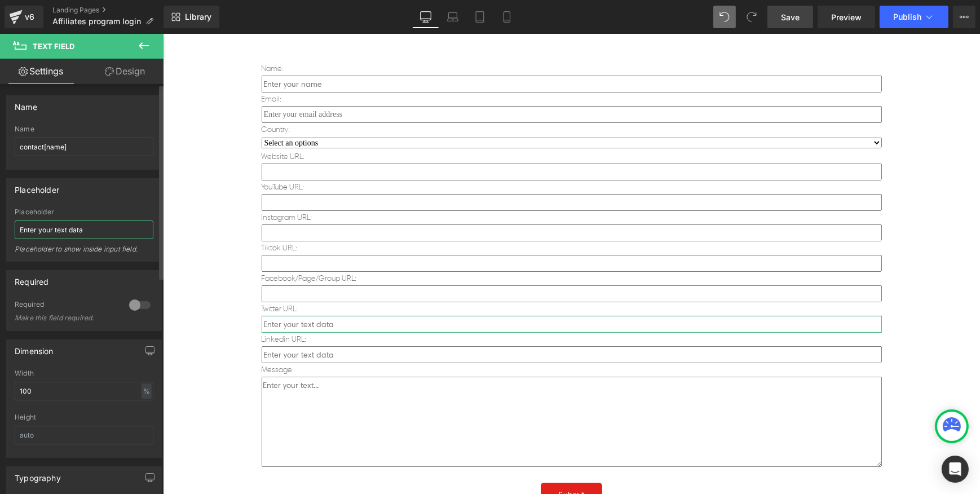
click at [71, 230] on input "Enter your text data" at bounding box center [84, 230] width 139 height 19
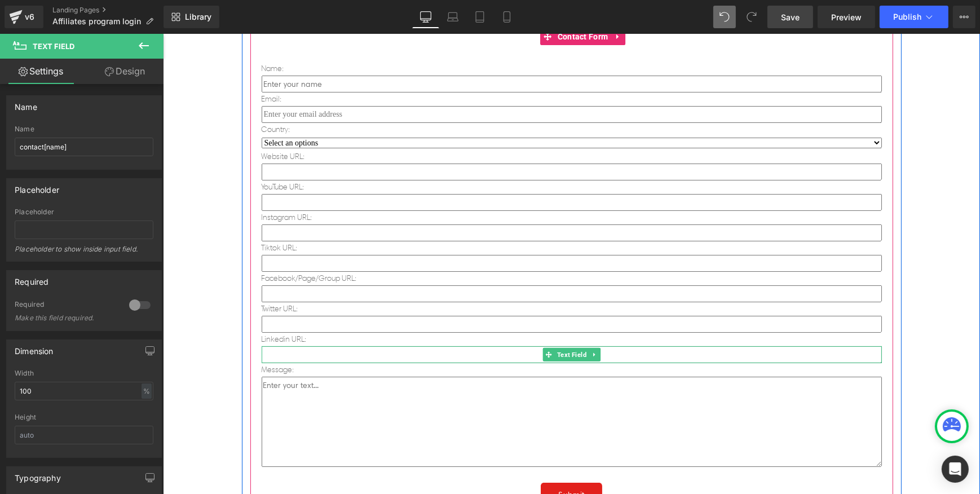
click at [353, 350] on input "text" at bounding box center [571, 354] width 620 height 17
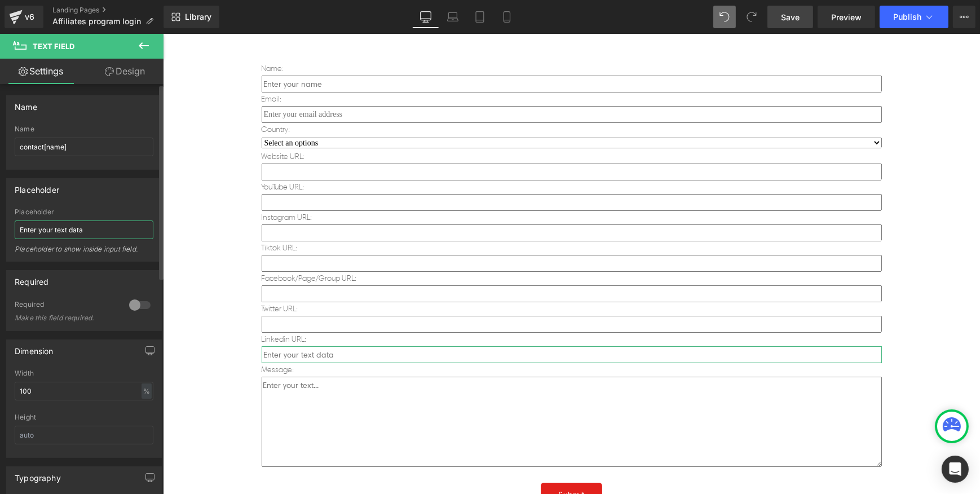
click at [92, 233] on input "Enter your text data" at bounding box center [84, 230] width 139 height 19
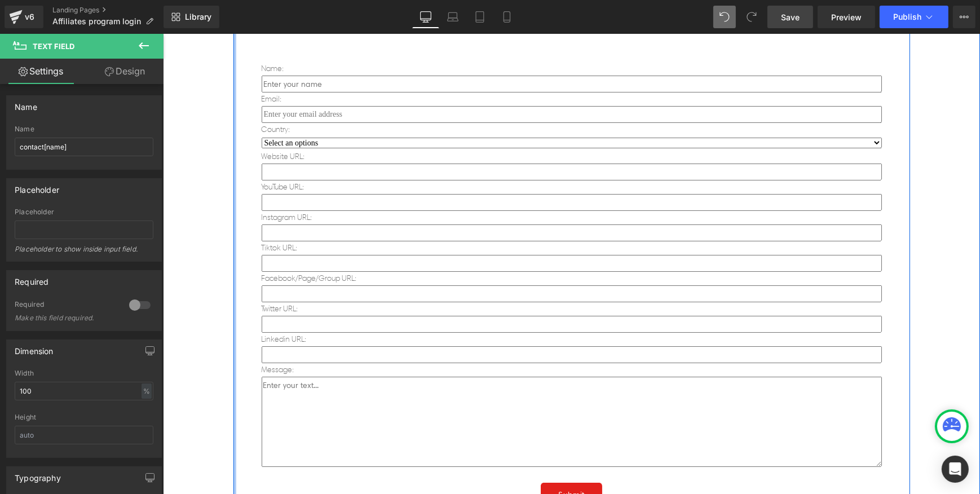
click at [233, 323] on div at bounding box center [234, 333] width 3 height 780
click at [206, 320] on div "Affiliate Program Registration Heading Name: Text Block Text Field Email: Text …" at bounding box center [570, 333] width 817 height 780
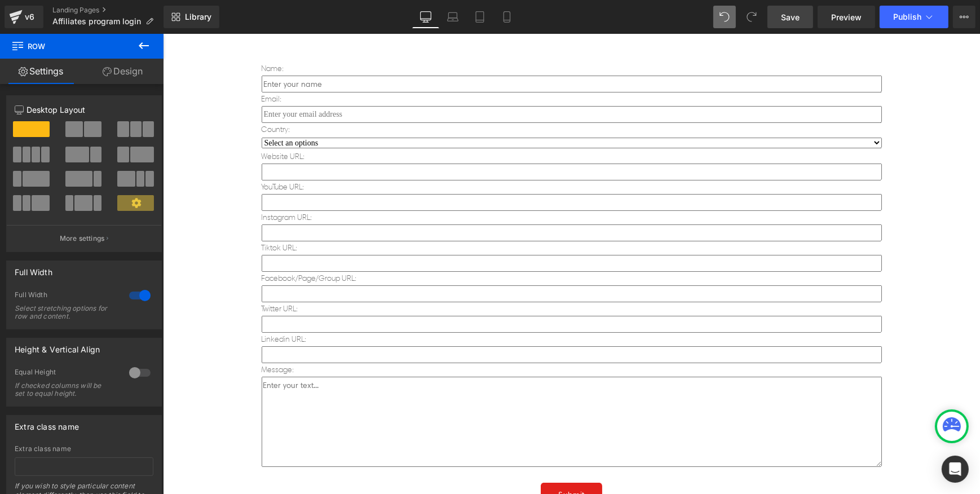
click at [140, 47] on icon at bounding box center [144, 46] width 14 height 14
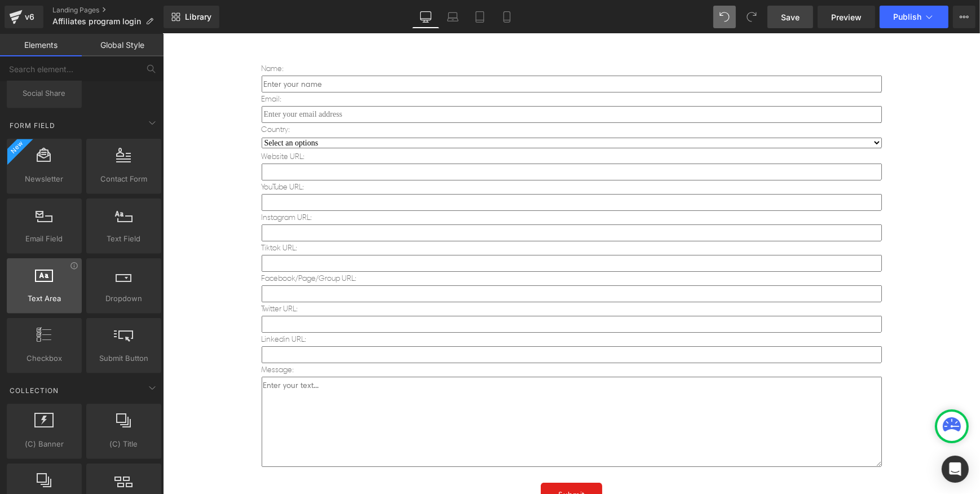
scroll to position [1556, 0]
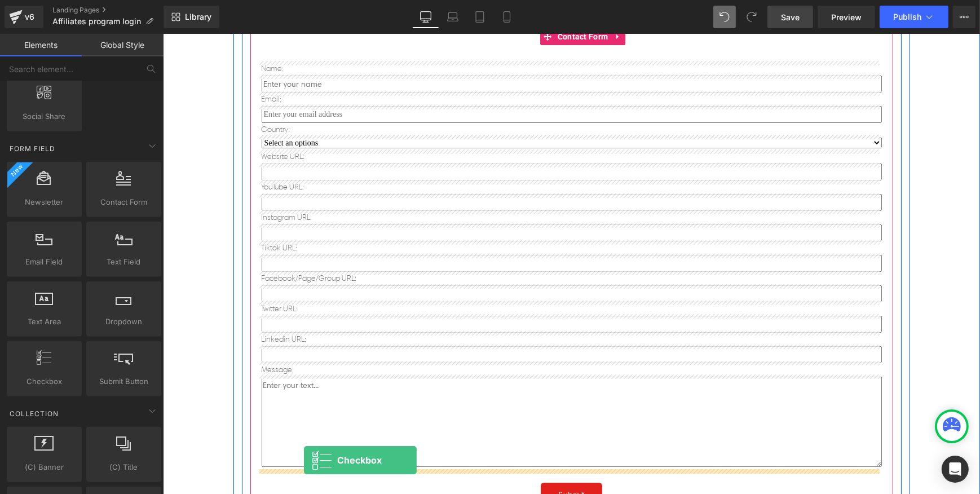
drag, startPoint x: 215, startPoint y: 400, endPoint x: 298, endPoint y: 473, distance: 109.9
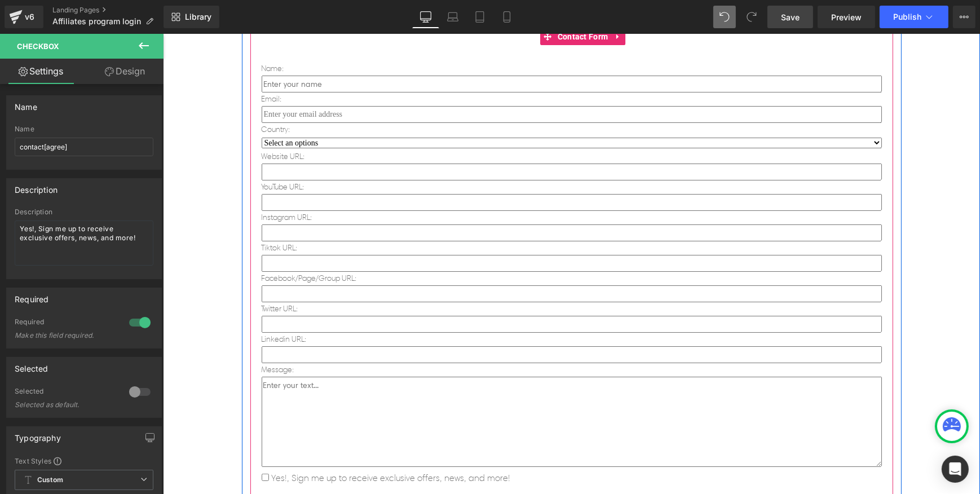
scroll to position [572, 0]
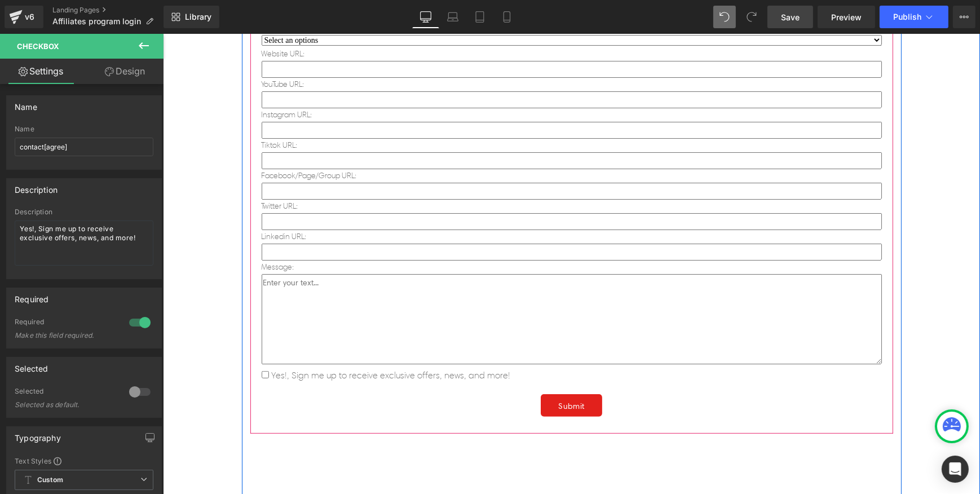
click at [337, 371] on span "Yes!, Sign me up to receive exclusive offers, news, and more!" at bounding box center [389, 375] width 242 height 11
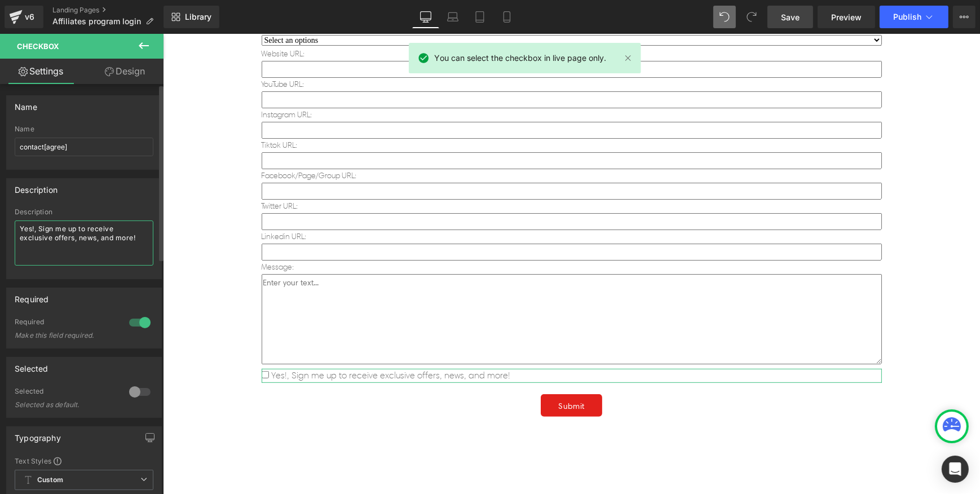
click at [90, 245] on textarea "Yes!, Sign me up to receive exclusive offers, news, and more!" at bounding box center [84, 243] width 139 height 45
paste textarea "I have read and agree to the Terms and Conditions"
type textarea "I have read and agree to the Terms and Conditions"
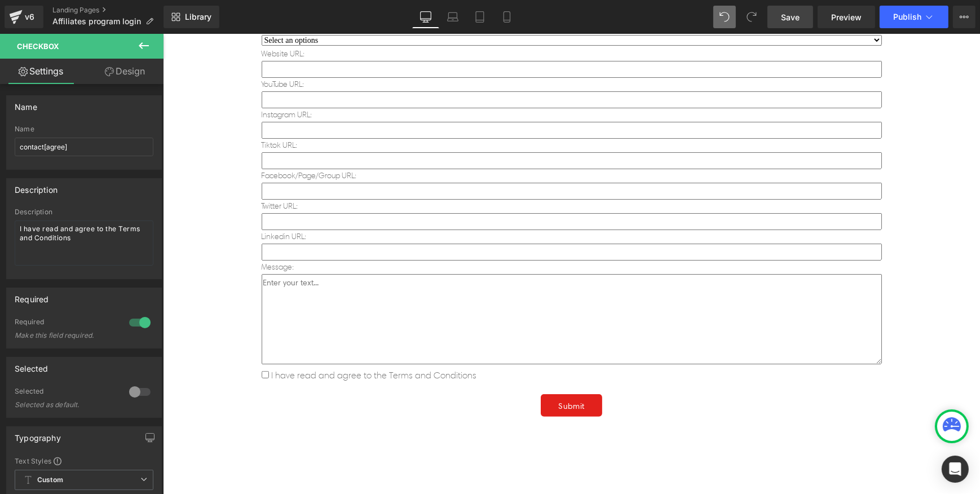
click at [353, 440] on div "Affiliate Program Registration Heading Name: Text Block Text Field Email: Text …" at bounding box center [571, 242] width 660 height 762
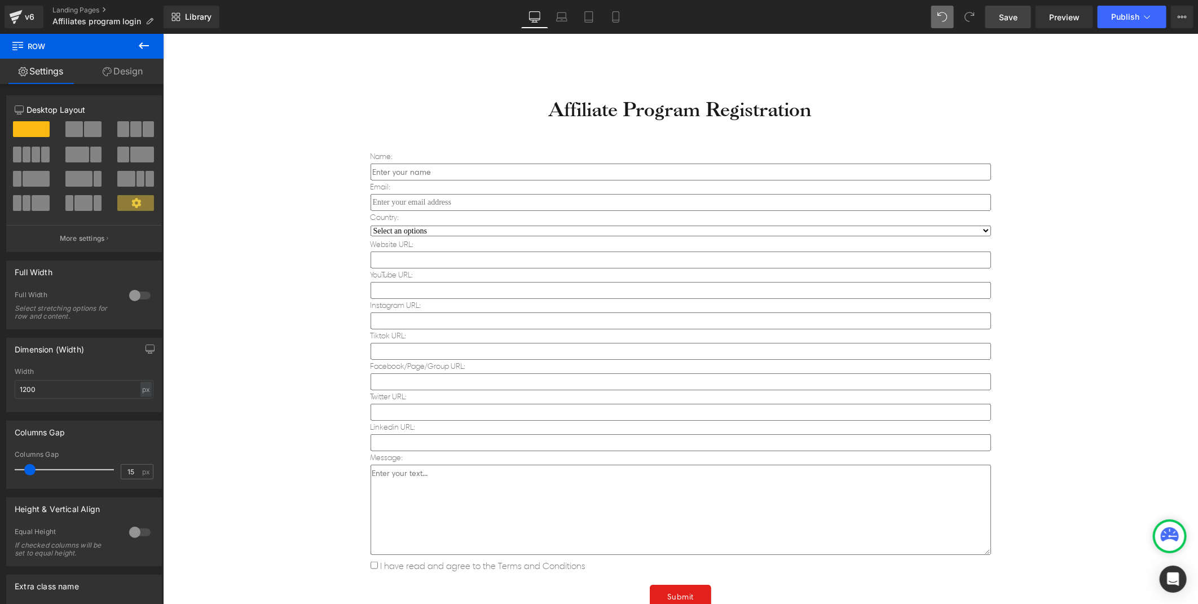
scroll to position [386, 0]
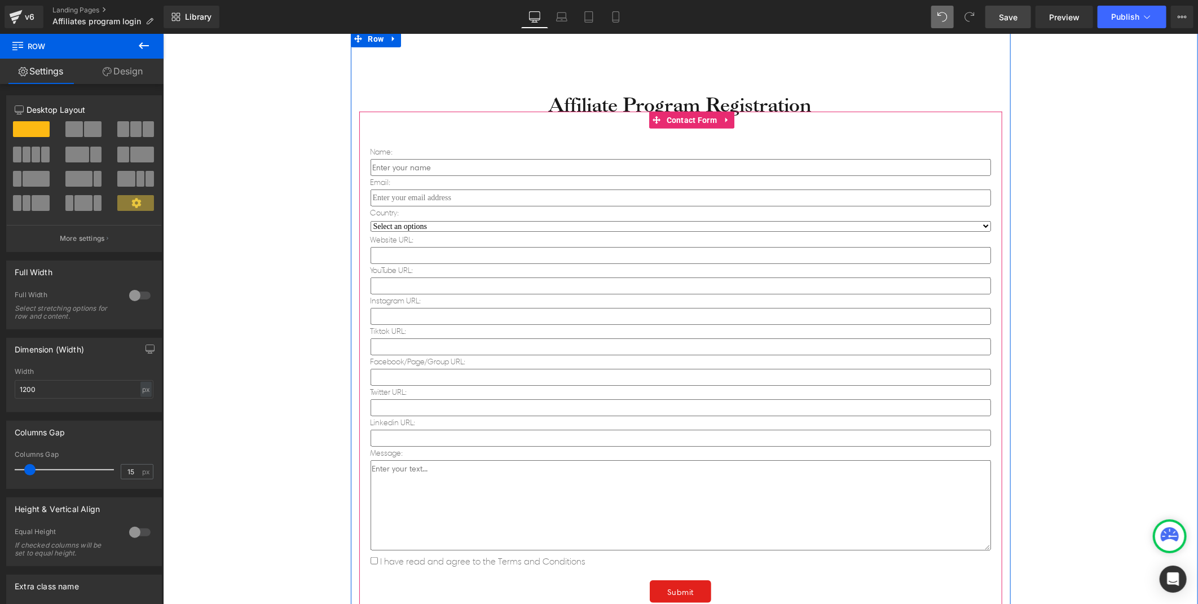
click at [469, 227] on select "Select an options United State Canada United Kindom" at bounding box center [680, 226] width 620 height 11
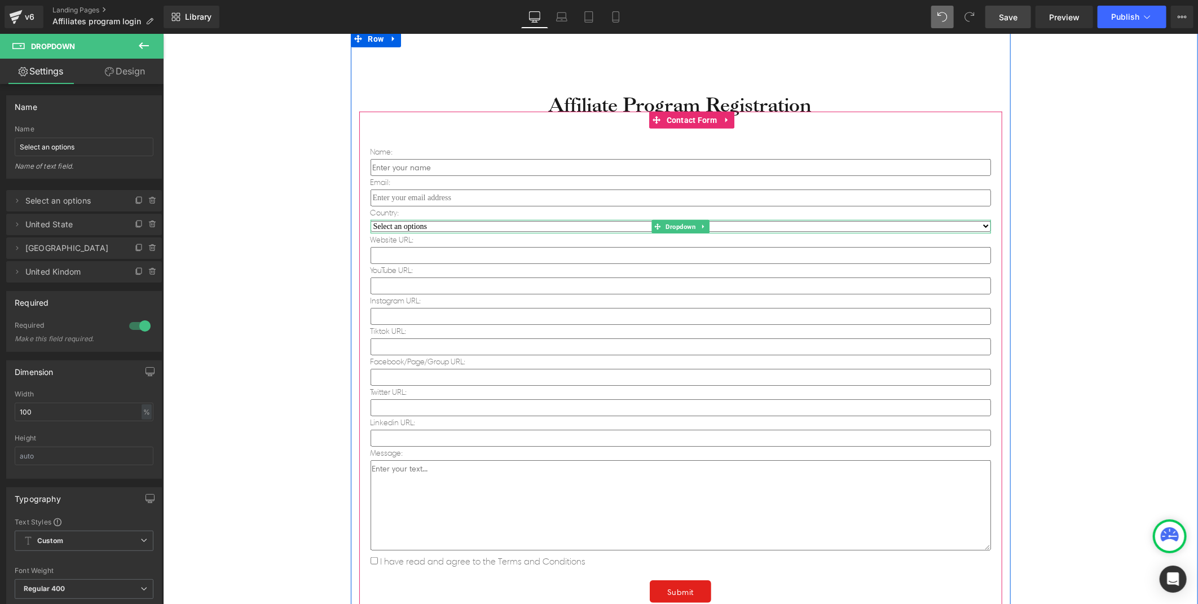
click at [440, 224] on select "Select an options United State Canada United Kindom" at bounding box center [680, 226] width 620 height 11
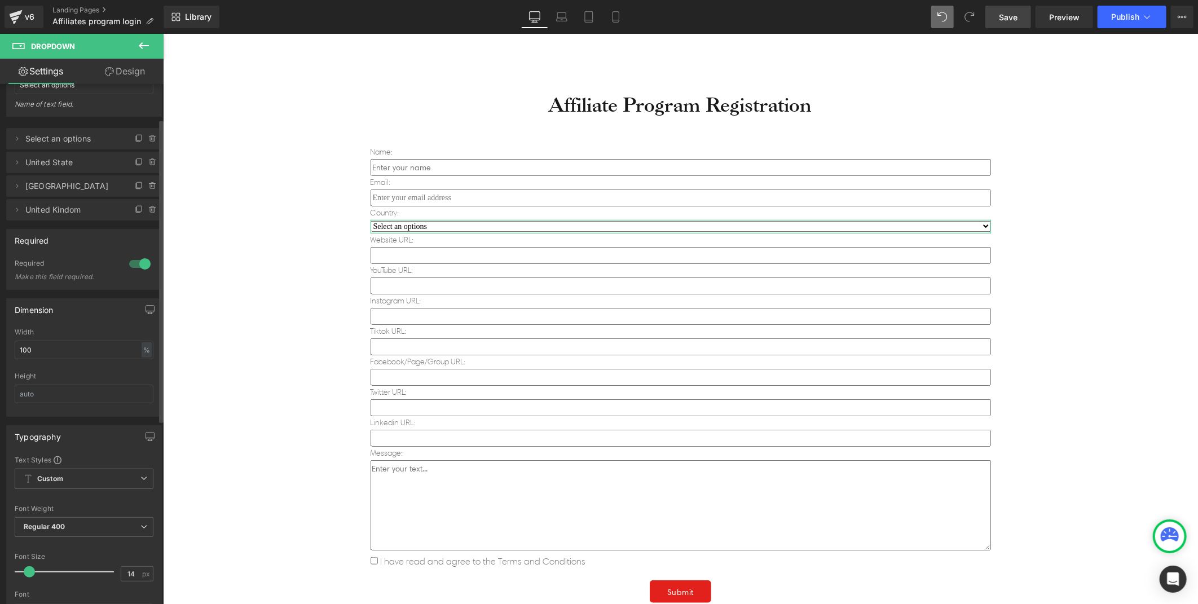
scroll to position [59, 0]
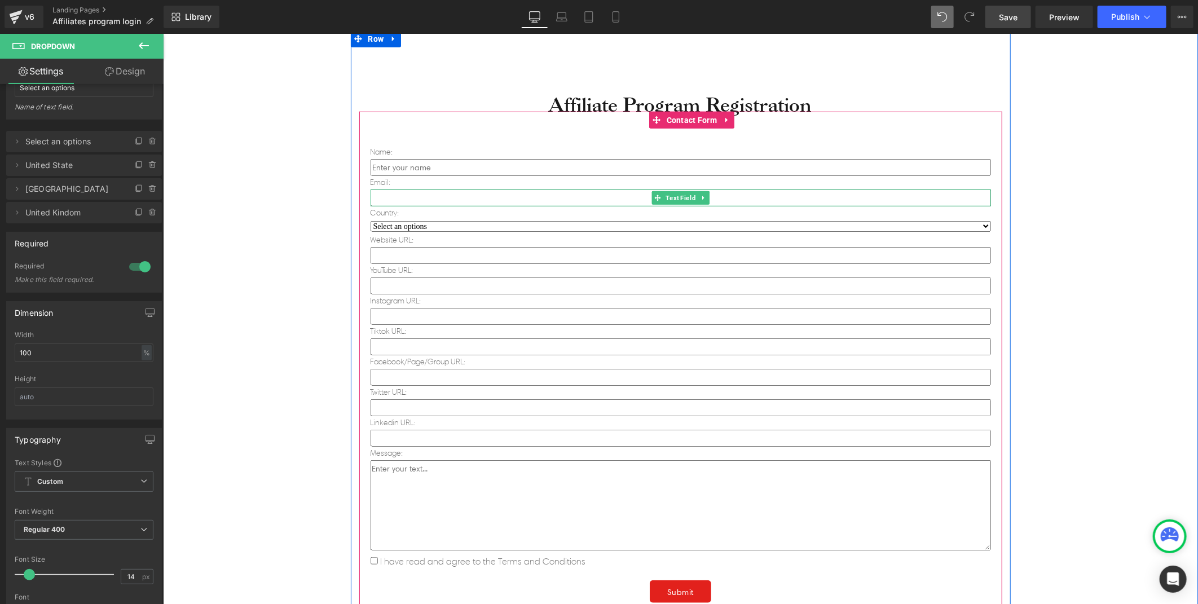
click at [470, 192] on input "text" at bounding box center [680, 197] width 620 height 17
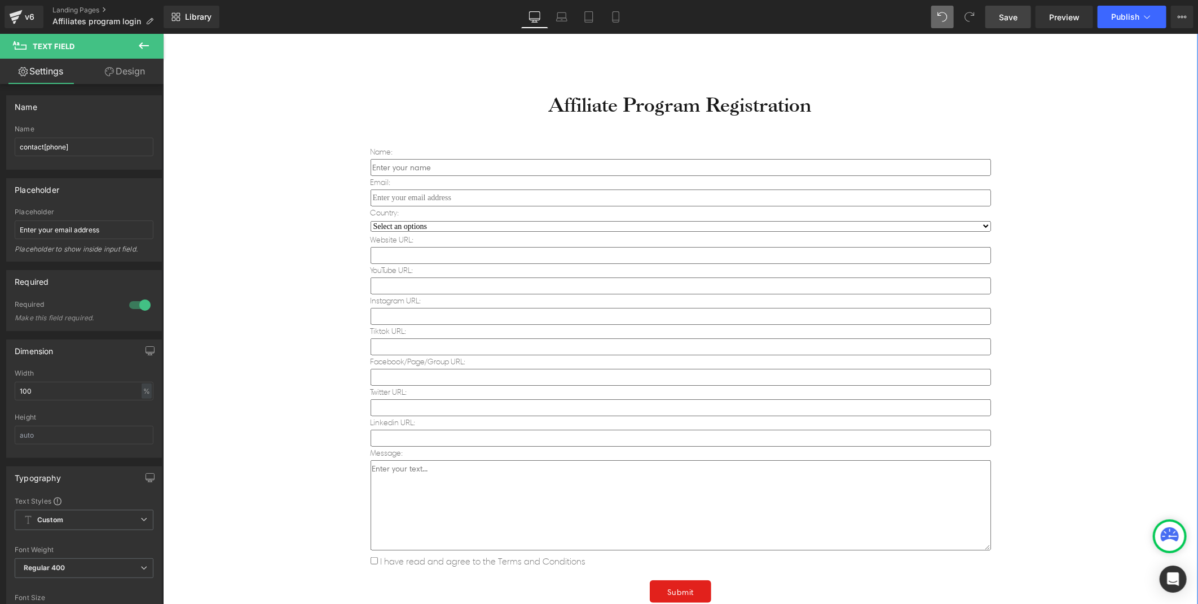
click at [275, 202] on div "Affiliate Program Registration Heading Name: Text Block Text Field Email: Text …" at bounding box center [679, 423] width 1035 height 794
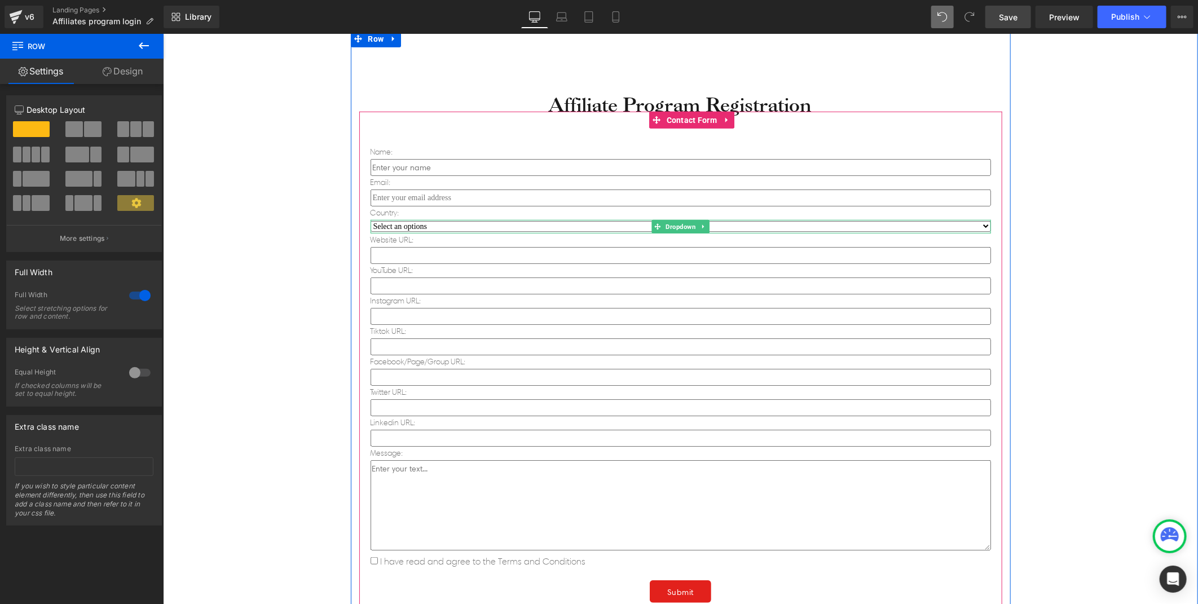
click at [456, 222] on select "Select an options United State Canada United Kindom" at bounding box center [680, 226] width 620 height 11
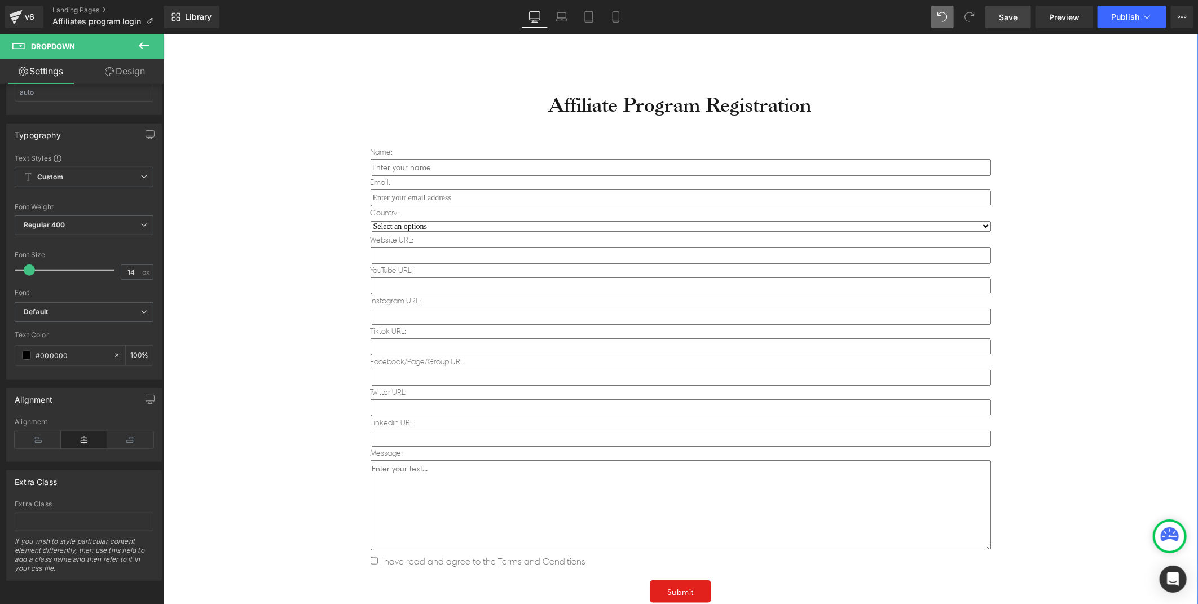
scroll to position [72, 0]
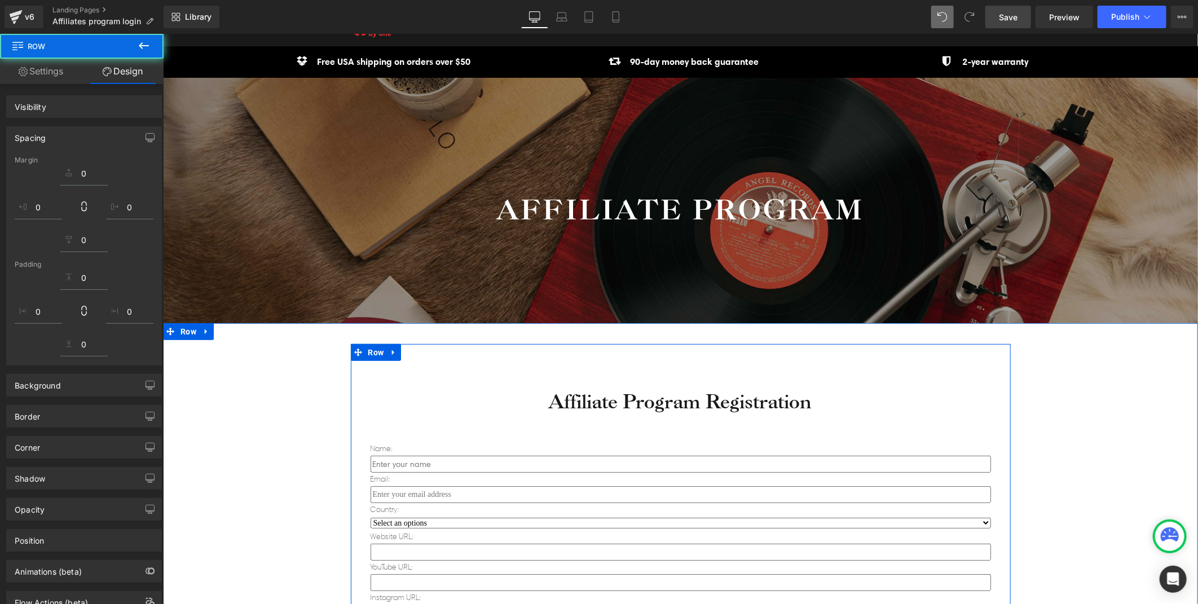
click at [942, 327] on div at bounding box center [679, 331] width 1035 height 17
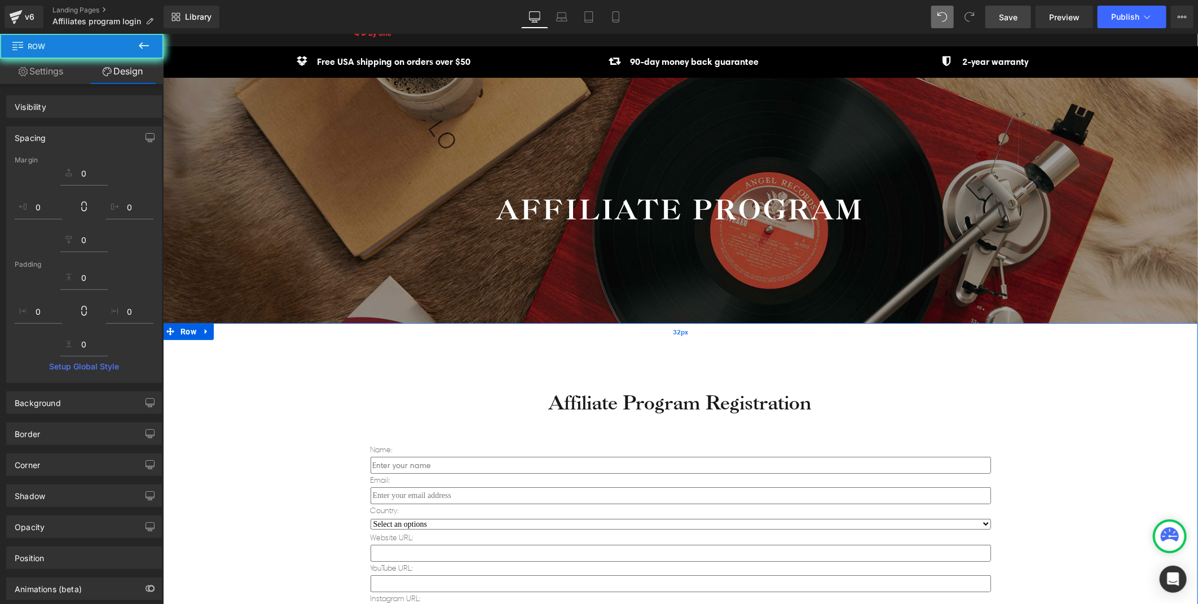
scroll to position [261, 0]
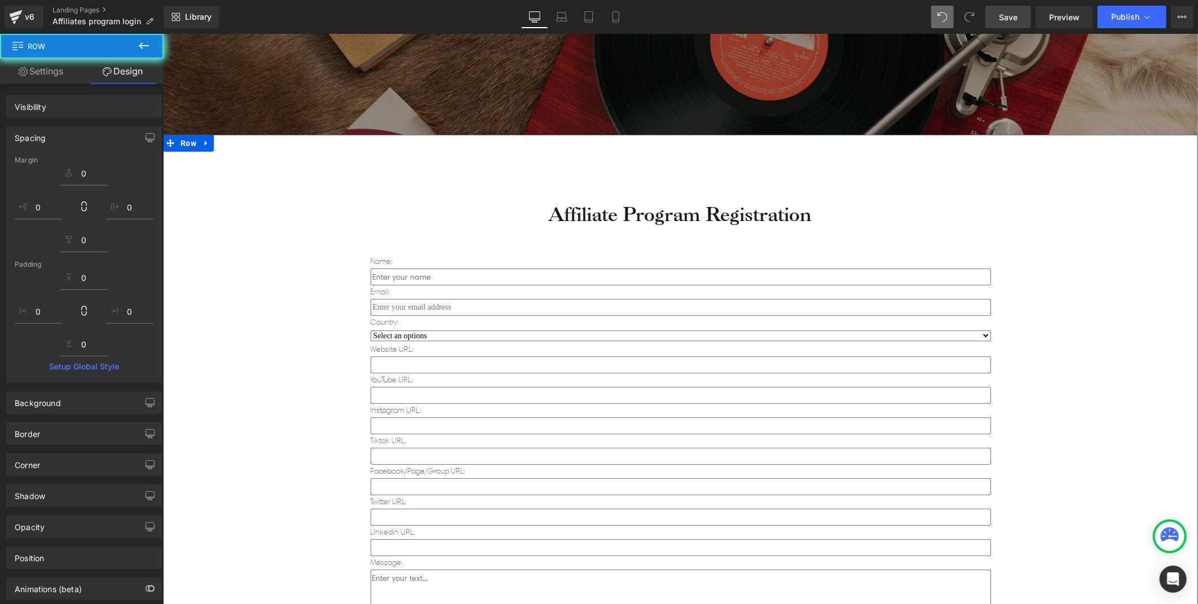
click at [421, 329] on div "Select an options United State Canada United Kindom Dropdown" at bounding box center [680, 336] width 620 height 14
click at [384, 331] on select "Select an options United State Canada United Kindom" at bounding box center [680, 335] width 620 height 11
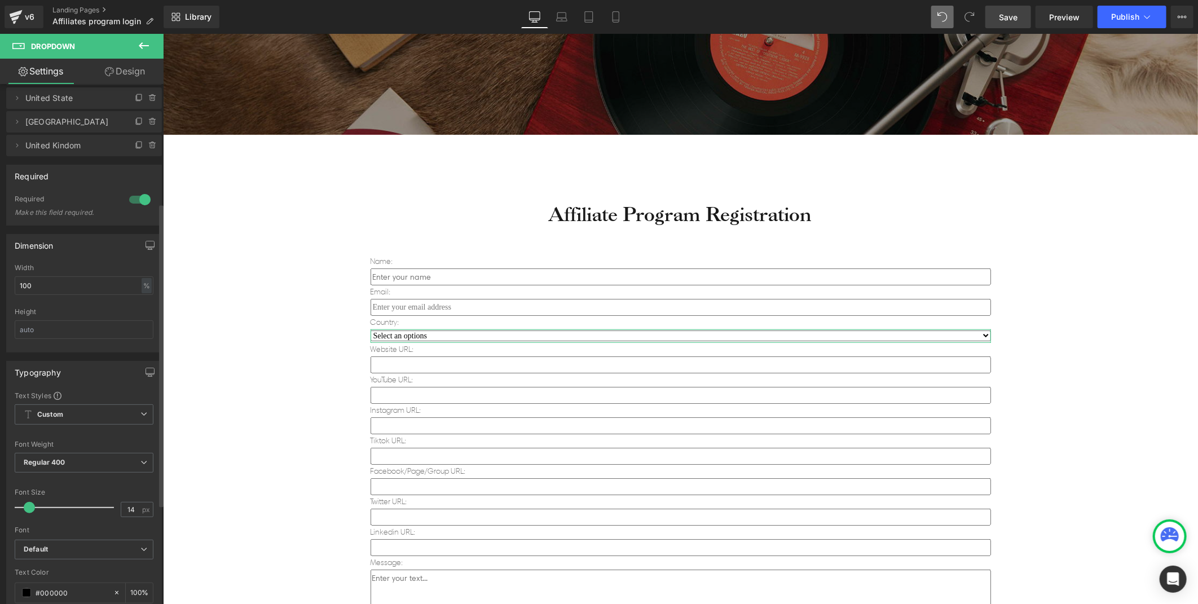
scroll to position [122, 0]
click at [132, 76] on link "Design" at bounding box center [125, 71] width 82 height 25
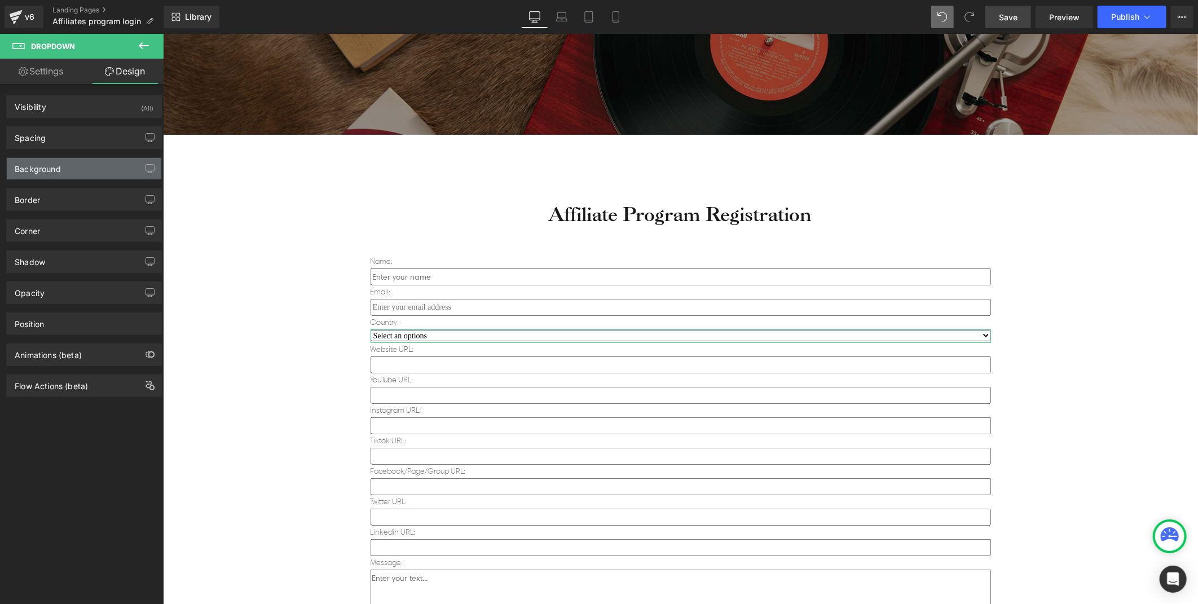
type input "0"
type input "#333333"
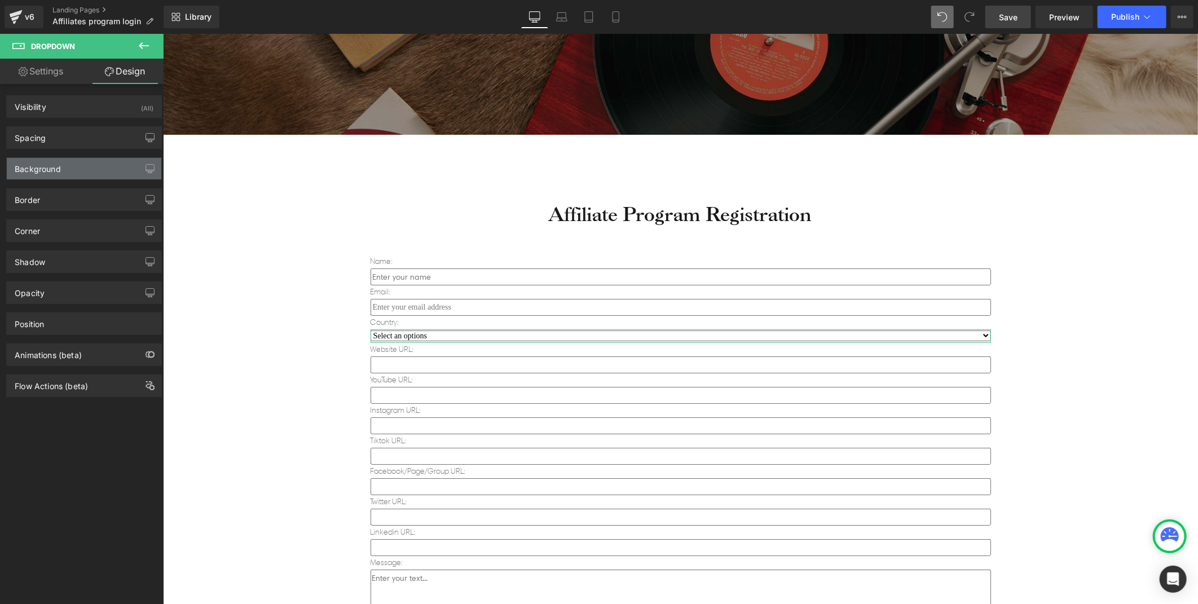
type input "100"
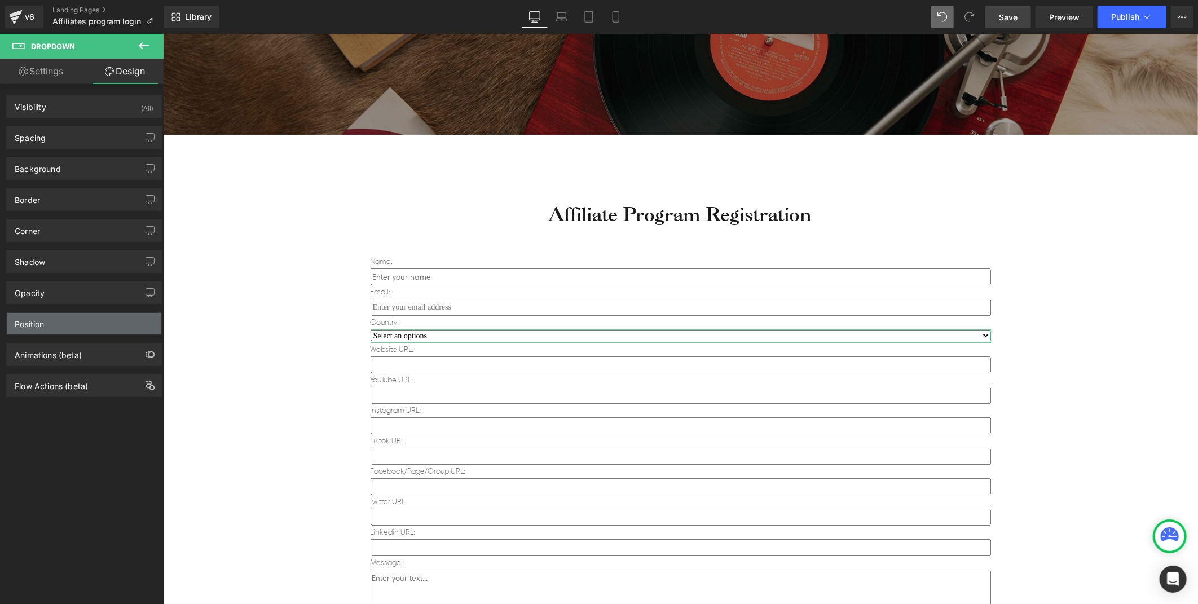
click at [47, 324] on div "Position" at bounding box center [84, 323] width 155 height 21
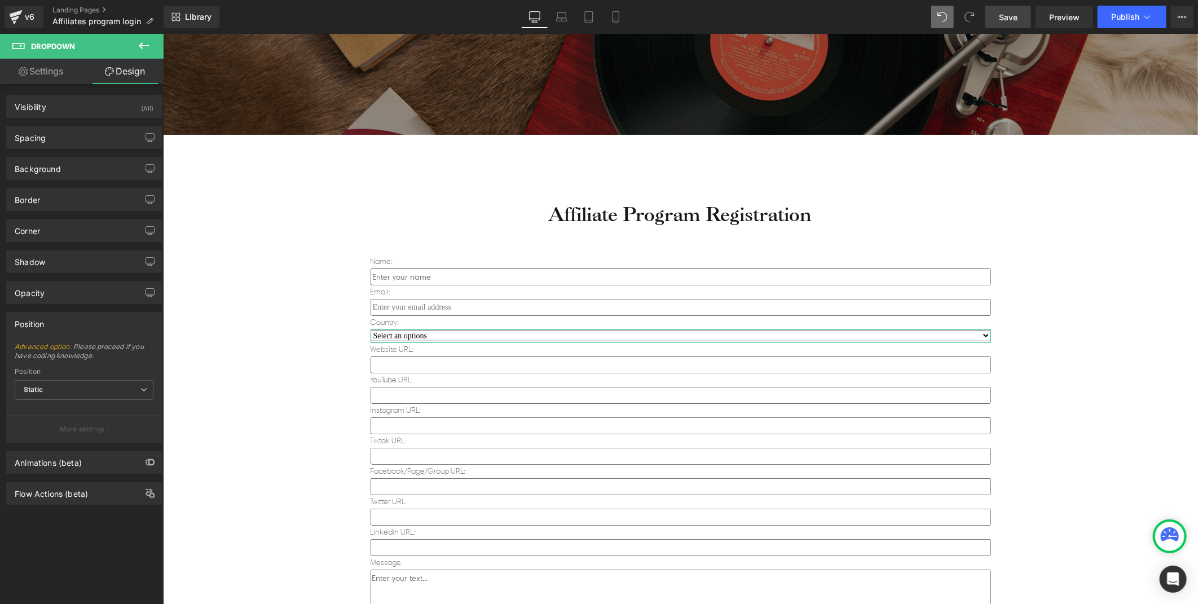
click at [54, 308] on div "Position Advanced option : Please proceed if you have coding knowledge. Relativ…" at bounding box center [84, 373] width 169 height 139
click at [65, 292] on div "Opacity" at bounding box center [84, 292] width 155 height 21
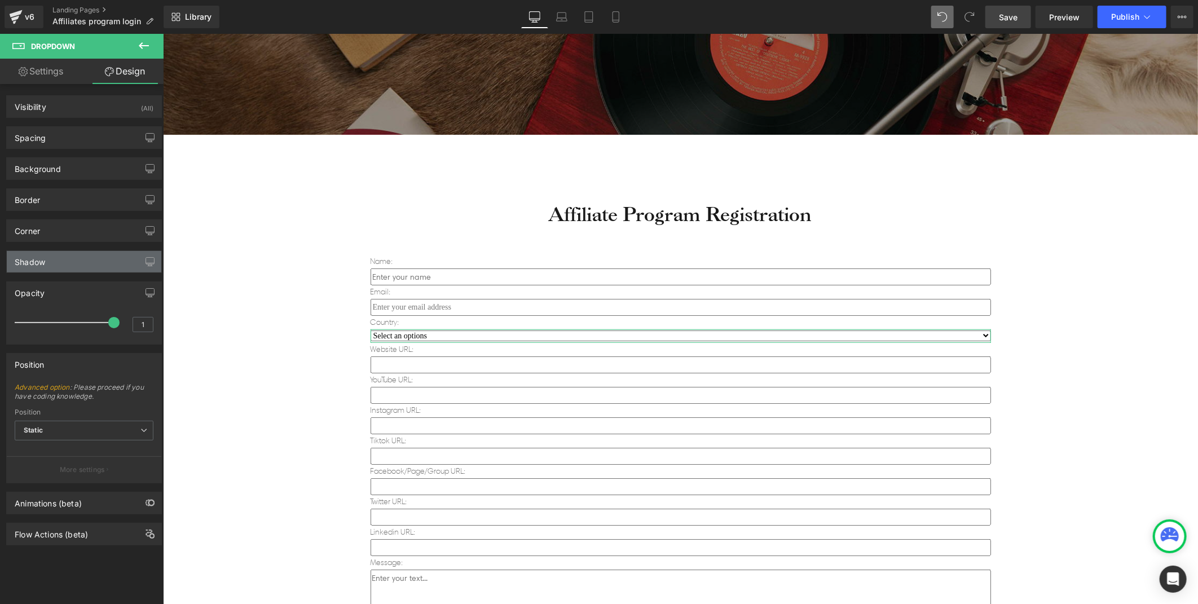
click at [70, 268] on div "Shadow" at bounding box center [84, 261] width 155 height 21
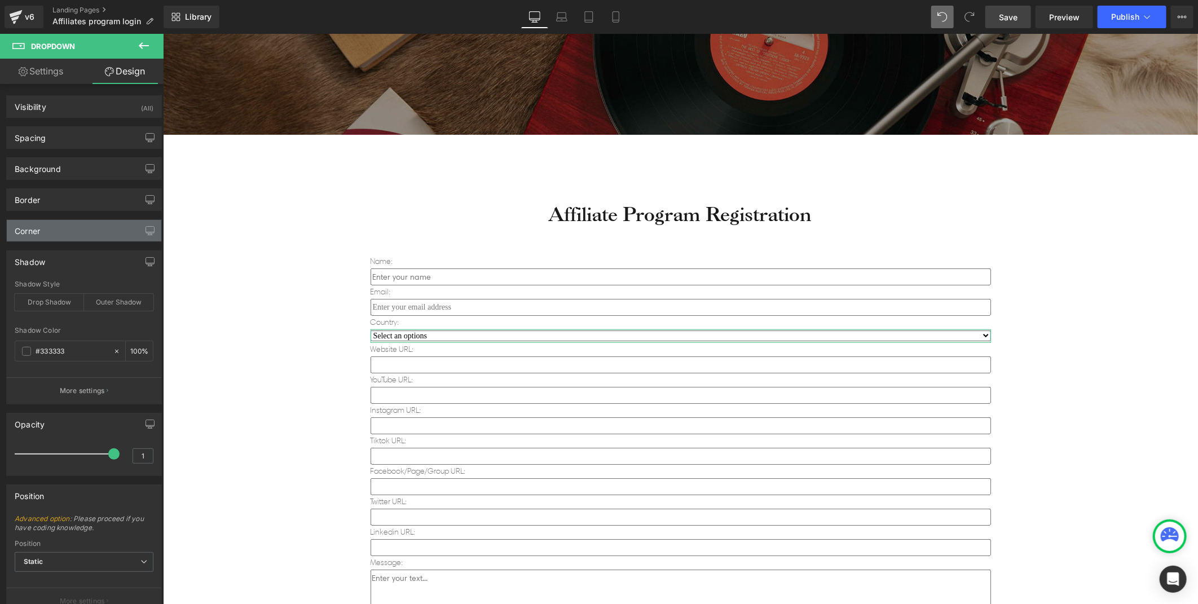
click at [64, 240] on div "Corner" at bounding box center [84, 230] width 155 height 21
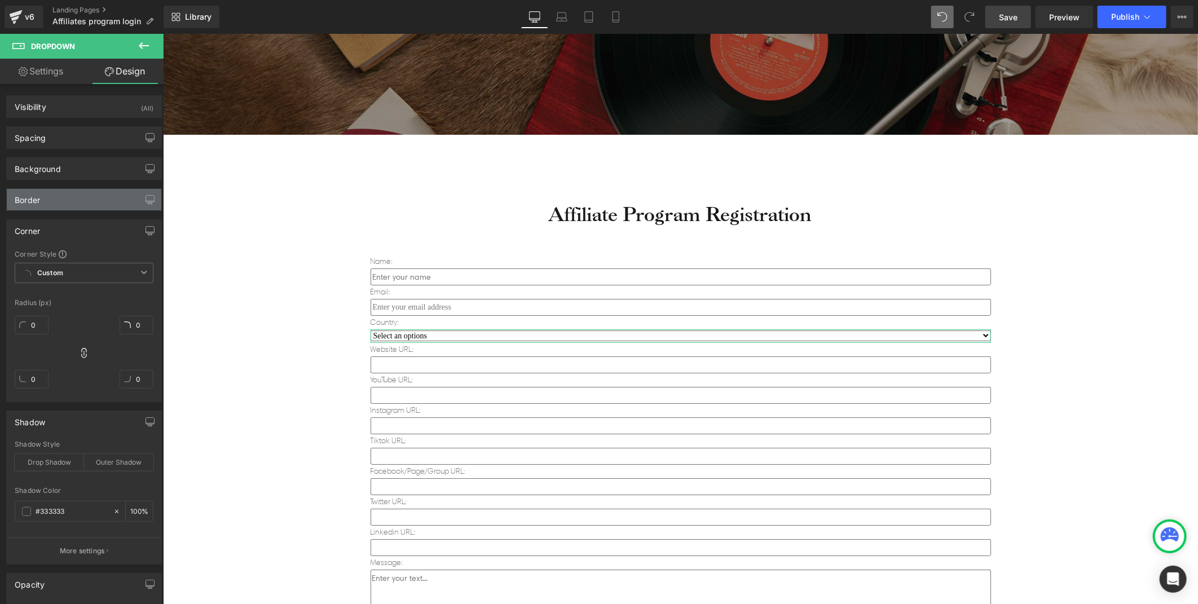
click at [65, 202] on div "Border" at bounding box center [84, 199] width 155 height 21
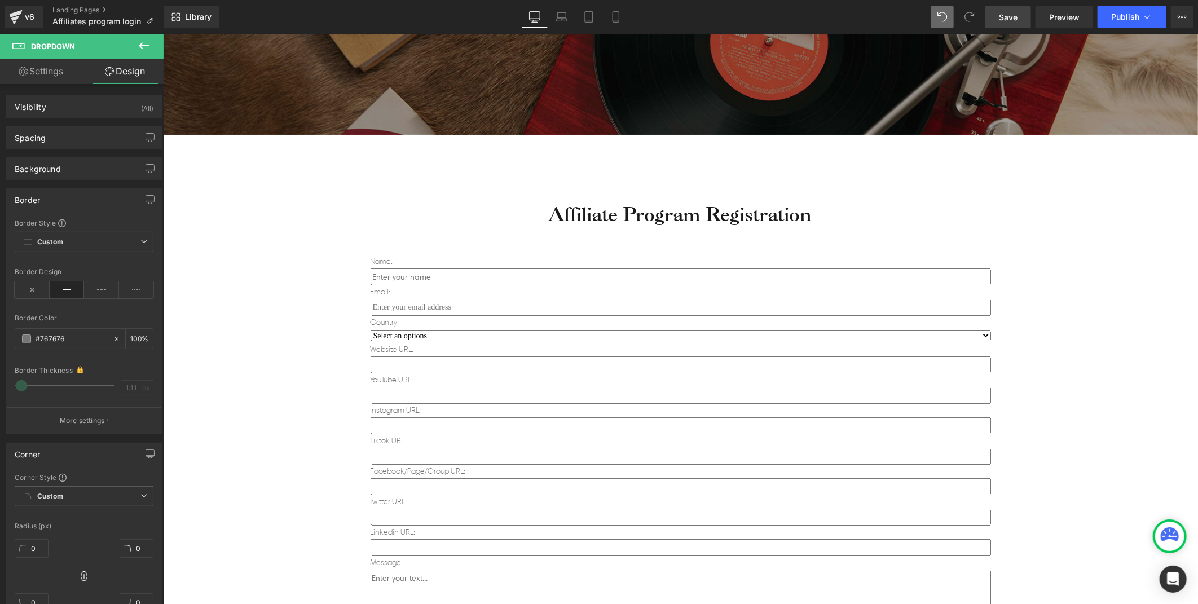
click at [215, 349] on div "Affiliate Program Registration Heading Name: Text Block Text Field Email: Text …" at bounding box center [679, 540] width 1035 height 777
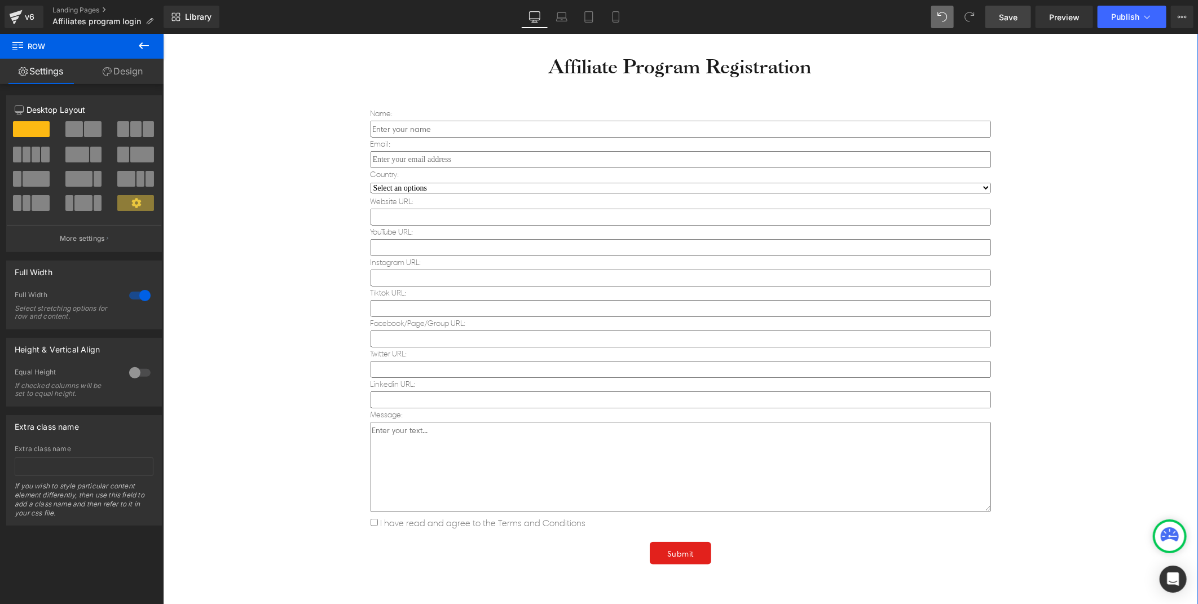
scroll to position [448, 0]
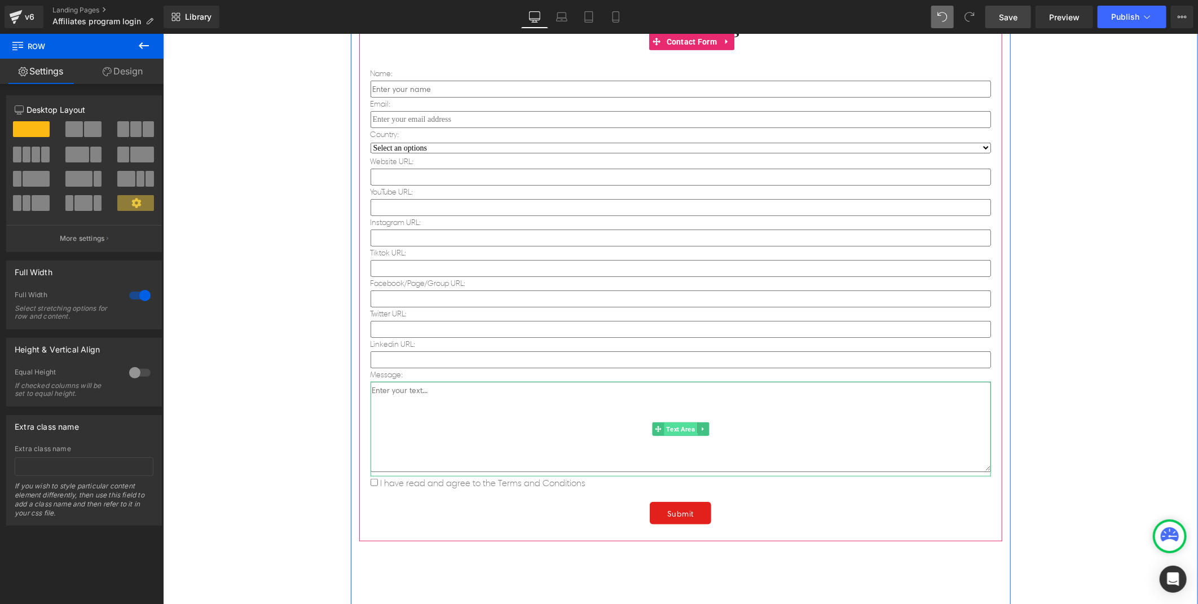
click at [669, 422] on span "Text Area" at bounding box center [679, 429] width 33 height 14
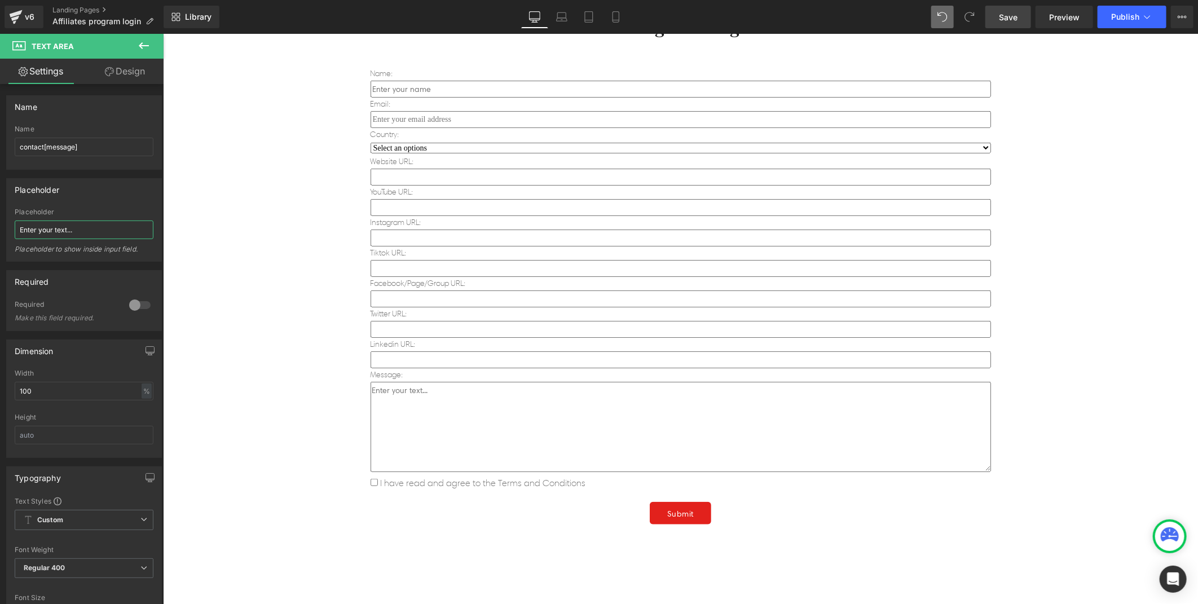
drag, startPoint x: 90, startPoint y: 223, endPoint x: -3, endPoint y: 227, distance: 93.2
click at [0, 227] on html "Text Area You are previewing how the will restyle your page. You can not edit E…" at bounding box center [599, 302] width 1198 height 604
type input "Anything you want to share."
click at [258, 293] on div "Affiliate Program Registration Heading Name: Text Block Text Field Email: Text …" at bounding box center [679, 352] width 1035 height 777
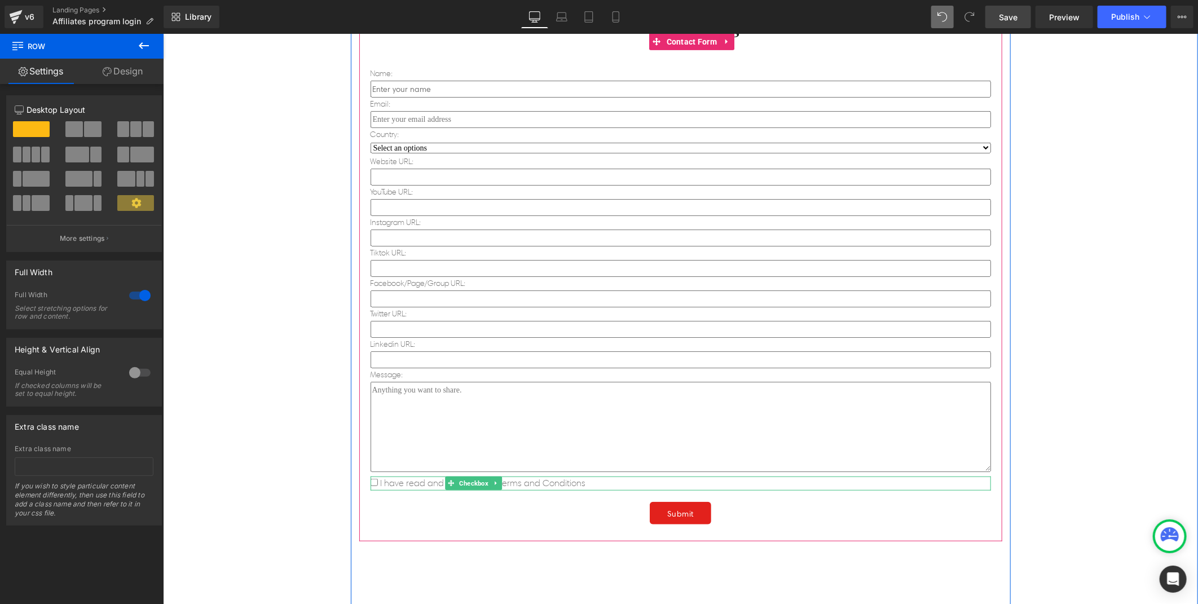
click at [371, 478] on input "I have read and agree to the Terms and Conditions" at bounding box center [373, 481] width 7 height 7
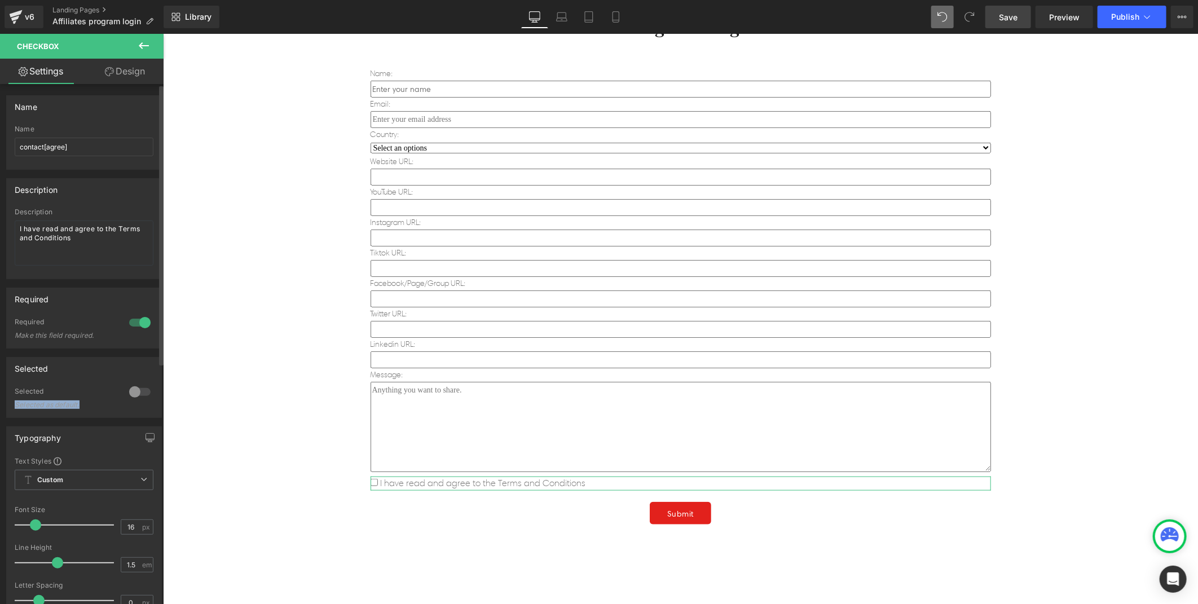
drag, startPoint x: 81, startPoint y: 405, endPoint x: 11, endPoint y: 405, distance: 69.9
click at [11, 405] on div "0 Selected Selected as default." at bounding box center [84, 402] width 155 height 30
drag, startPoint x: 11, startPoint y: 405, endPoint x: 24, endPoint y: 404, distance: 13.0
copy div "Selected as default."
click at [235, 394] on div "Affiliate Program Registration Heading Name: Text Block Text Field Email: Text …" at bounding box center [679, 352] width 1035 height 777
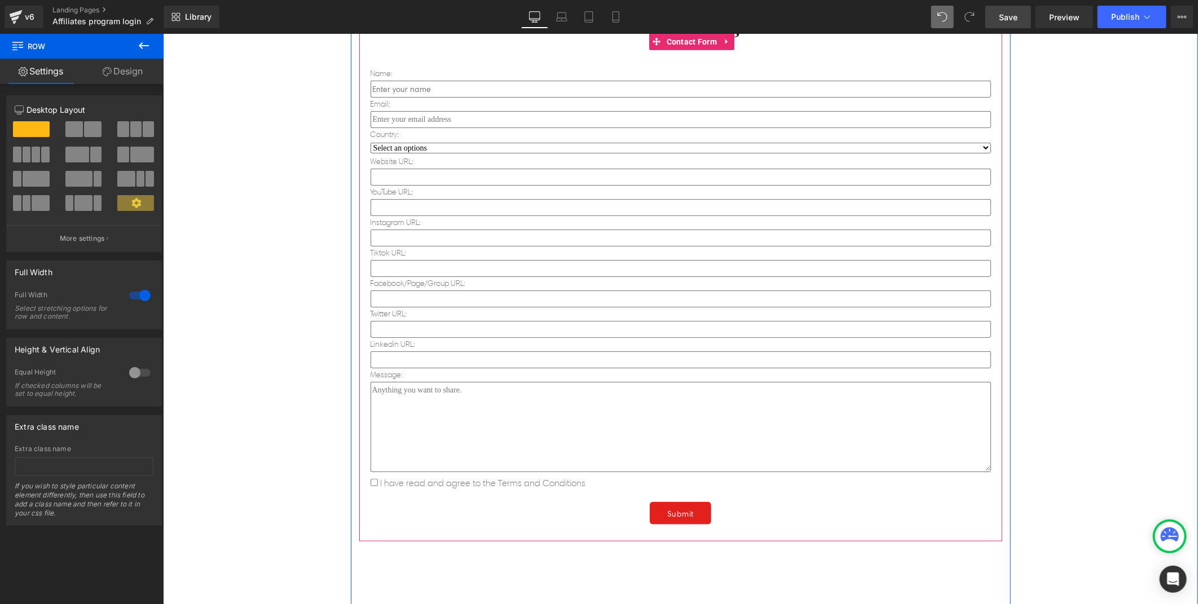
click at [402, 477] on span "I have read and agree to the Terms and Conditions" at bounding box center [481, 482] width 208 height 11
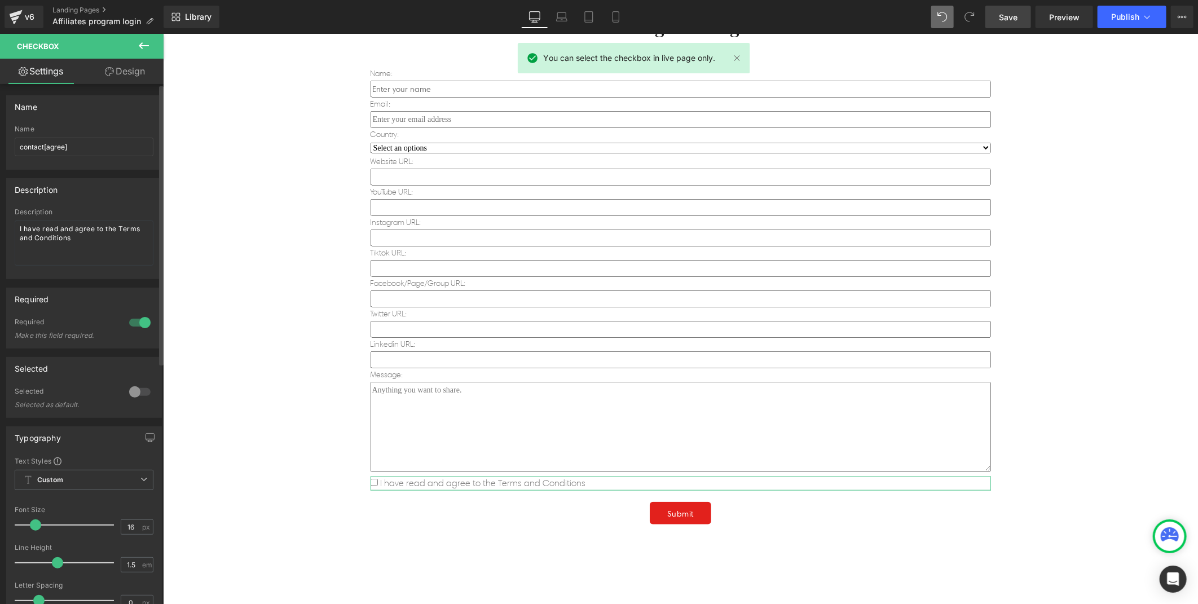
click at [132, 393] on div at bounding box center [139, 392] width 27 height 18
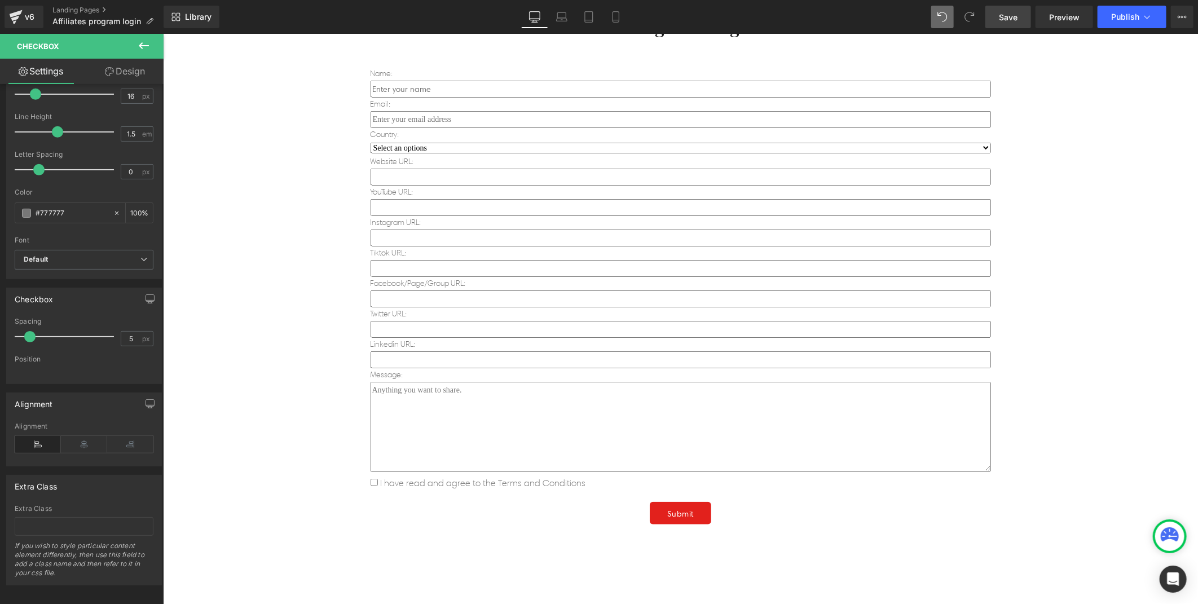
scroll to position [446, 0]
click at [258, 306] on div "Affiliate Program Registration Heading Name: Text Block Text Field Email: Text …" at bounding box center [679, 352] width 1035 height 777
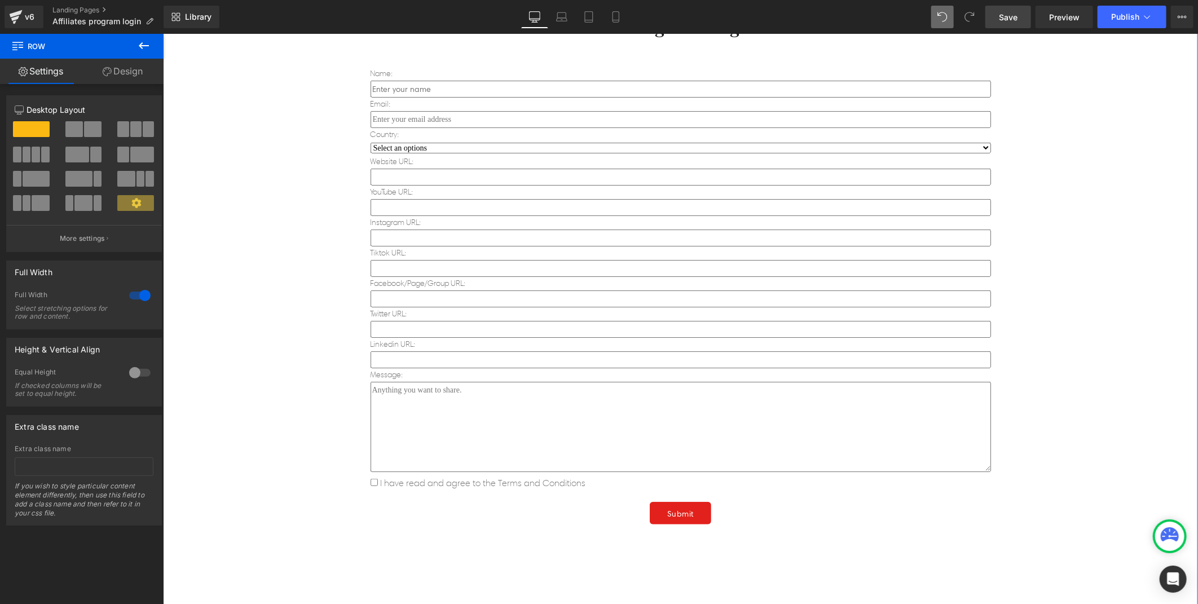
click at [247, 359] on div "Affiliate Program Registration Heading Name: Text Block Text Field Email: Text …" at bounding box center [679, 352] width 1035 height 777
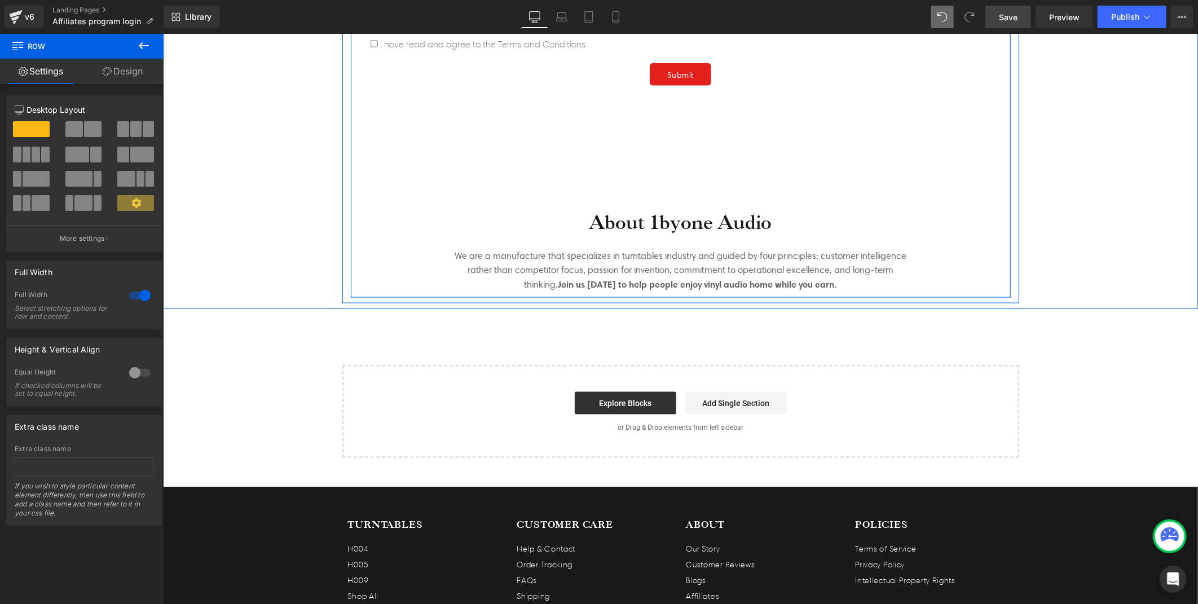
scroll to position [825, 0]
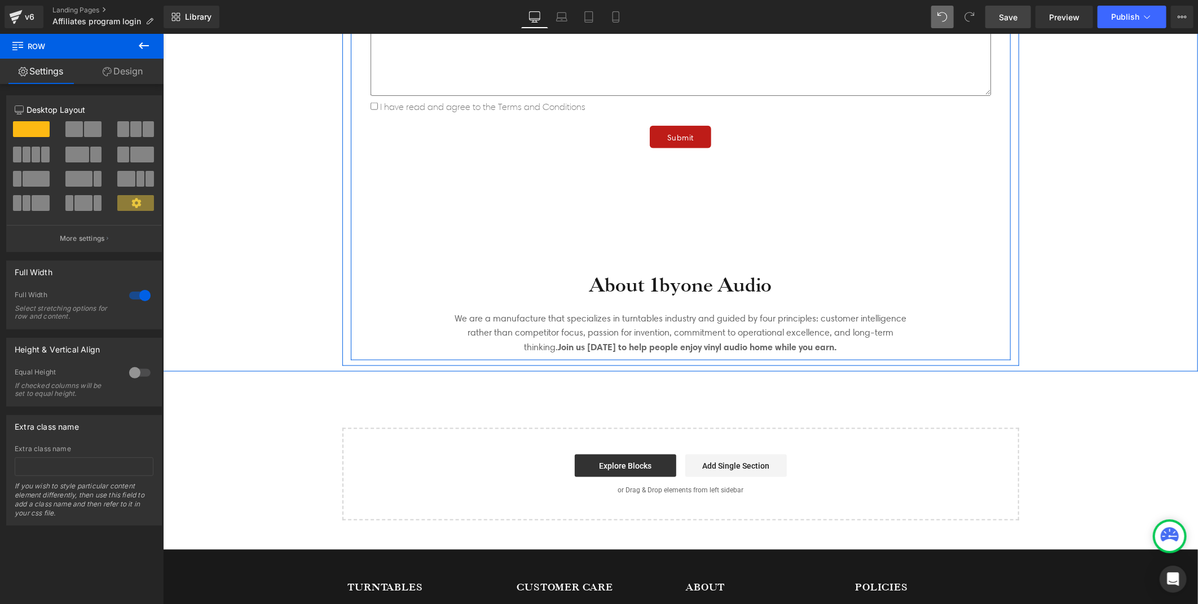
click at [675, 127] on button "Submit" at bounding box center [679, 136] width 61 height 23
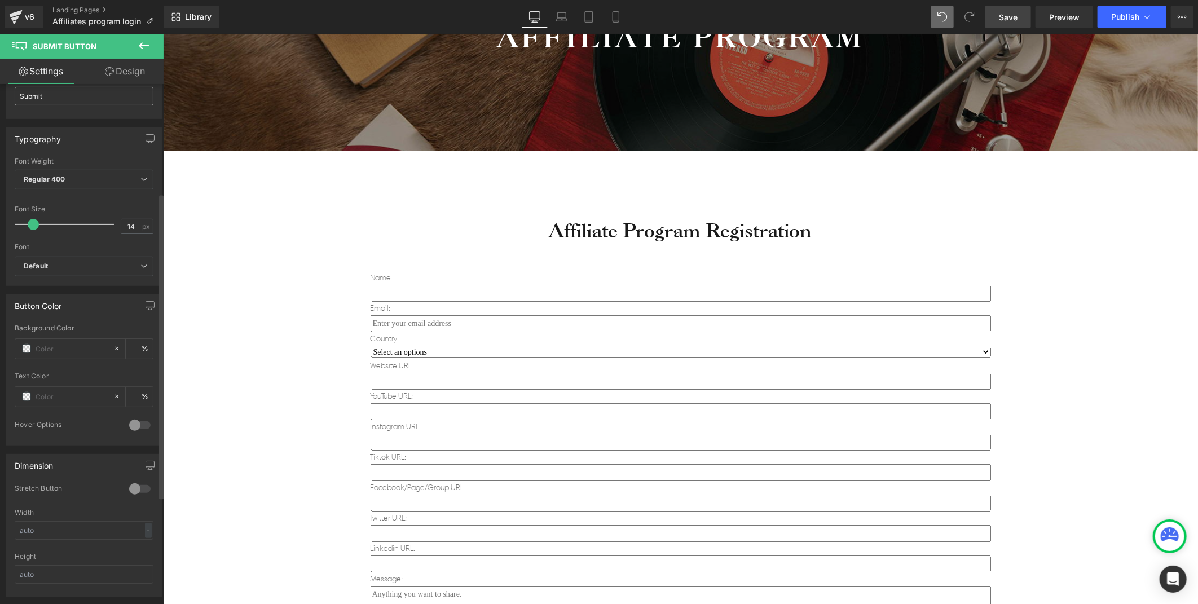
scroll to position [250, 0]
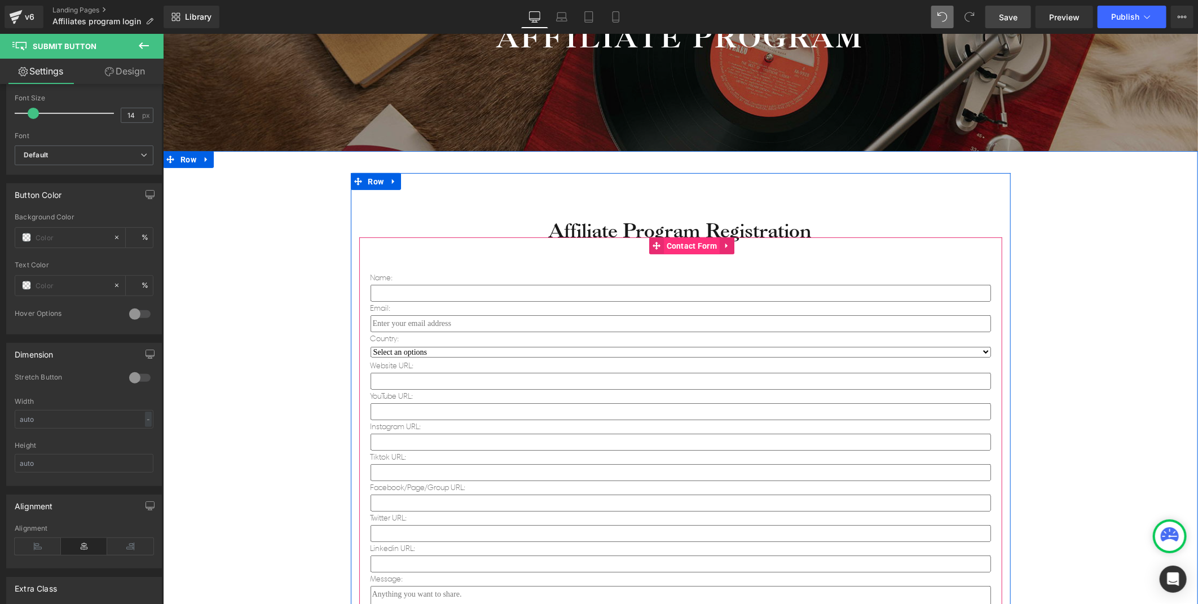
click at [679, 252] on span "Contact Form" at bounding box center [691, 245] width 56 height 17
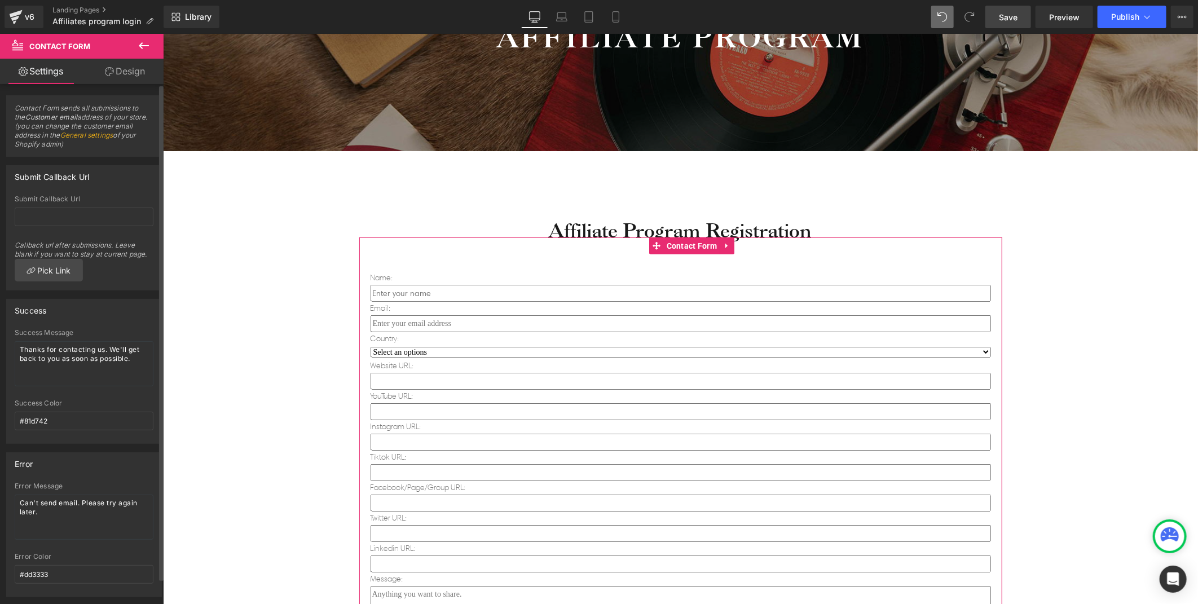
drag, startPoint x: 15, startPoint y: 174, endPoint x: 92, endPoint y: 174, distance: 77.3
click at [92, 174] on div "Submit Callback Url" at bounding box center [84, 176] width 155 height 21
drag, startPoint x: 147, startPoint y: 254, endPoint x: 21, endPoint y: 246, distance: 125.5
click at [21, 246] on div "Callback url after submissions. Leave blank if you want to stay at current page." at bounding box center [84, 245] width 139 height 27
drag, startPoint x: 184, startPoint y: 279, endPoint x: 206, endPoint y: 266, distance: 26.3
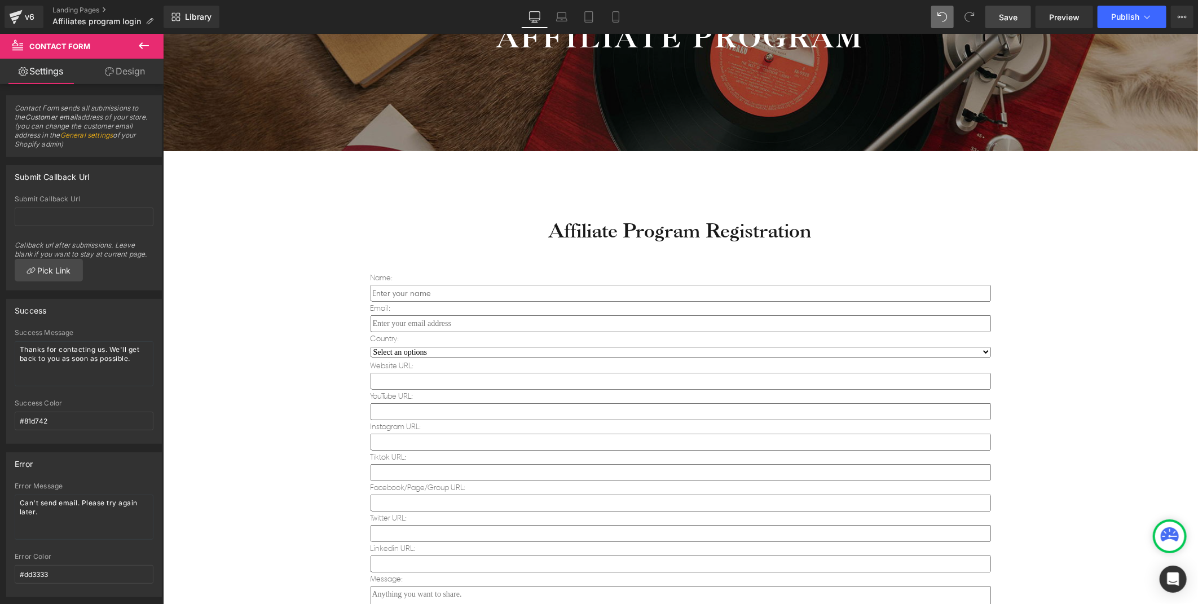
click at [206, 266] on div "Affiliate Program Registration Heading Name: Text Block Text Field Email: Text …" at bounding box center [679, 557] width 1035 height 777
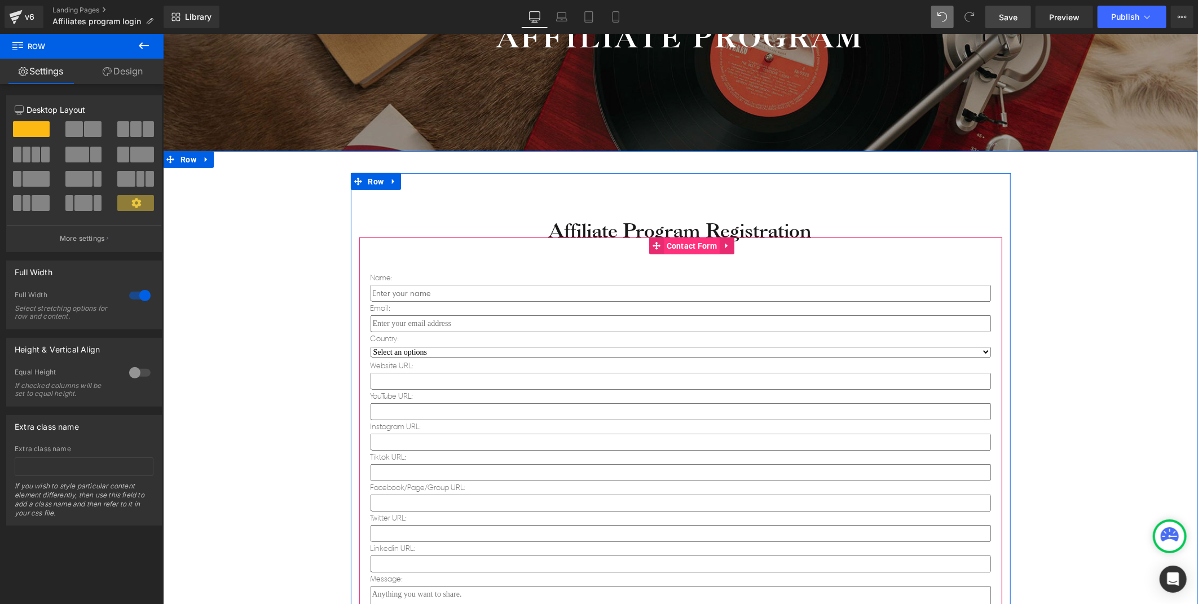
click at [674, 245] on span "Contact Form" at bounding box center [691, 245] width 56 height 17
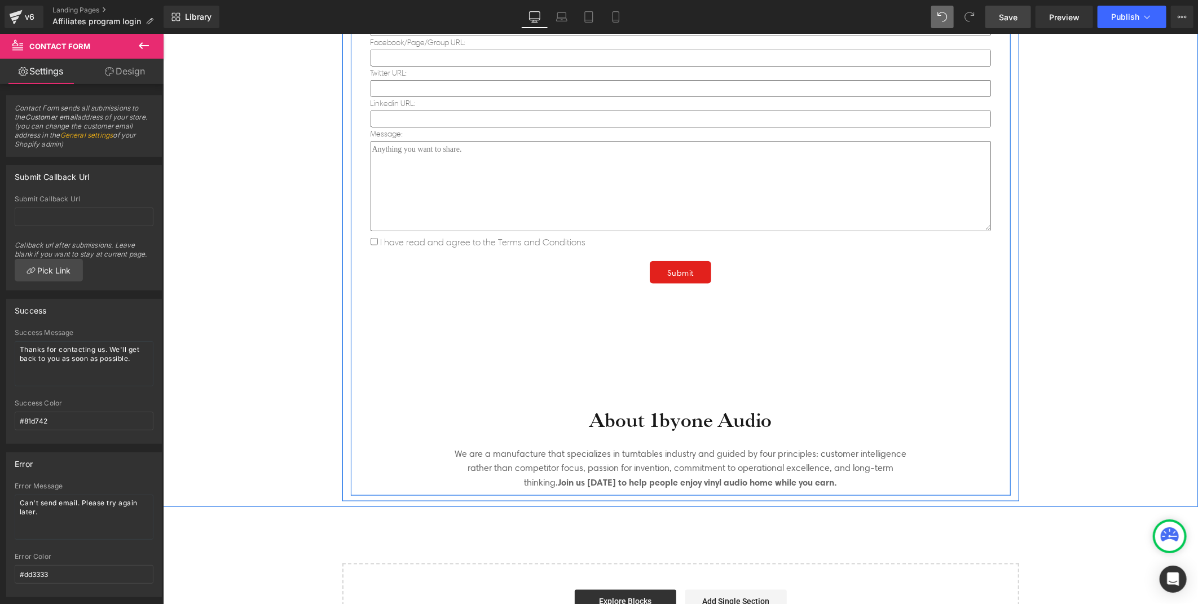
scroll to position [933, 0]
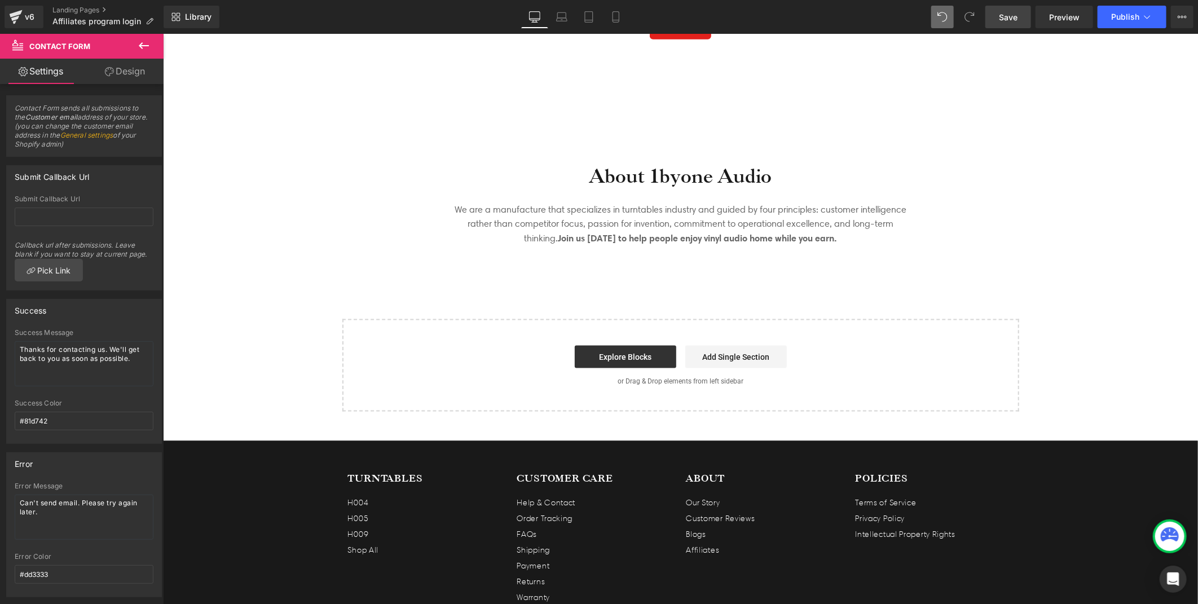
drag, startPoint x: 1012, startPoint y: 12, endPoint x: 288, endPoint y: 562, distance: 909.0
click at [1012, 12] on span "Save" at bounding box center [1008, 17] width 19 height 12
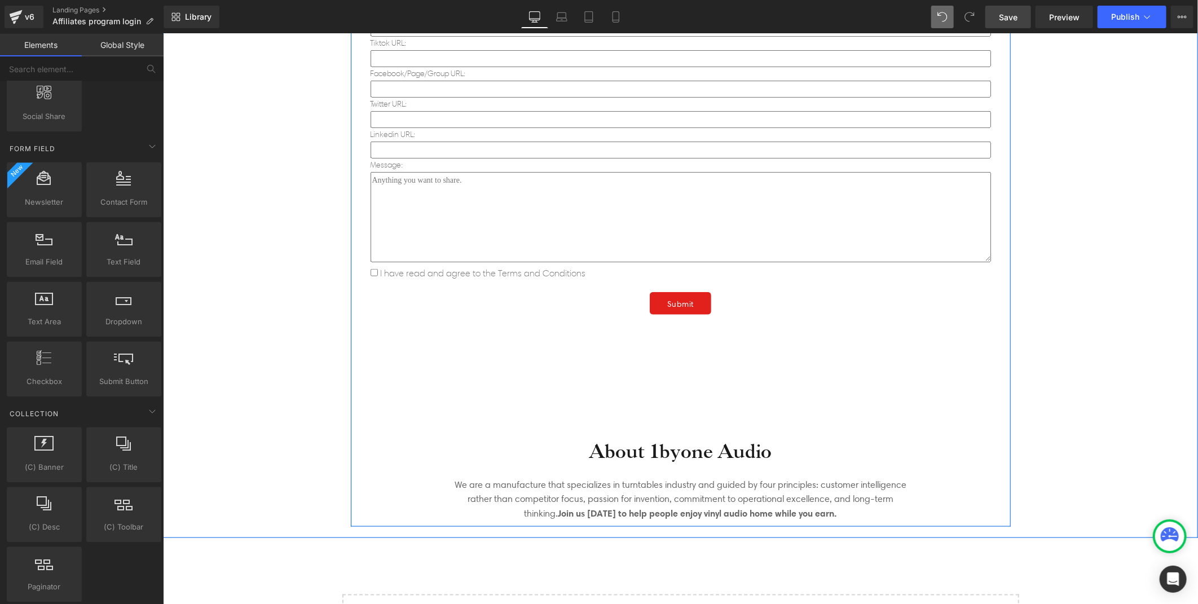
scroll to position [877, 0]
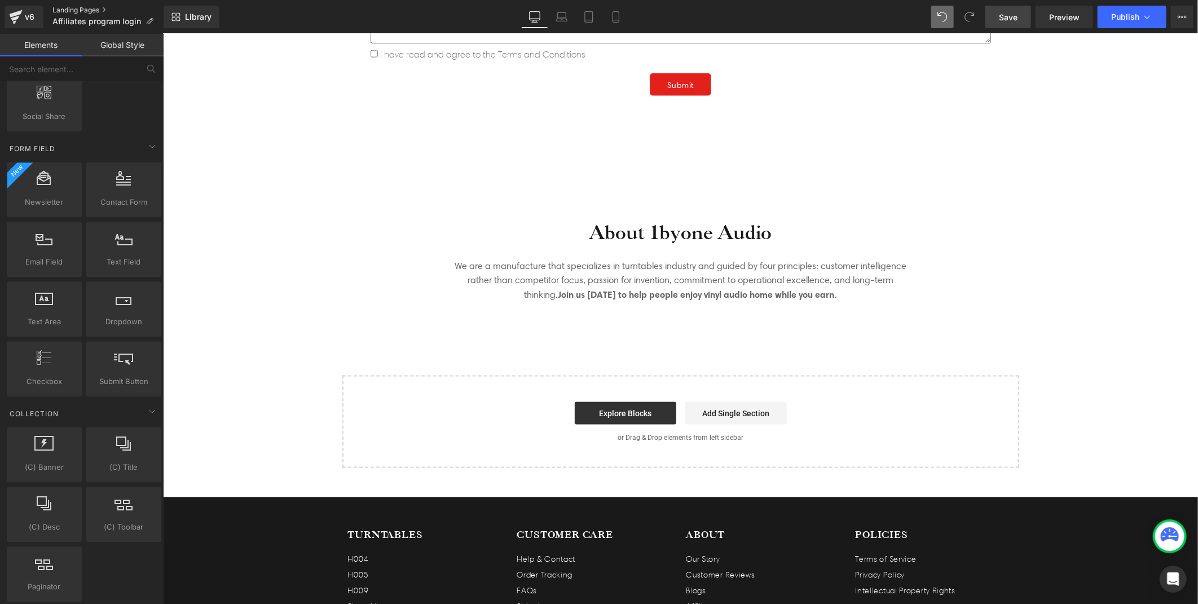
click at [65, 7] on link "Landing Pages" at bounding box center [107, 10] width 111 height 9
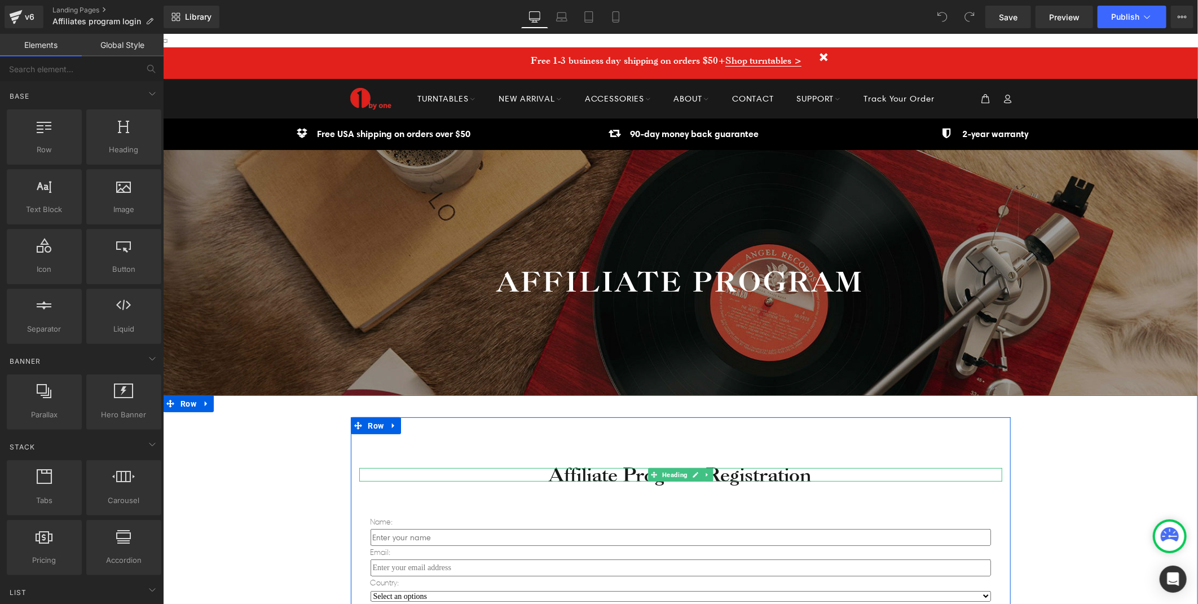
click at [808, 474] on h2 "Affiliate Program Registration" at bounding box center [680, 475] width 643 height 14
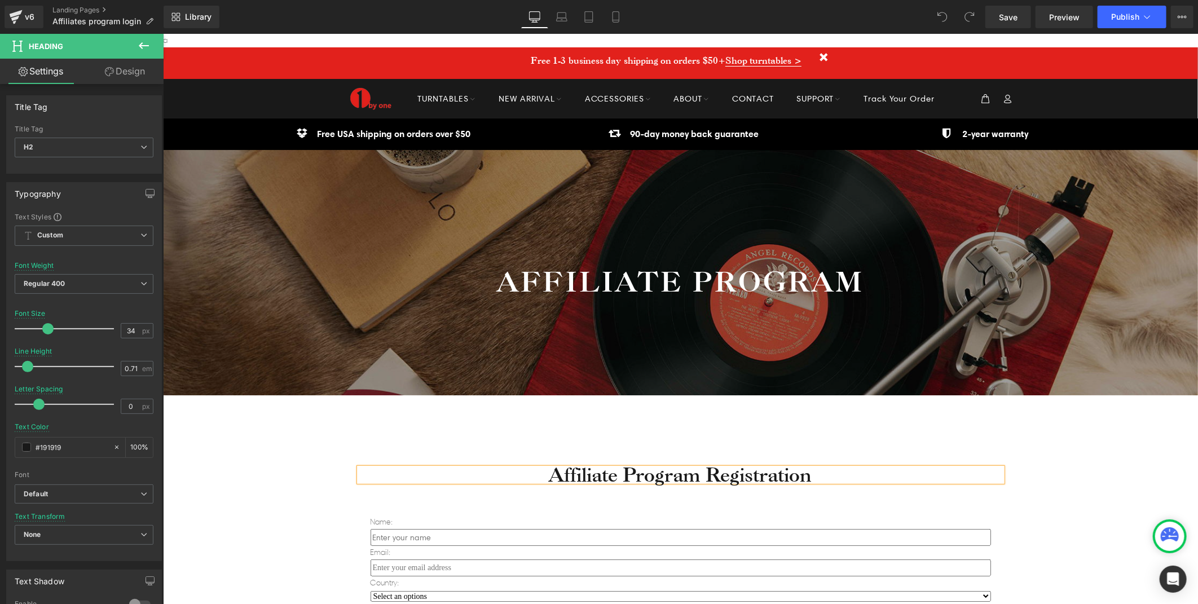
click at [825, 471] on h2 "Affiliate Program Registration" at bounding box center [680, 475] width 643 height 14
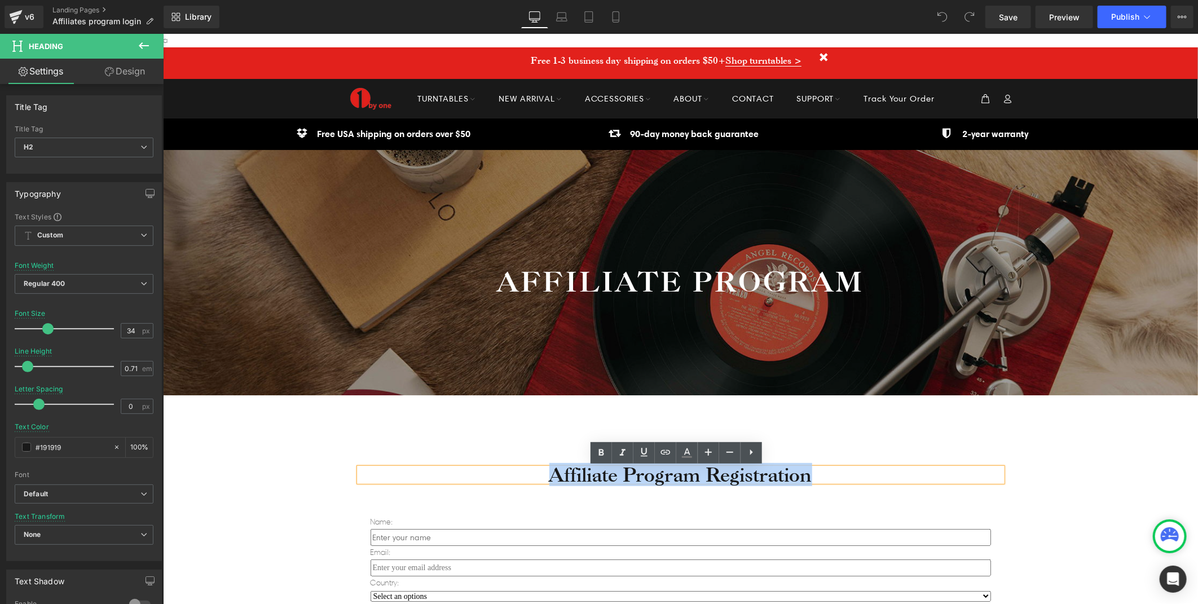
drag, startPoint x: 724, startPoint y: 477, endPoint x: 548, endPoint y: 478, distance: 176.5
click at [548, 478] on h2 "Affiliate Program Registration" at bounding box center [680, 475] width 643 height 14
copy h2 "Affiliate Program Registration"
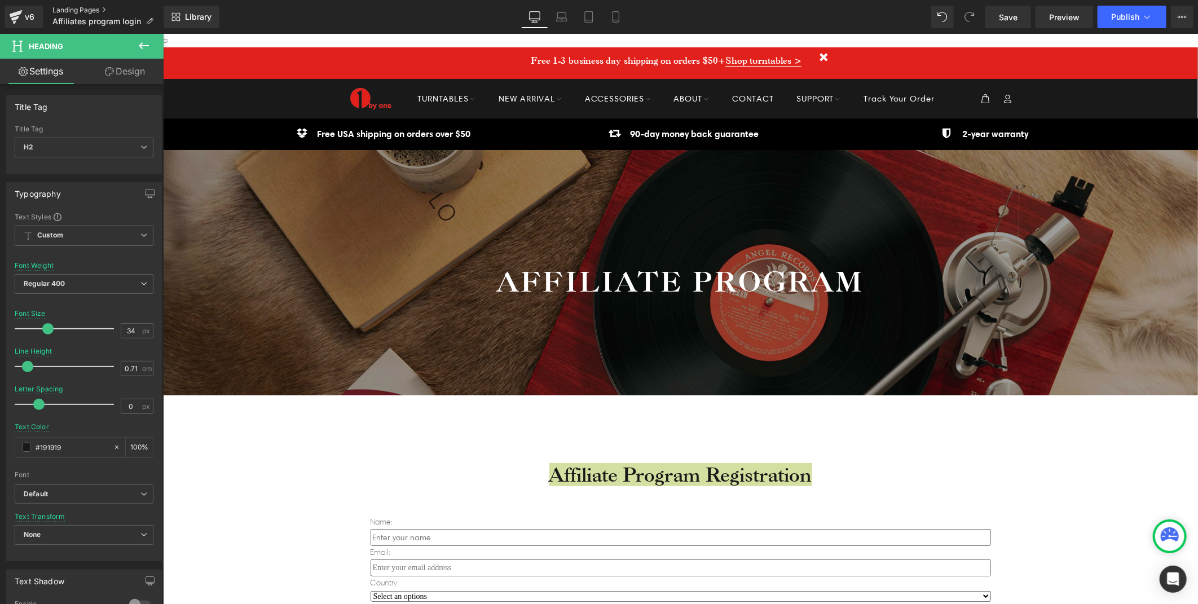
click at [73, 11] on link "Landing Pages" at bounding box center [107, 10] width 111 height 9
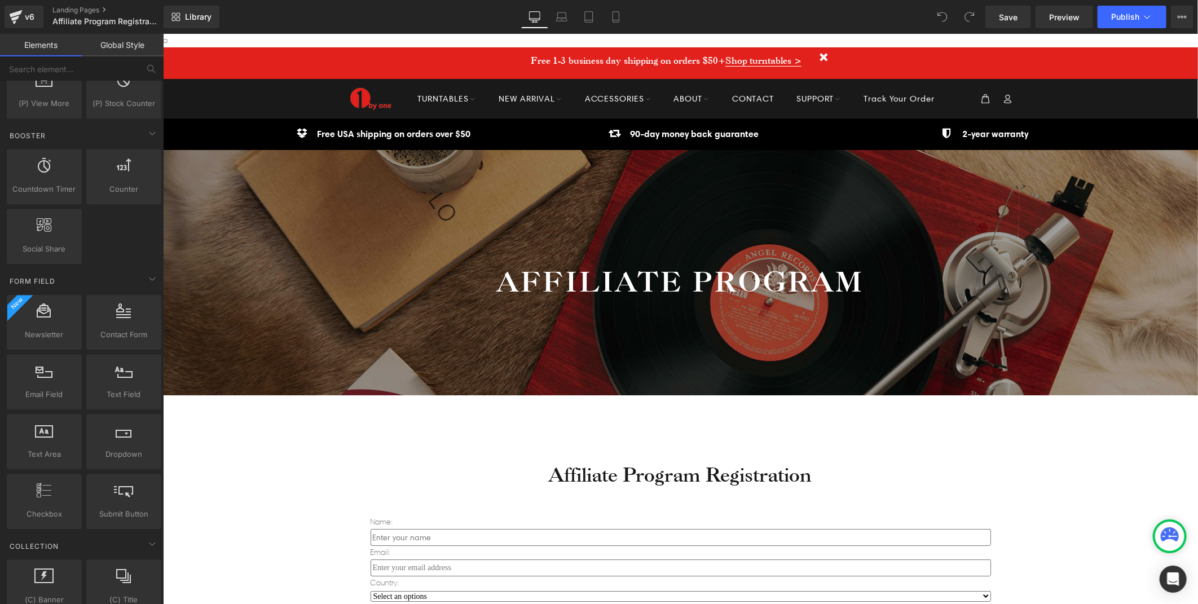
scroll to position [1441, 0]
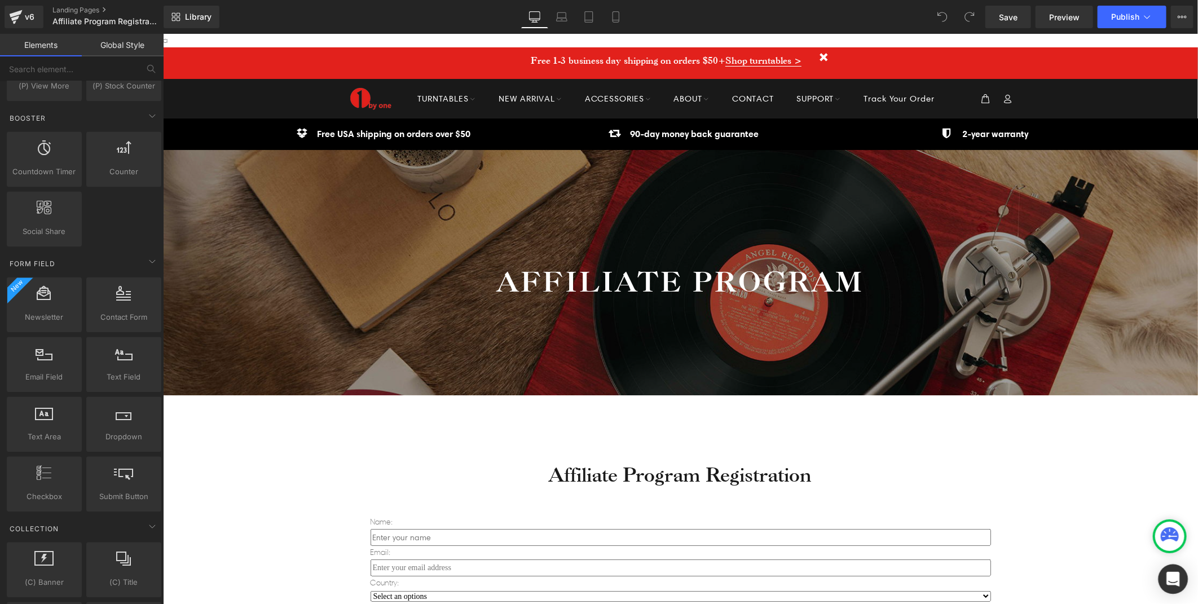
click at [1186, 579] on div "Open Intercom Messenger" at bounding box center [1173, 580] width 30 height 30
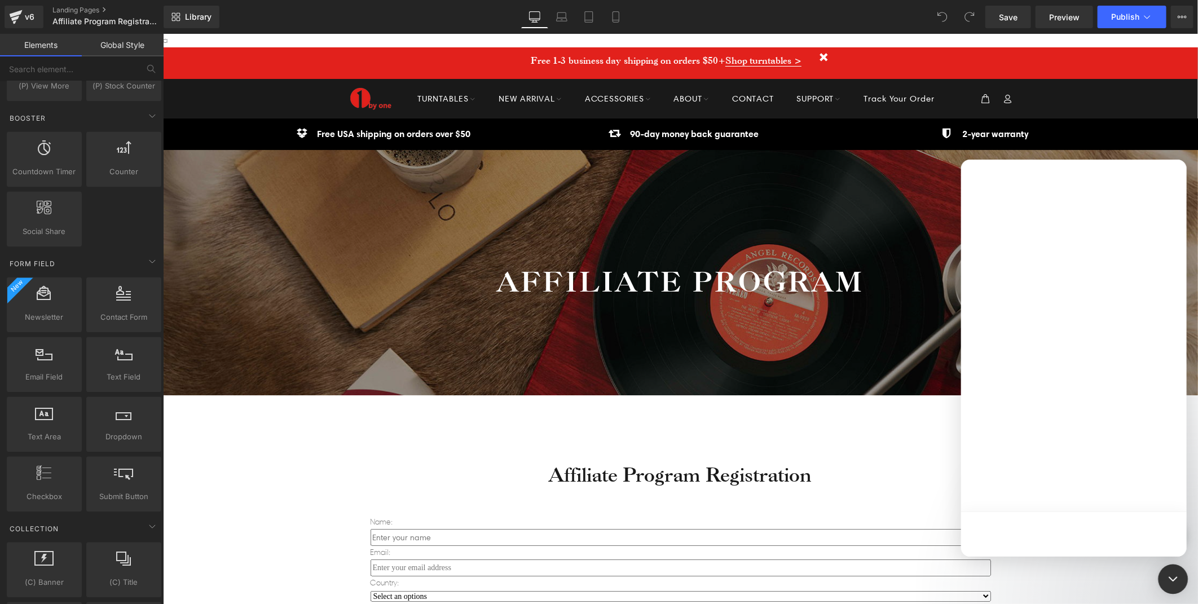
click at [1180, 579] on div "Open Intercom Messenger" at bounding box center [1173, 580] width 30 height 30
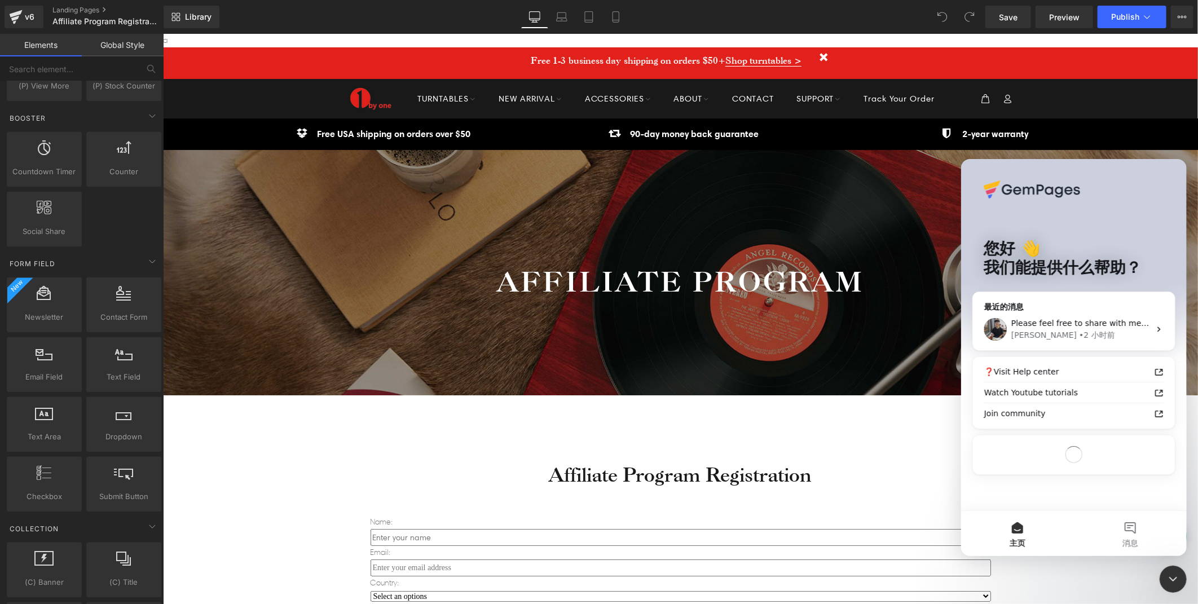
scroll to position [0, 0]
click at [1059, 322] on span "Please feel free to share with me your concerns. I will be here ready to assist…" at bounding box center [1173, 322] width 324 height 9
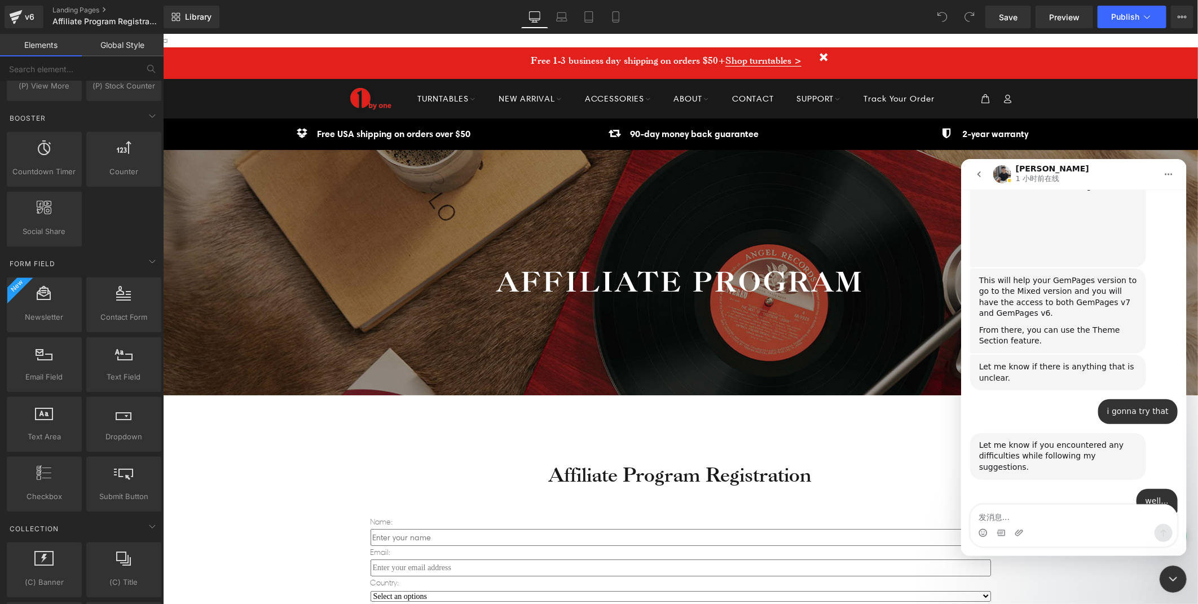
click at [1049, 517] on textarea "发消息..." at bounding box center [1073, 513] width 206 height 19
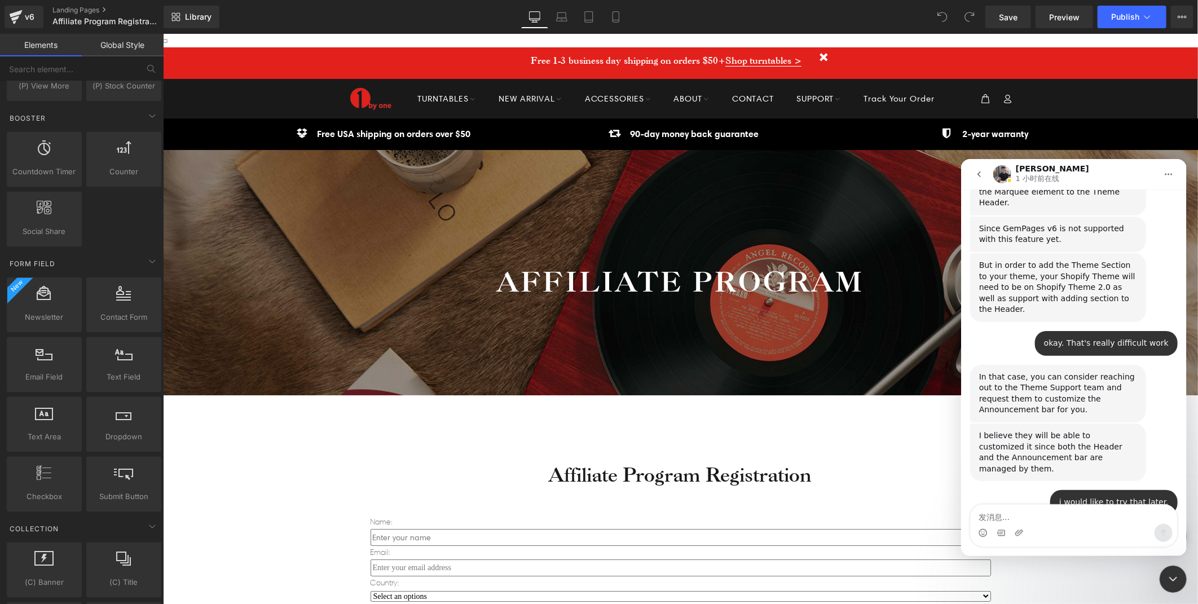
scroll to position [3869, 0]
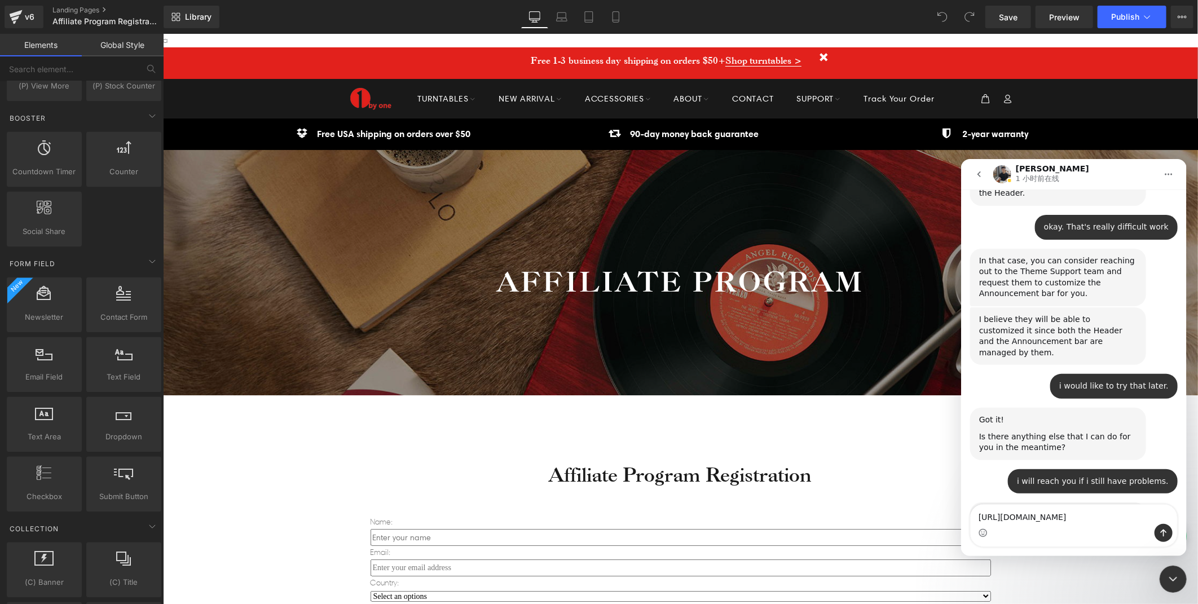
type textarea "https://qlearsoul.com/affiliate-program/login/"
drag, startPoint x: 1166, startPoint y: 534, endPoint x: 1082, endPoint y: 514, distance: 85.8
click at [1166, 534] on icon "发送消息…" at bounding box center [1162, 532] width 9 height 9
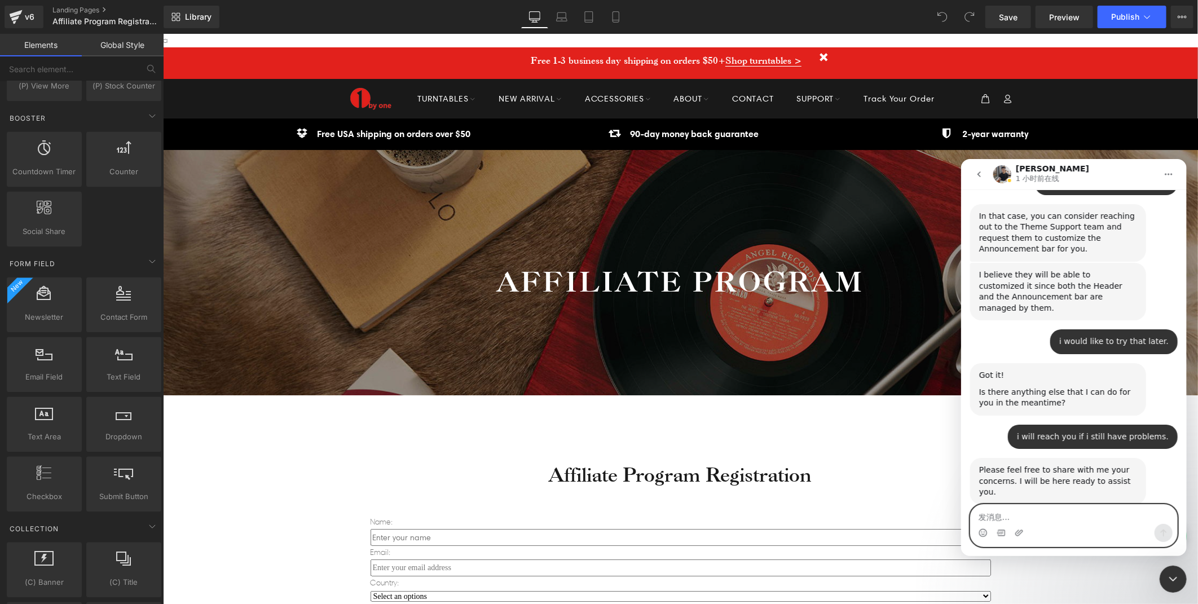
click at [1075, 514] on textarea "发消息..." at bounding box center [1073, 513] width 206 height 19
type textarea "i"
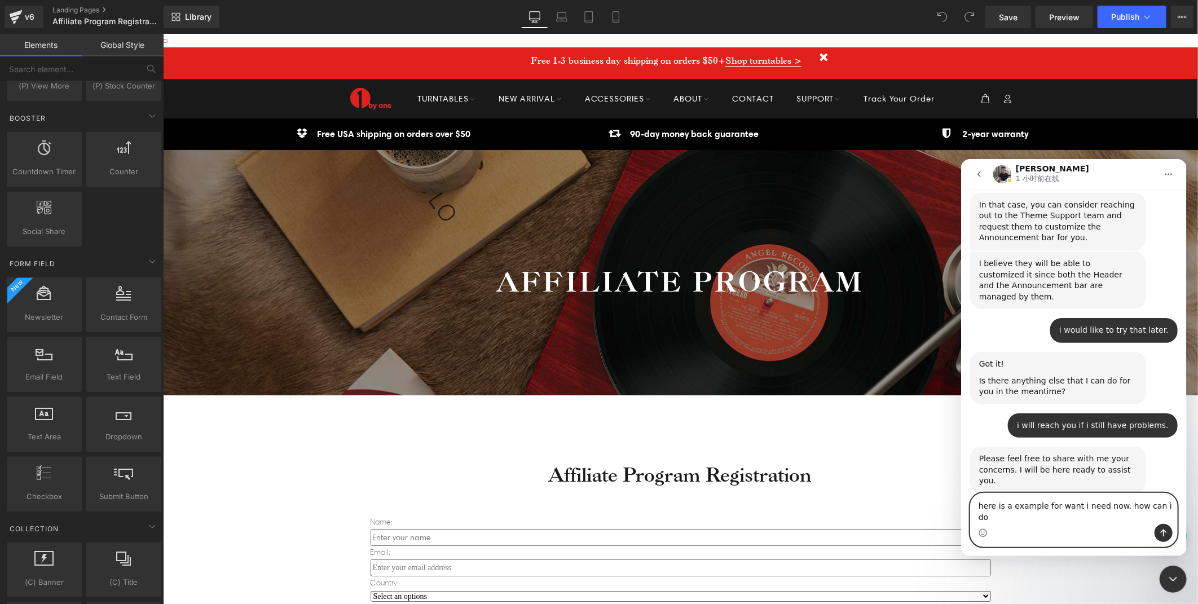
type textarea "here is a example for want i need now. how can i do?"
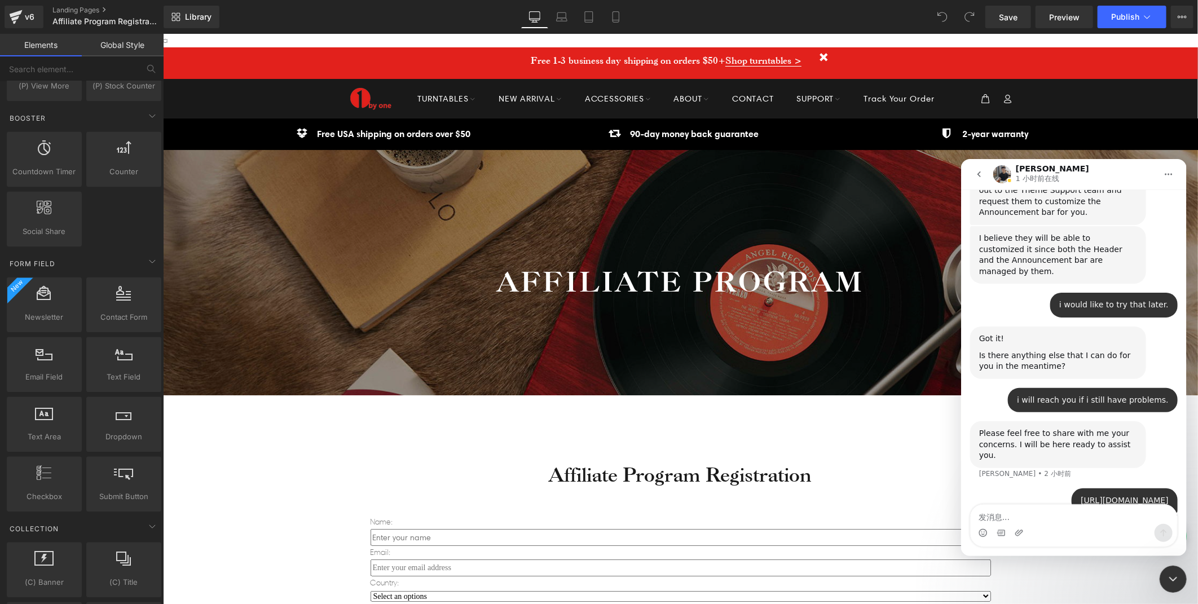
click at [86, 5] on div at bounding box center [599, 285] width 1198 height 570
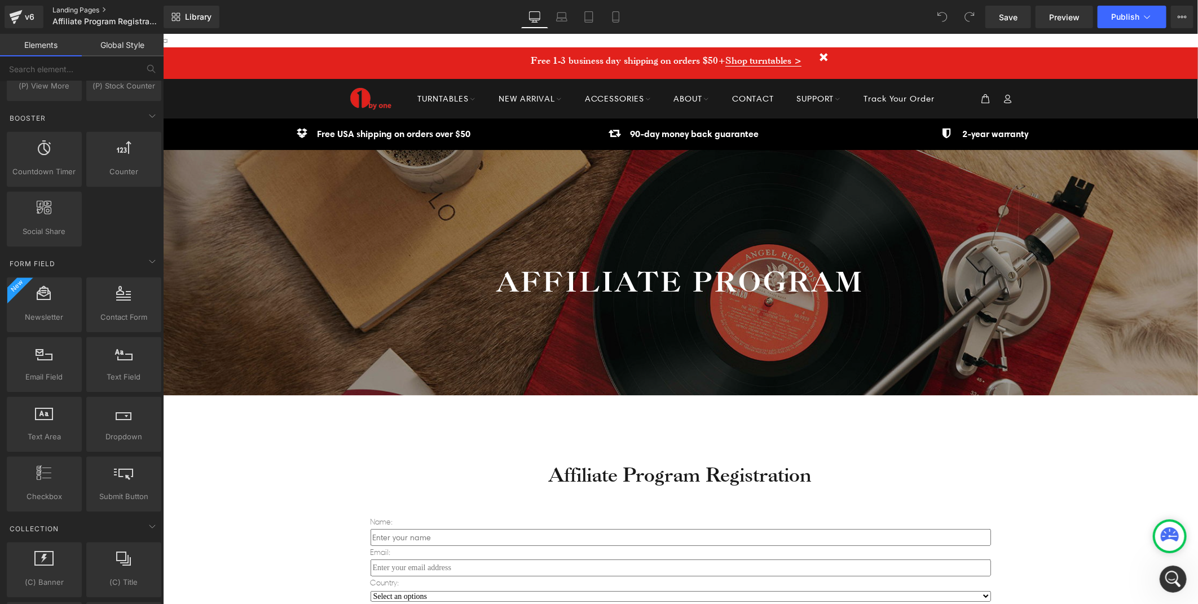
click at [81, 9] on link "Landing Pages" at bounding box center [116, 10] width 128 height 9
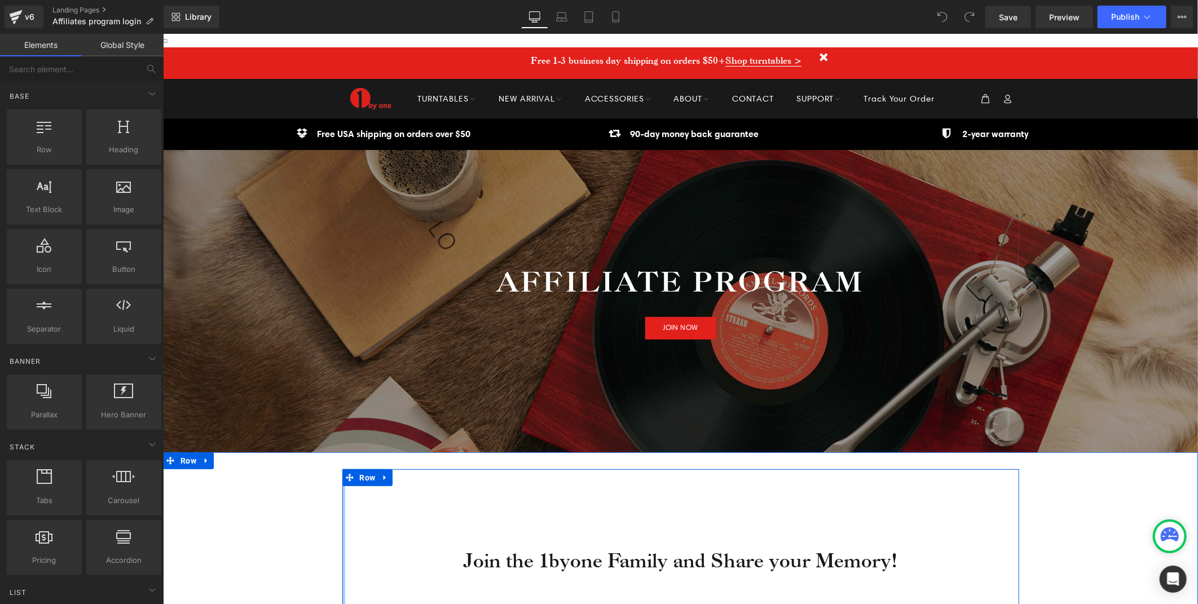
drag, startPoint x: 338, startPoint y: 516, endPoint x: 587, endPoint y: 373, distance: 286.8
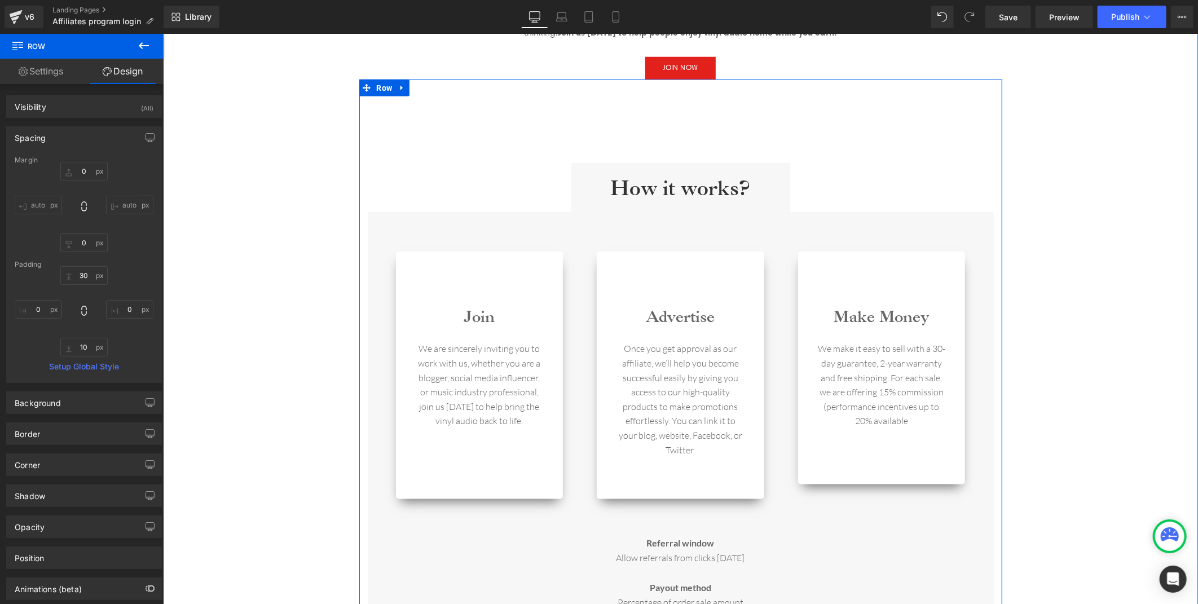
scroll to position [501, 0]
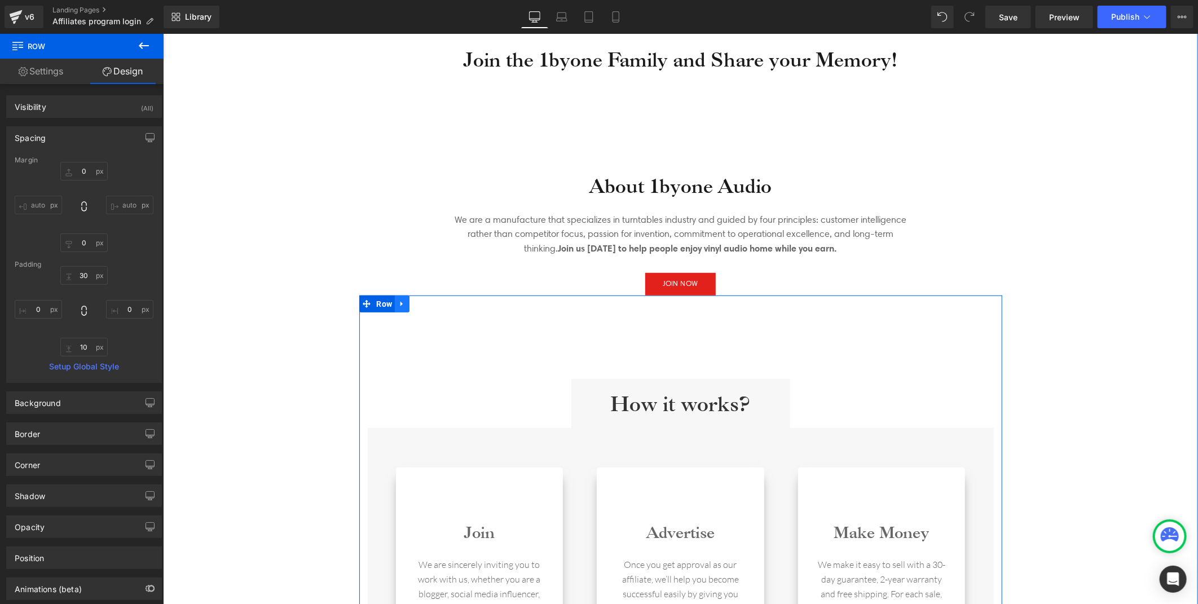
click at [398, 306] on icon at bounding box center [402, 303] width 8 height 8
click at [427, 304] on icon at bounding box center [431, 303] width 8 height 8
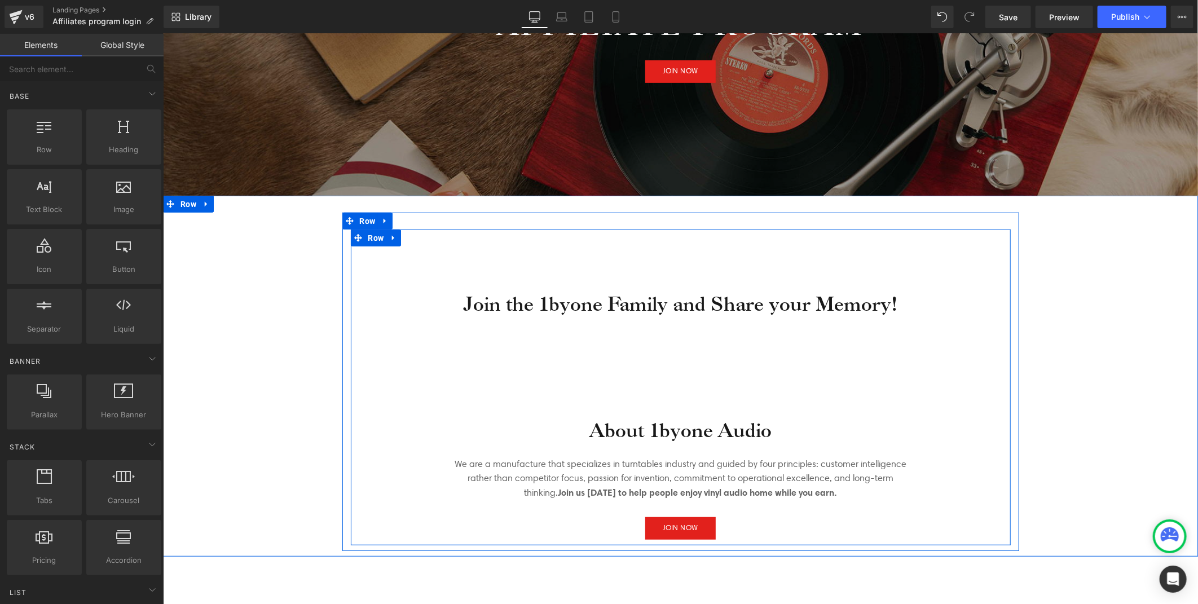
scroll to position [250, 0]
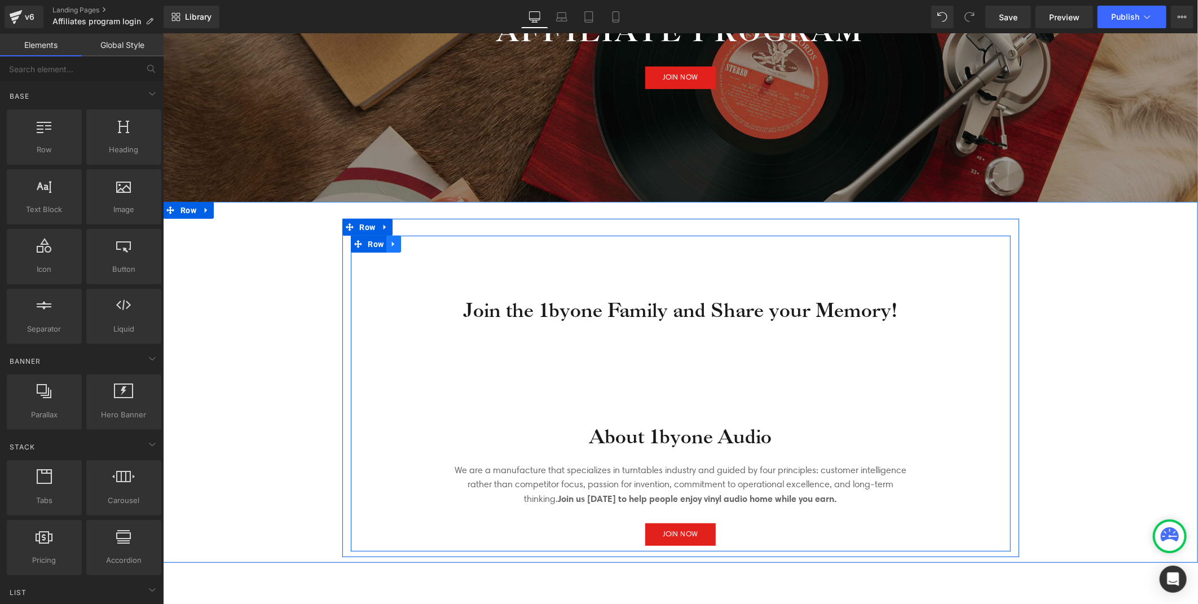
click at [391, 246] on icon at bounding box center [393, 243] width 8 height 8
click at [422, 245] on link at bounding box center [422, 243] width 15 height 17
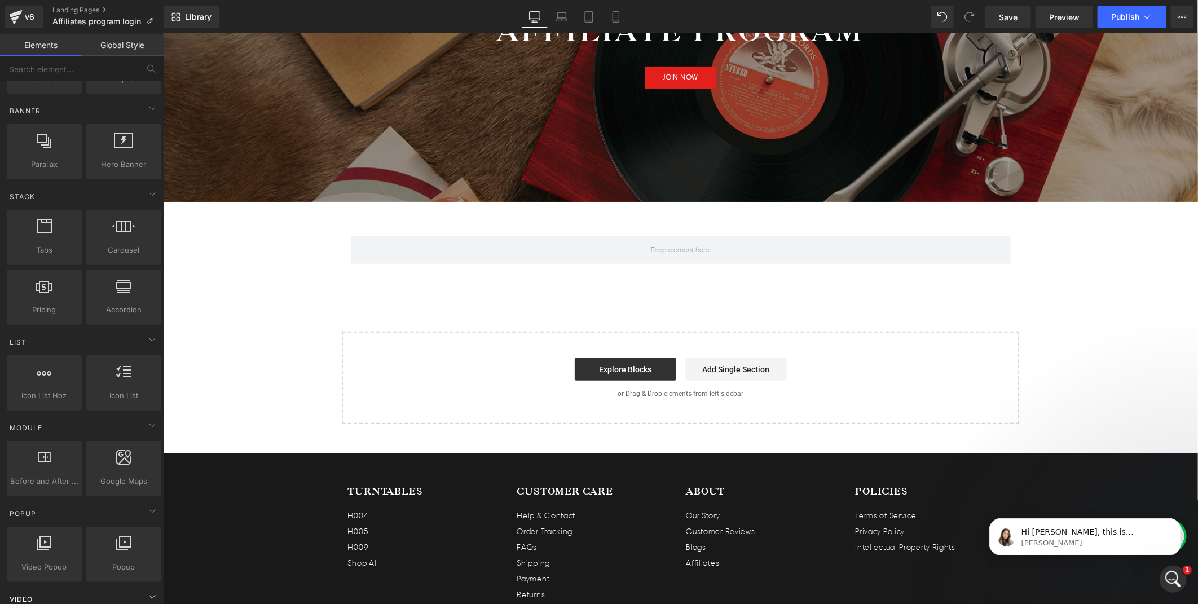
scroll to position [0, 0]
click at [1086, 530] on p "May I ask if you would like to create an Affiliate Program Login page with GemP…" at bounding box center [1082, 530] width 122 height 11
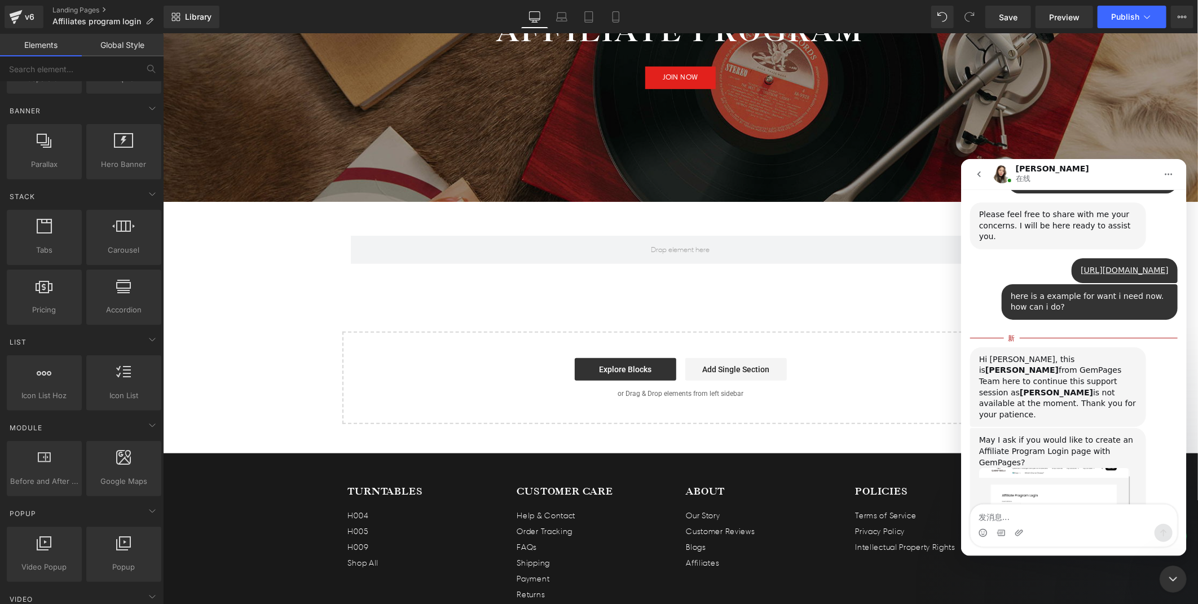
scroll to position [4236, 0]
click at [1046, 466] on img "Célia说…" at bounding box center [1054, 508] width 151 height 85
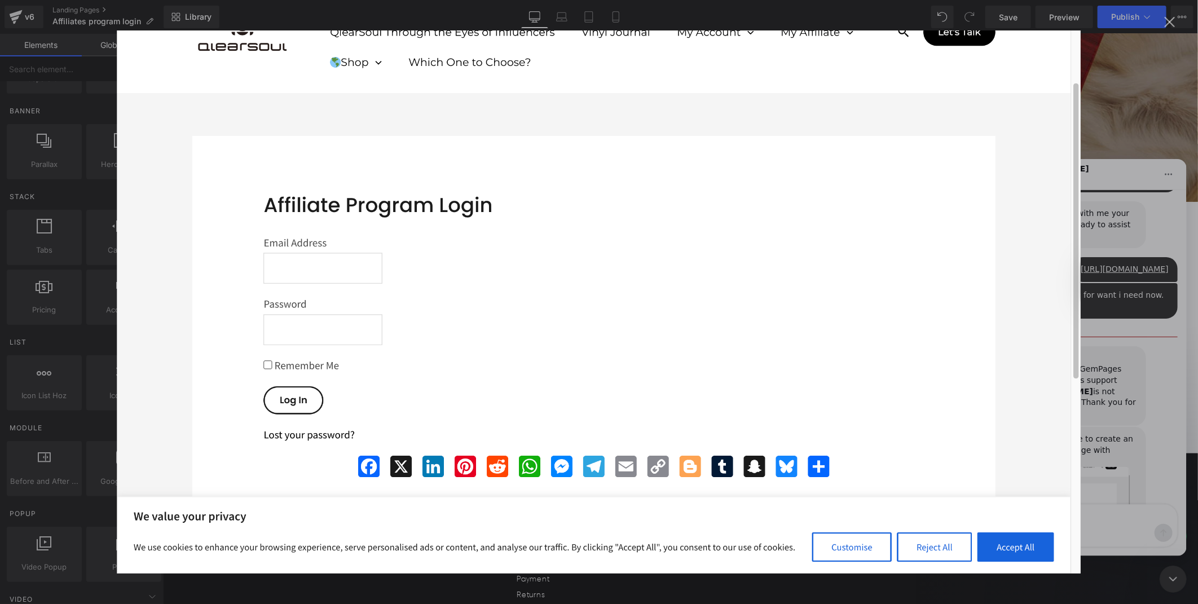
click at [1166, 24] on div "关闭" at bounding box center [1170, 22] width 11 height 11
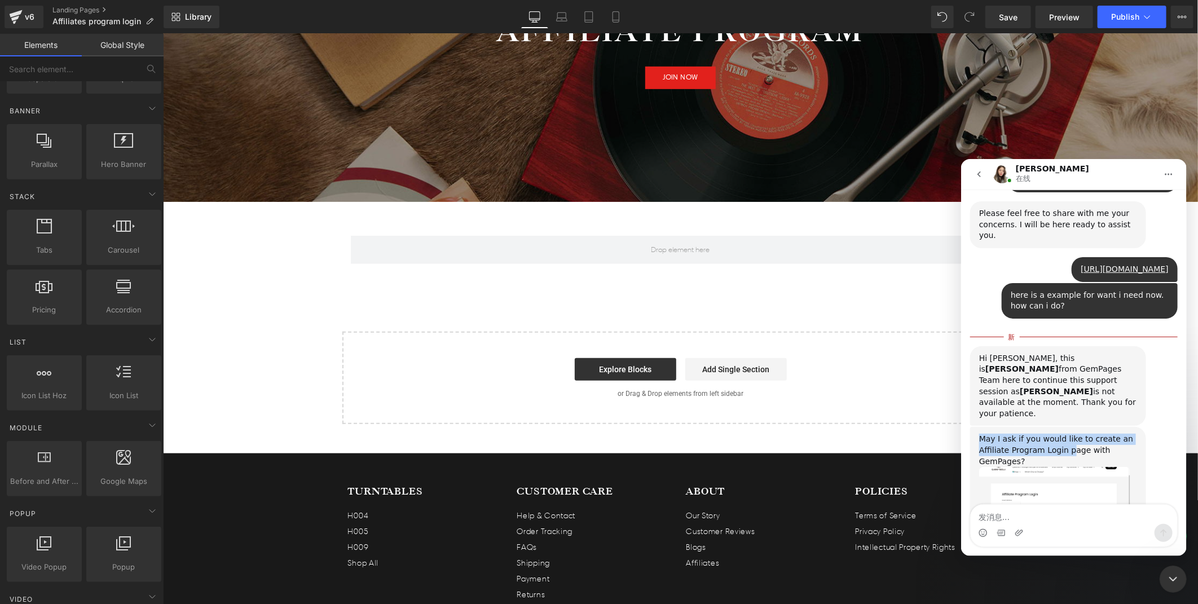
drag, startPoint x: 1070, startPoint y: 375, endPoint x: 980, endPoint y: 362, distance: 91.2
click at [980, 433] on div "May I ask if you would like to create an Affiliate Program Login page with GemP…" at bounding box center [1058, 449] width 158 height 33
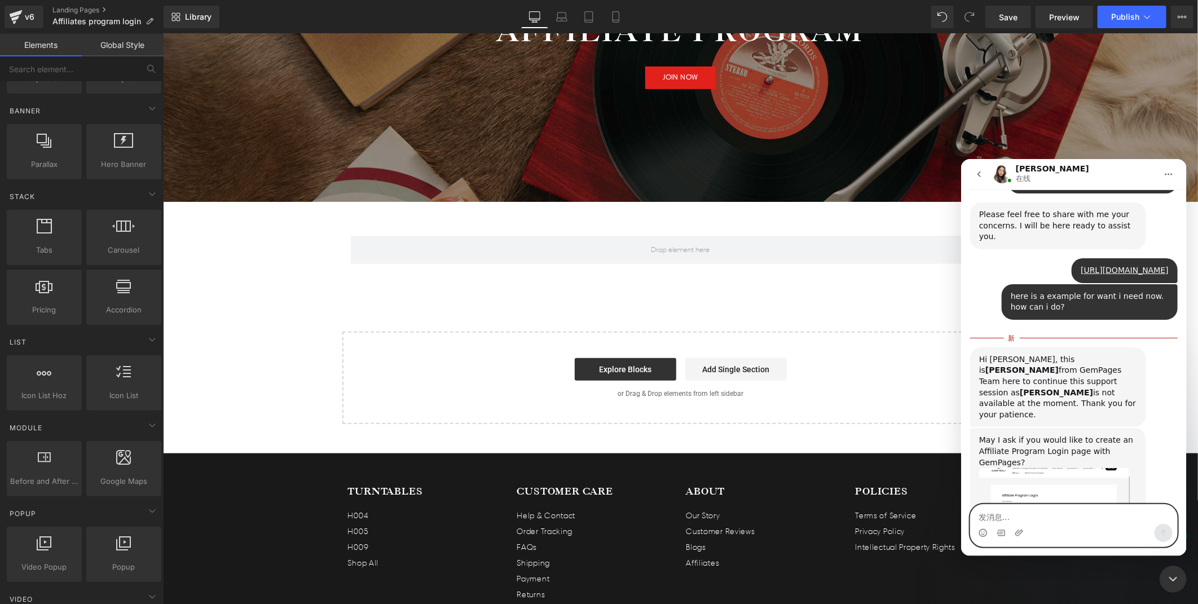
click at [1058, 515] on textarea "发消息..." at bounding box center [1073, 513] width 206 height 19
type textarea "well. I may not need it anymore."
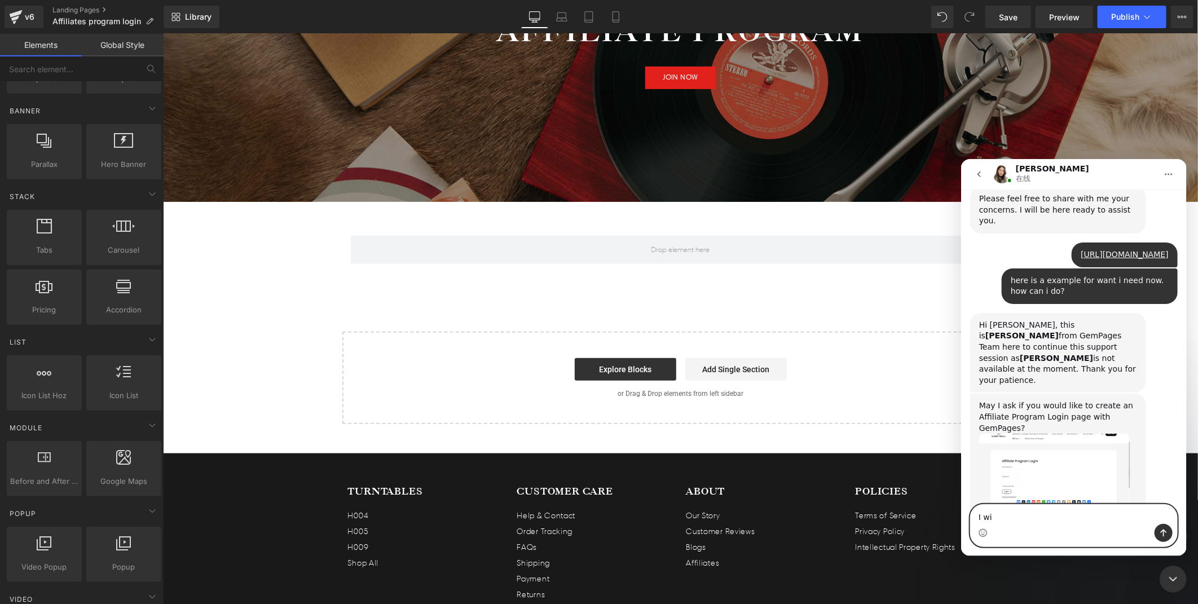
scroll to position [4250, 0]
type textarea "I will contact you next time"
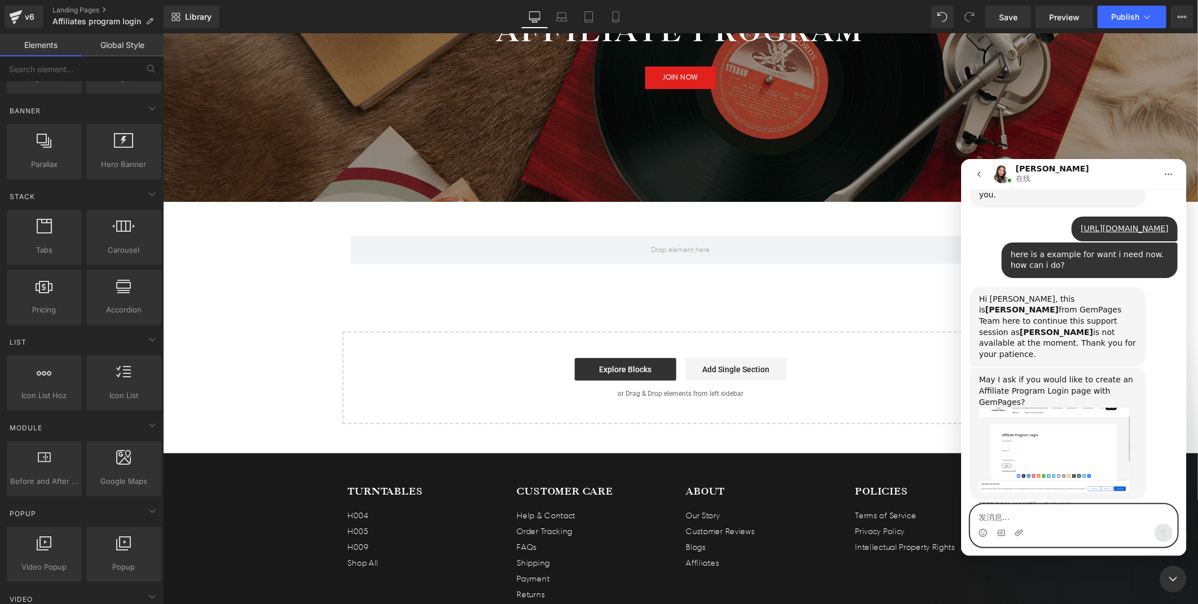
scroll to position [4276, 0]
drag, startPoint x: 979, startPoint y: 241, endPoint x: 1130, endPoint y: 274, distance: 155.2
click at [1130, 294] on div "Hi Paula, this is Célia from GemPages Team here to continue this support sessio…" at bounding box center [1058, 327] width 158 height 67
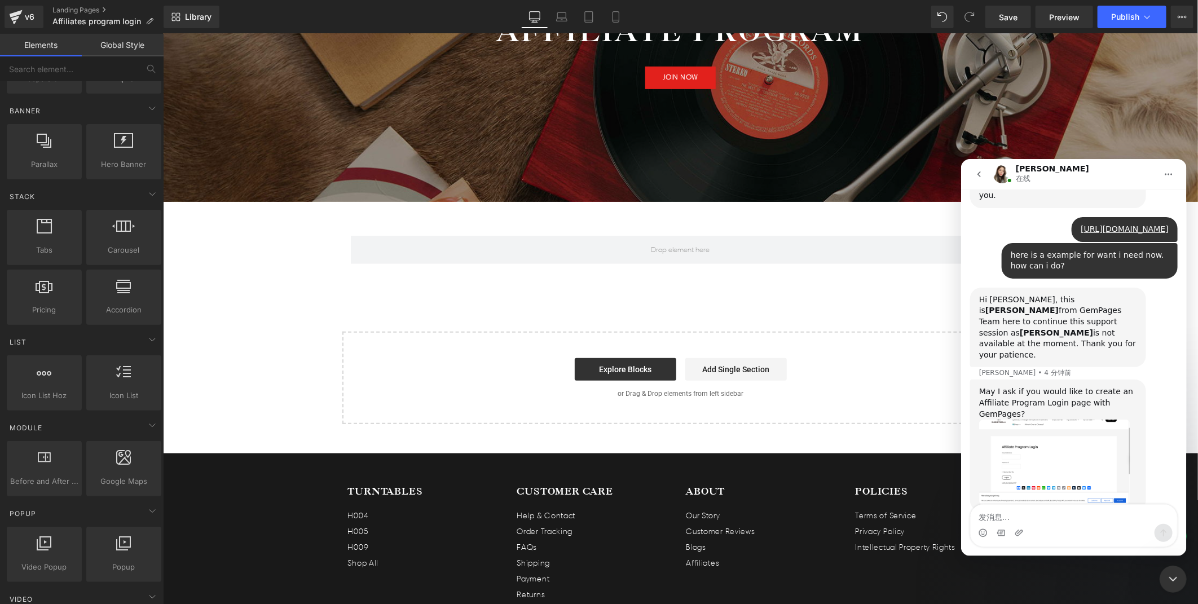
drag, startPoint x: 1130, startPoint y: 274, endPoint x: 1122, endPoint y: 274, distance: 8.5
click at [1129, 294] on div "Hi Paula, this is Célia from GemPages Team here to continue this support sessio…" at bounding box center [1058, 327] width 158 height 67
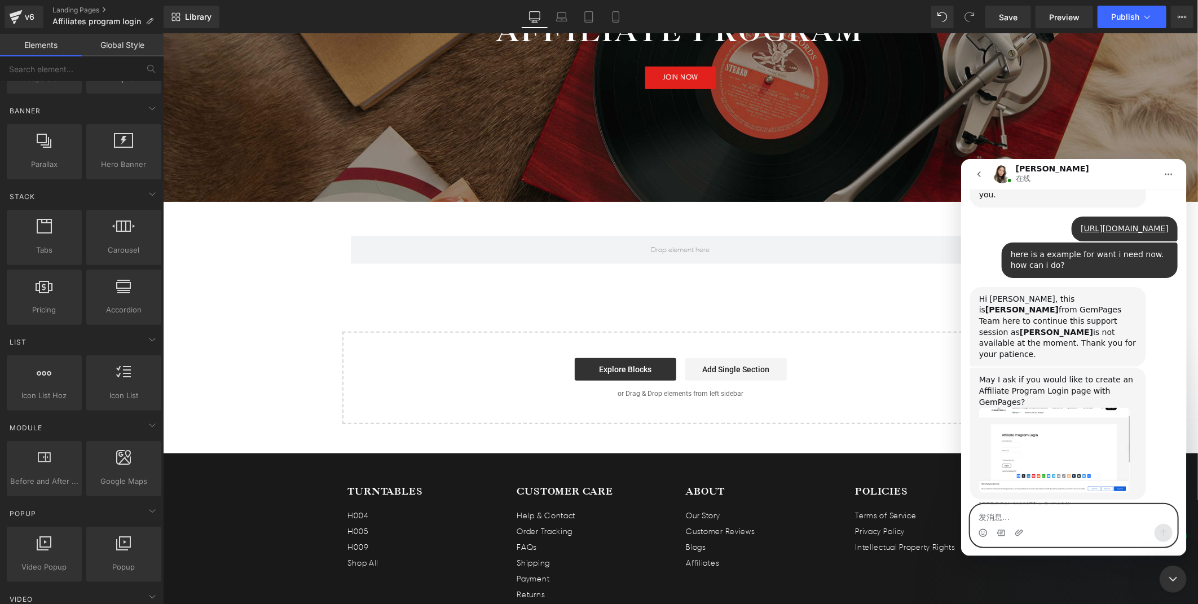
click at [1058, 505] on textarea "发消息..." at bounding box center [1073, 513] width 206 height 19
click at [979, 173] on icon "go back" at bounding box center [978, 173] width 9 height 9
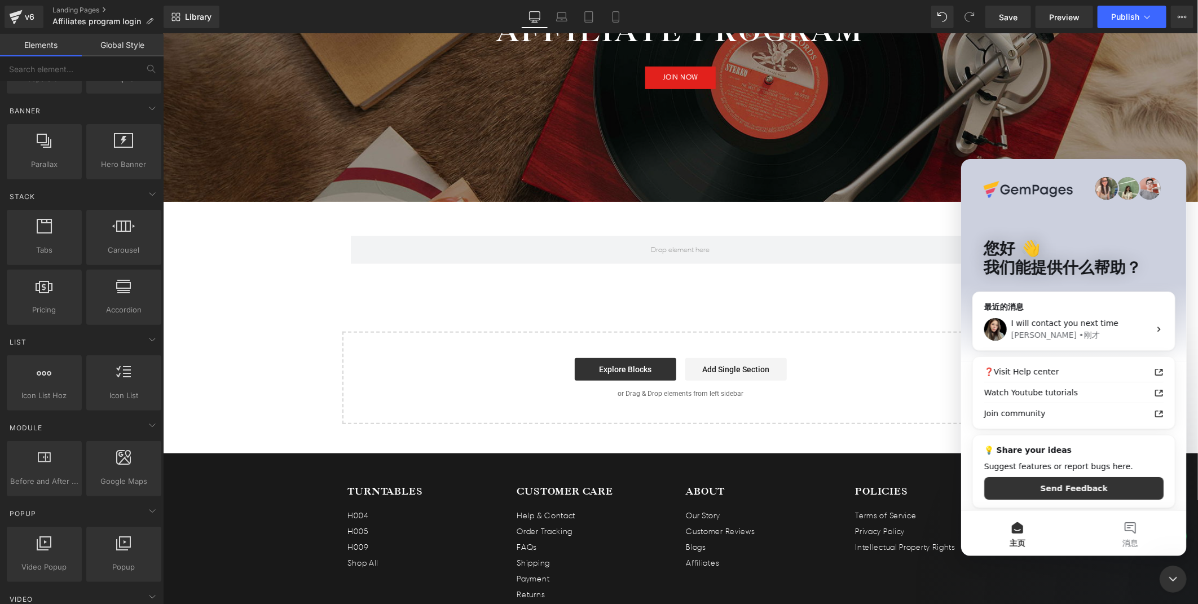
scroll to position [0, 0]
click at [93, 8] on div at bounding box center [599, 285] width 1198 height 570
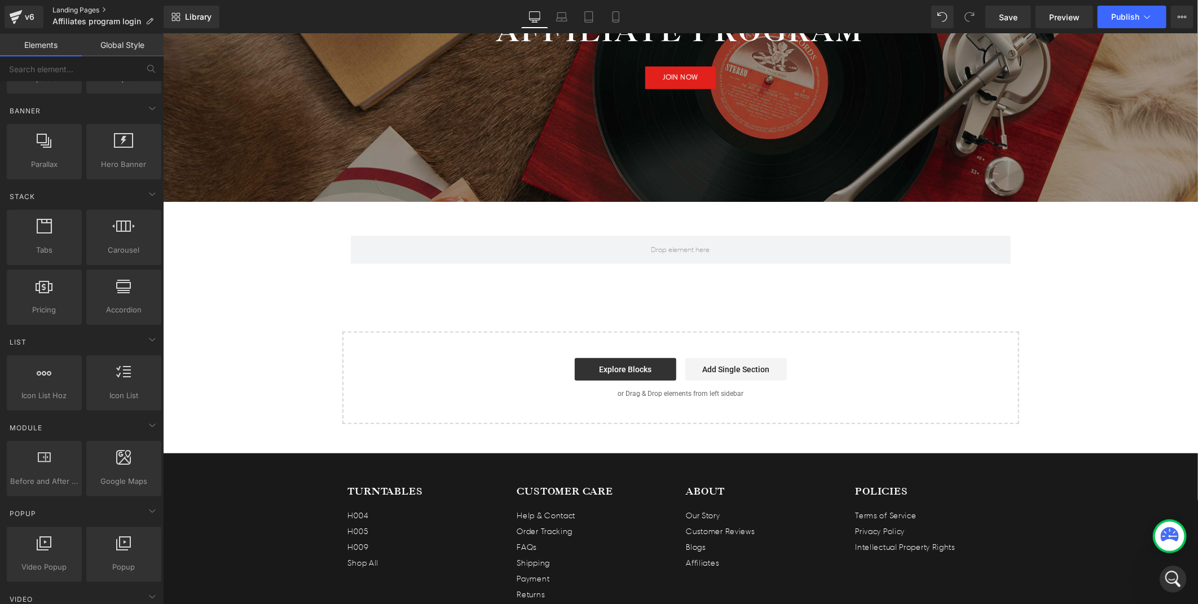
click at [87, 7] on link "Landing Pages" at bounding box center [107, 10] width 111 height 9
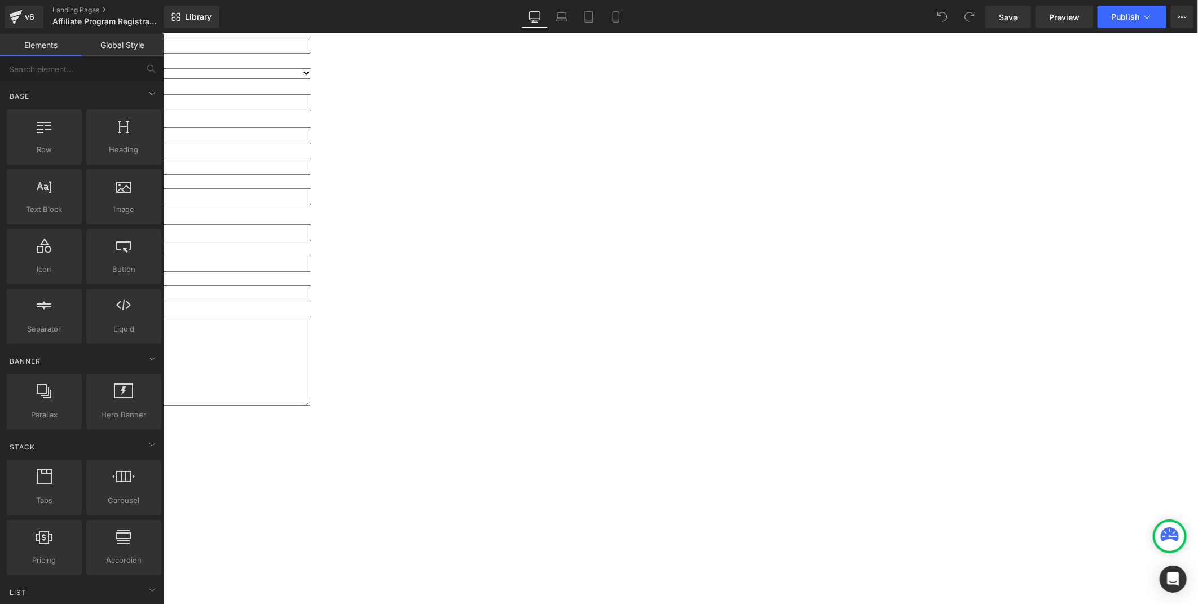
scroll to position [438, 0]
